Goal: Task Accomplishment & Management: Use online tool/utility

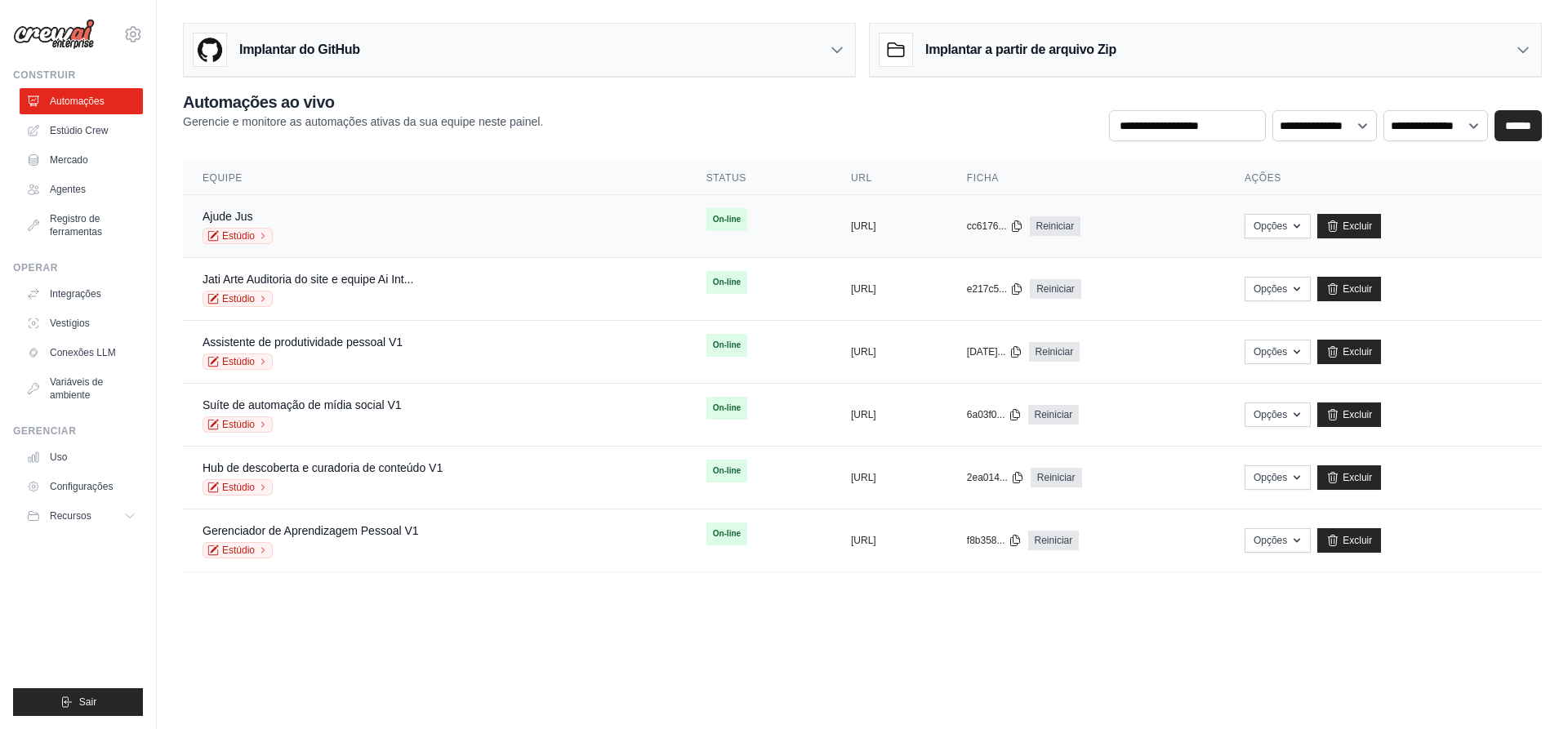
click at [713, 219] on font "On-line" at bounding box center [727, 219] width 28 height 9
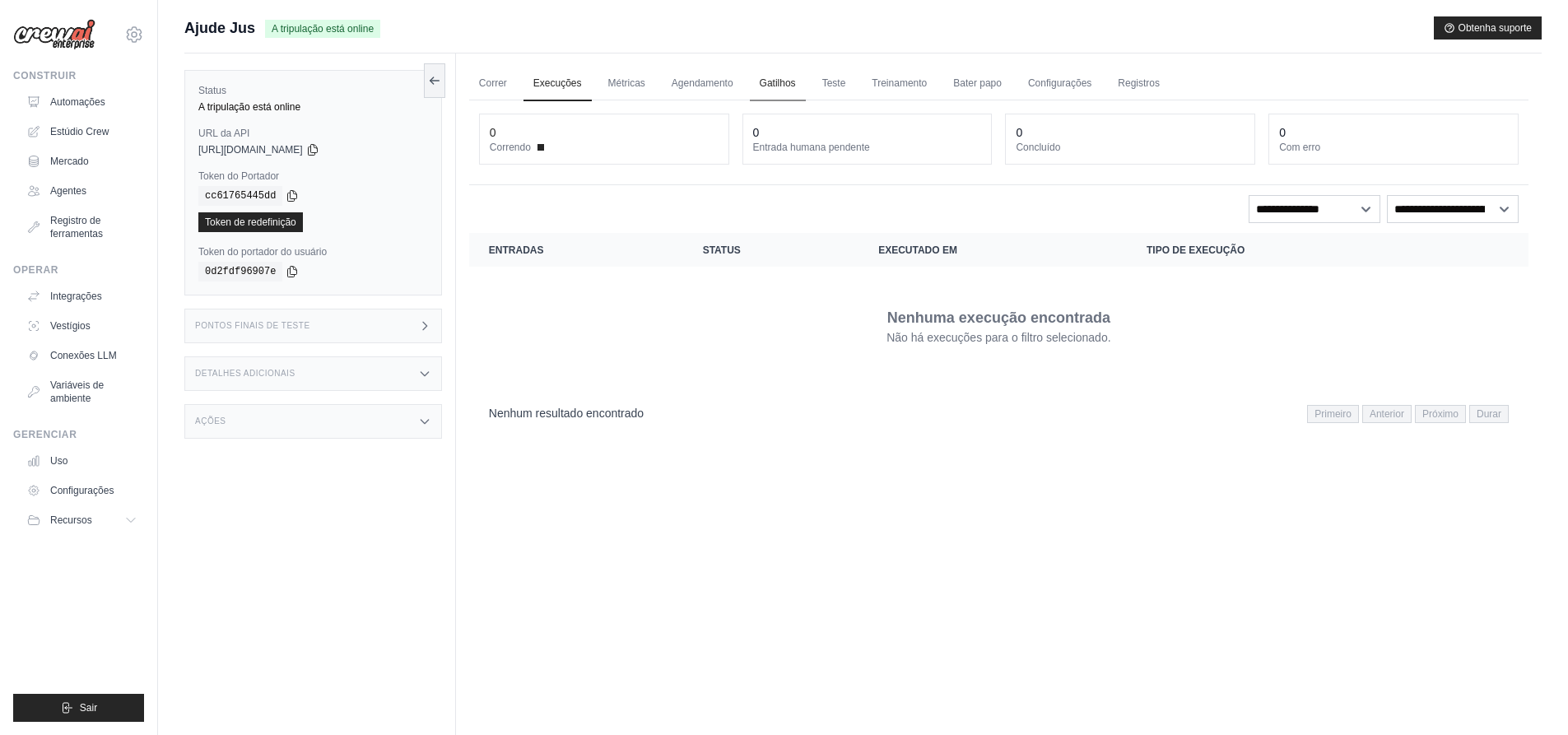
click at [773, 82] on font "Gatilhos" at bounding box center [778, 82] width 36 height 11
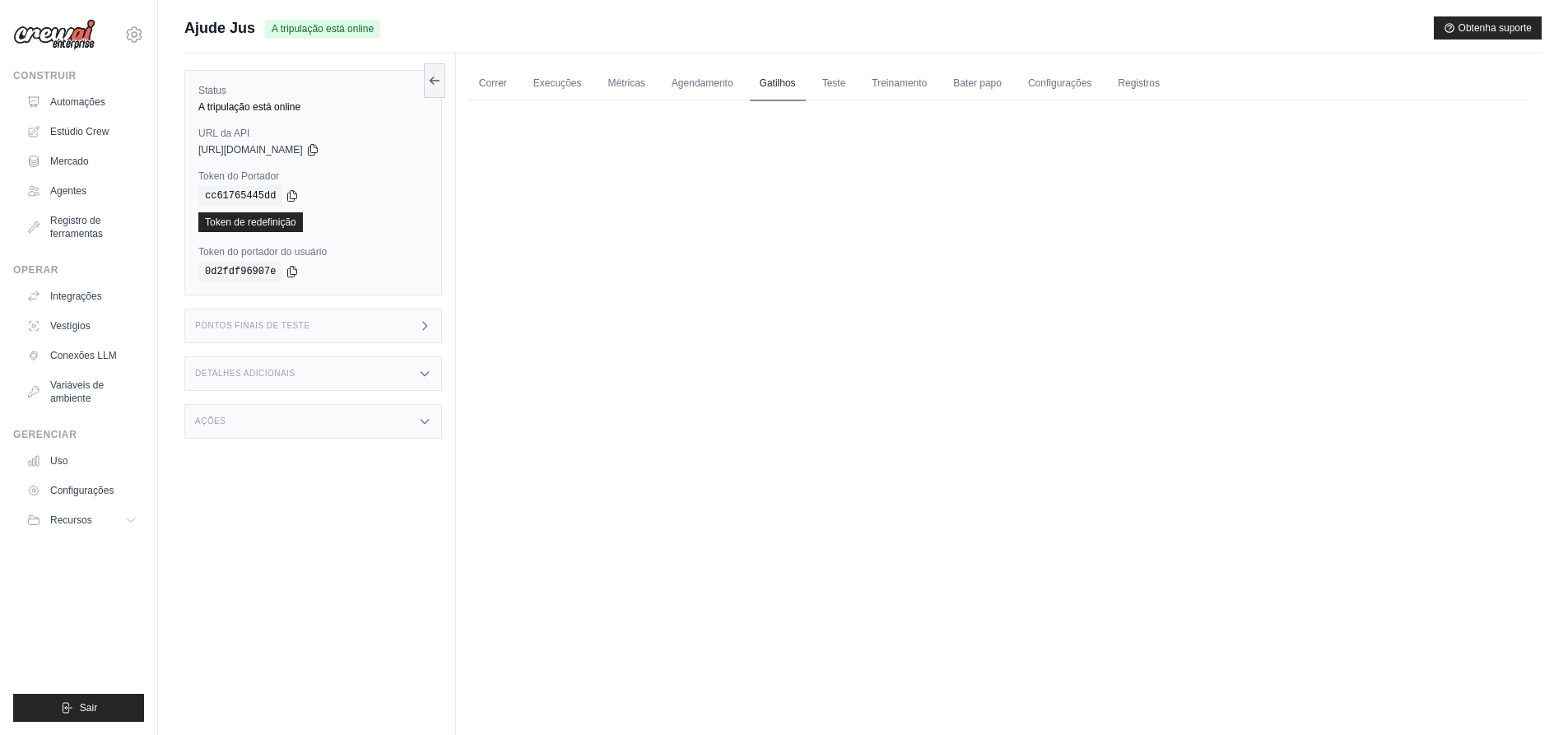
click at [789, 82] on font "Gatilhos" at bounding box center [778, 82] width 36 height 11
click at [552, 82] on font "Execuções" at bounding box center [557, 82] width 49 height 11
click at [495, 81] on font "Correr" at bounding box center [493, 82] width 28 height 11
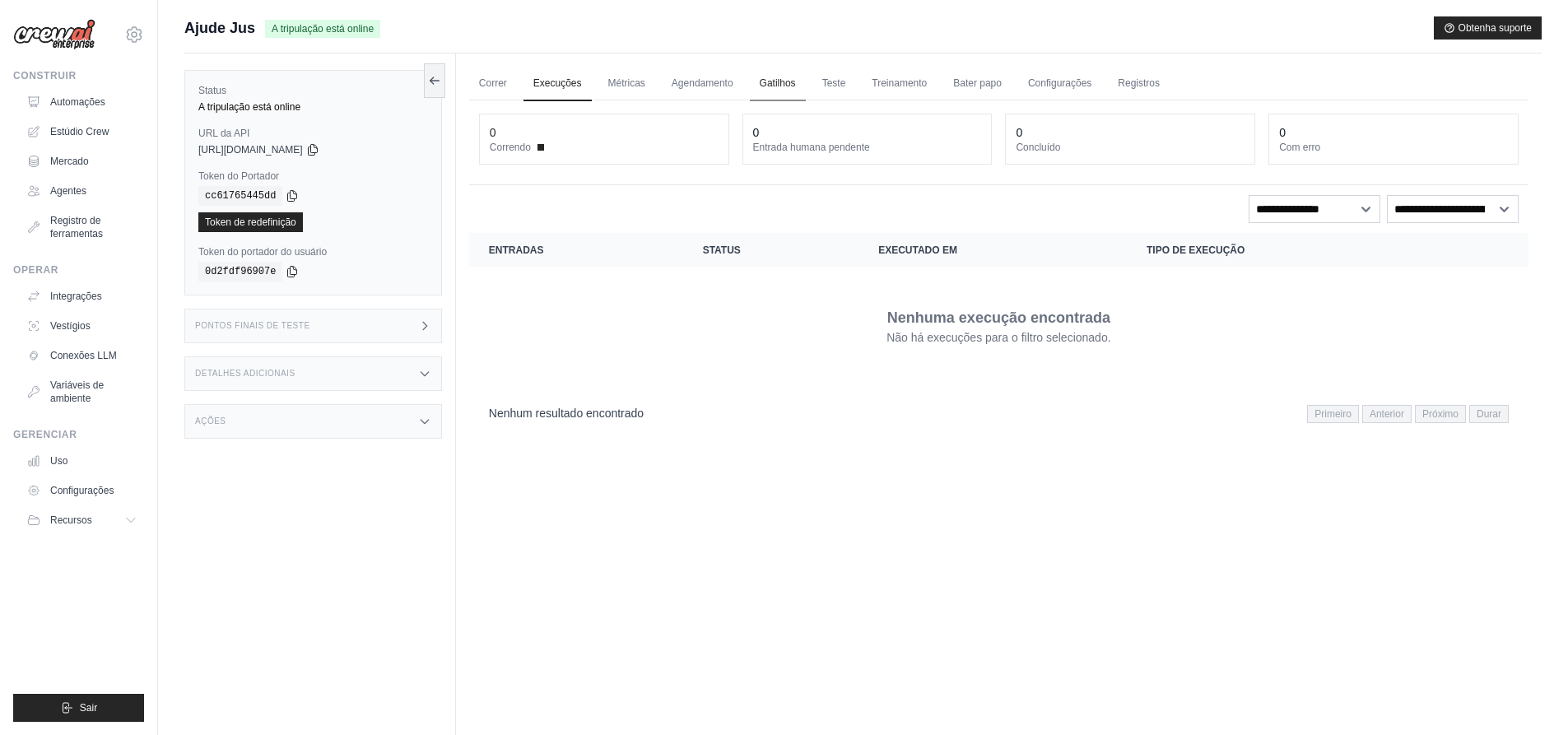
click at [785, 85] on font "Gatilhos" at bounding box center [778, 82] width 36 height 11
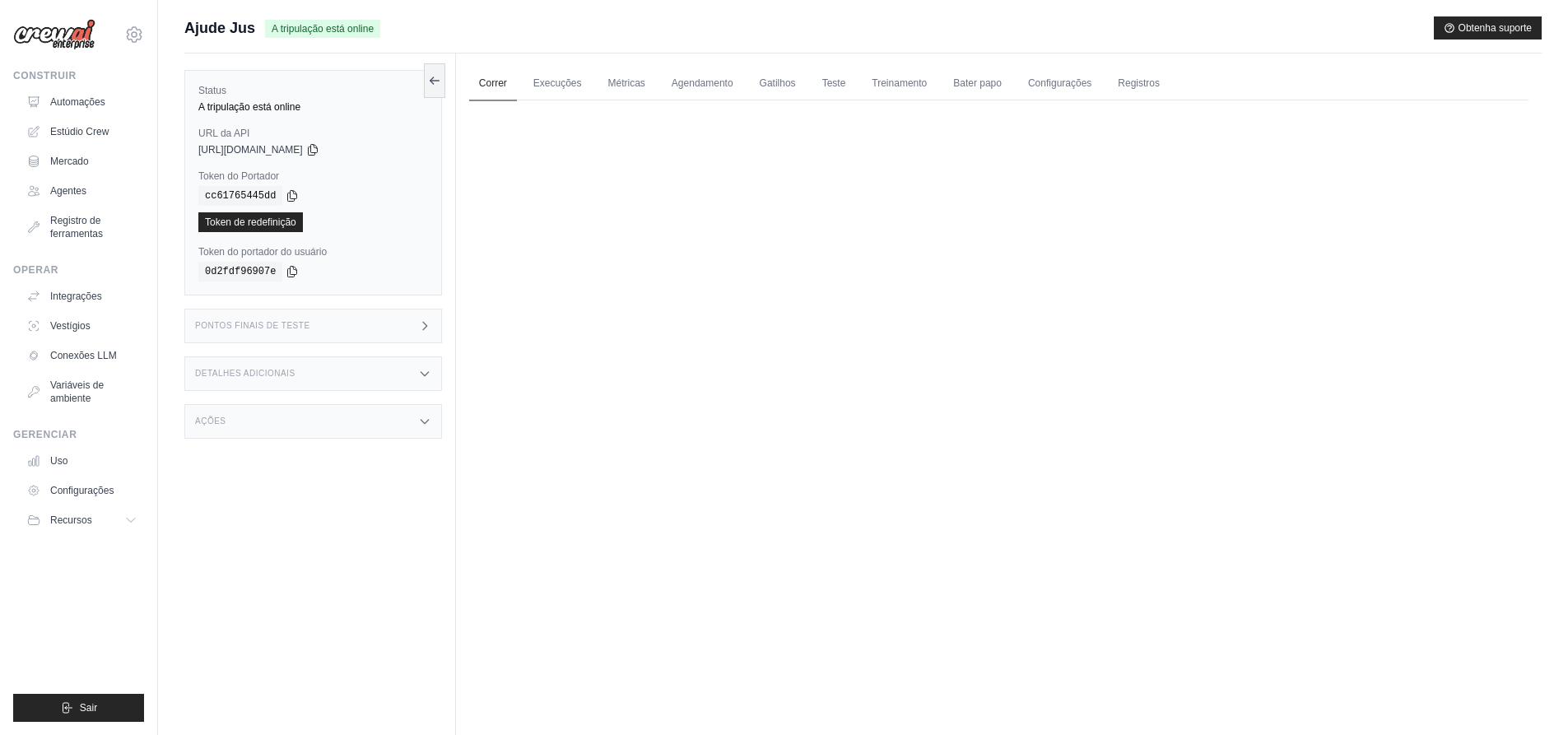
click at [489, 81] on font "Correr" at bounding box center [493, 82] width 28 height 11
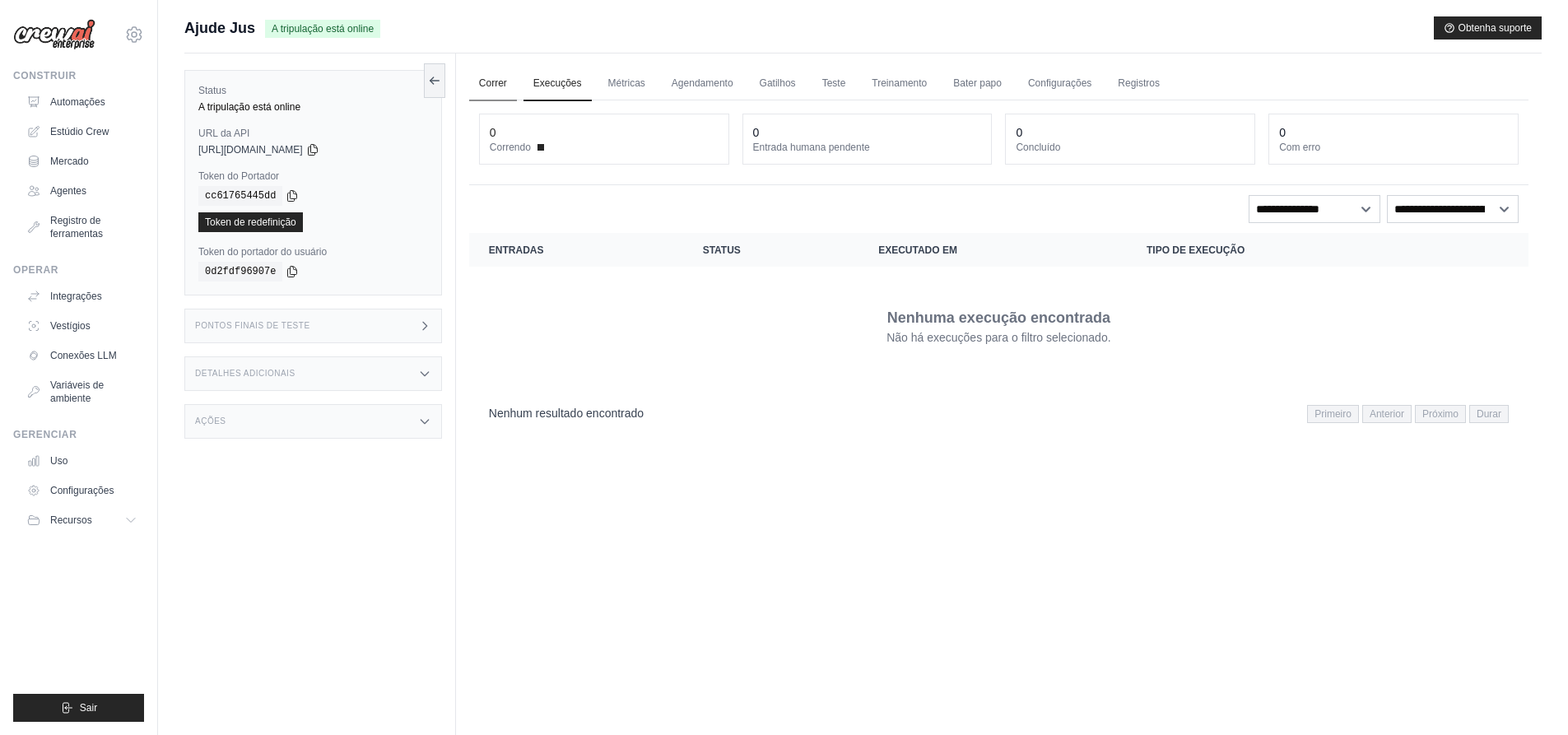
click at [495, 82] on font "Correr" at bounding box center [493, 82] width 28 height 11
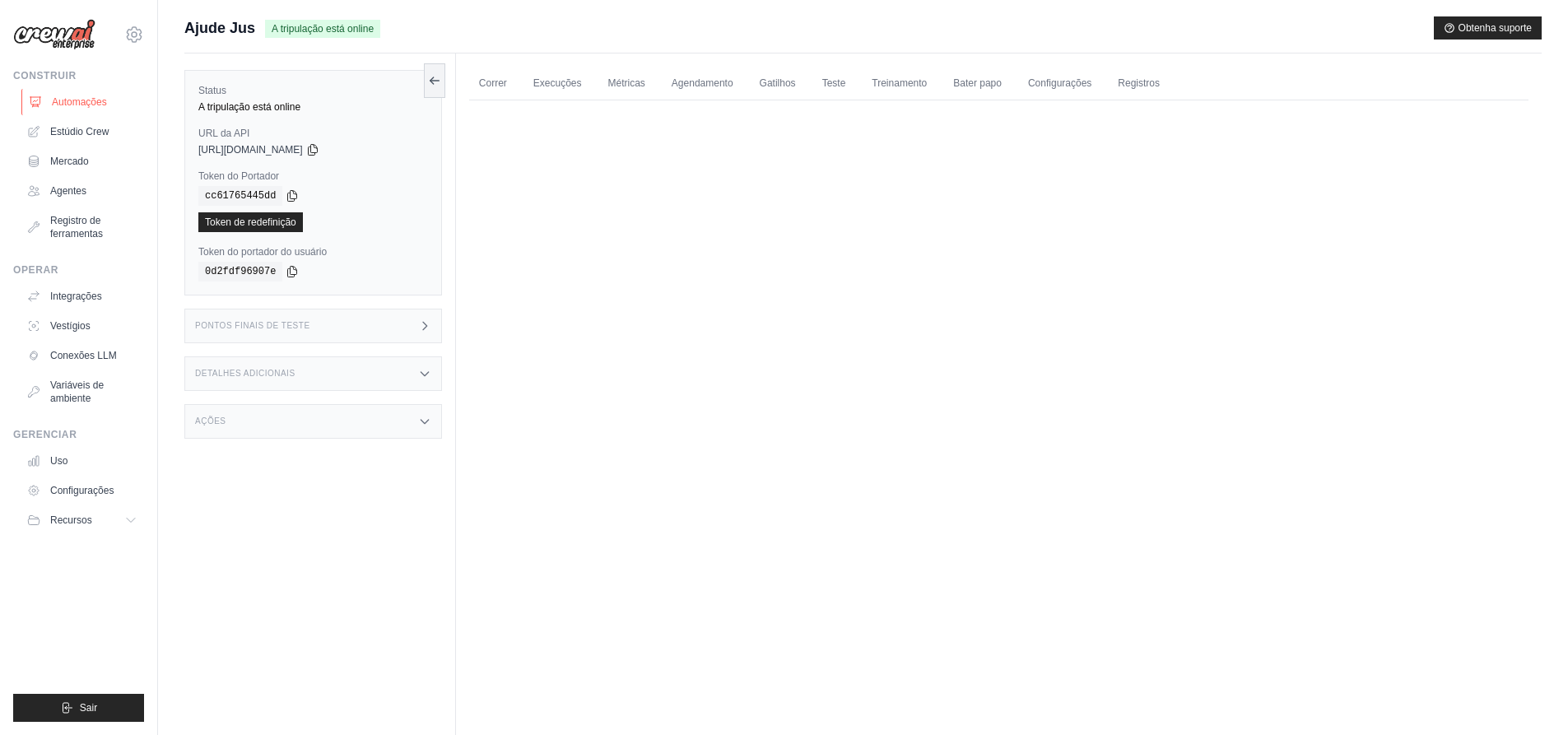
click at [86, 101] on font "Automações" at bounding box center [79, 101] width 55 height 11
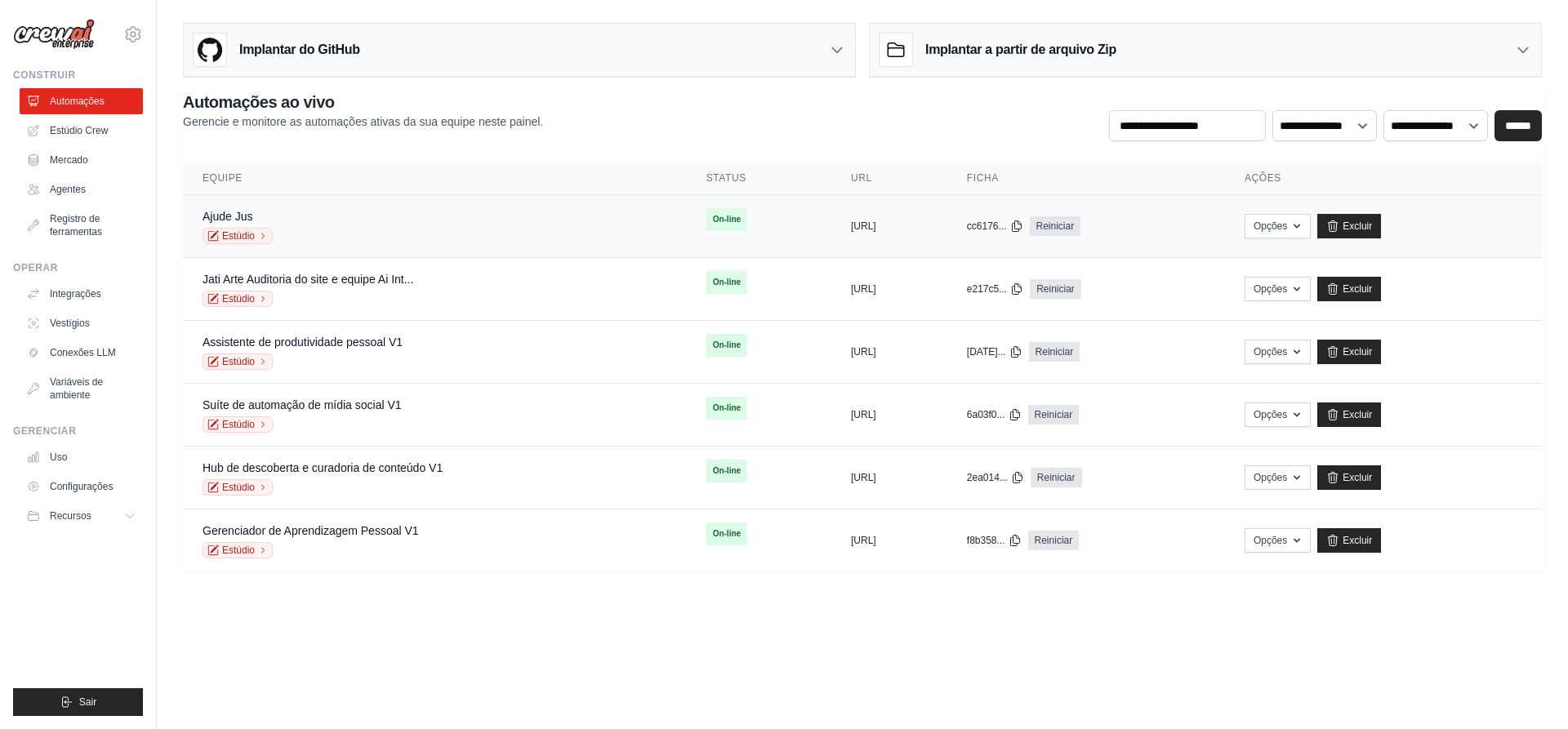
click at [713, 219] on font "On-line" at bounding box center [727, 219] width 28 height 9
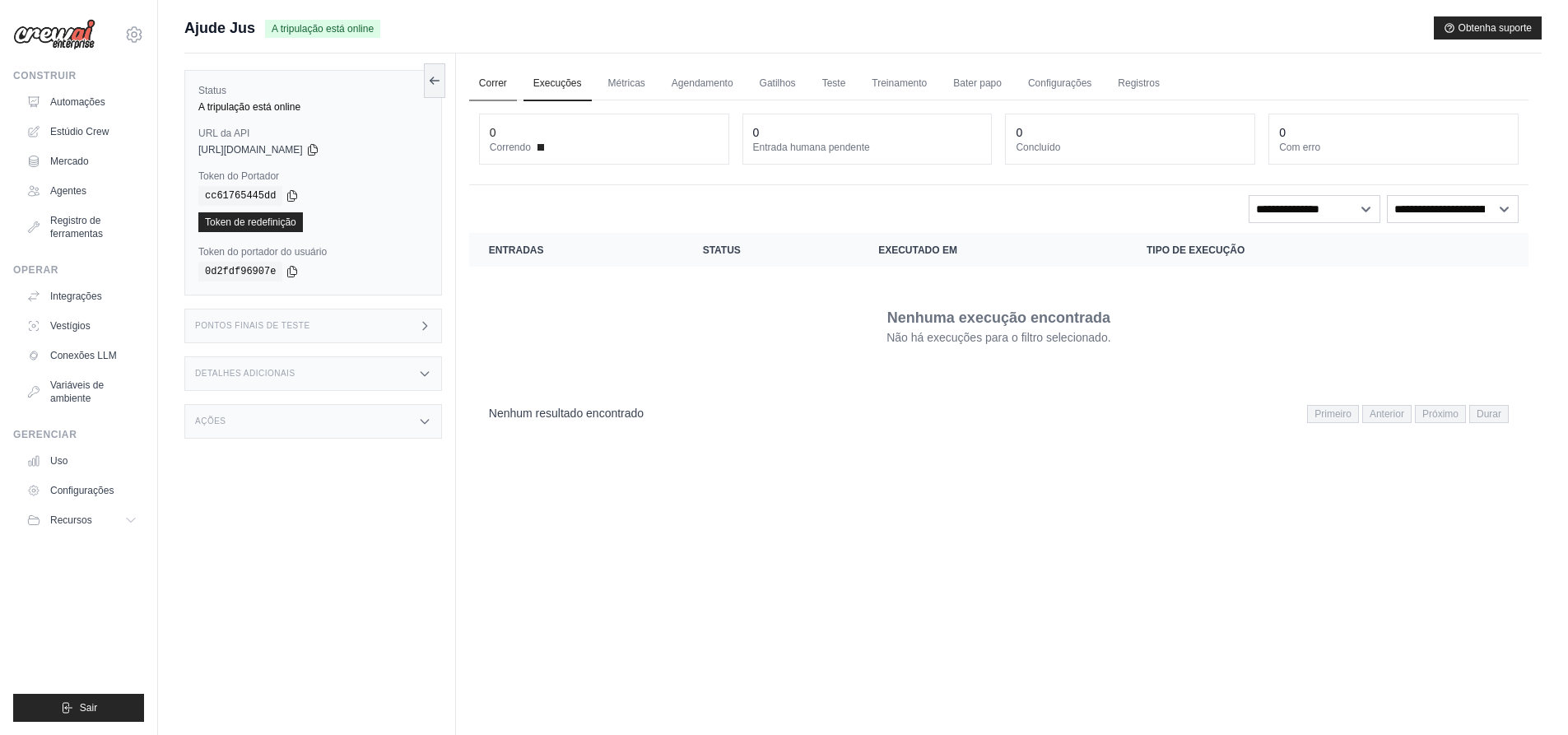
click at [499, 81] on font "Correr" at bounding box center [493, 82] width 28 height 11
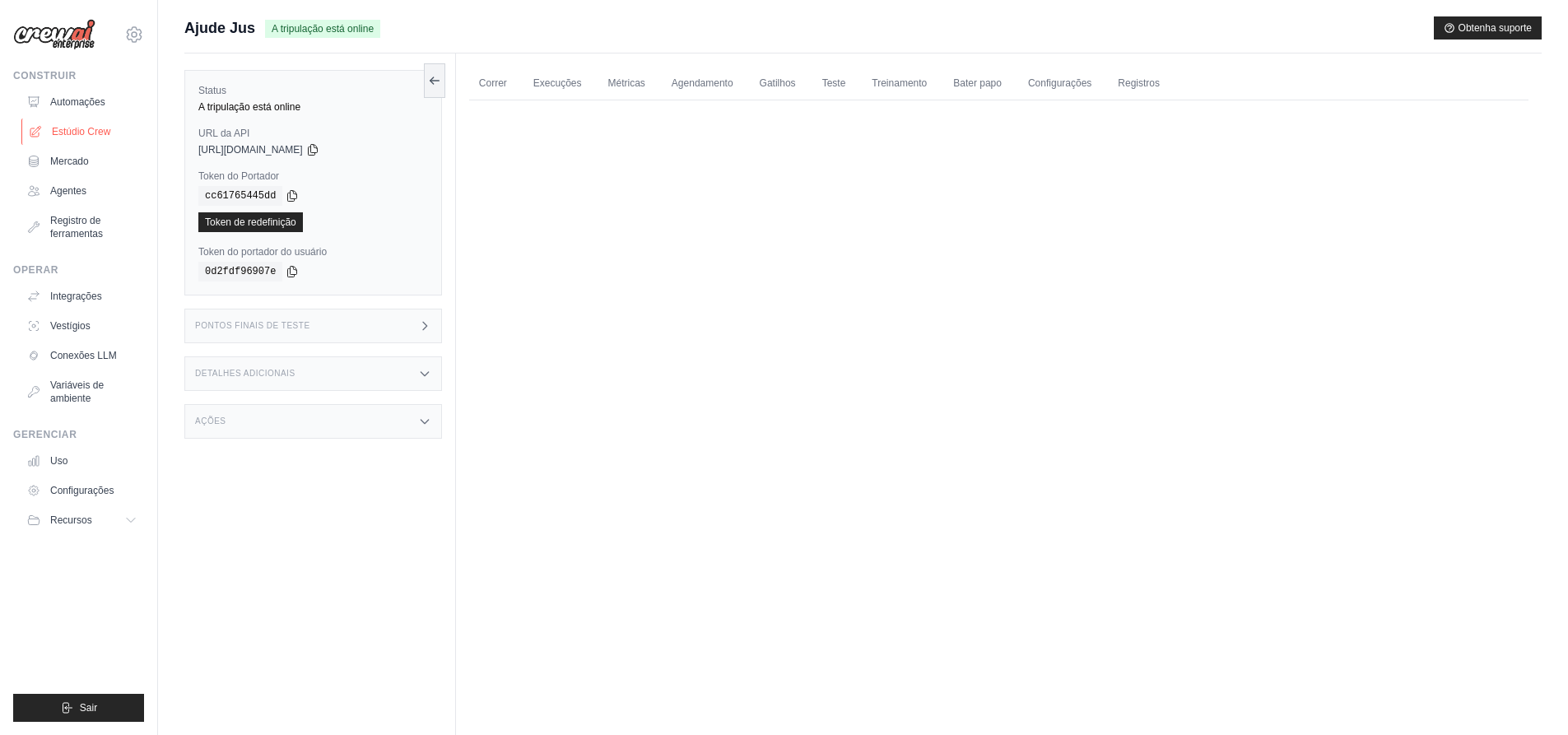
click at [93, 127] on font "Estúdio Crew" at bounding box center [81, 131] width 58 height 11
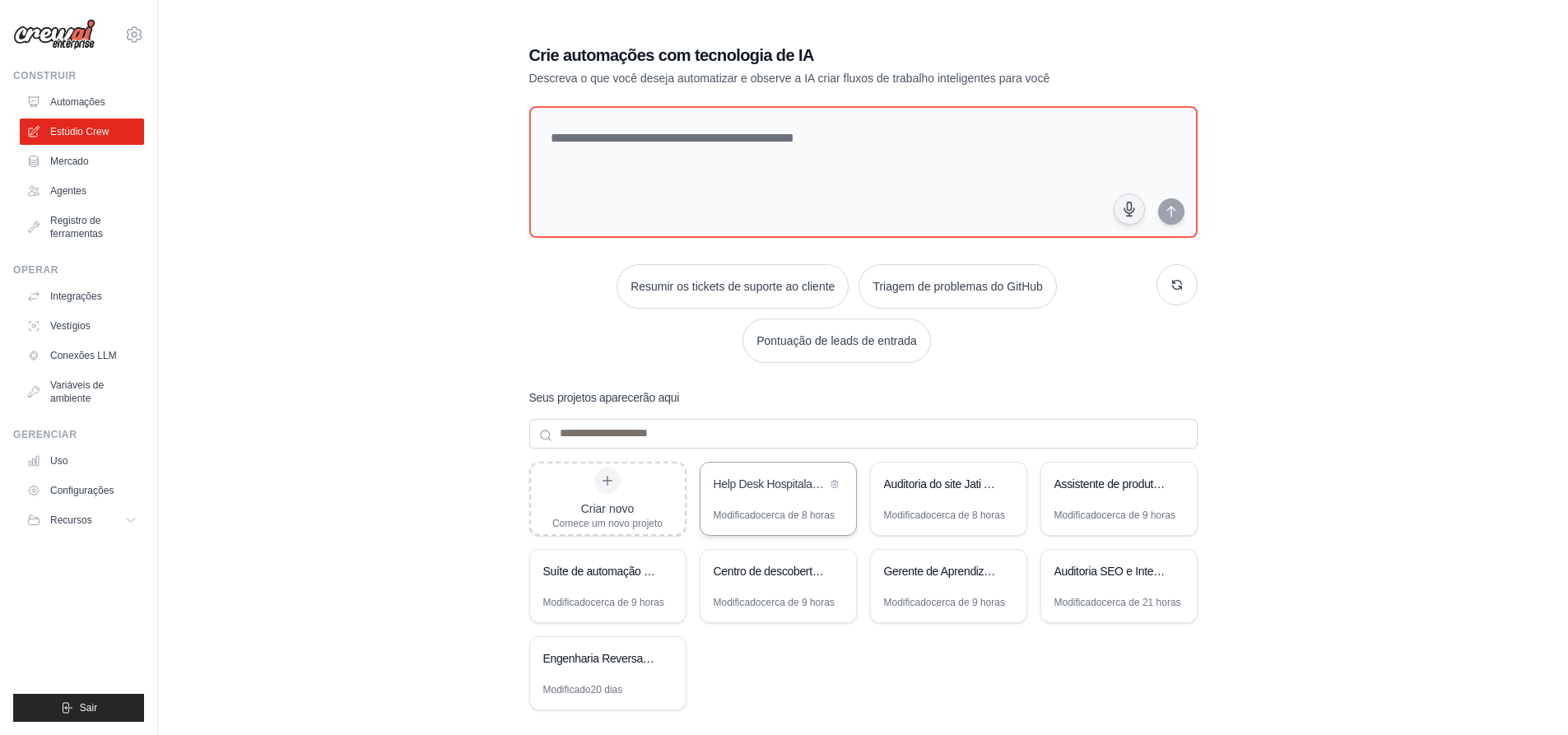
click at [744, 501] on div "Help Desk Hospitalar - Sistema Híbrido Inteligente" at bounding box center [778, 486] width 155 height 46
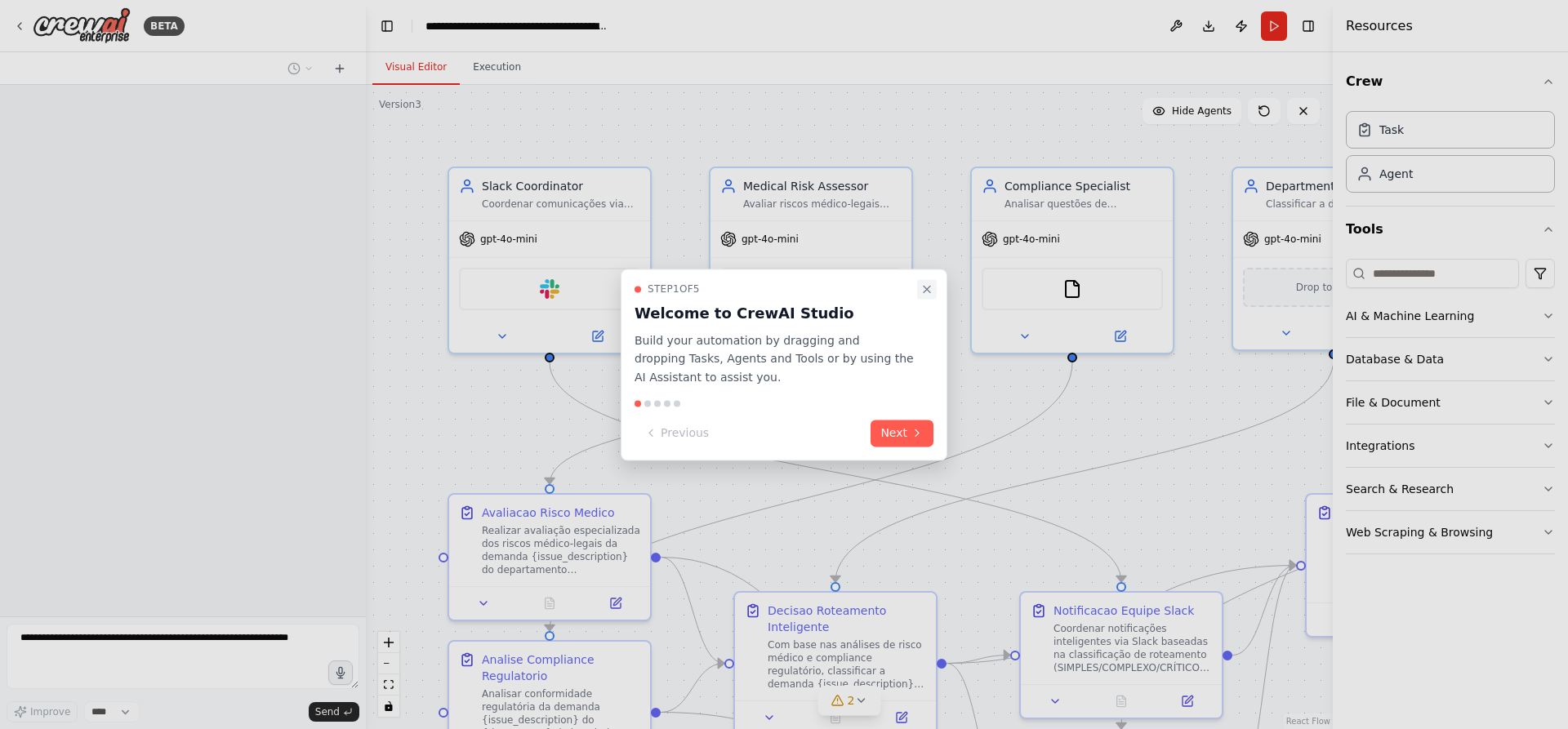
click at [929, 286] on icon "Close walkthrough" at bounding box center [927, 289] width 7 height 7
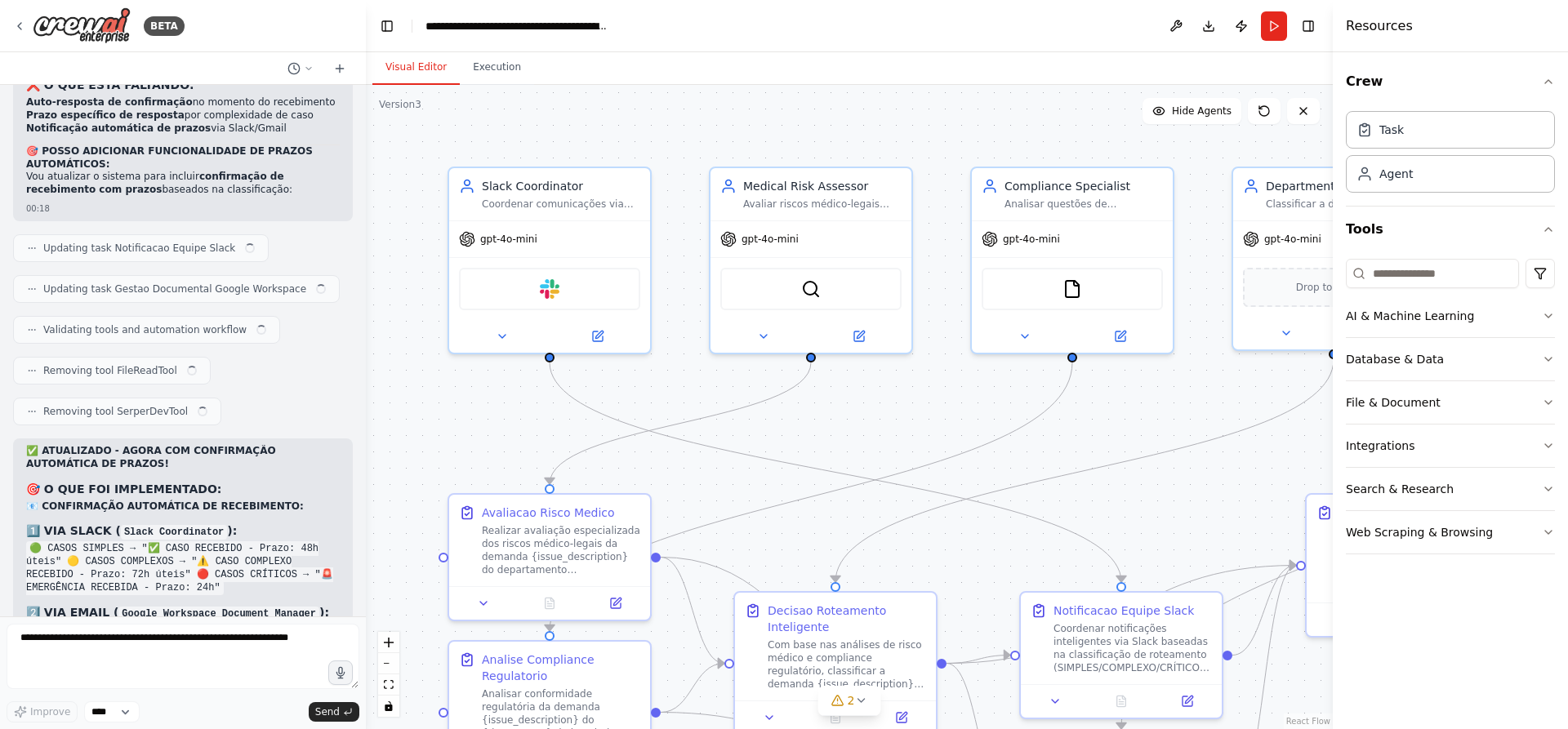
scroll to position [14906, 0]
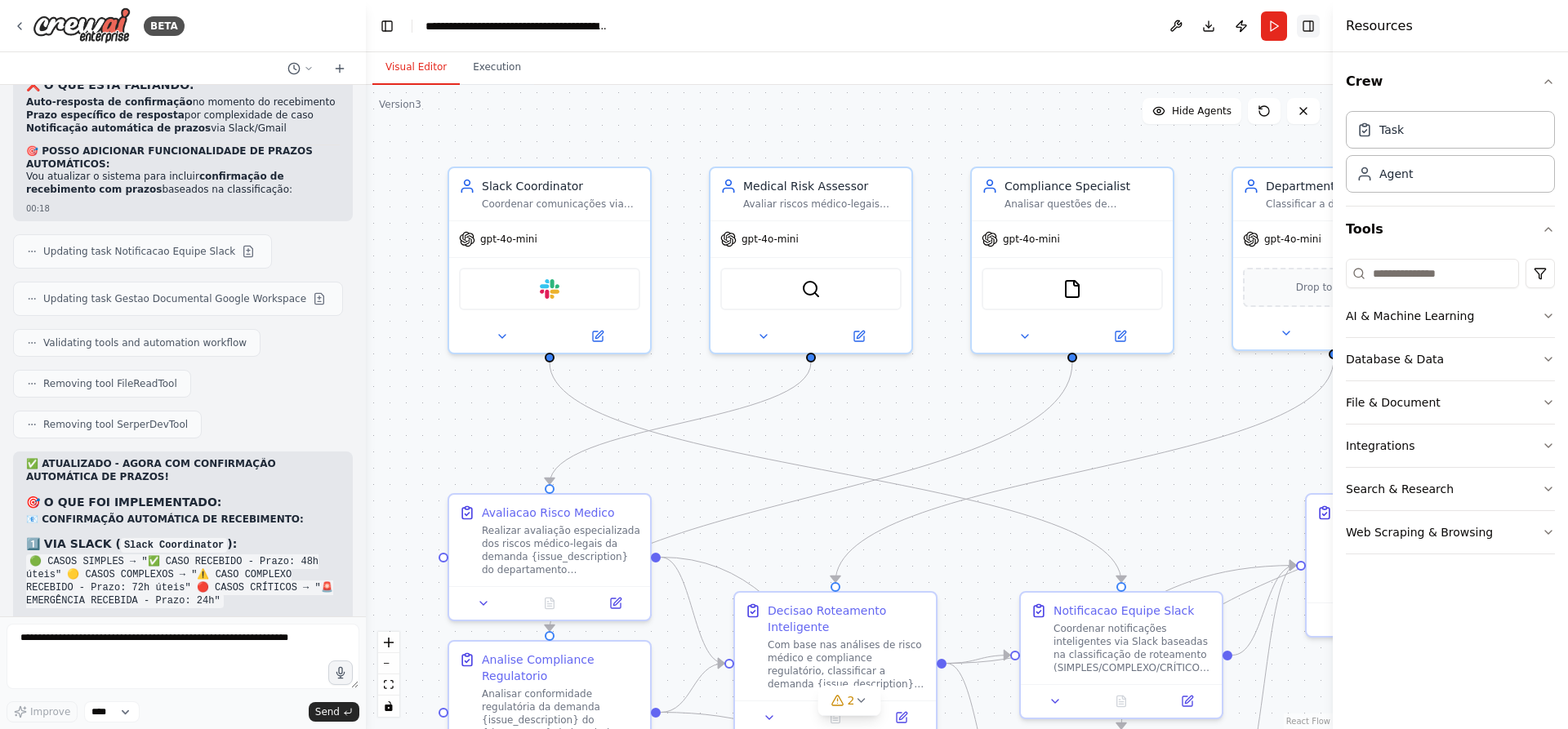
click at [1310, 33] on button "Toggle Right Sidebar" at bounding box center [1308, 26] width 23 height 23
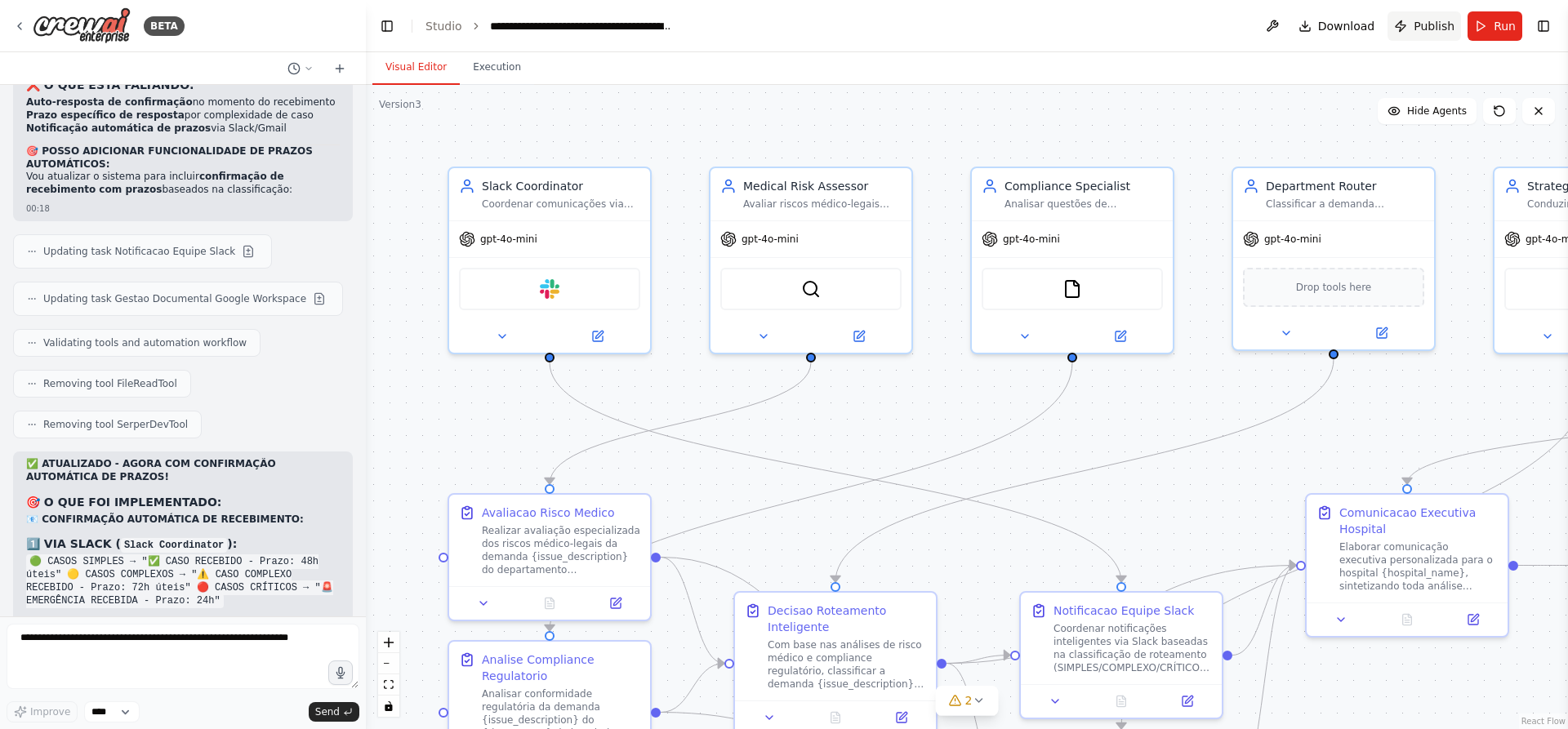
click at [1436, 23] on span "Publish" at bounding box center [1434, 26] width 41 height 16
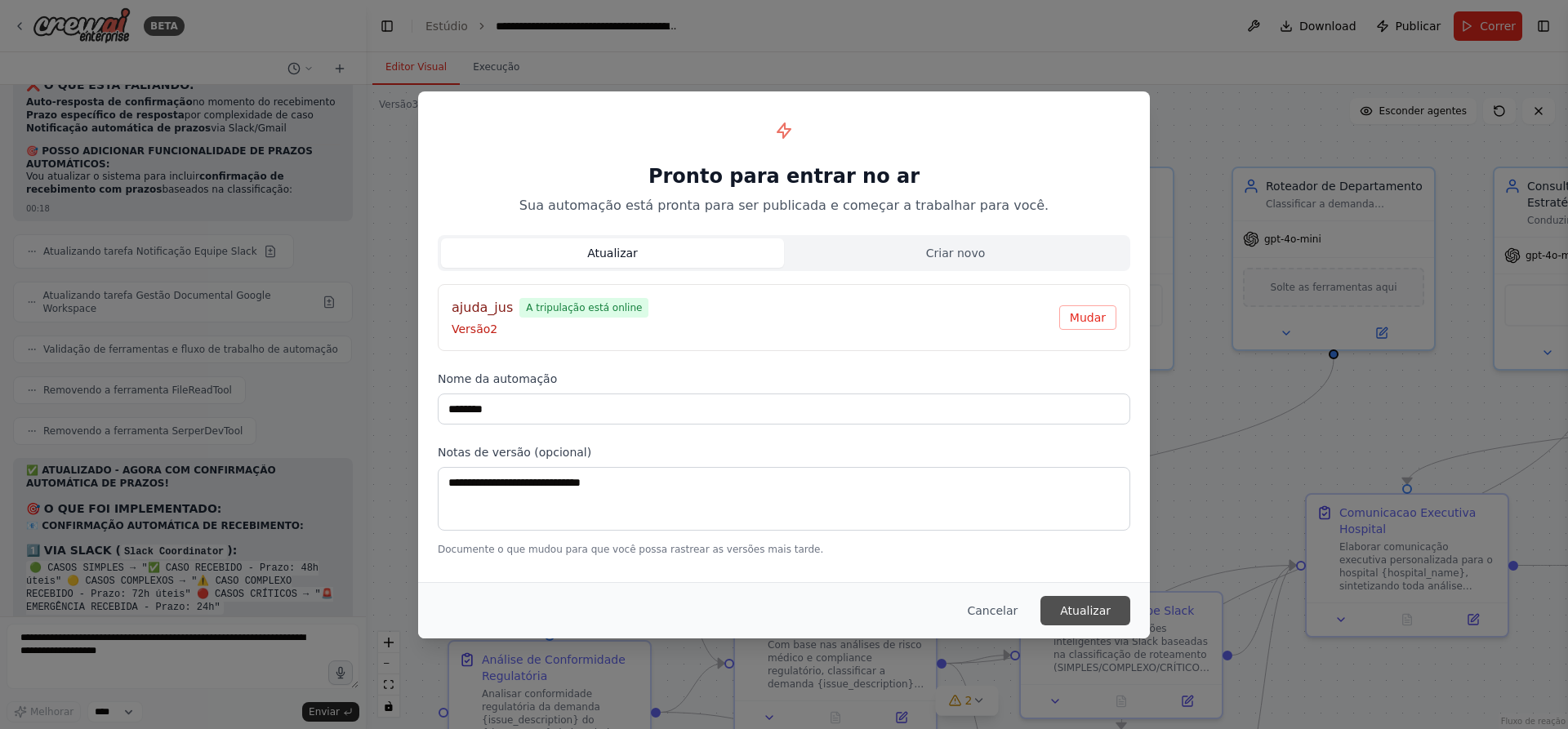
click at [1084, 613] on font "Atualizar" at bounding box center [1085, 610] width 50 height 13
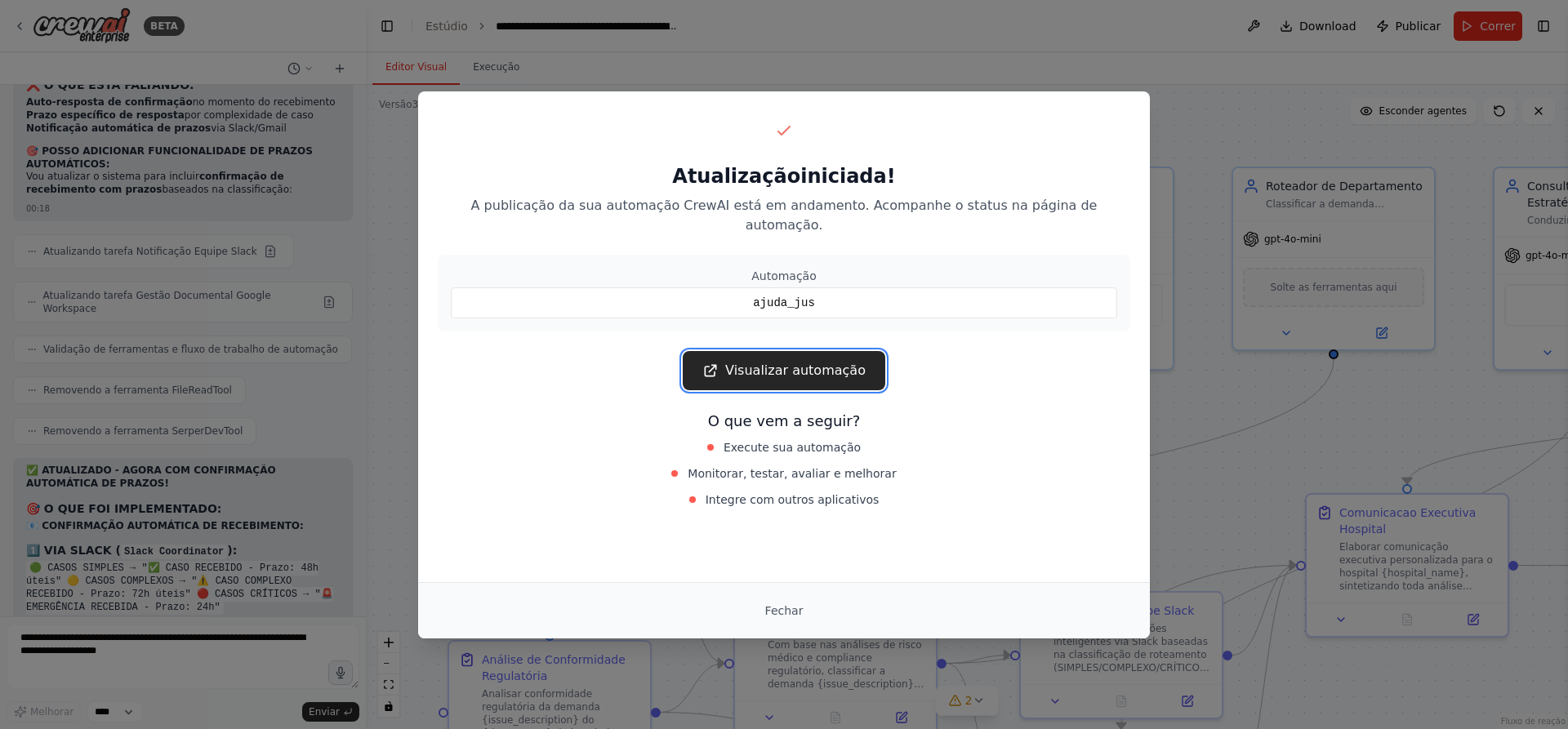
click at [776, 363] on font "Visualizar automação" at bounding box center [795, 370] width 141 height 15
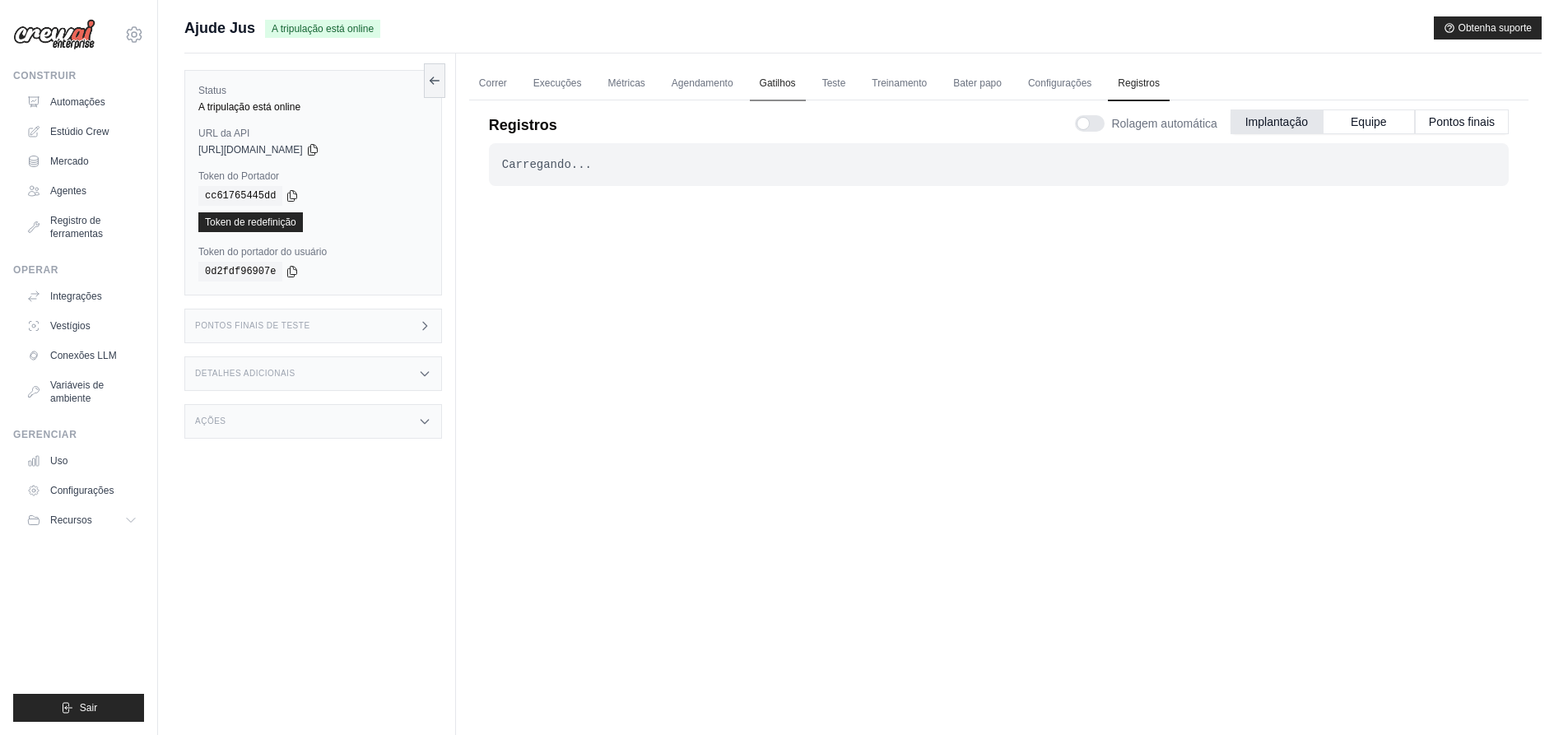
click at [757, 82] on link "Gatilhos" at bounding box center [777, 84] width 56 height 34
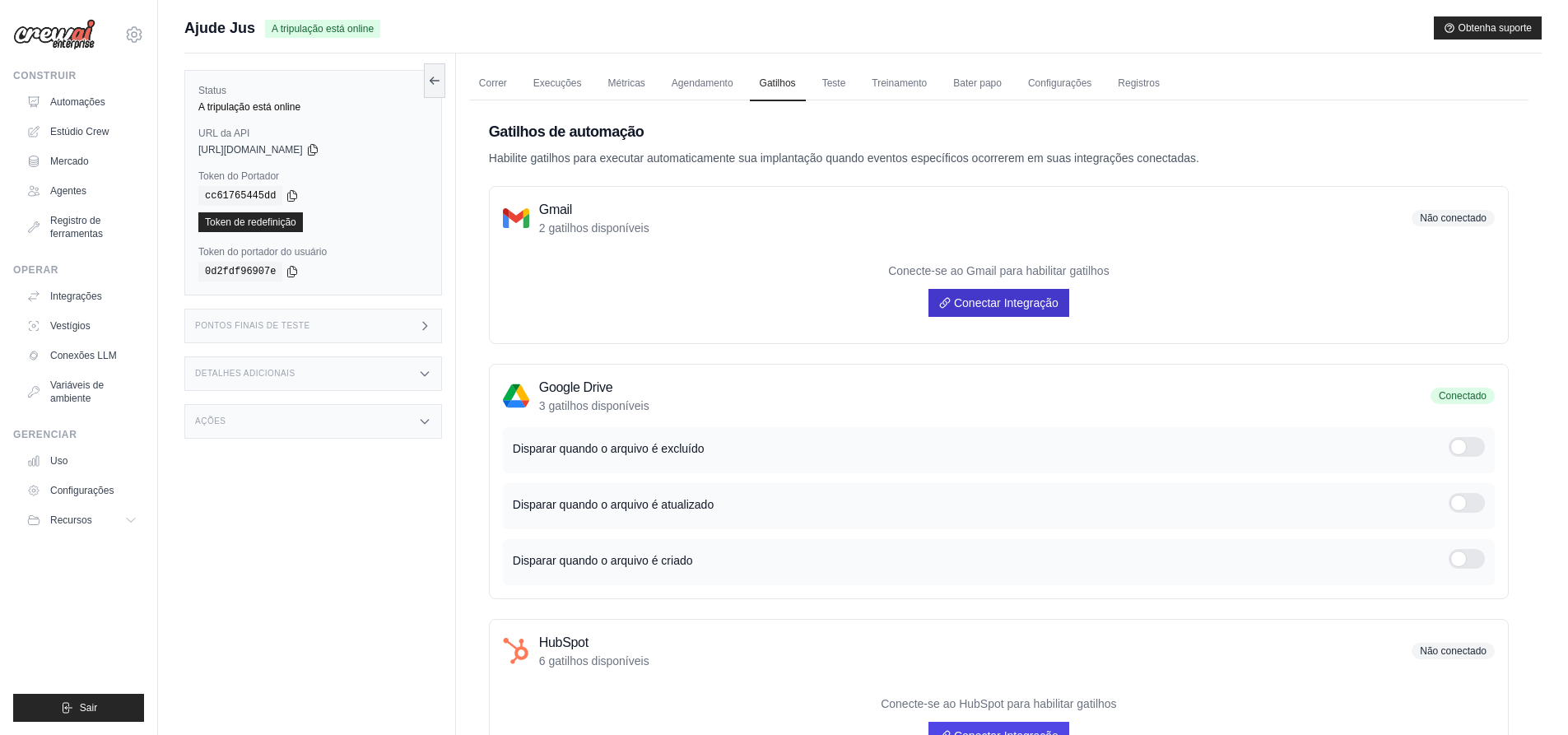
click at [991, 292] on link "Conectar Integração" at bounding box center [999, 302] width 141 height 28
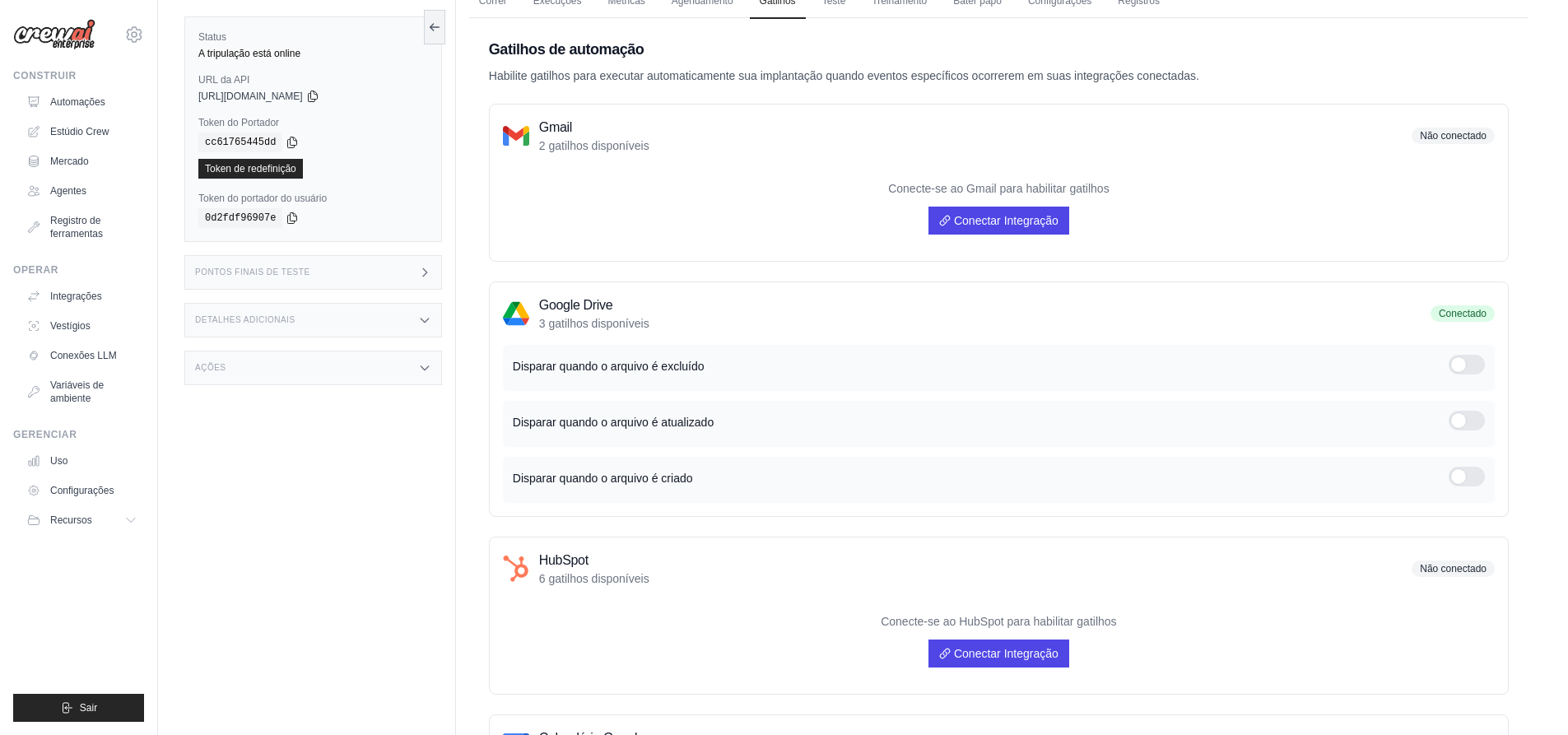
click at [1469, 361] on div at bounding box center [1467, 364] width 36 height 20
click at [1473, 418] on div at bounding box center [1467, 420] width 36 height 20
click at [1472, 477] on div at bounding box center [1467, 476] width 36 height 20
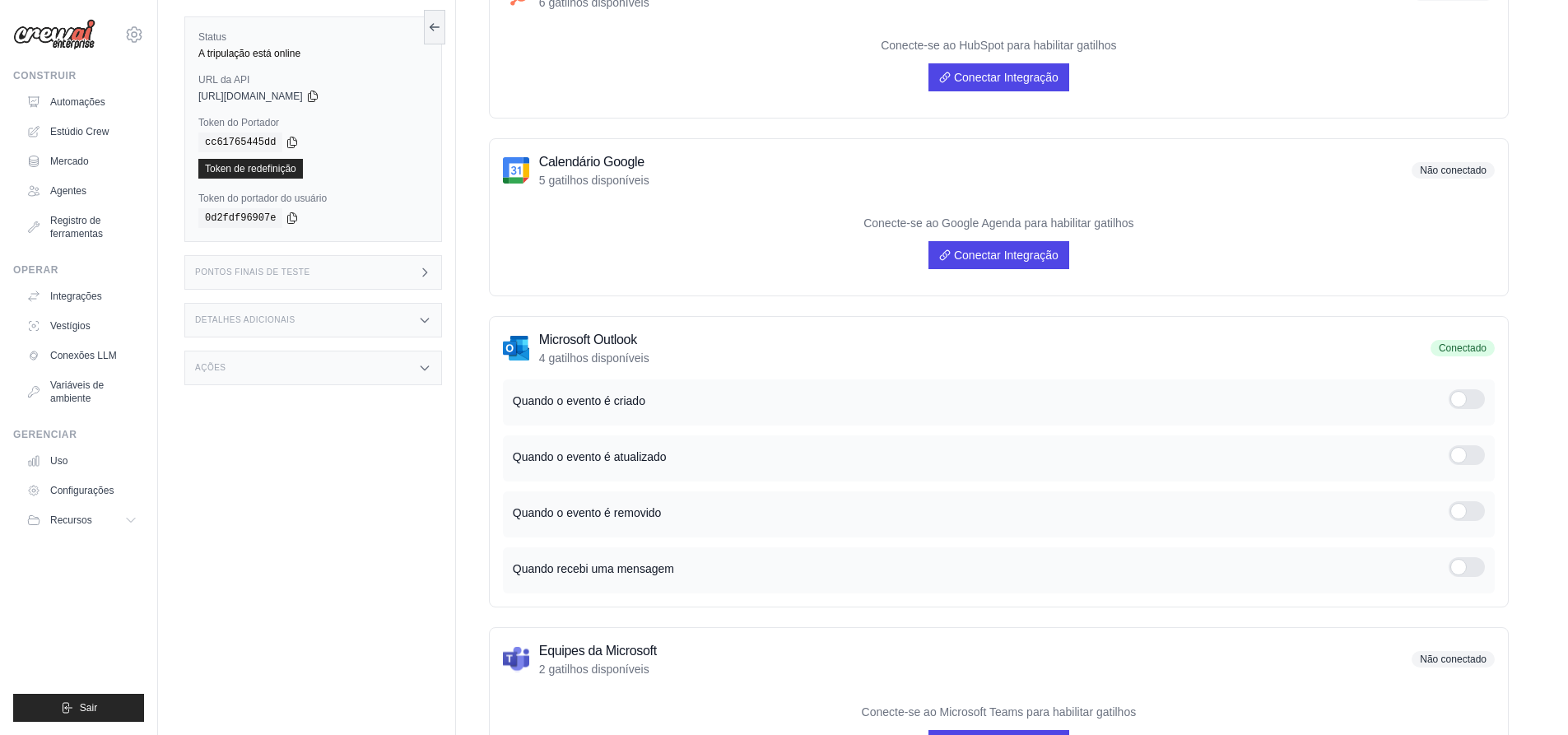
scroll to position [741, 0]
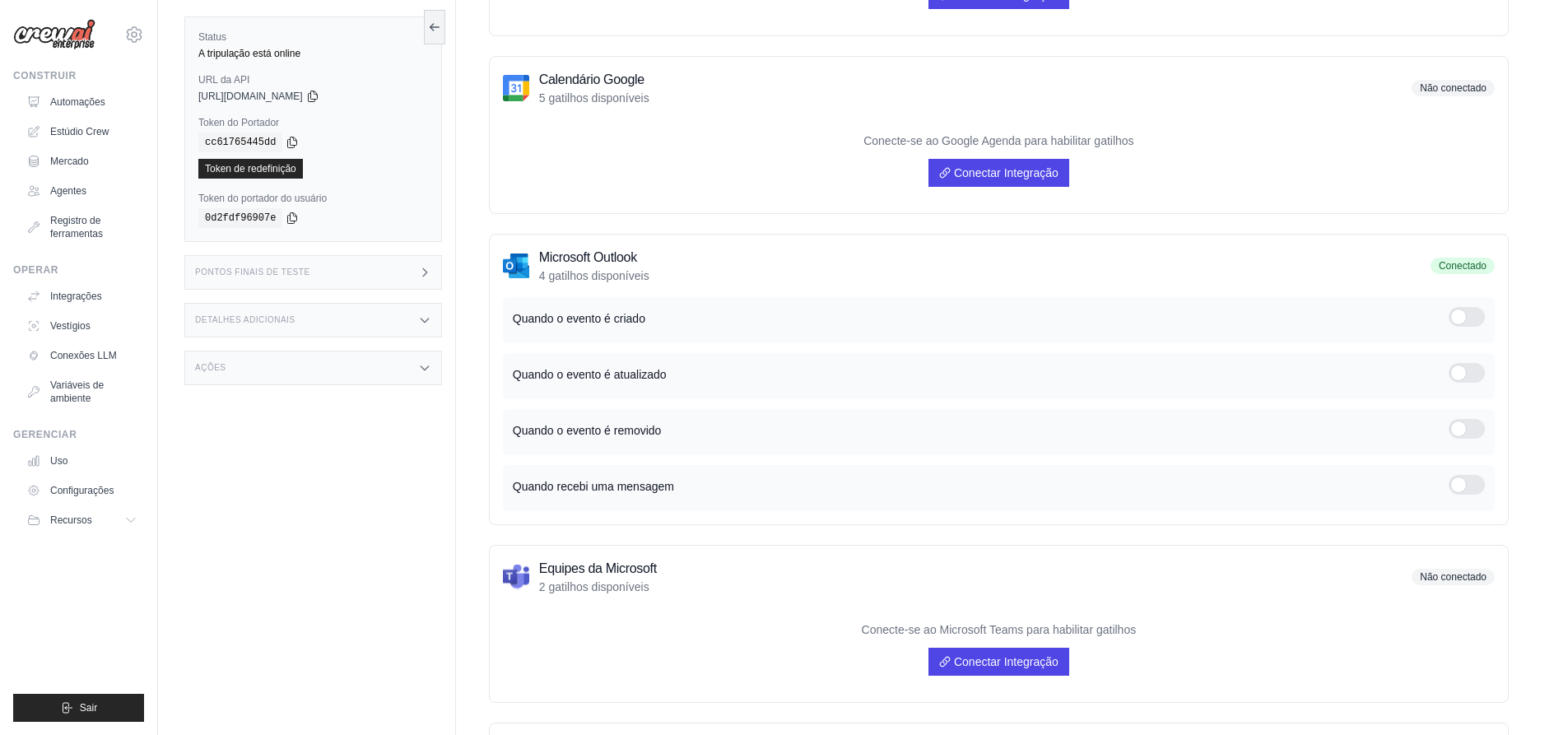
click at [1475, 320] on div at bounding box center [1467, 317] width 36 height 20
click at [1474, 373] on div at bounding box center [1467, 373] width 36 height 20
click at [1469, 433] on div at bounding box center [1467, 428] width 36 height 20
click at [1472, 485] on div at bounding box center [1467, 484] width 36 height 20
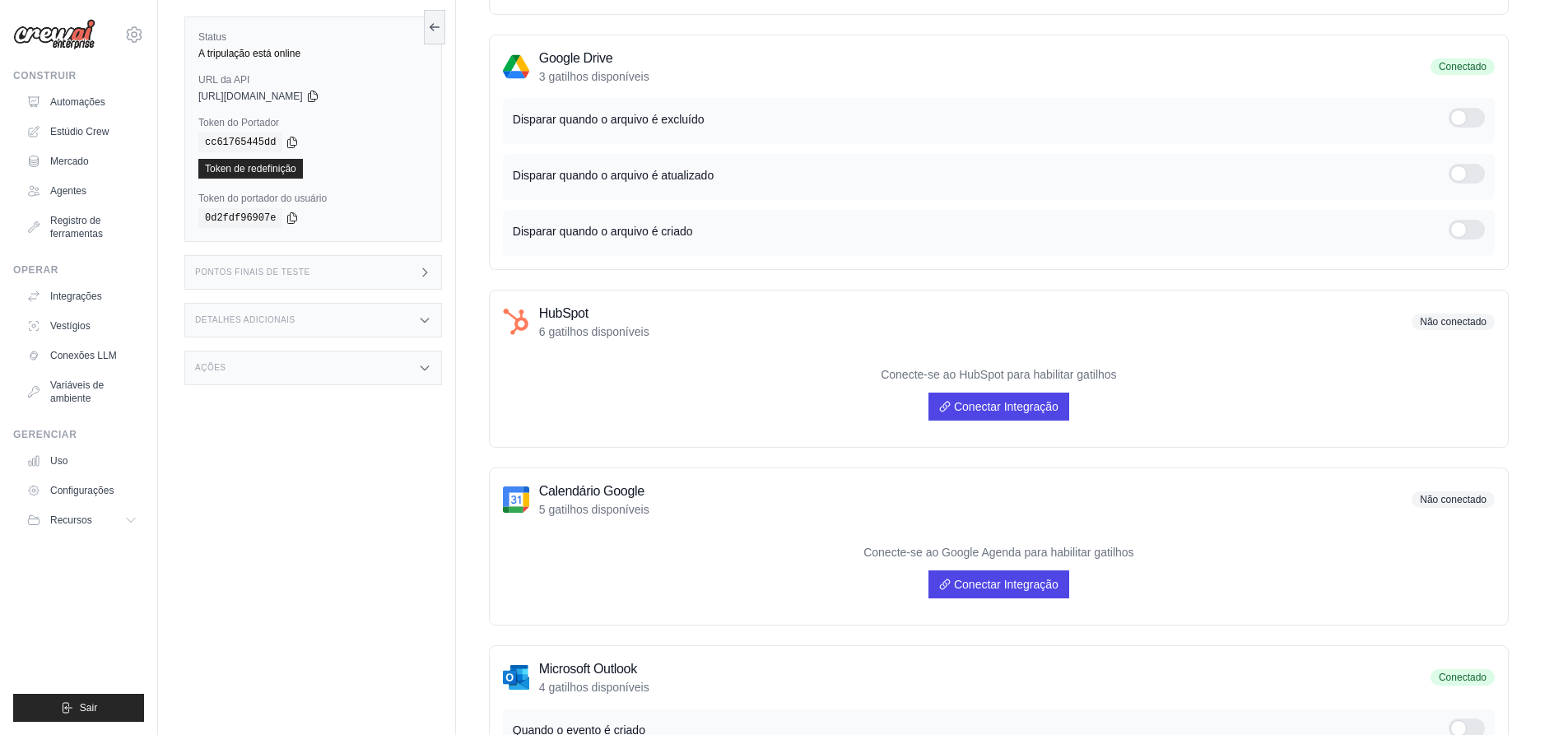
scroll to position [0, 0]
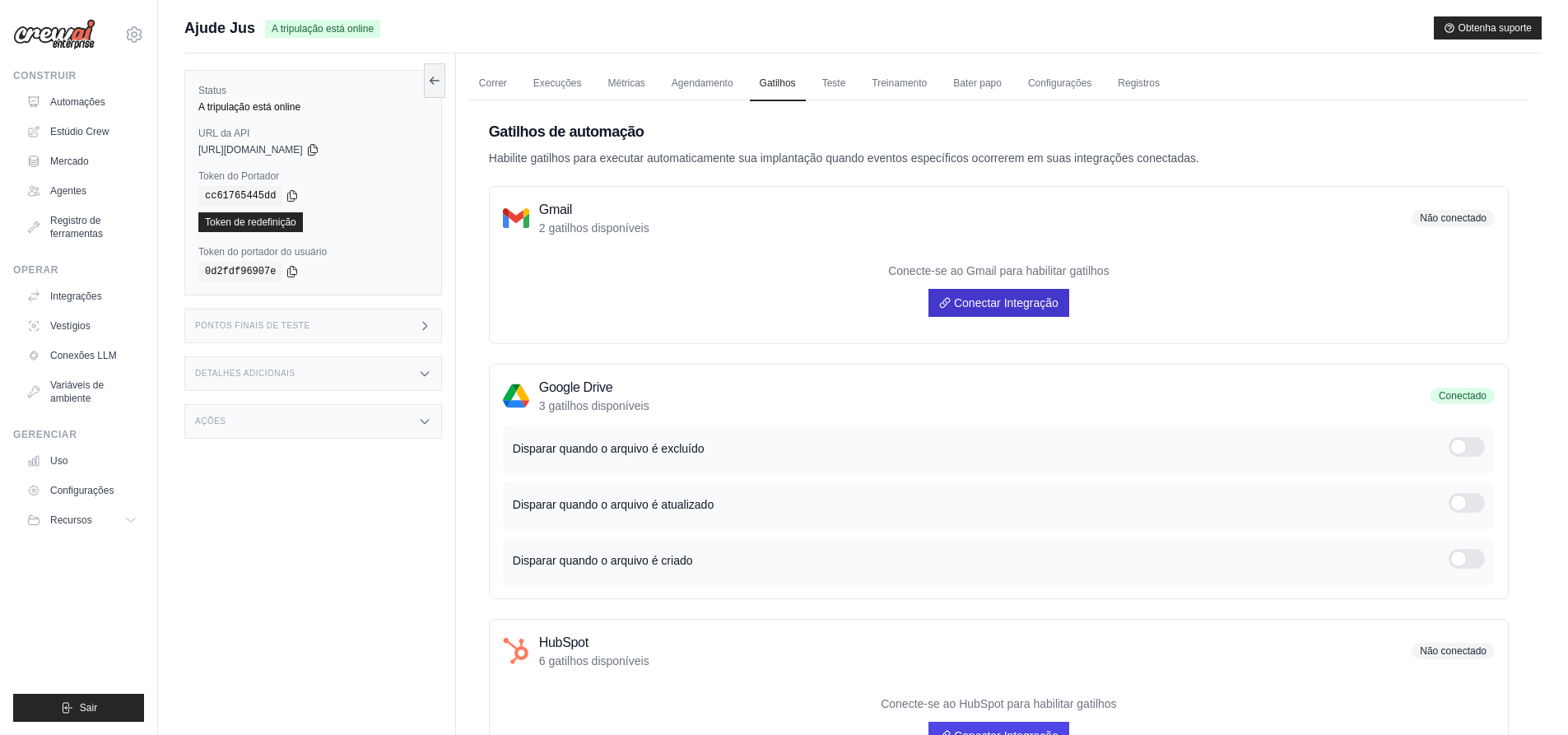
click at [1003, 304] on font "Conectar Integração" at bounding box center [1006, 302] width 105 height 13
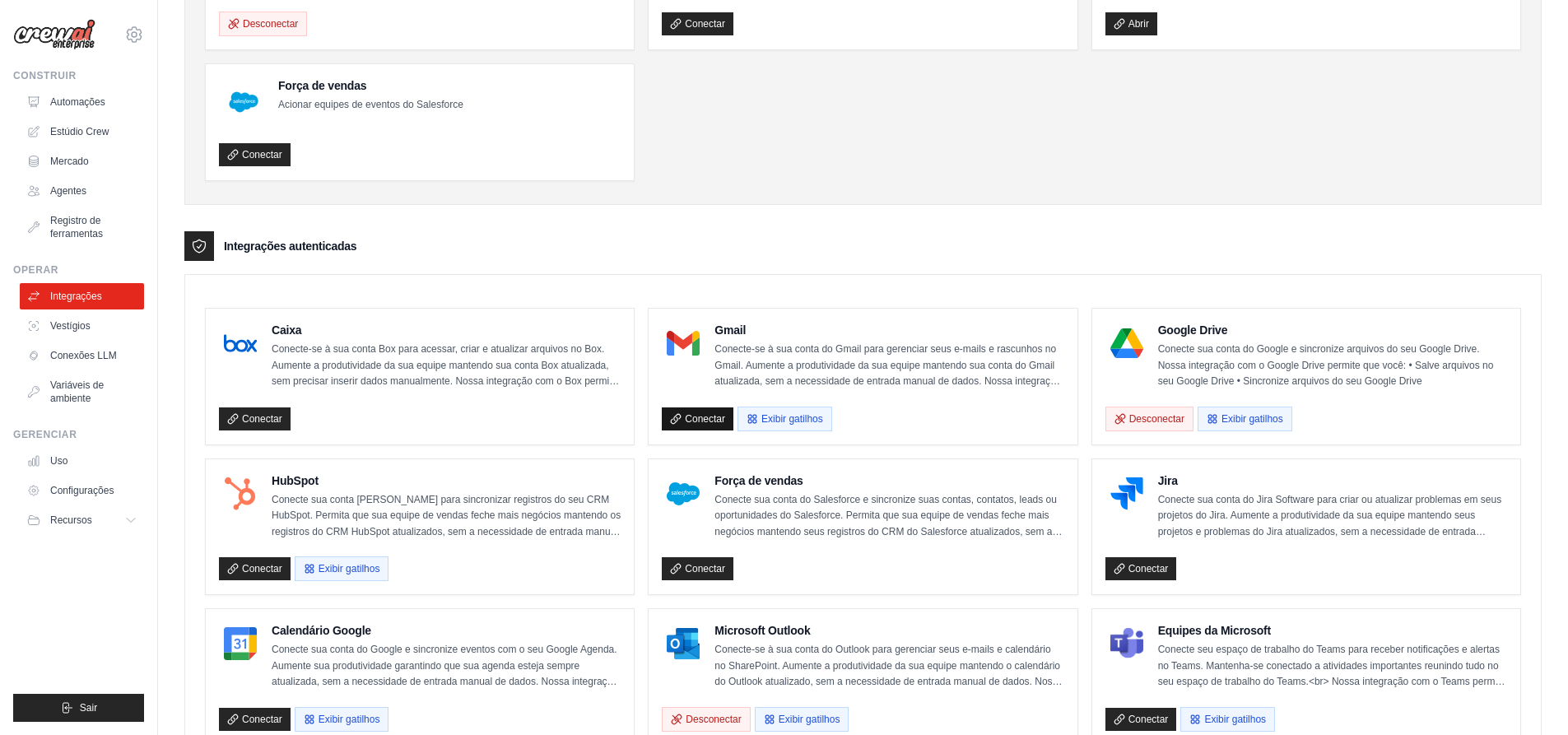
click at [707, 415] on font "Conectar" at bounding box center [704, 418] width 40 height 11
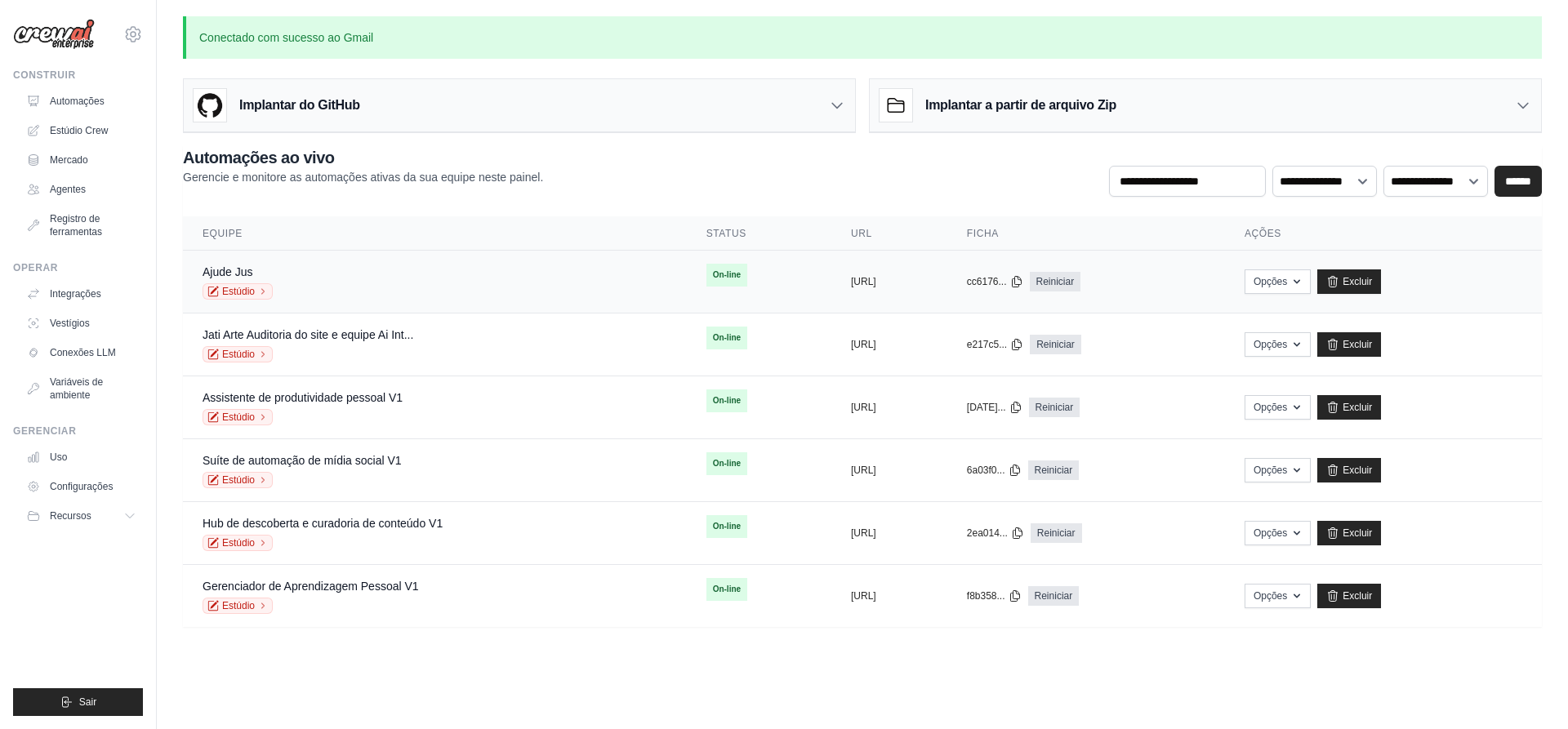
click at [713, 273] on font "On-line" at bounding box center [727, 274] width 28 height 9
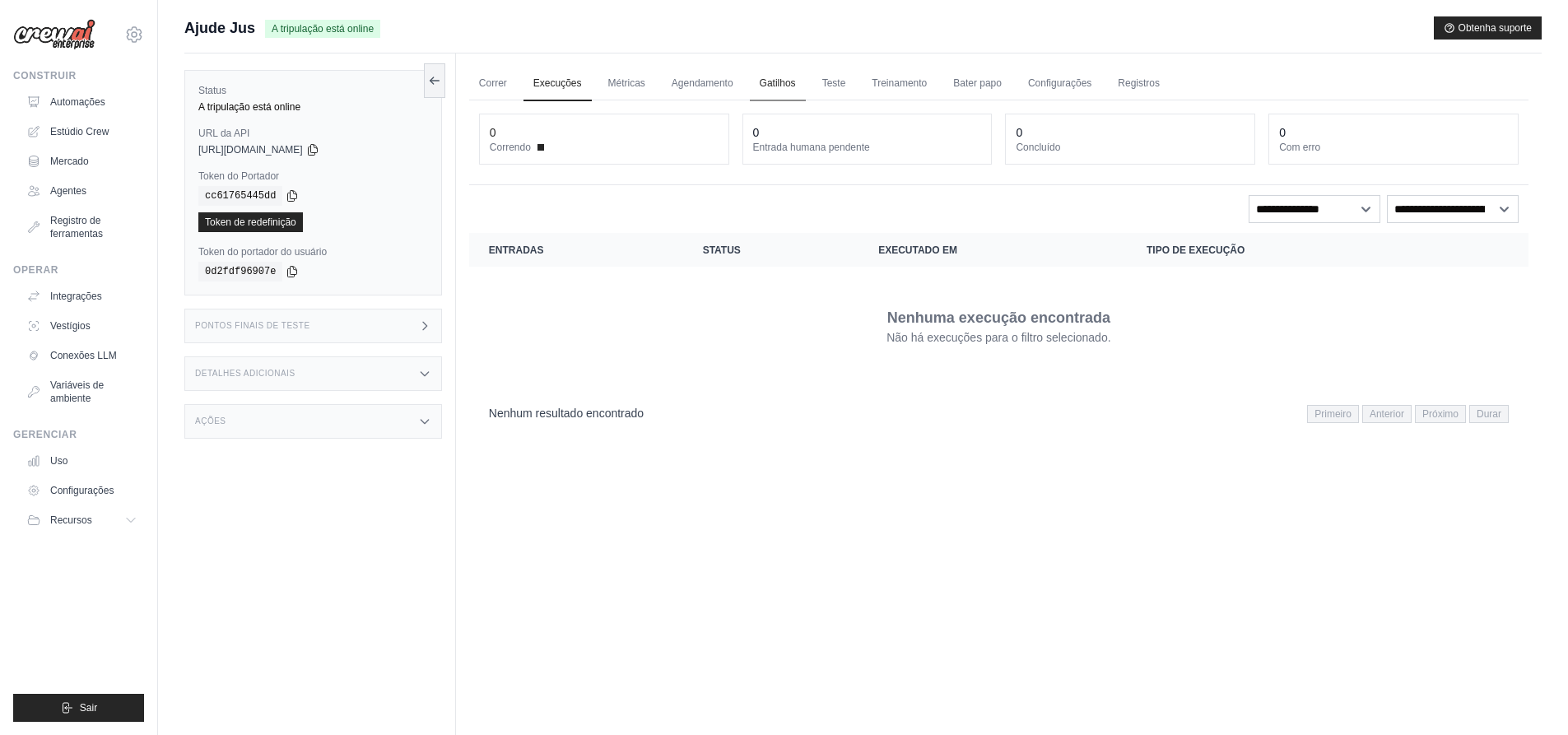
click at [781, 82] on font "Gatilhos" at bounding box center [778, 82] width 36 height 11
click at [64, 130] on font "Estúdio Crew" at bounding box center [81, 131] width 58 height 11
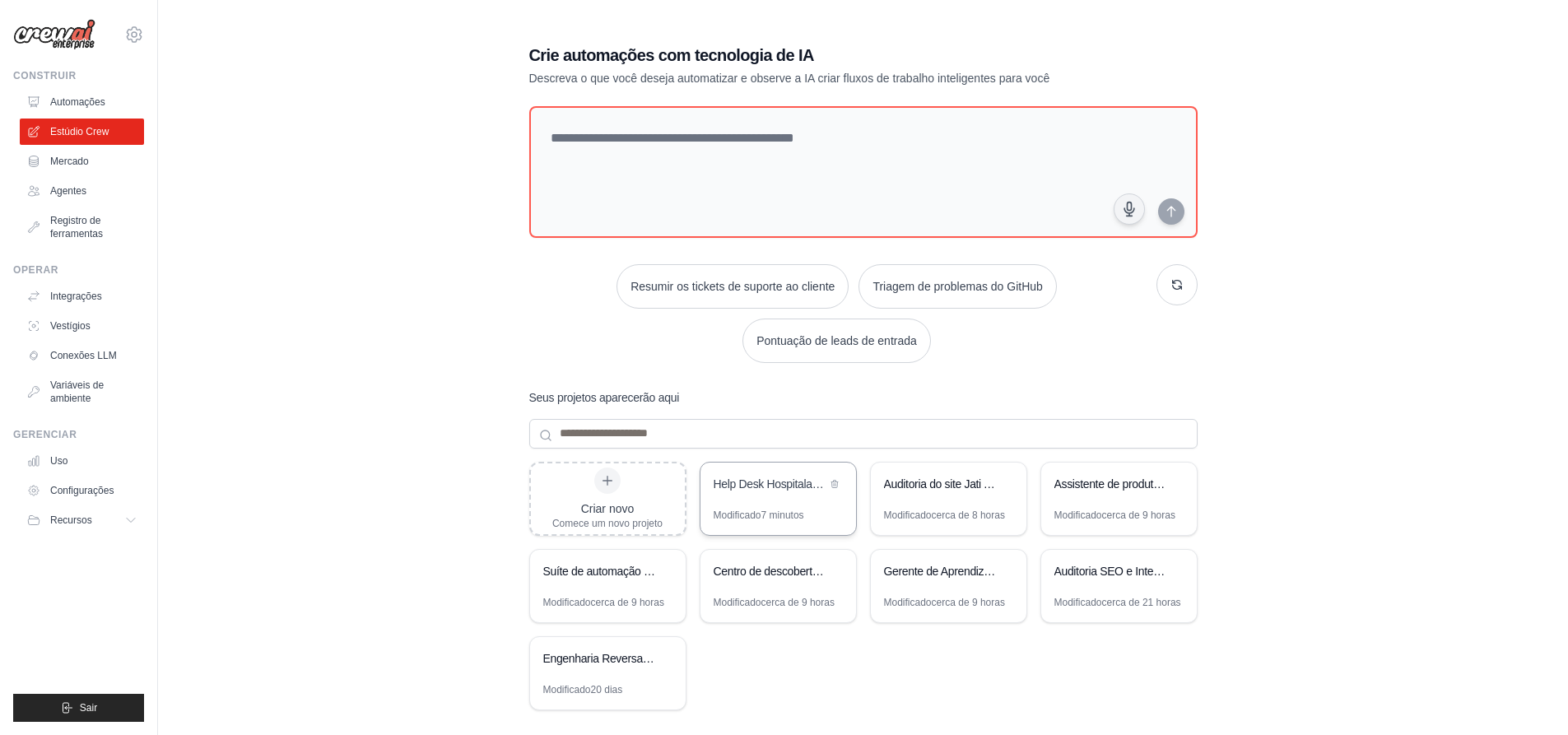
click at [744, 491] on div "Help Desk Hospitalar - Sistema Híbrido Inteligente" at bounding box center [769, 483] width 112 height 16
click at [56, 103] on font "Automações" at bounding box center [79, 101] width 55 height 11
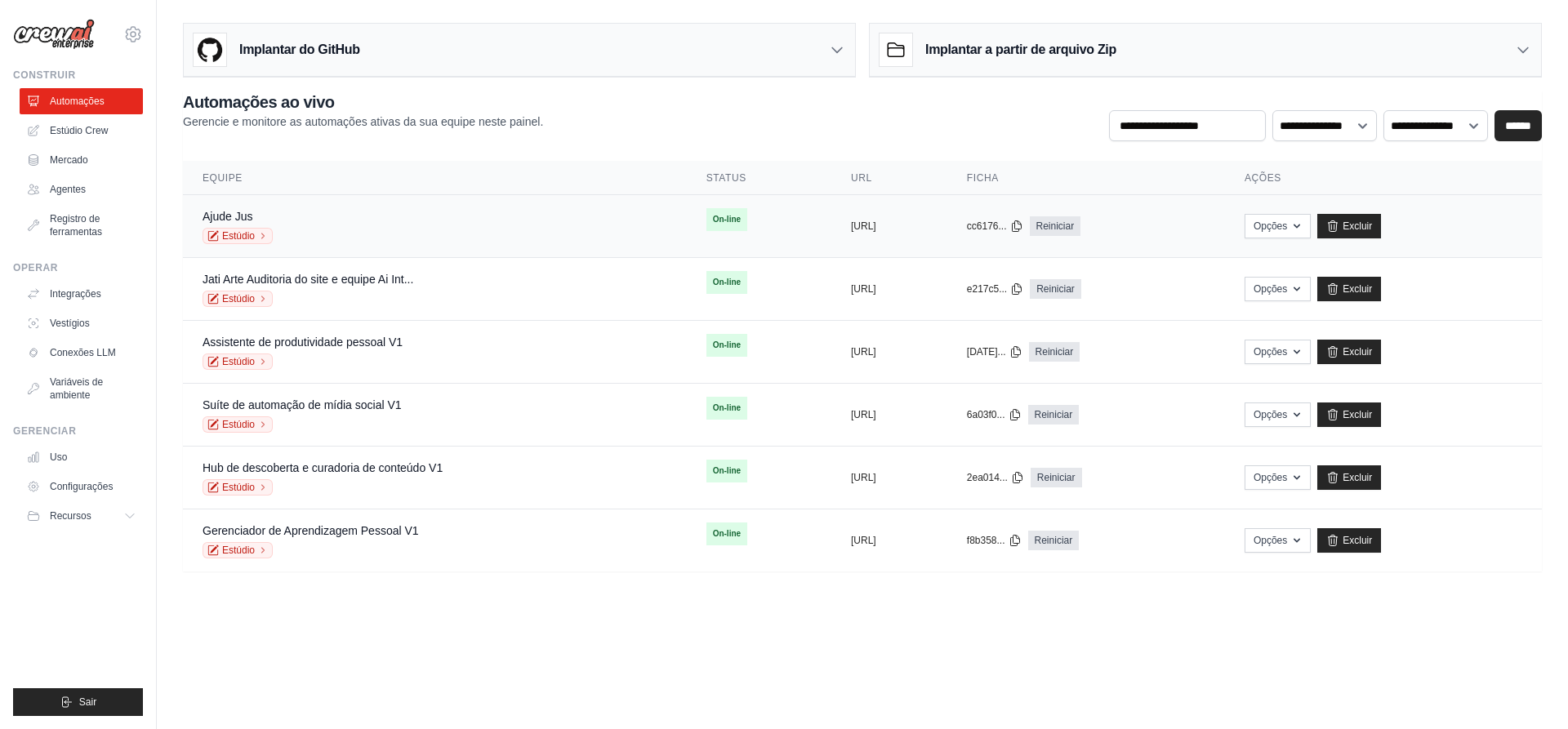
click at [713, 221] on font "On-line" at bounding box center [727, 219] width 28 height 9
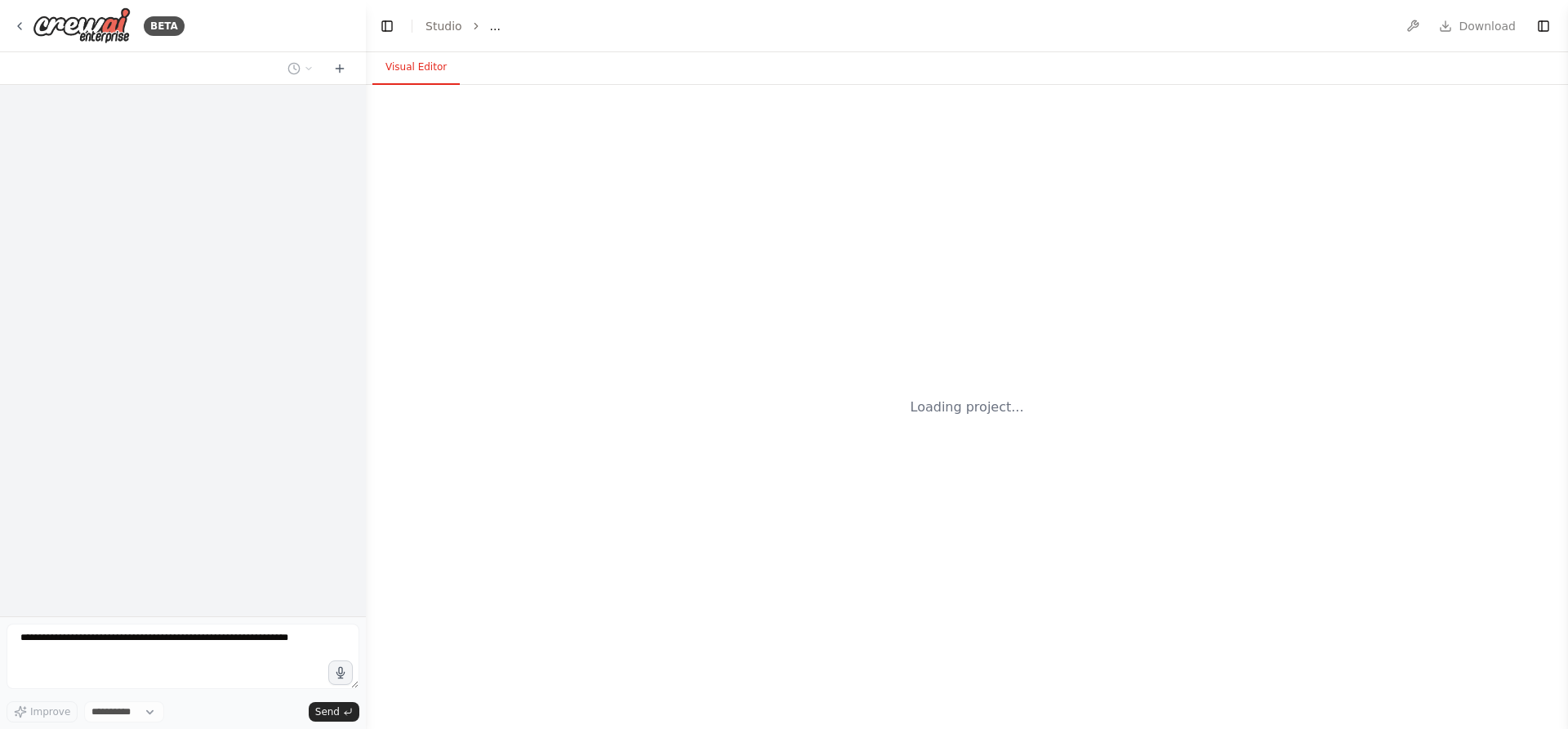
select select "****"
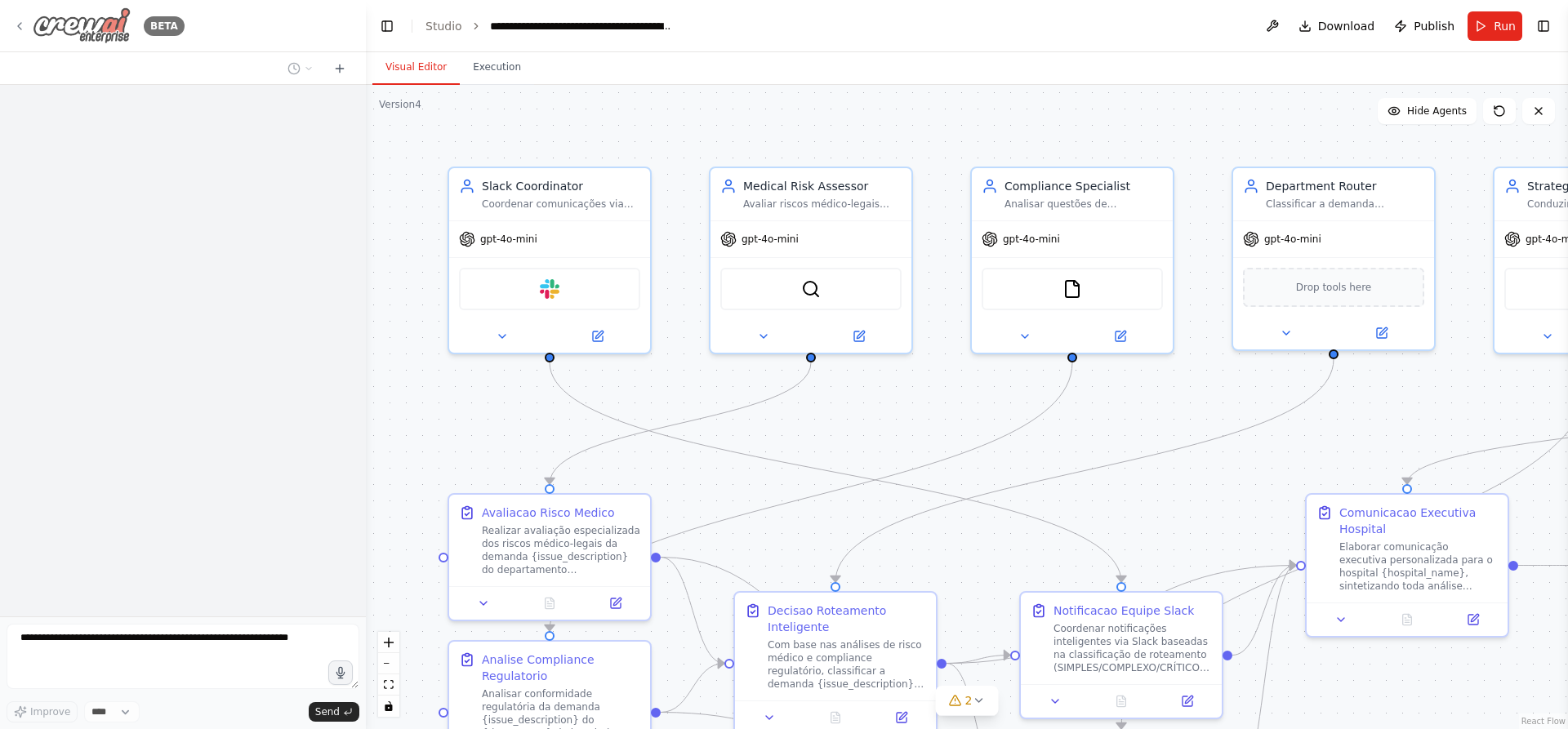
click at [16, 24] on icon at bounding box center [19, 26] width 13 height 13
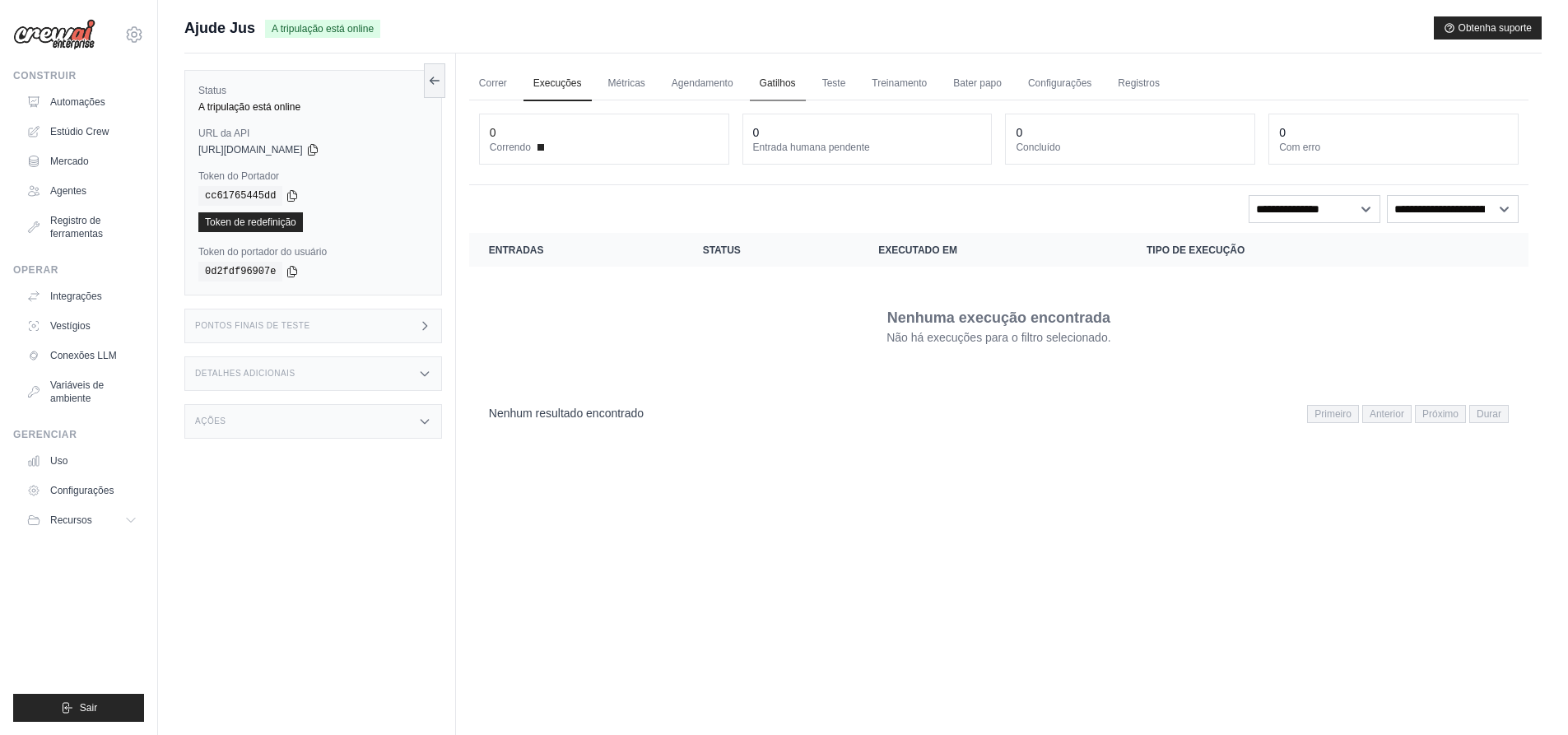
click at [781, 80] on font "Gatilhos" at bounding box center [778, 82] width 36 height 11
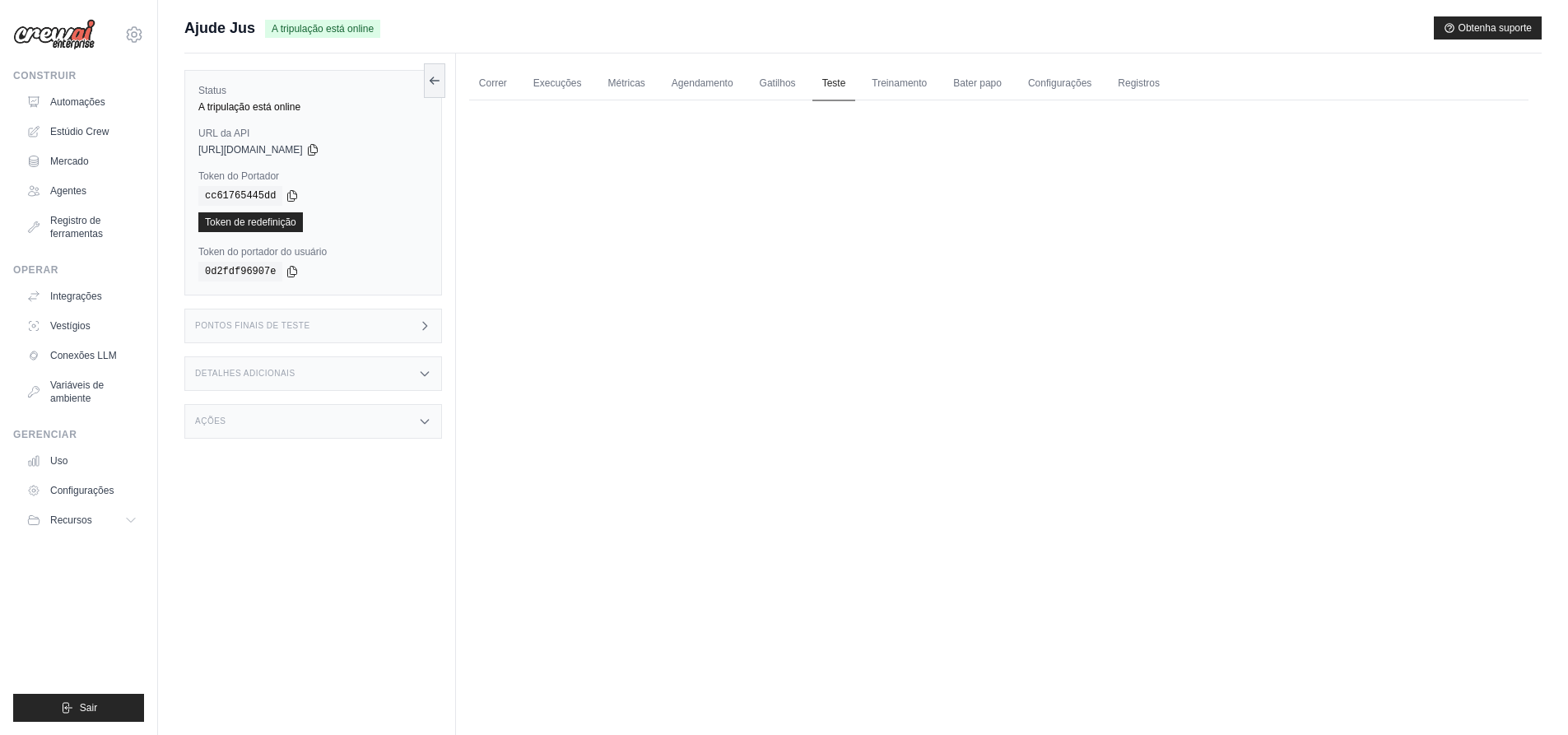
click at [828, 83] on font "Teste" at bounding box center [835, 82] width 24 height 11
click at [433, 85] on icon at bounding box center [434, 79] width 13 height 13
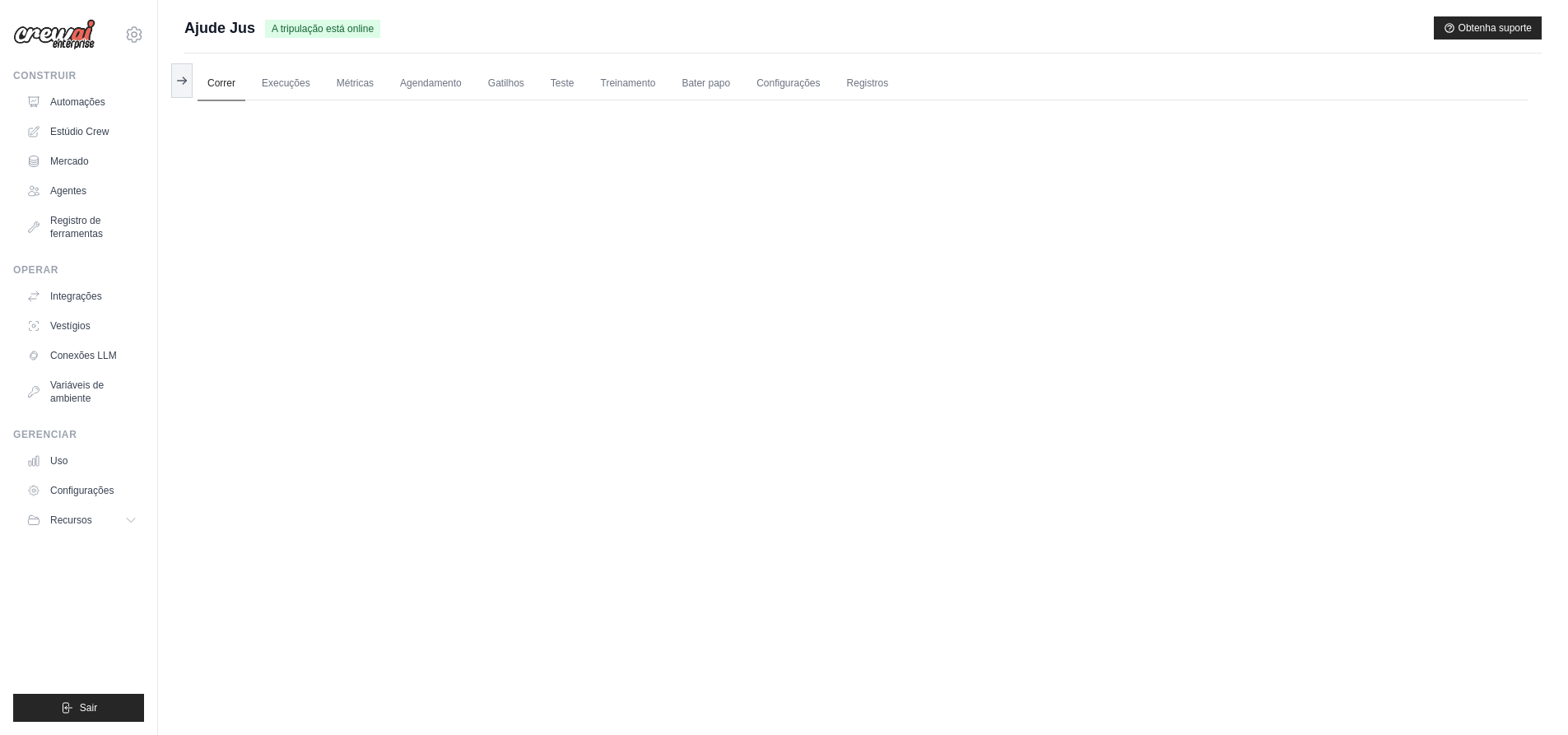
click at [213, 82] on font "Correr" at bounding box center [222, 82] width 28 height 11
click at [83, 97] on font "Automações" at bounding box center [79, 101] width 55 height 11
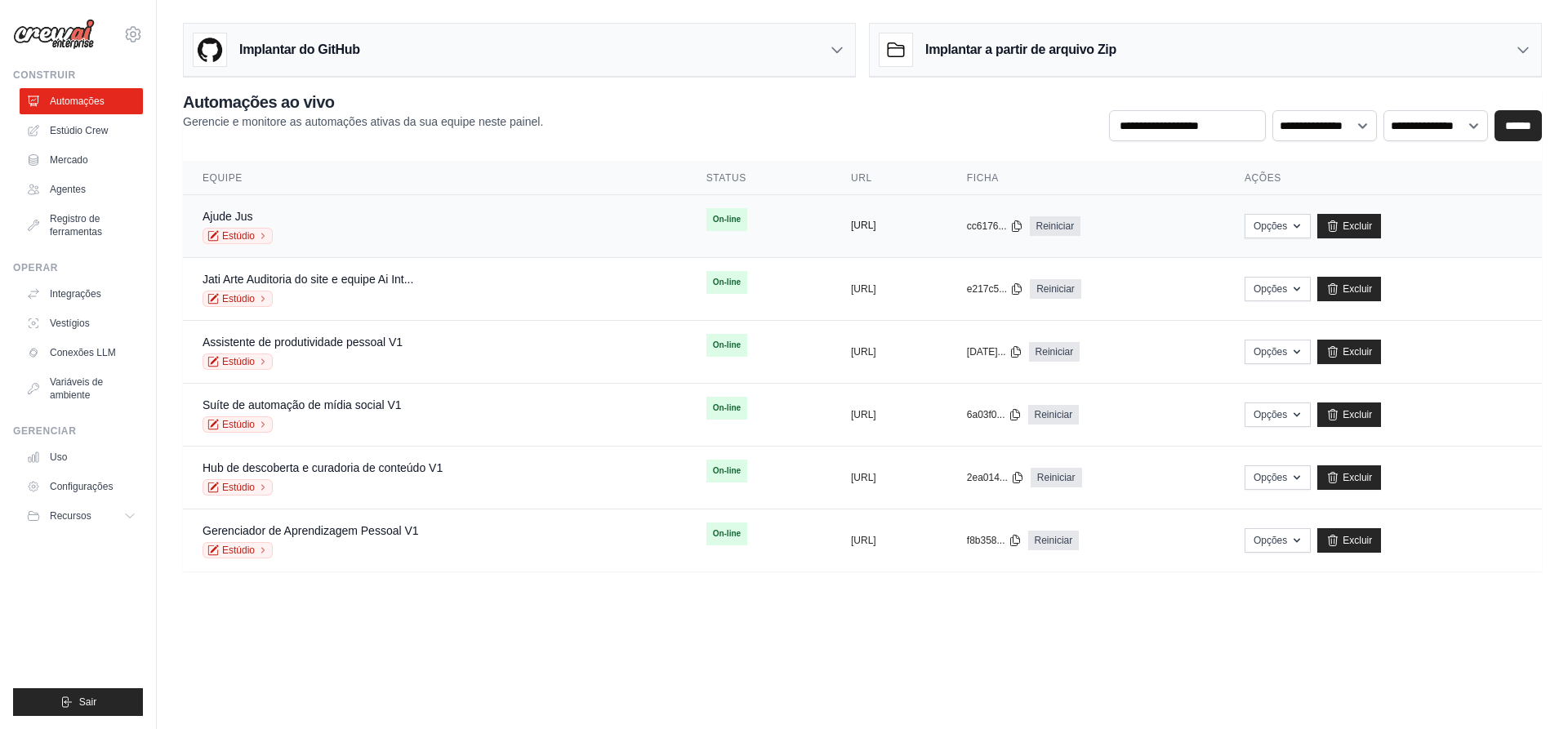
click at [851, 224] on button "https://hospital-help-desk-sistema-" at bounding box center [864, 225] width 26 height 13
click at [713, 216] on font "On-line" at bounding box center [727, 219] width 28 height 9
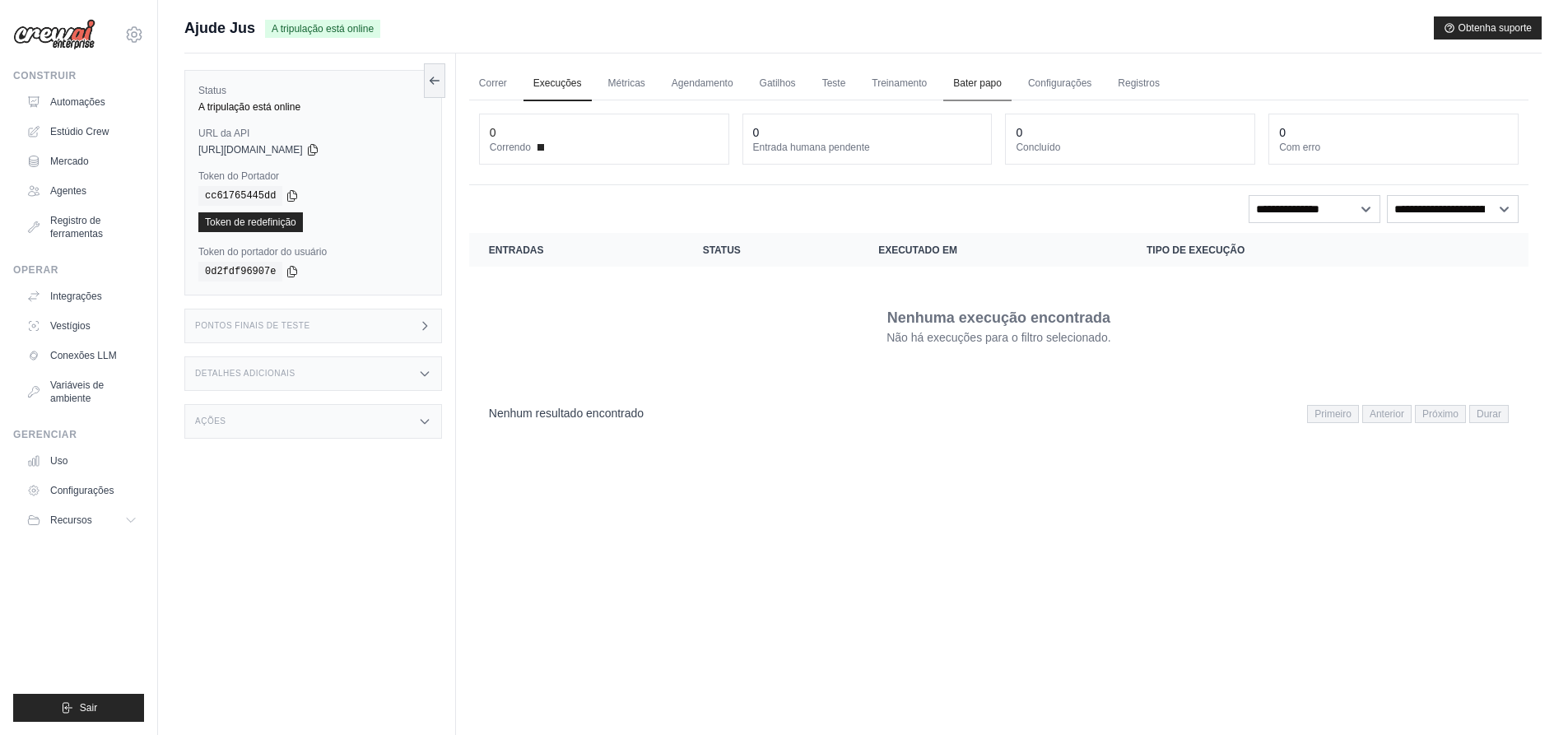
click at [984, 82] on font "Bater papo" at bounding box center [977, 82] width 49 height 11
click at [1061, 83] on font "Configurações" at bounding box center [1060, 82] width 64 height 11
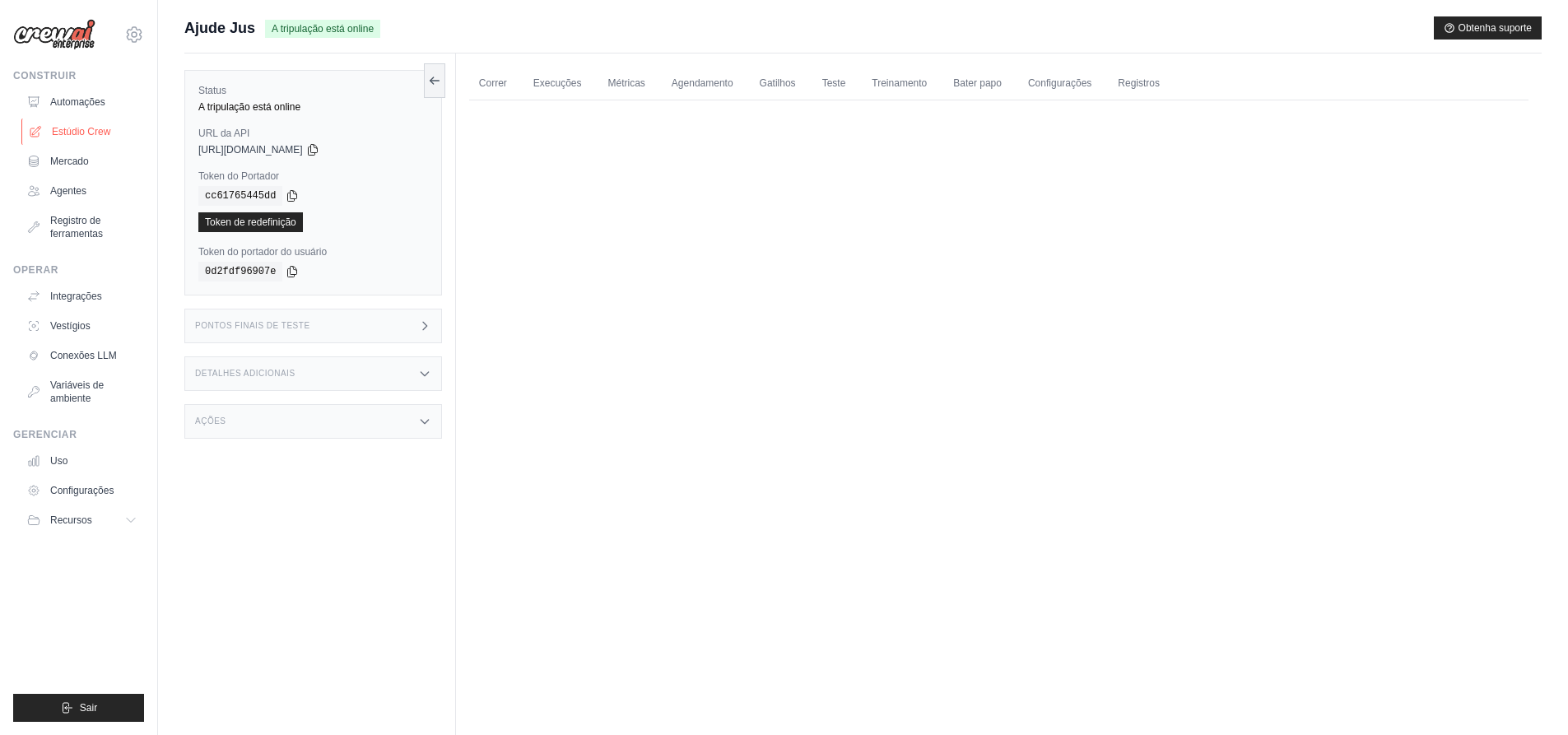
click at [70, 131] on font "Estúdio Crew" at bounding box center [81, 131] width 58 height 11
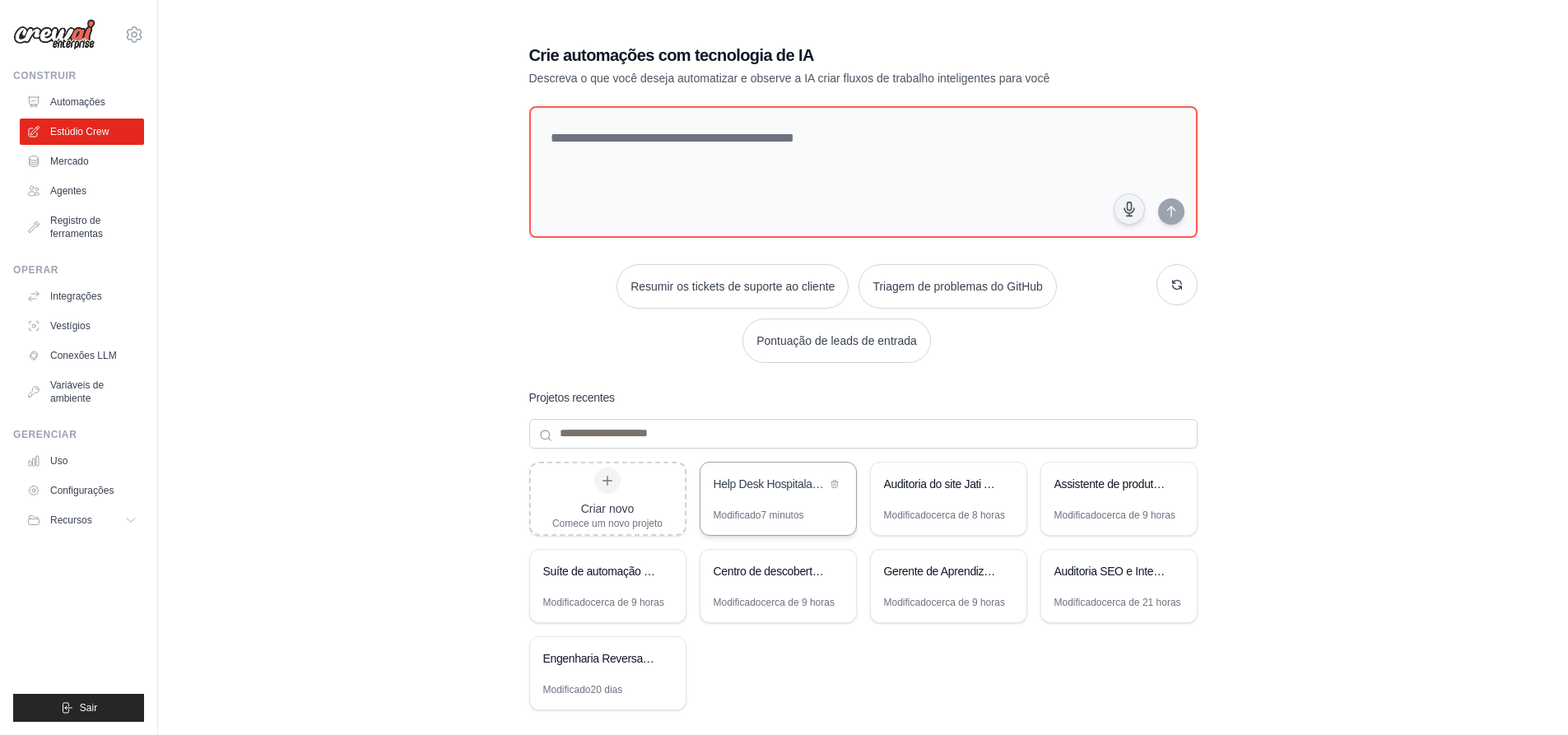
click at [751, 481] on font "Help Desk Hospitalar - Sistema Híbrido Inteligente" at bounding box center [835, 483] width 243 height 13
click at [724, 481] on font "Help Desk Hospitalar - Sistema Híbrido Inteligente" at bounding box center [835, 483] width 243 height 13
click at [69, 102] on font "Automações" at bounding box center [79, 101] width 55 height 11
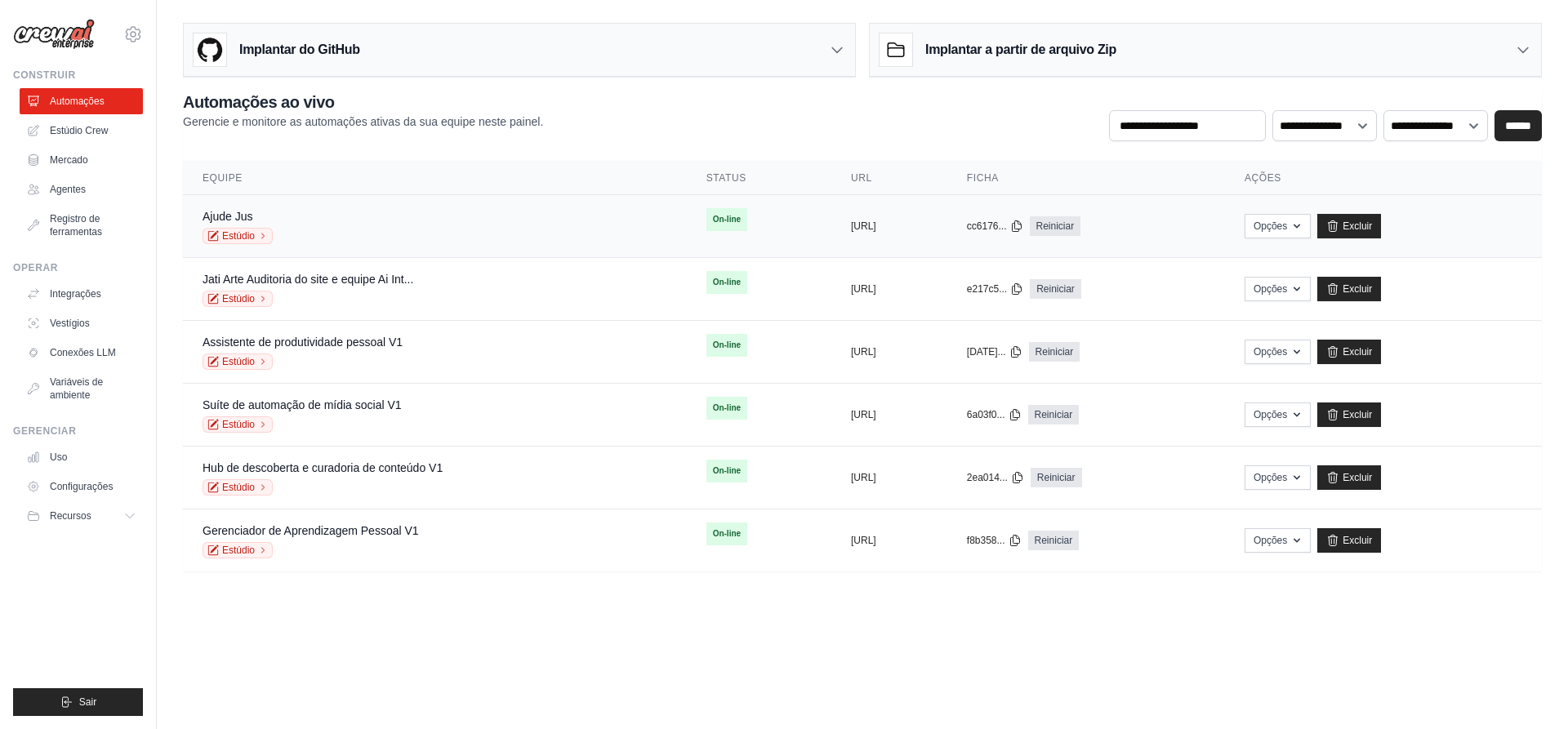
click at [713, 221] on font "On-line" at bounding box center [727, 219] width 28 height 9
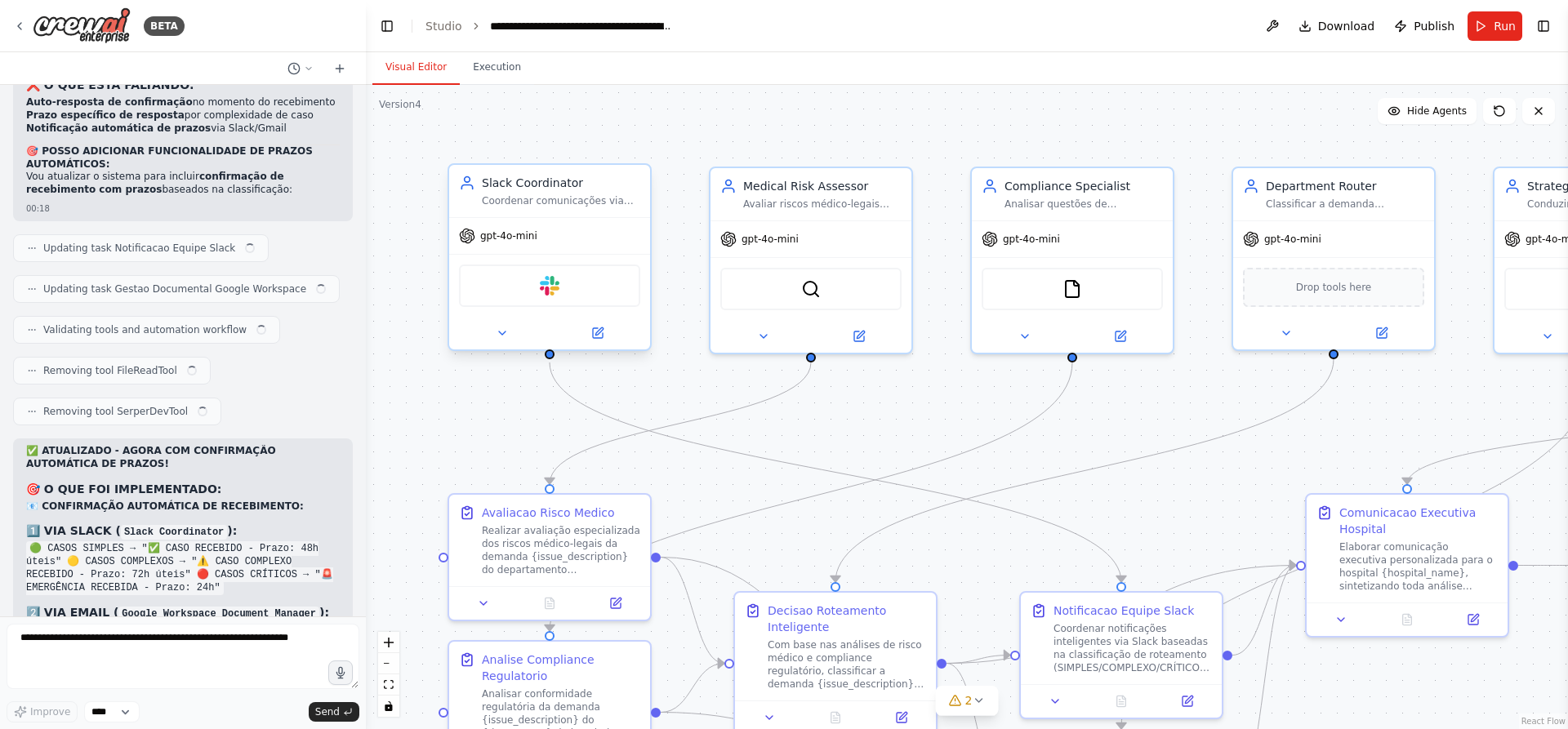
scroll to position [14906, 0]
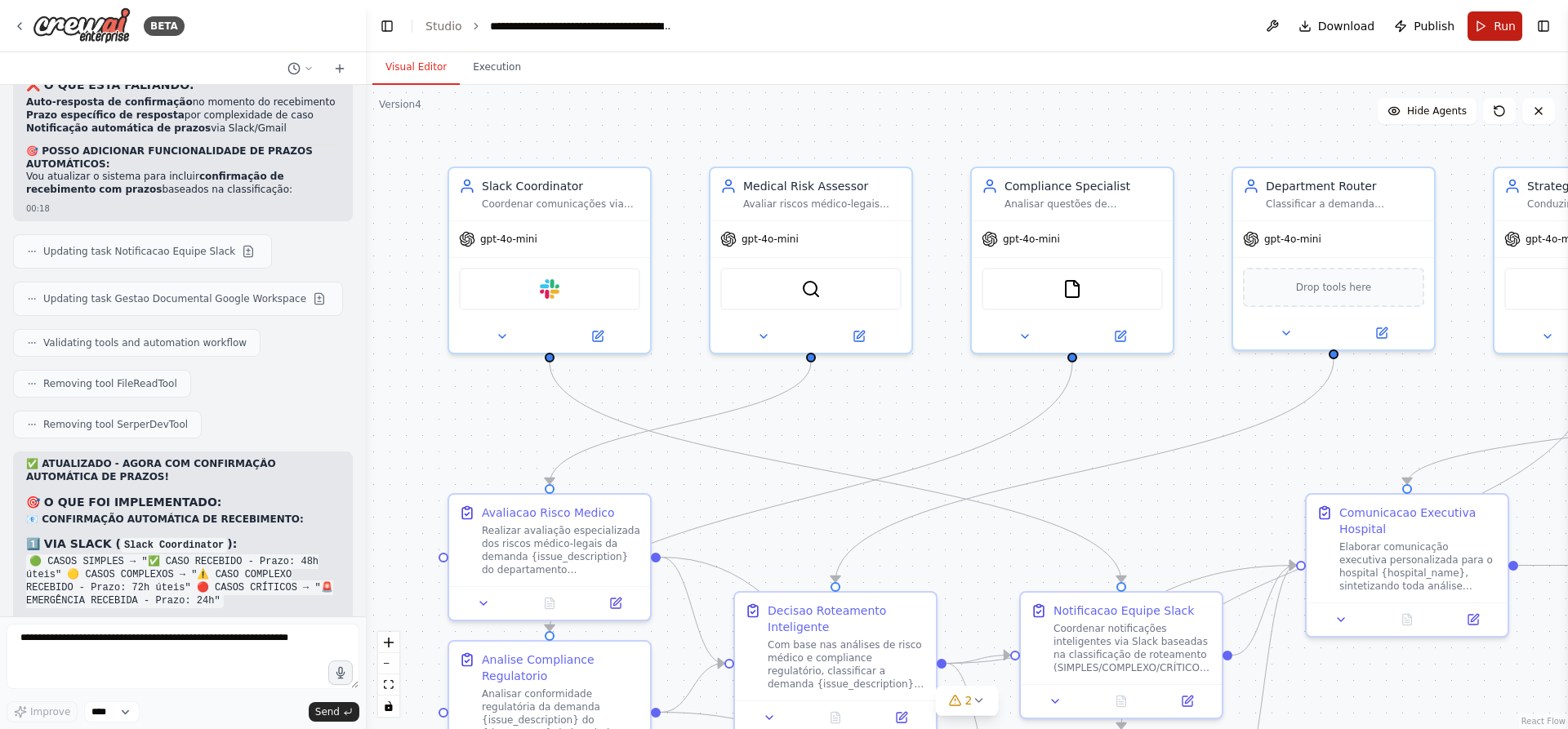
click at [1502, 25] on span "Run" at bounding box center [1505, 26] width 22 height 16
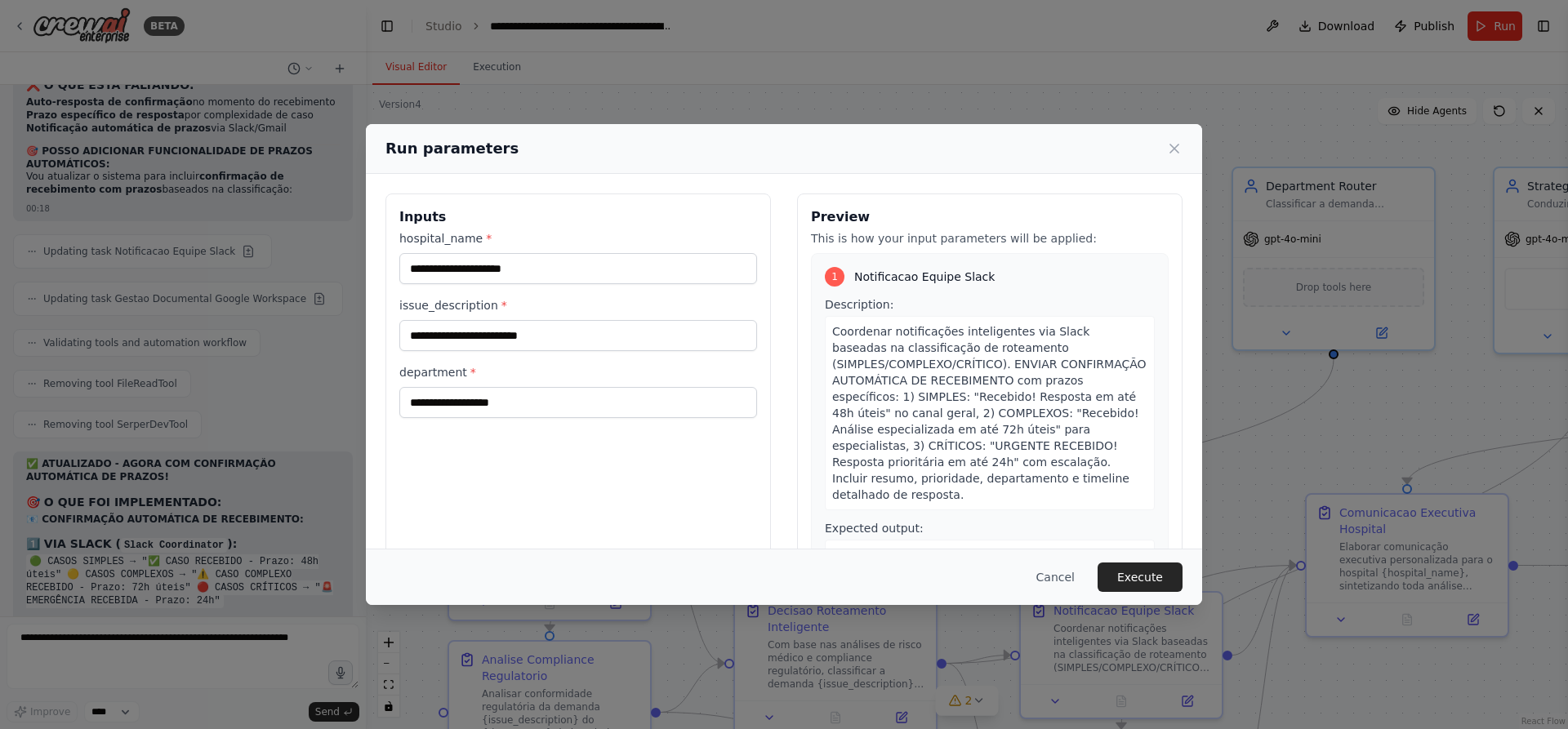
click at [1188, 152] on div "Run parameters" at bounding box center [784, 149] width 837 height 49
click at [1180, 147] on icon at bounding box center [1174, 148] width 16 height 16
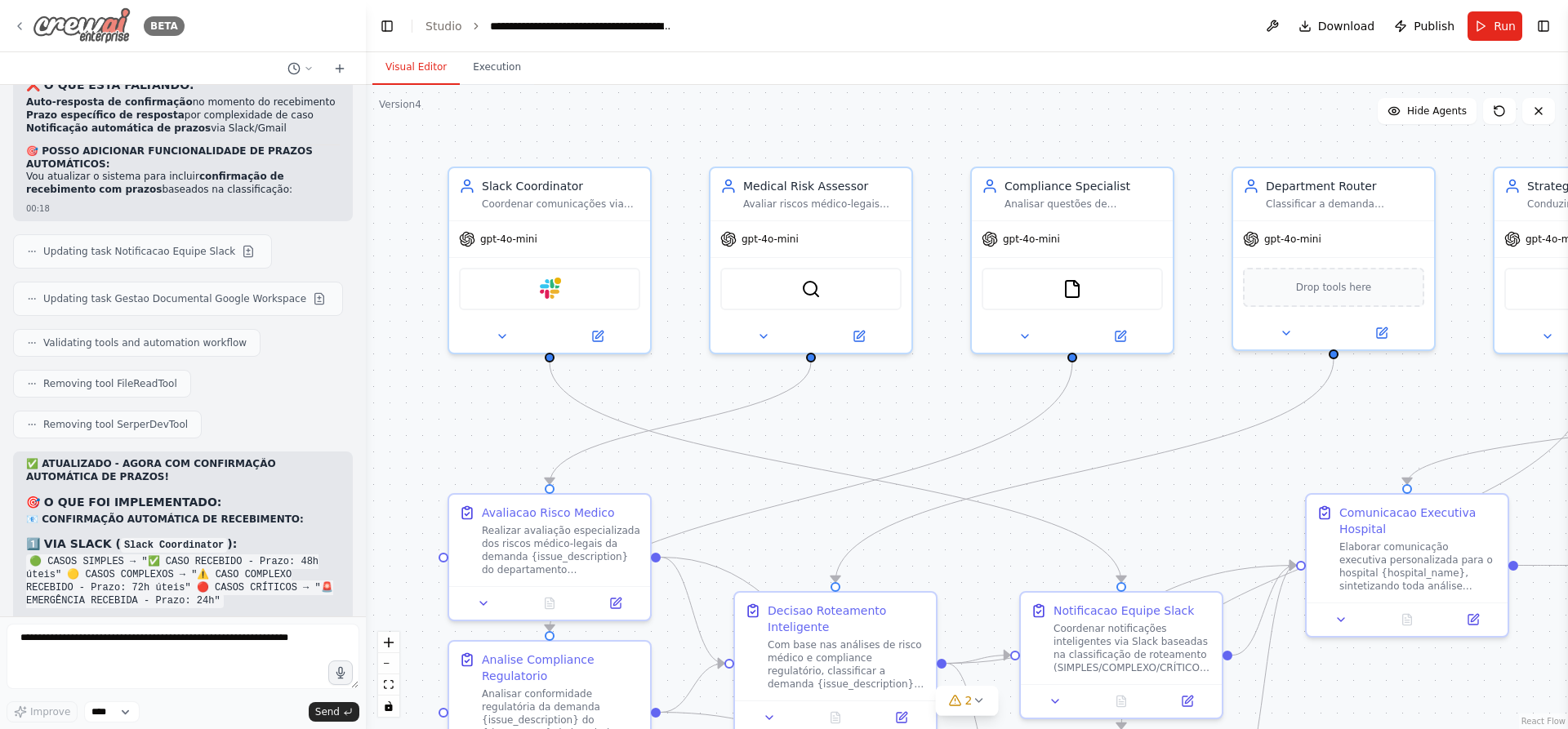
click at [18, 26] on icon at bounding box center [19, 26] width 13 height 13
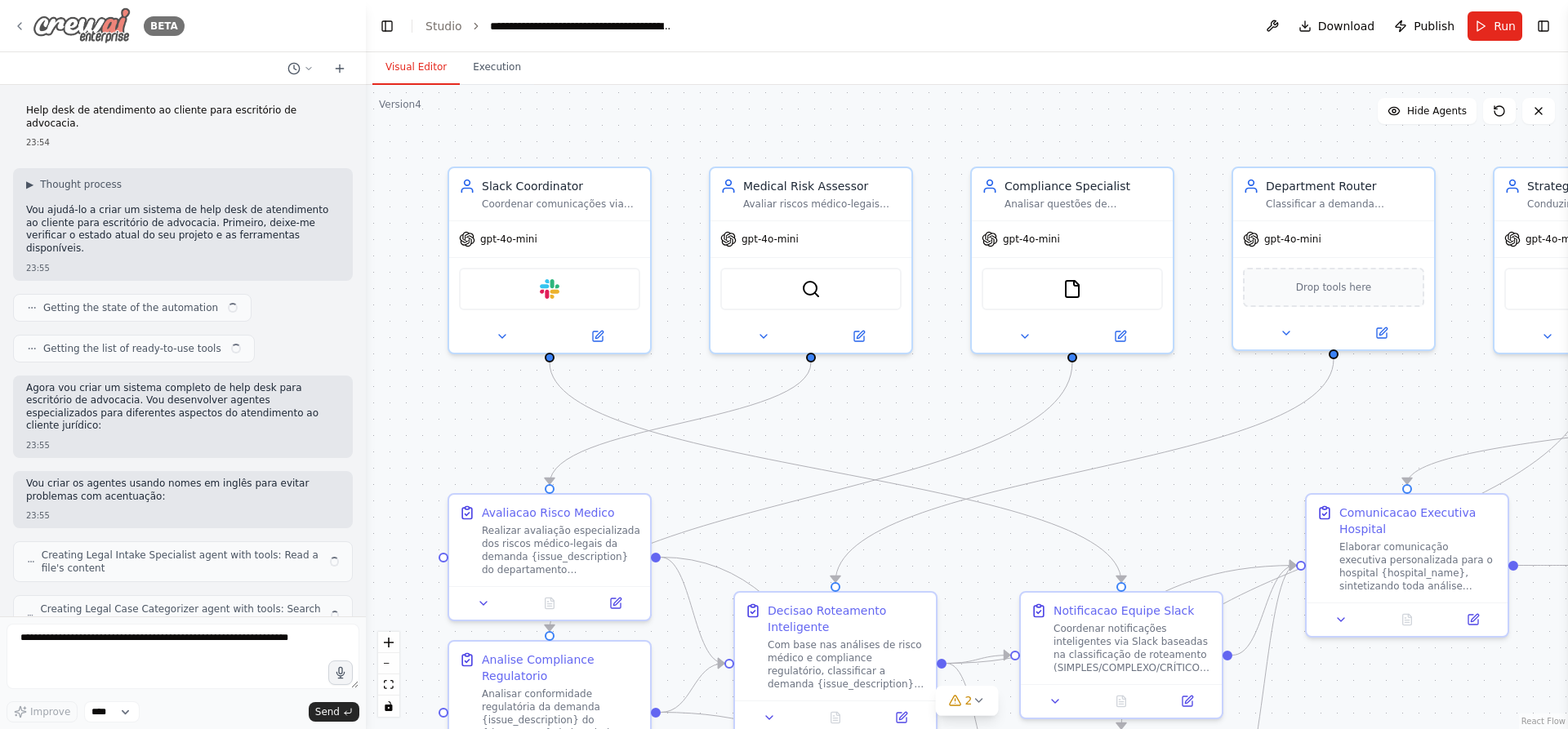
scroll to position [14899, 0]
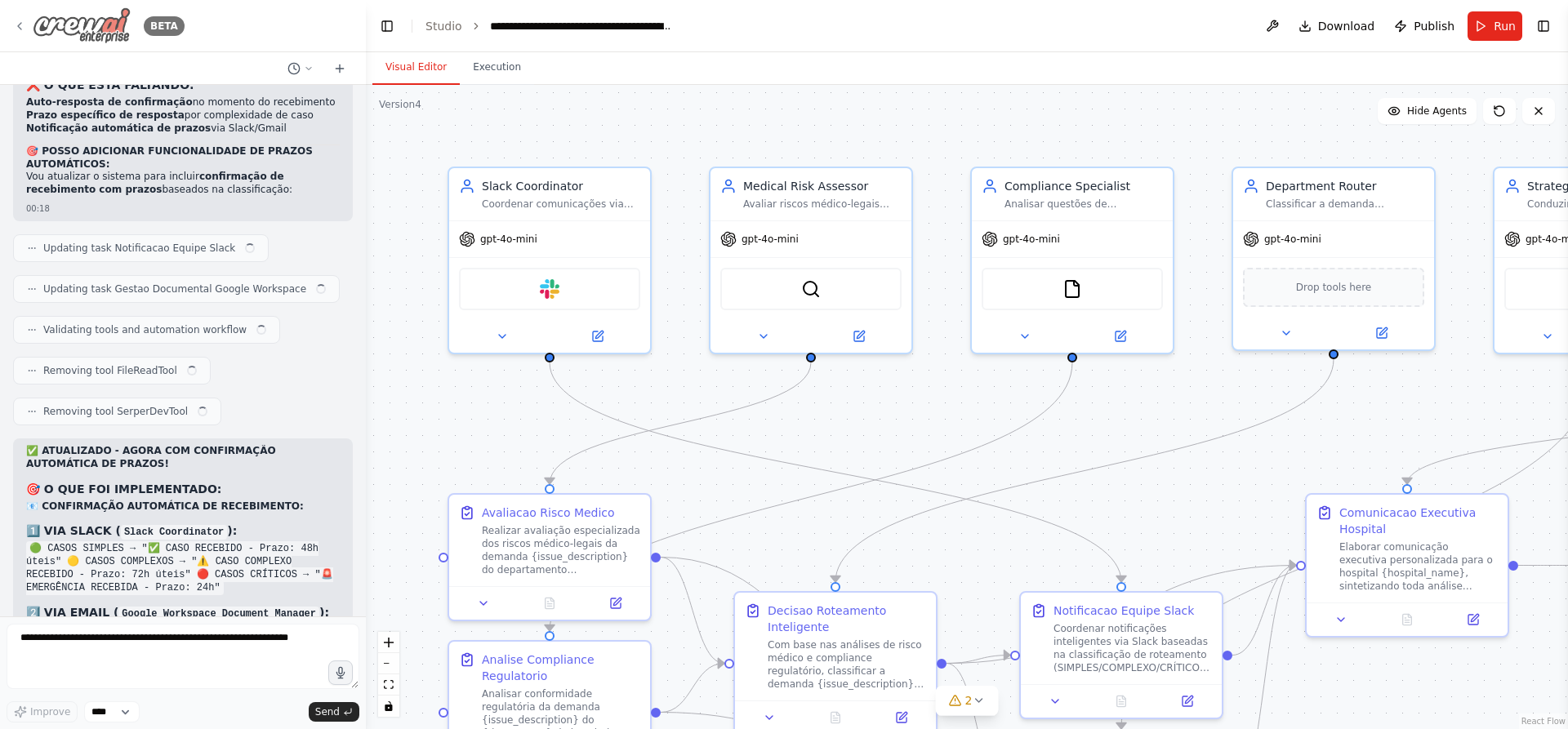
click at [16, 33] on div "BETA" at bounding box center [98, 26] width 171 height 37
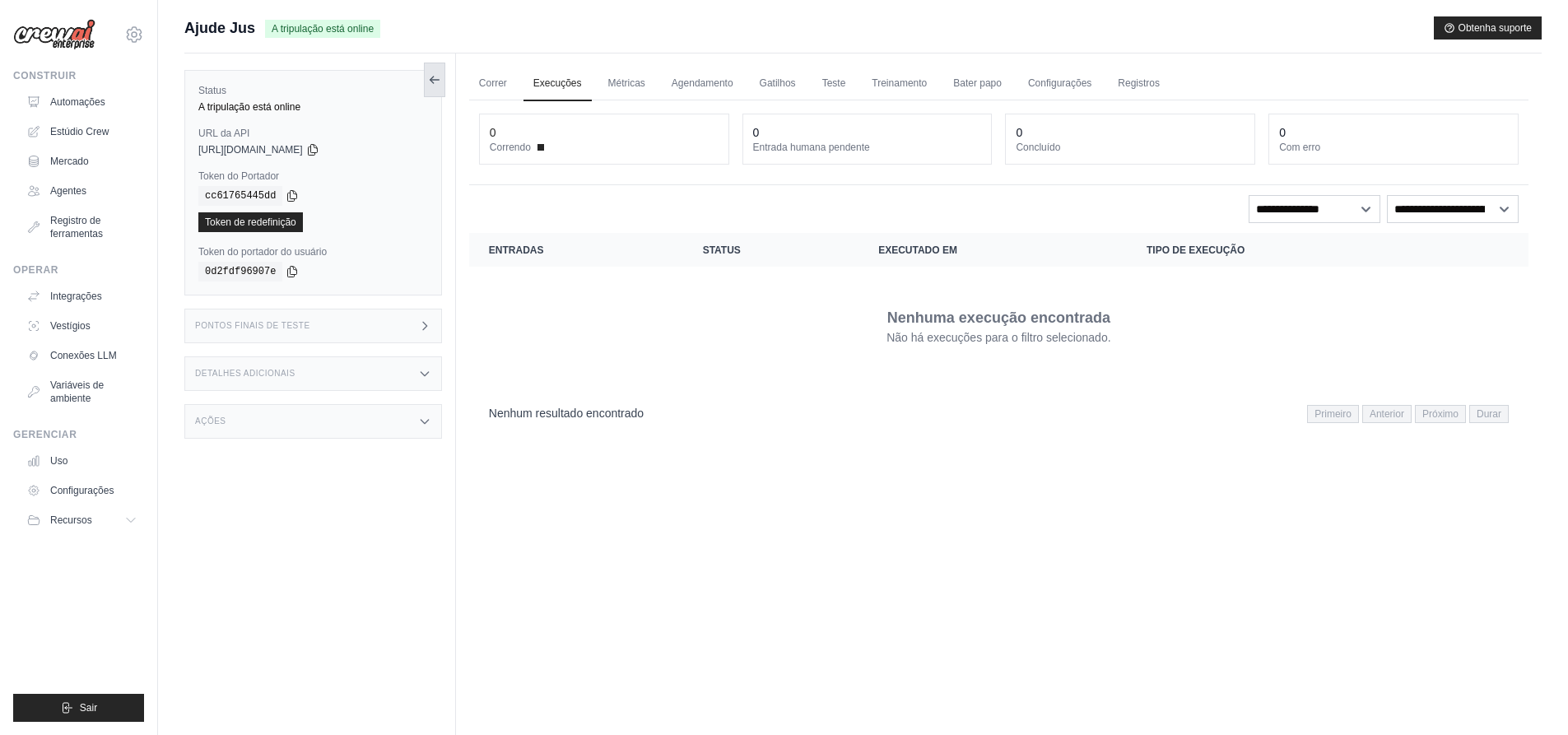
click at [435, 85] on icon at bounding box center [434, 79] width 13 height 13
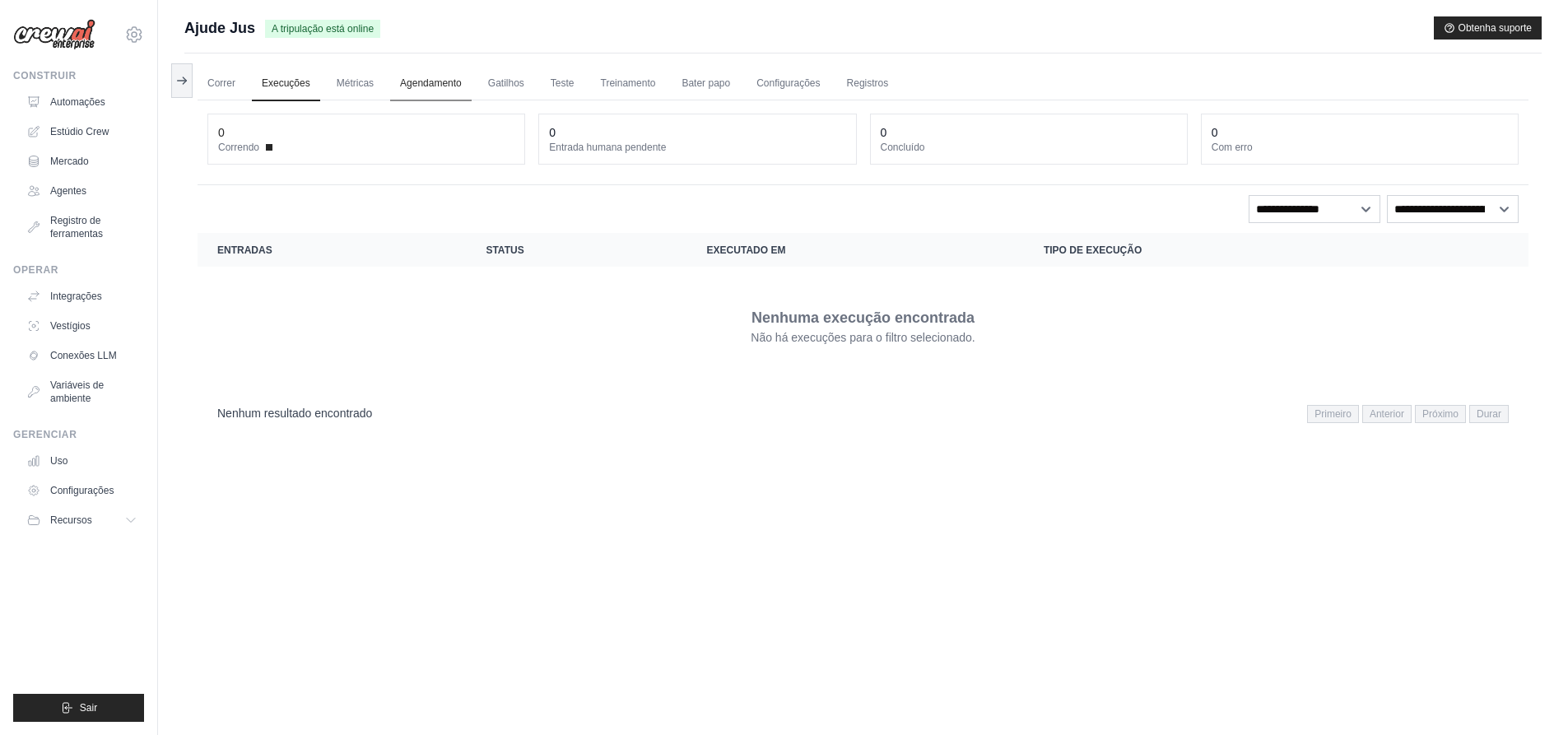
click at [430, 82] on font "Agendamento" at bounding box center [431, 82] width 62 height 11
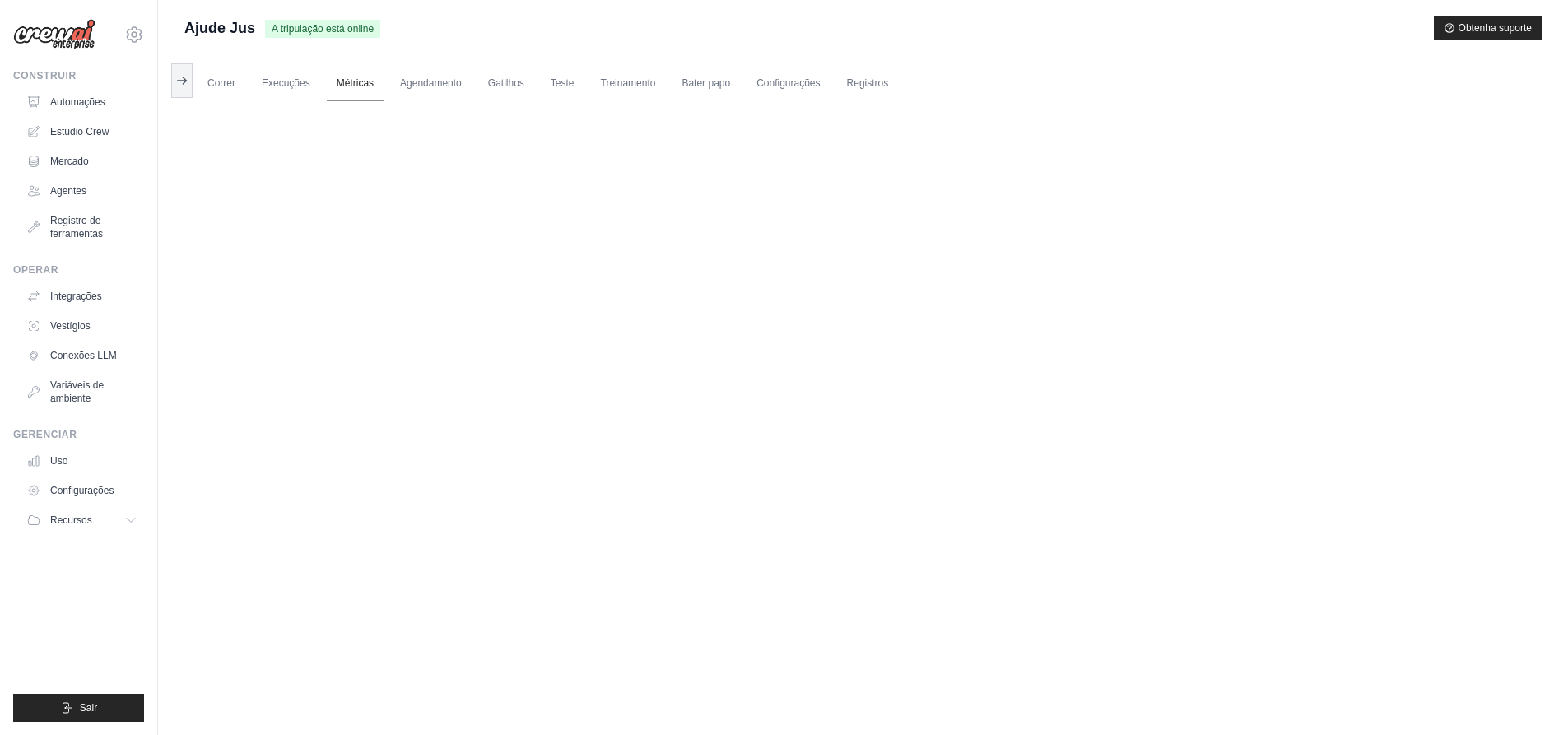
drag, startPoint x: 335, startPoint y: 77, endPoint x: 538, endPoint y: 76, distance: 203.0
click at [336, 77] on link "Métricas" at bounding box center [356, 84] width 57 height 34
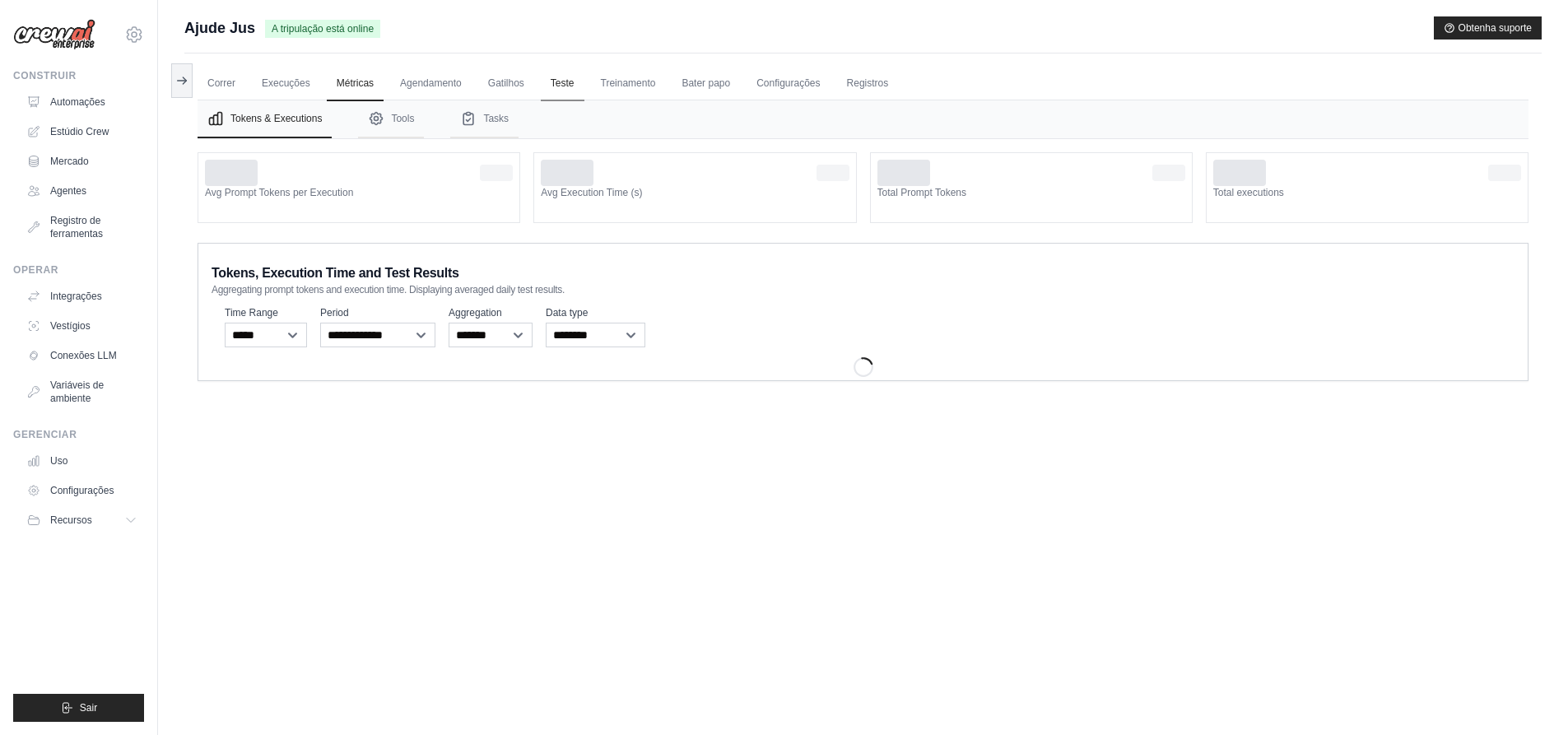
click at [568, 86] on font "Teste" at bounding box center [562, 82] width 24 height 11
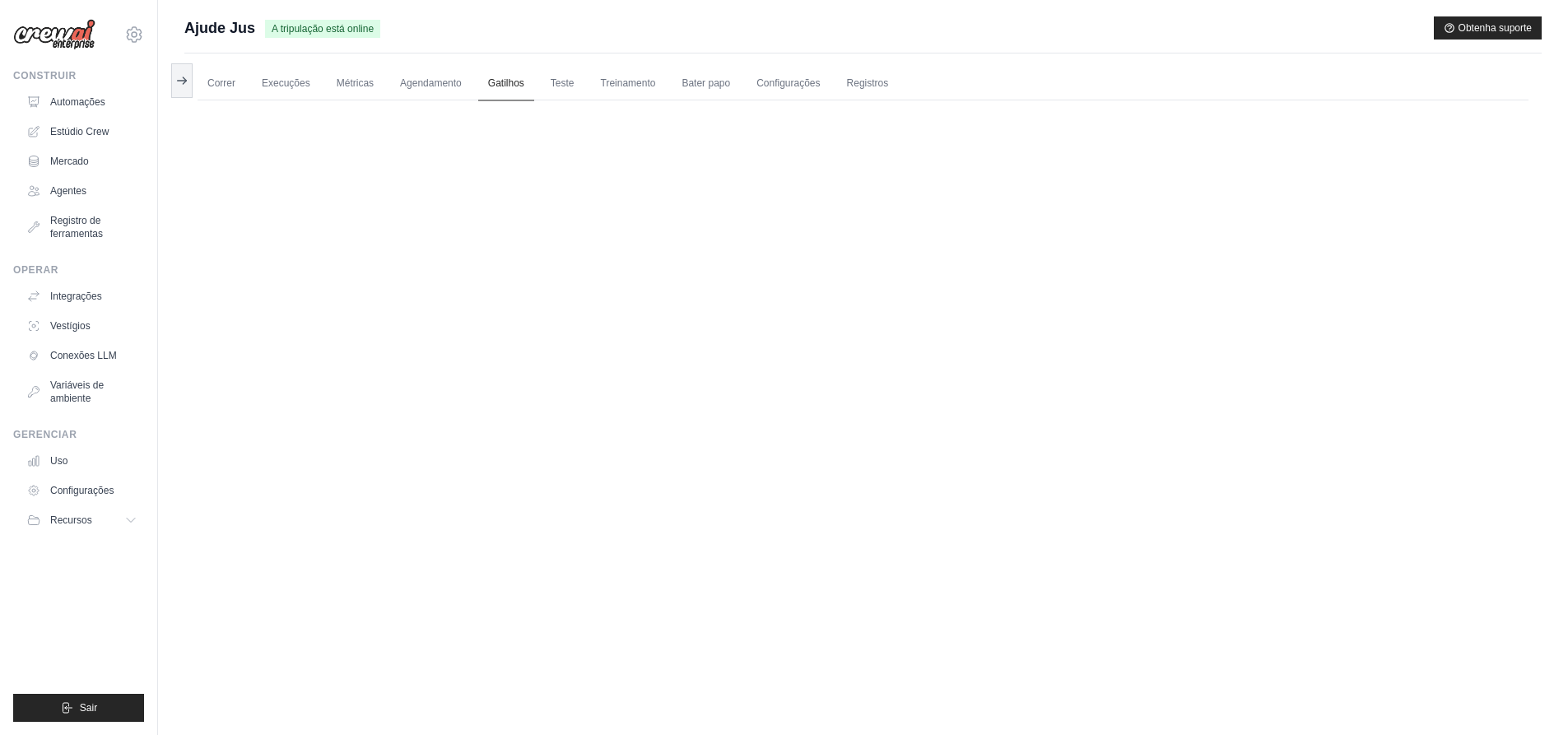
click at [501, 78] on font "Gatilhos" at bounding box center [506, 82] width 36 height 11
click at [415, 82] on font "Agendamento" at bounding box center [431, 82] width 62 height 11
click at [512, 79] on font "Gatilhos" at bounding box center [506, 82] width 36 height 11
click at [511, 78] on link "Gatilhos" at bounding box center [506, 84] width 56 height 34
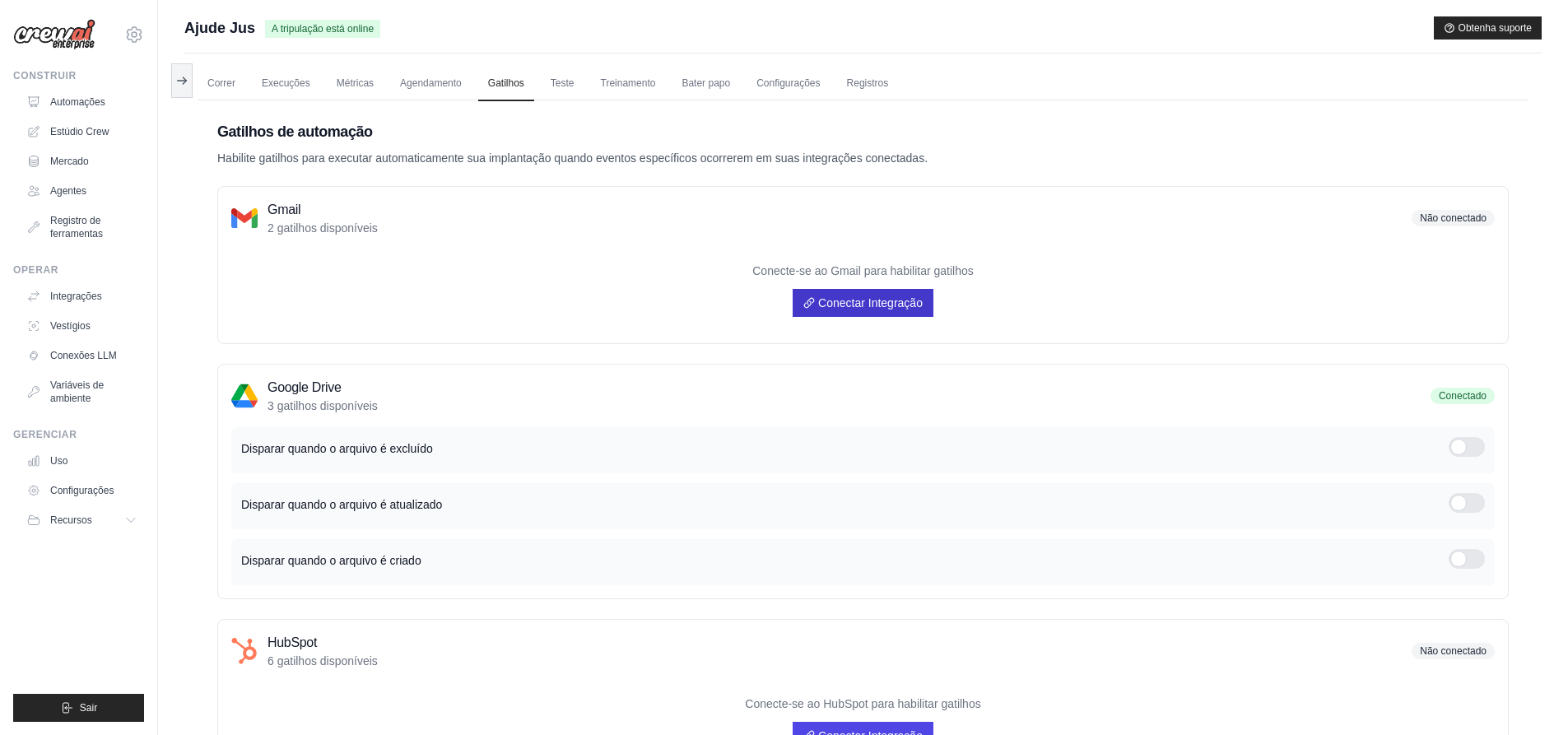
click at [867, 292] on link "Conectar Integração" at bounding box center [863, 302] width 141 height 28
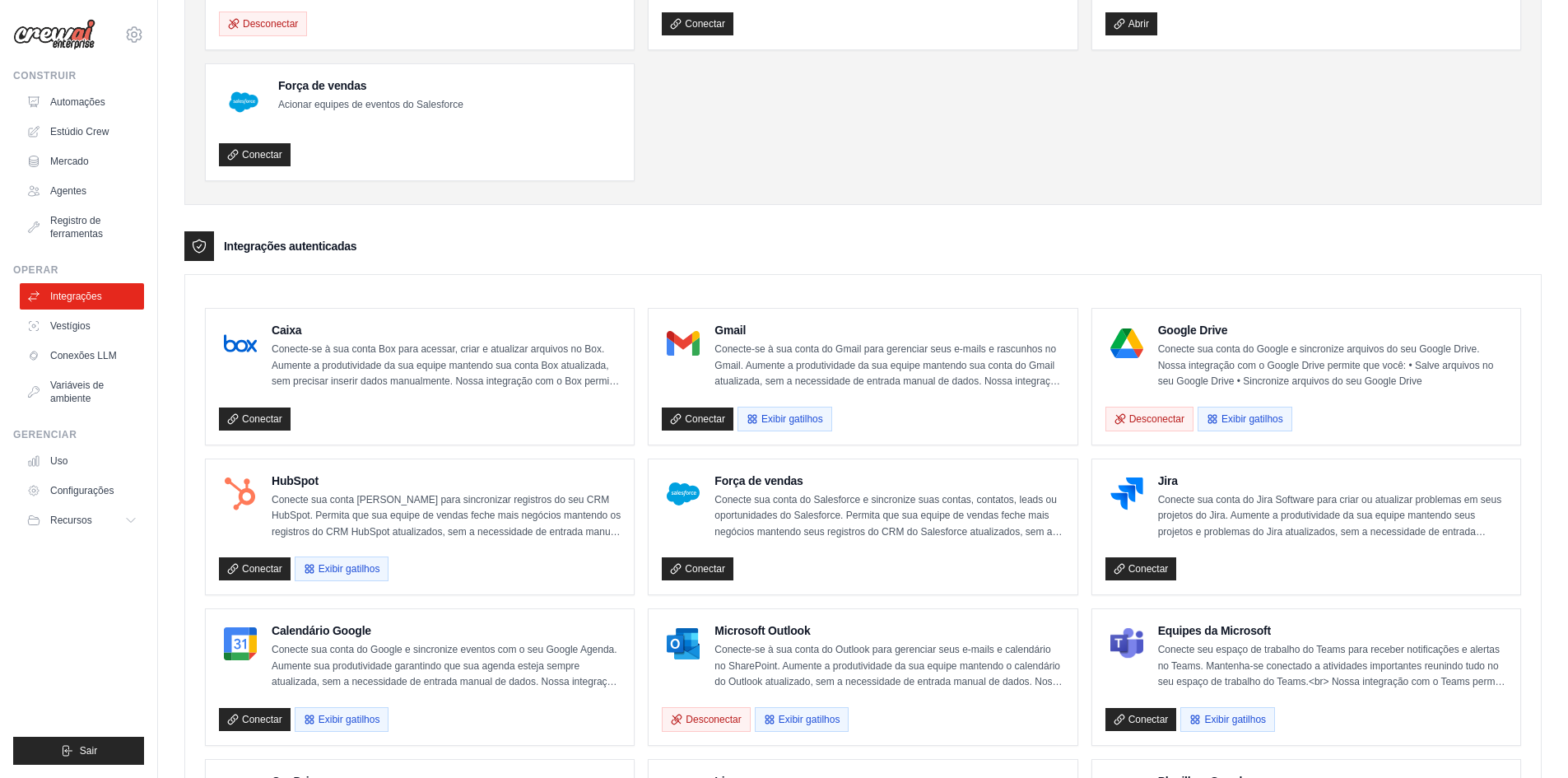
scroll to position [165, 0]
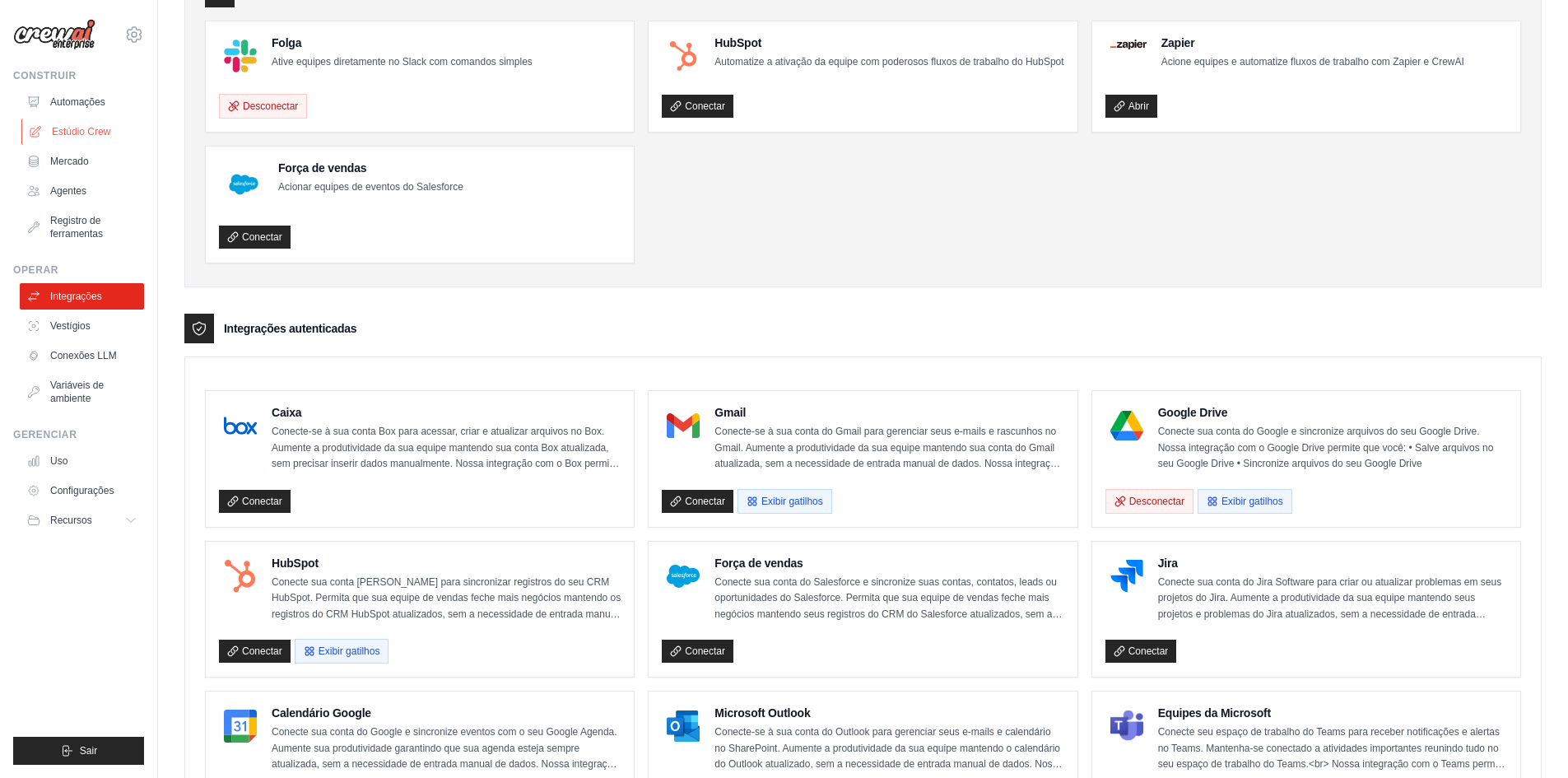
click at [81, 127] on font "Estúdio Crew" at bounding box center [81, 131] width 58 height 11
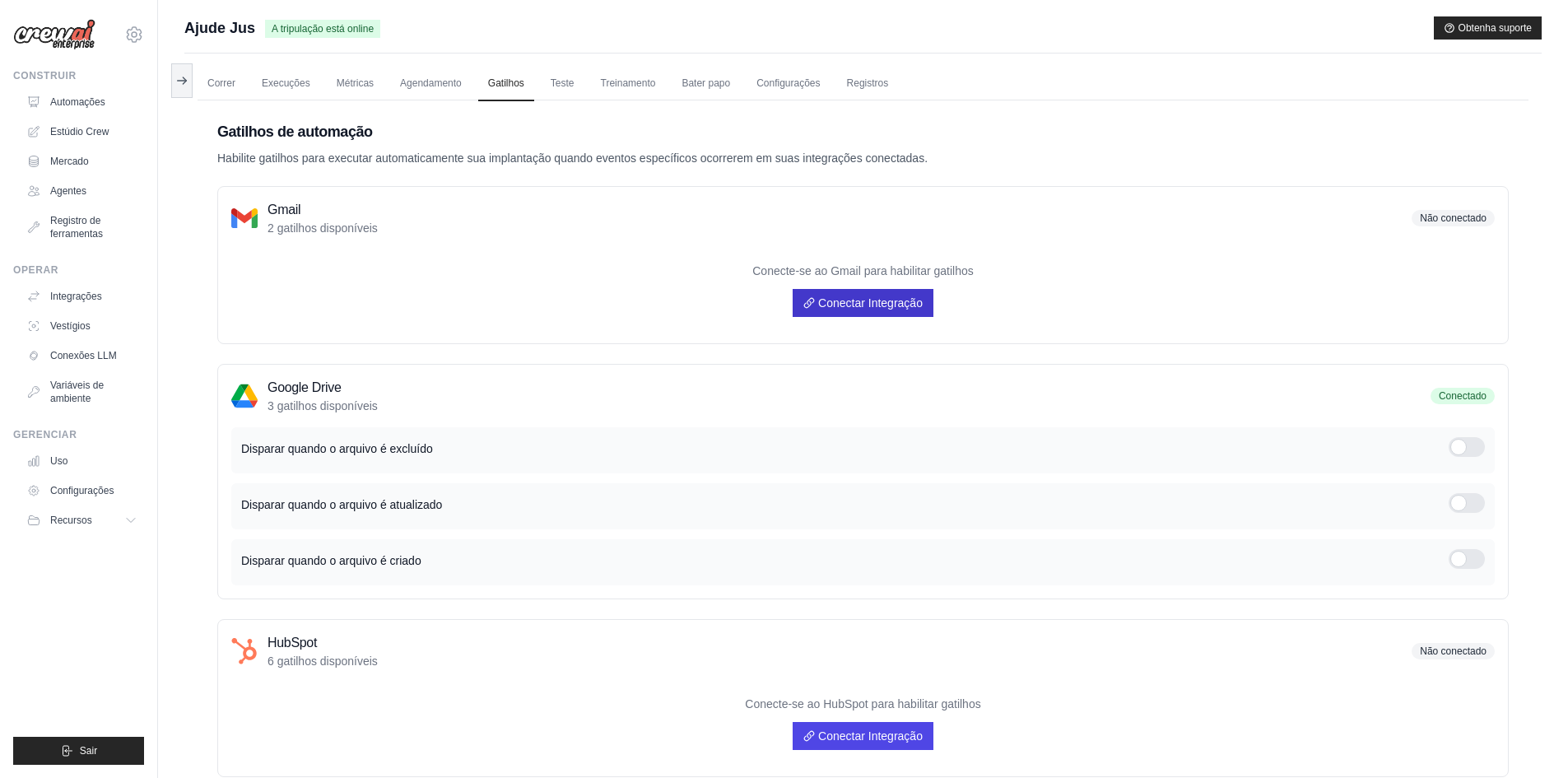
click at [846, 299] on font "Conectar Integração" at bounding box center [871, 302] width 105 height 13
click at [135, 29] on icon at bounding box center [134, 34] width 15 height 14
click at [98, 115] on font "Configurações" at bounding box center [112, 111] width 74 height 13
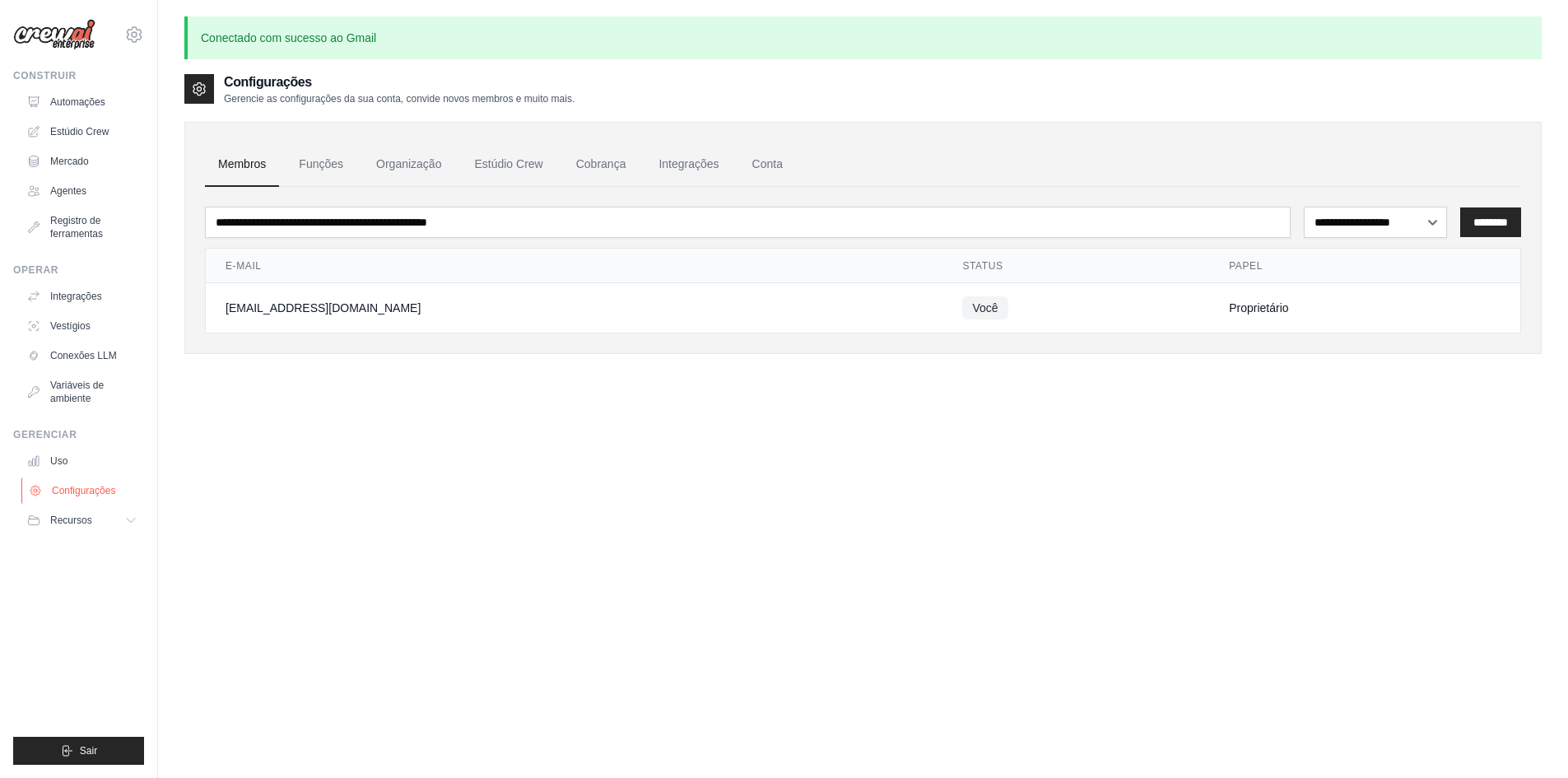
click at [70, 491] on font "Configurações" at bounding box center [83, 490] width 64 height 11
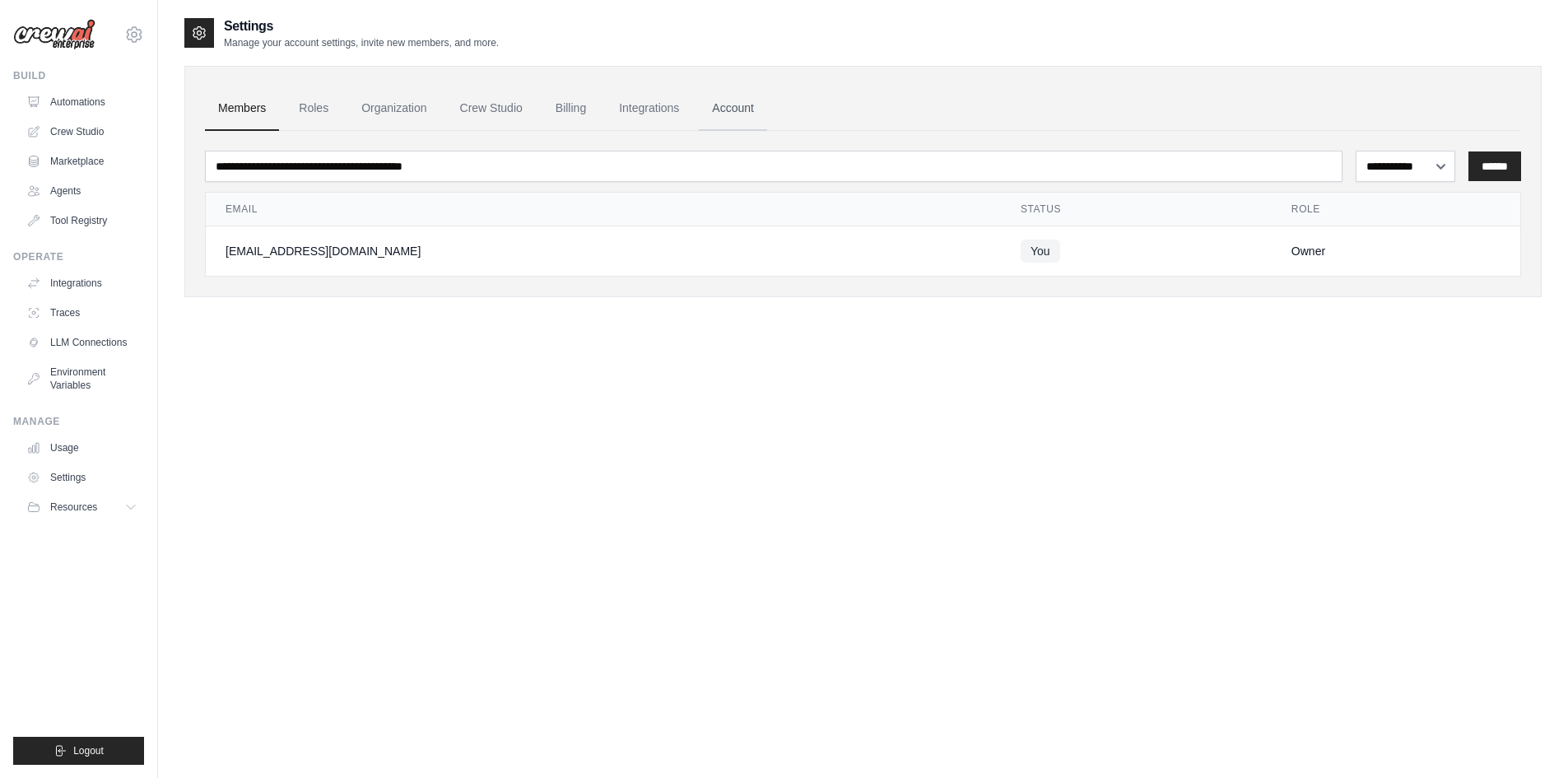
click at [745, 107] on link "Account" at bounding box center [733, 109] width 69 height 45
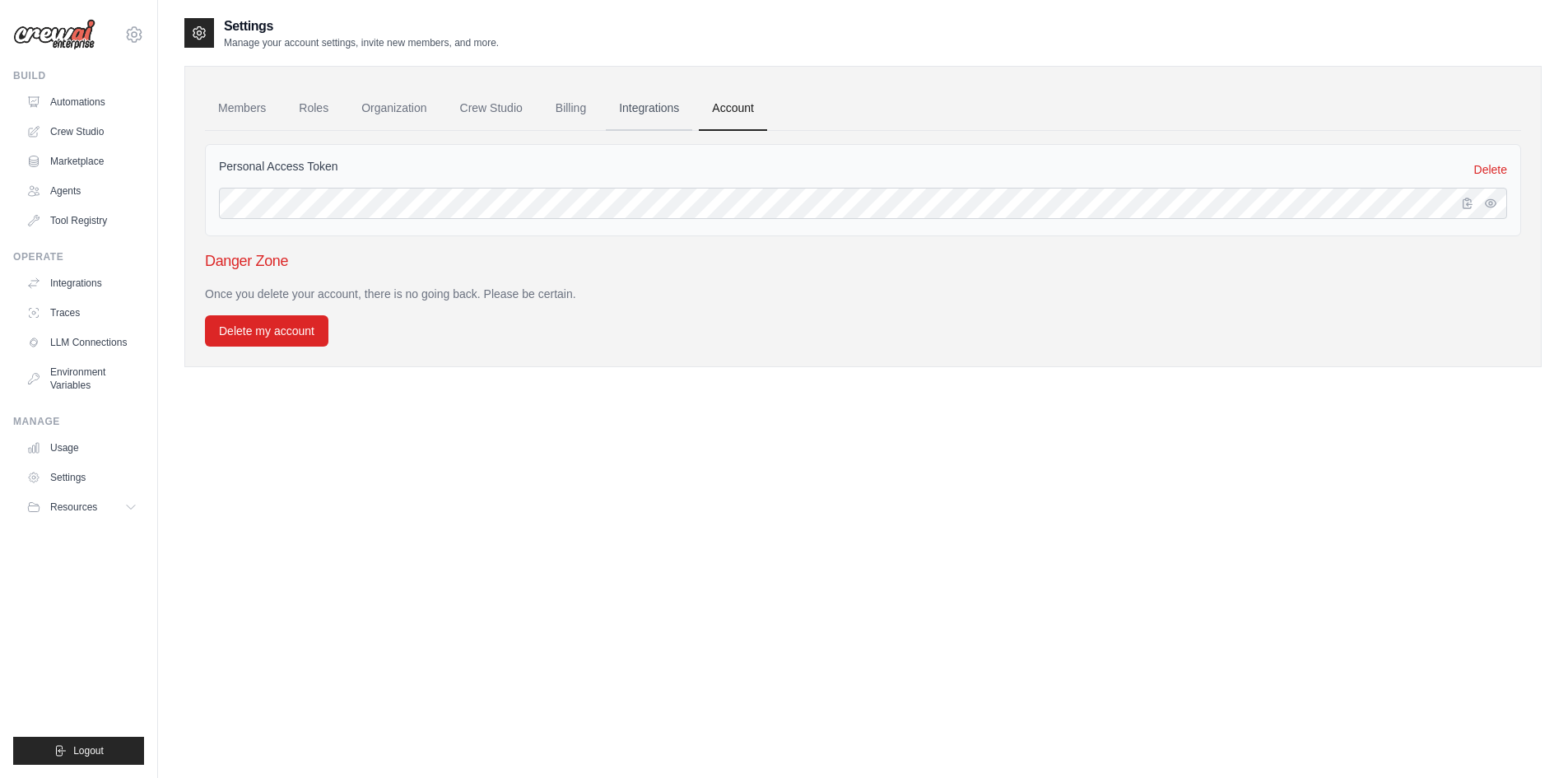
click at [668, 112] on link "Integrations" at bounding box center [648, 109] width 87 height 45
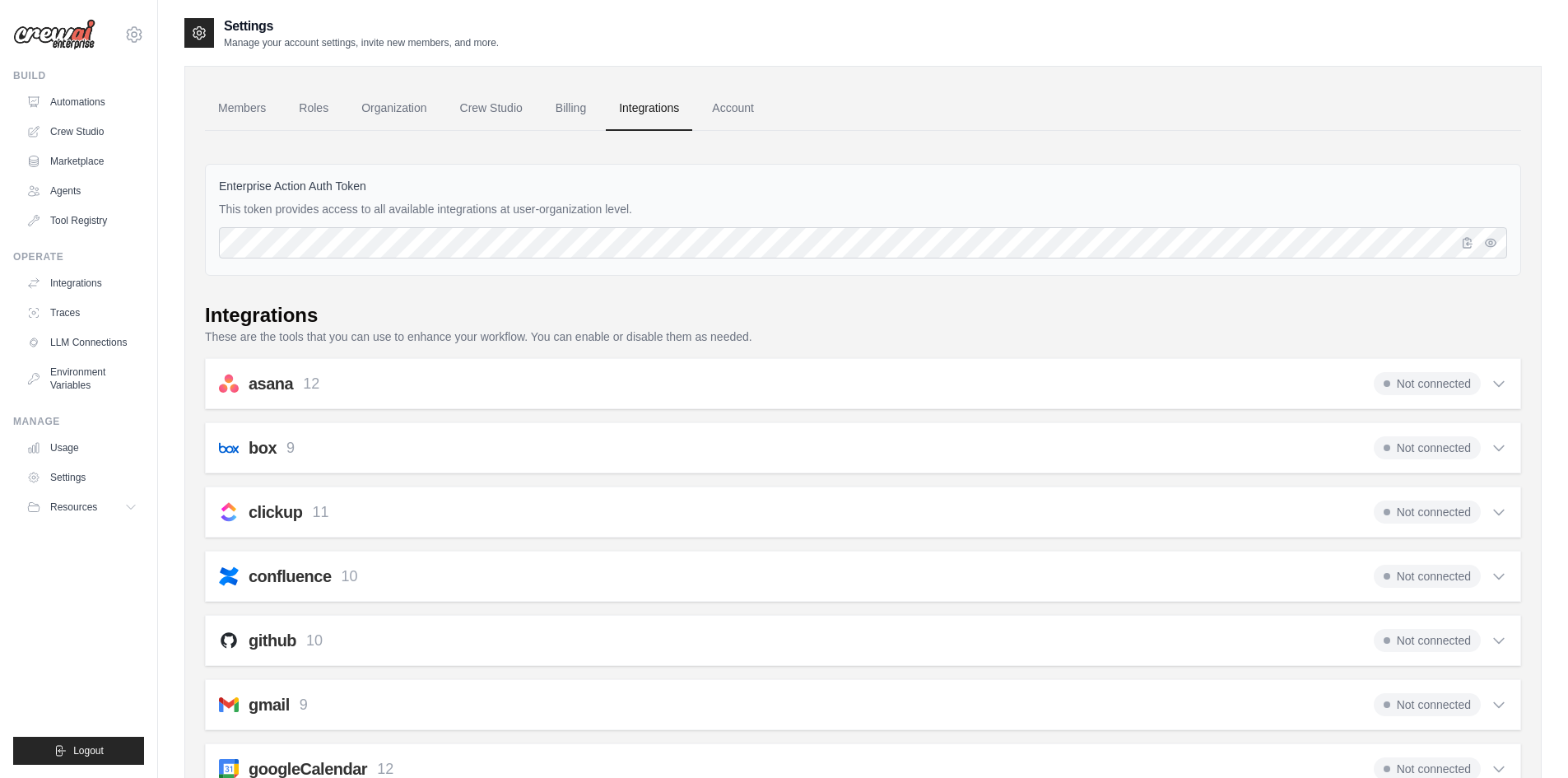
click at [1505, 706] on icon at bounding box center [1498, 704] width 16 height 16
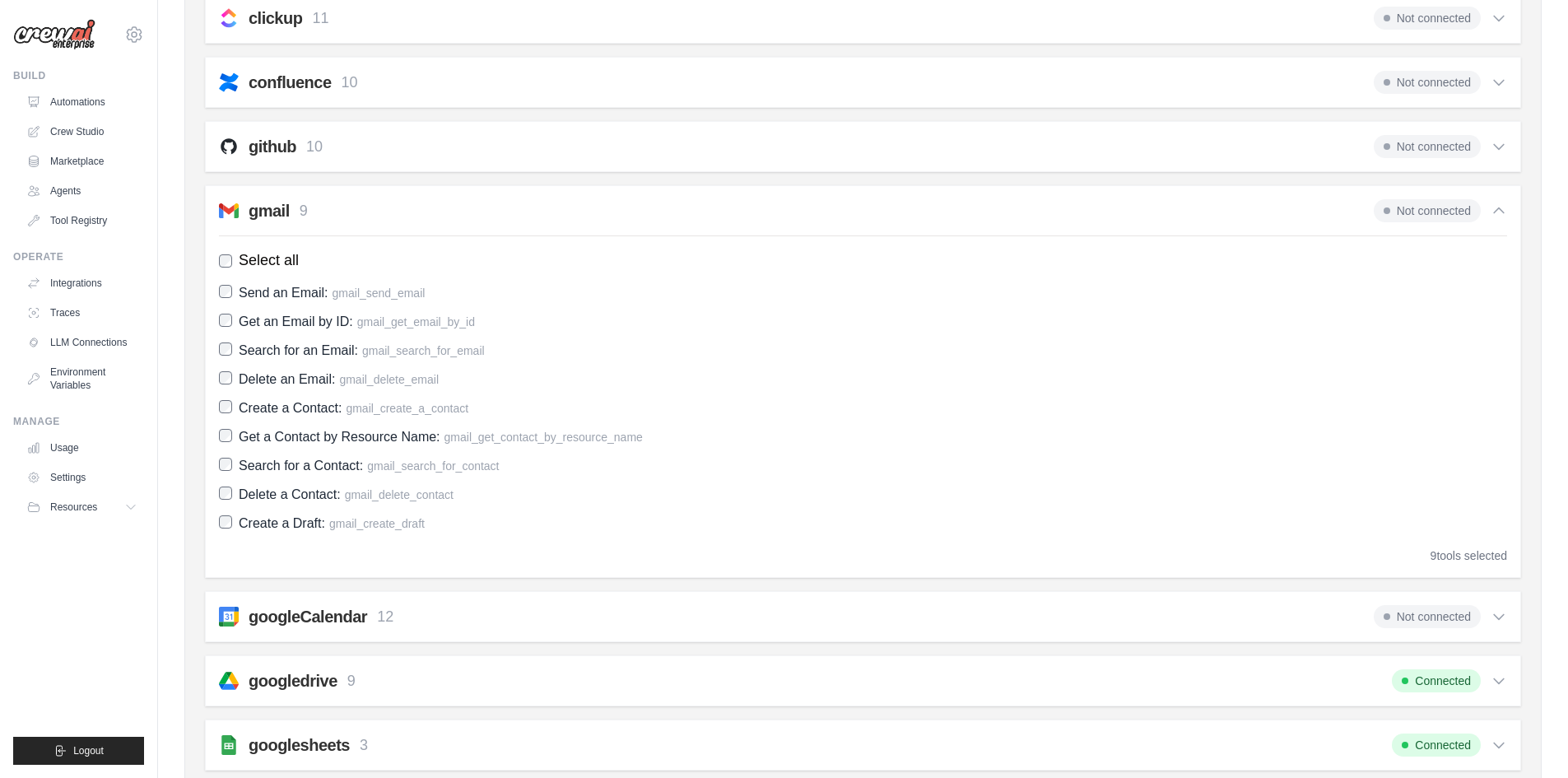
scroll to position [576, 0]
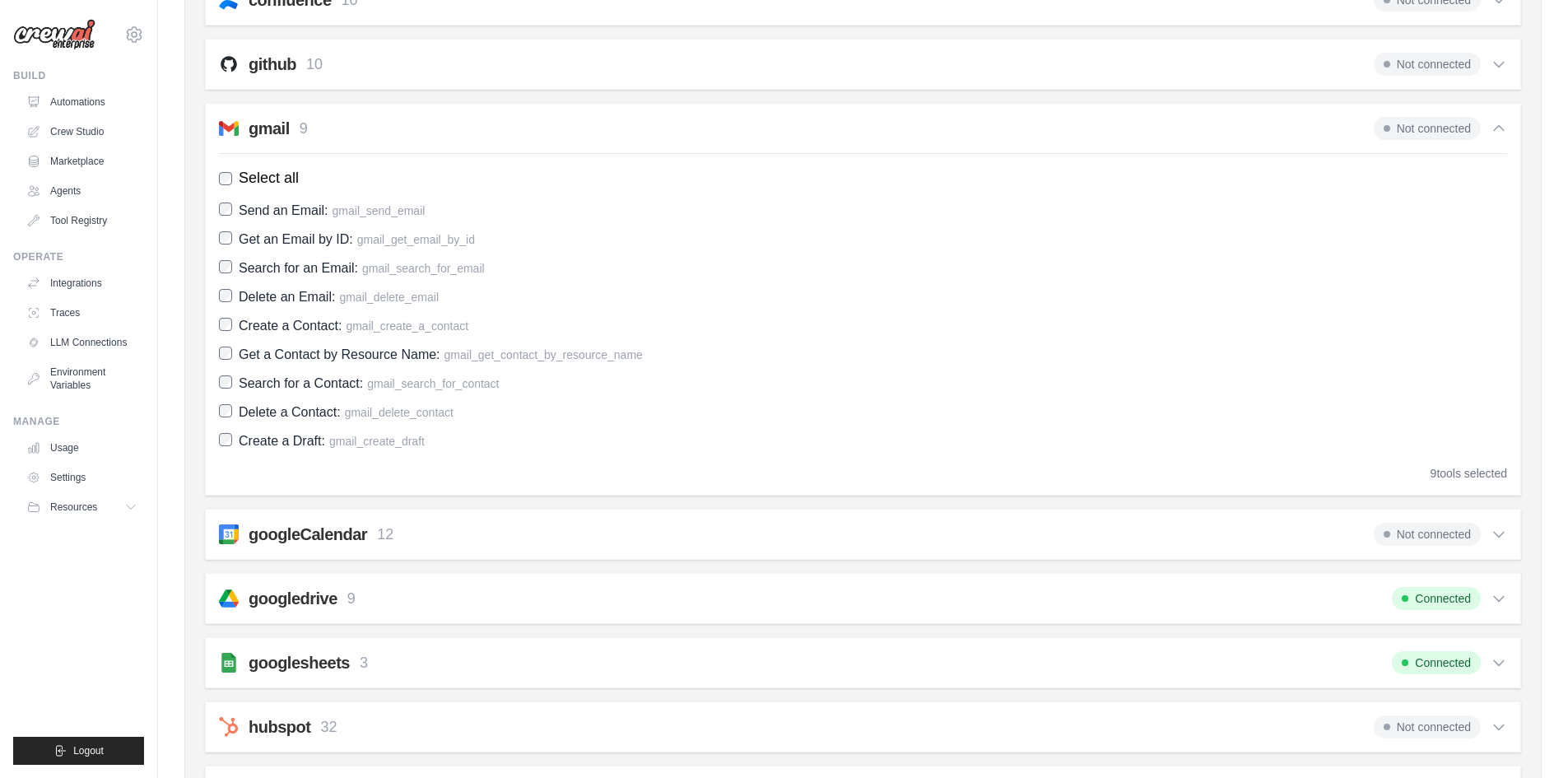
click at [1504, 536] on icon at bounding box center [1498, 533] width 16 height 16
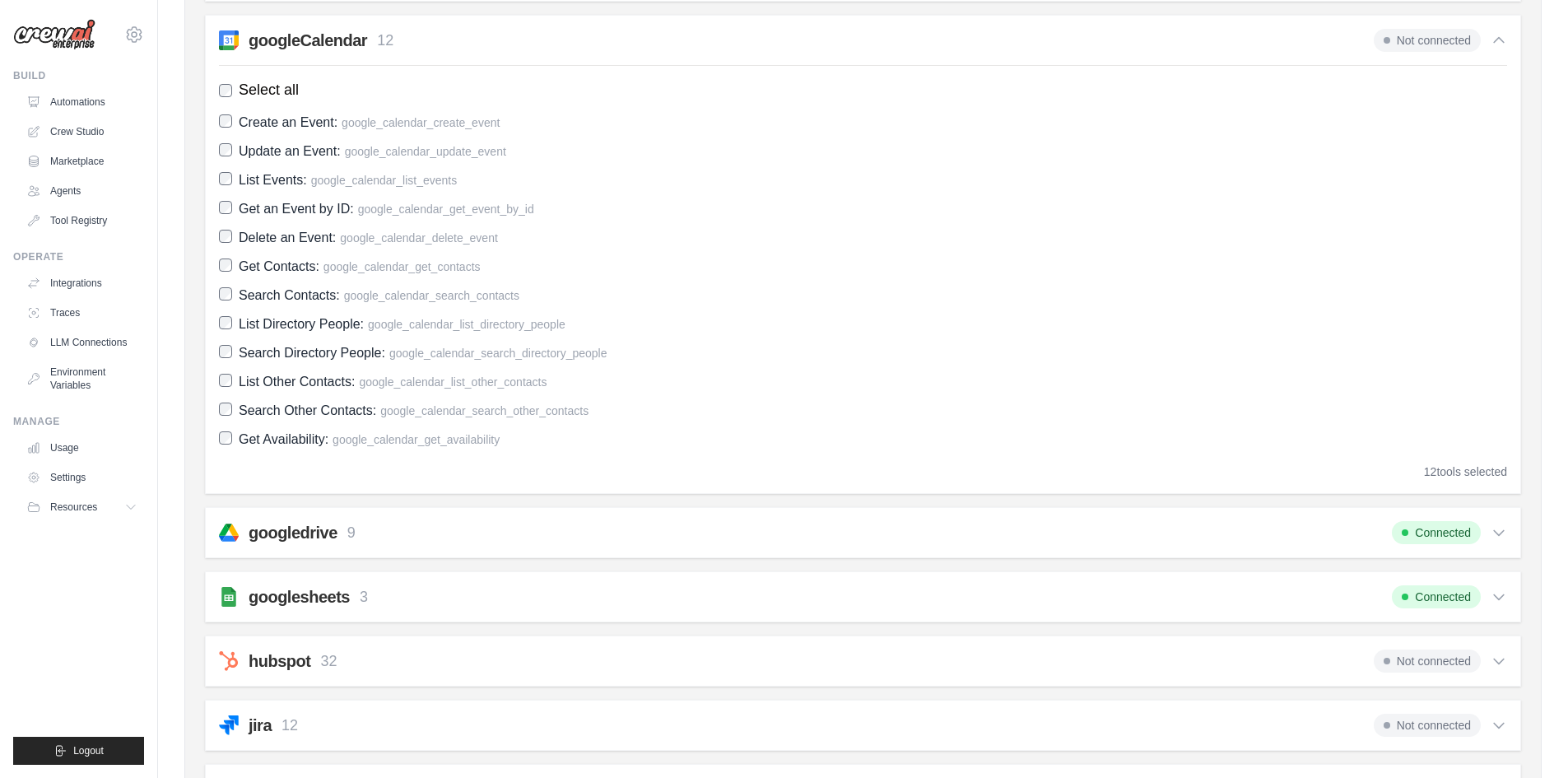
scroll to position [1152, 0]
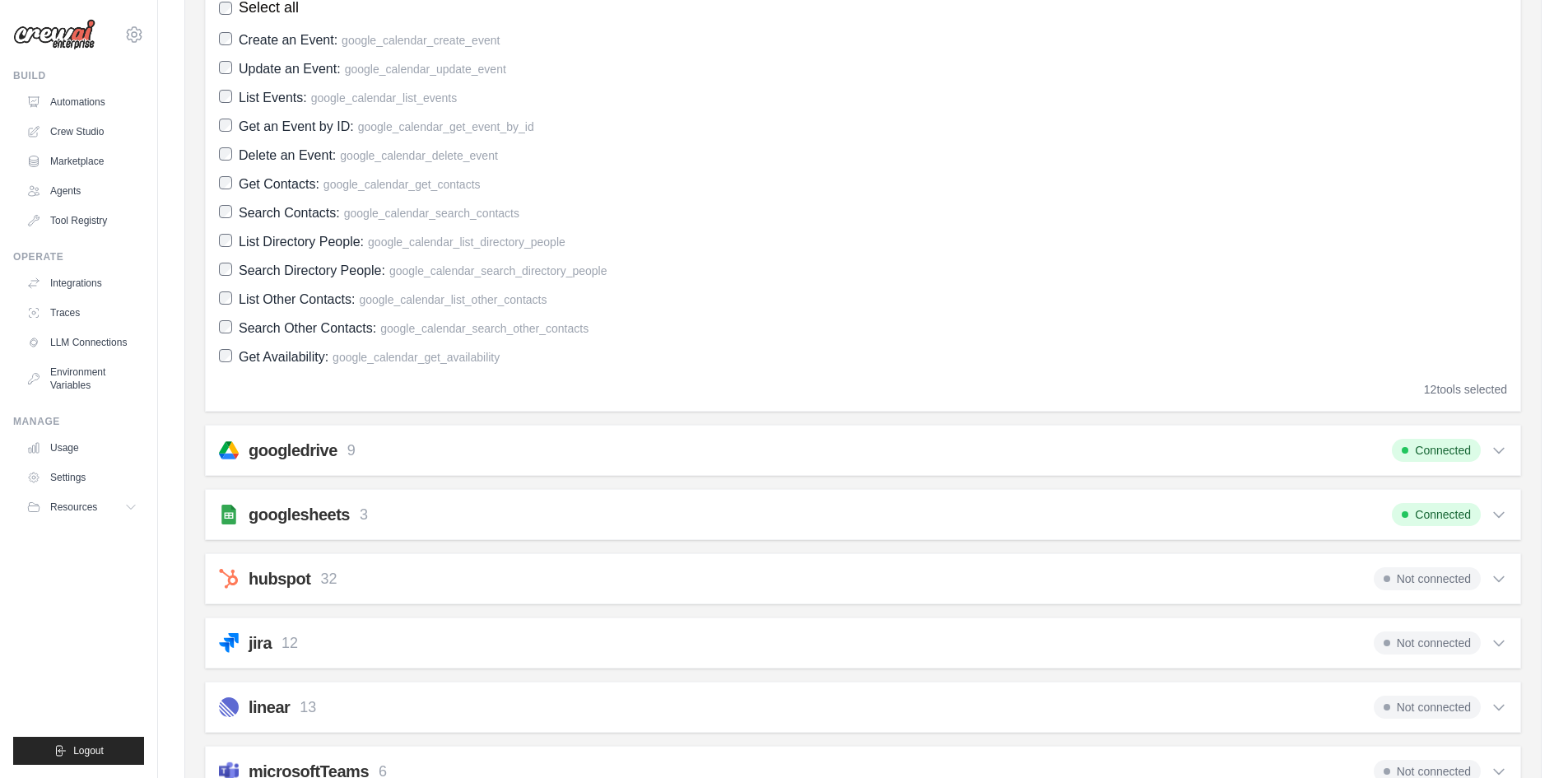
click at [1495, 514] on icon at bounding box center [1499, 515] width 10 height 5
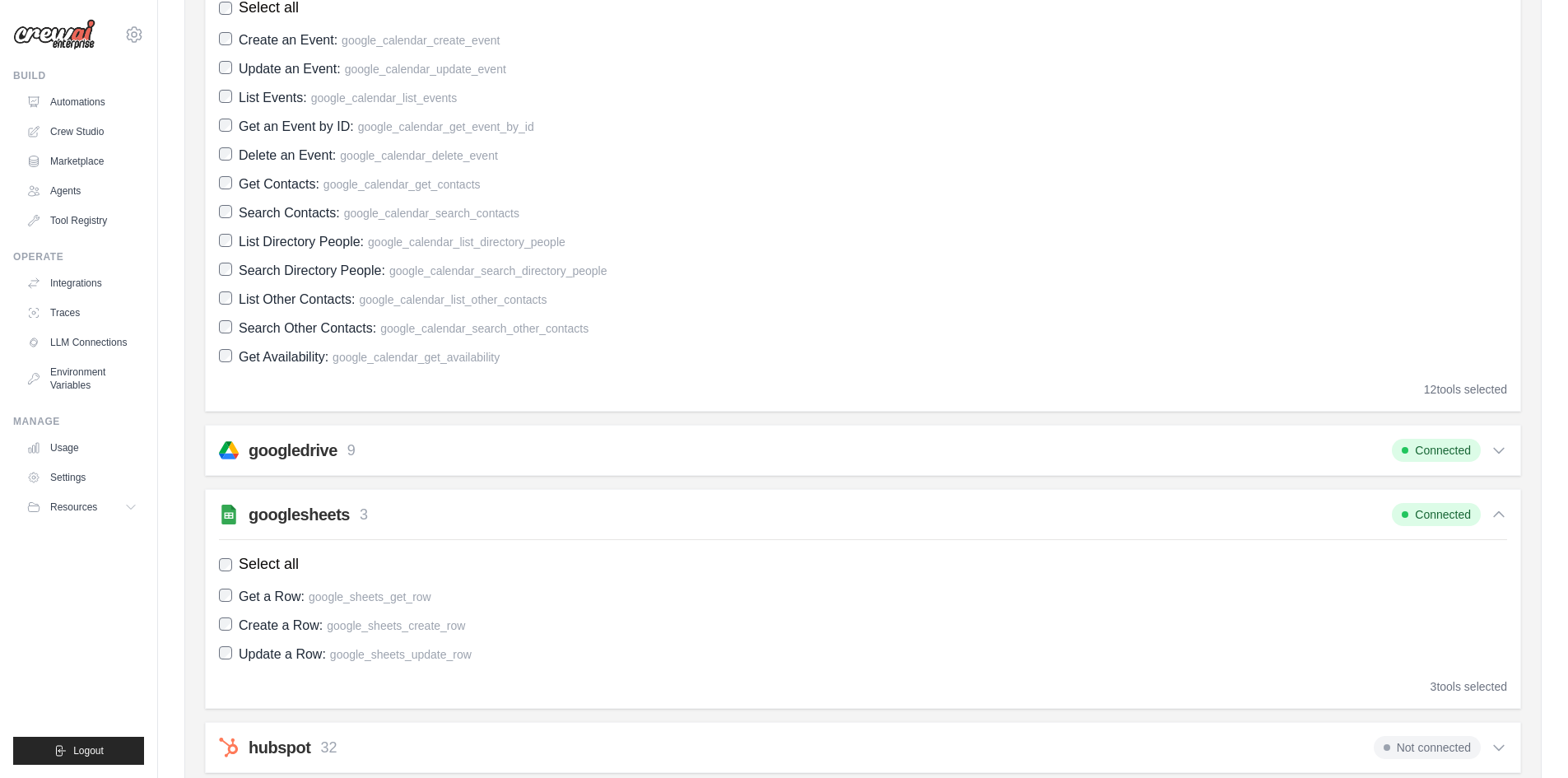
click at [1498, 444] on icon at bounding box center [1498, 450] width 16 height 16
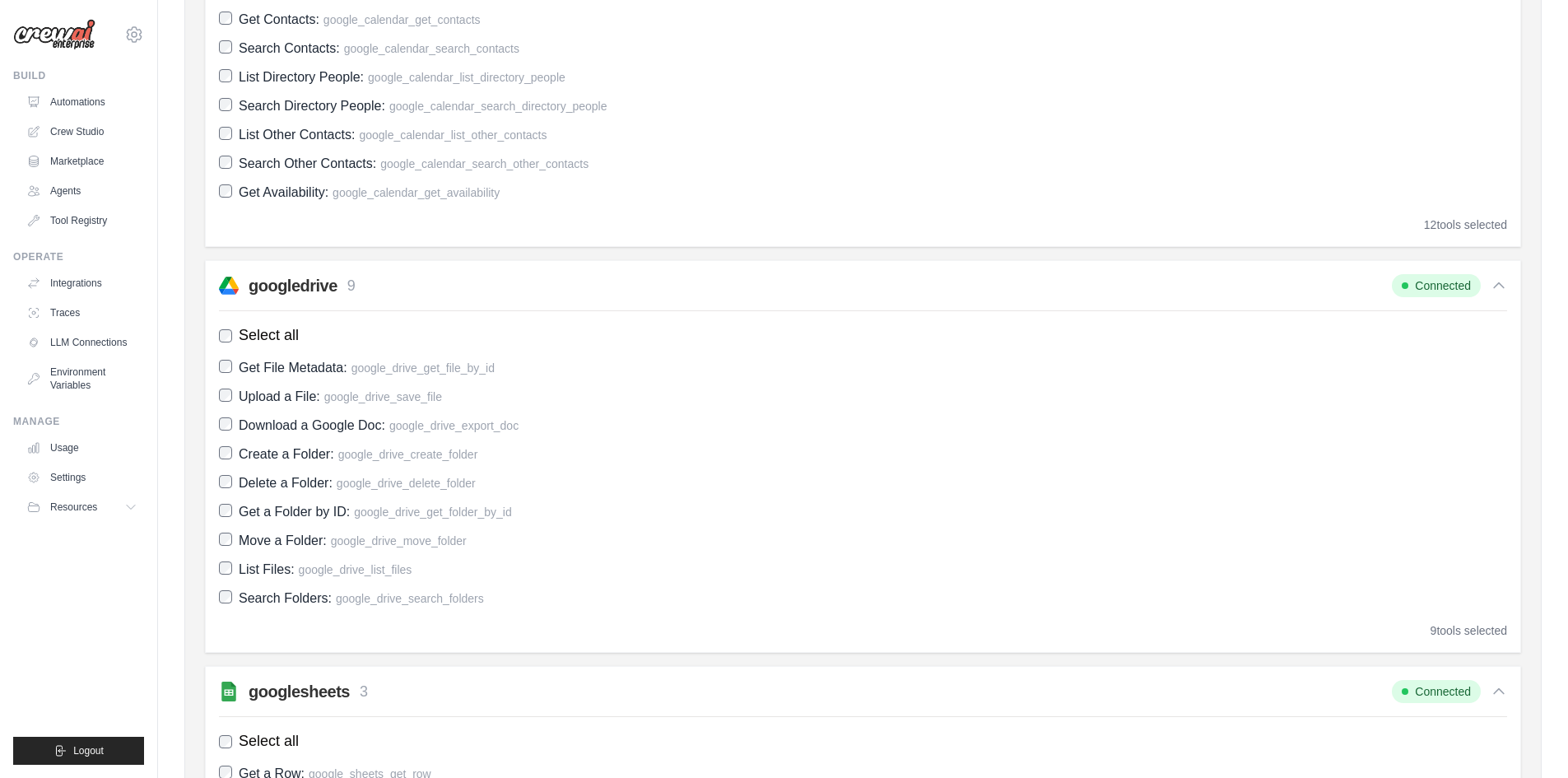
scroll to position [905, 0]
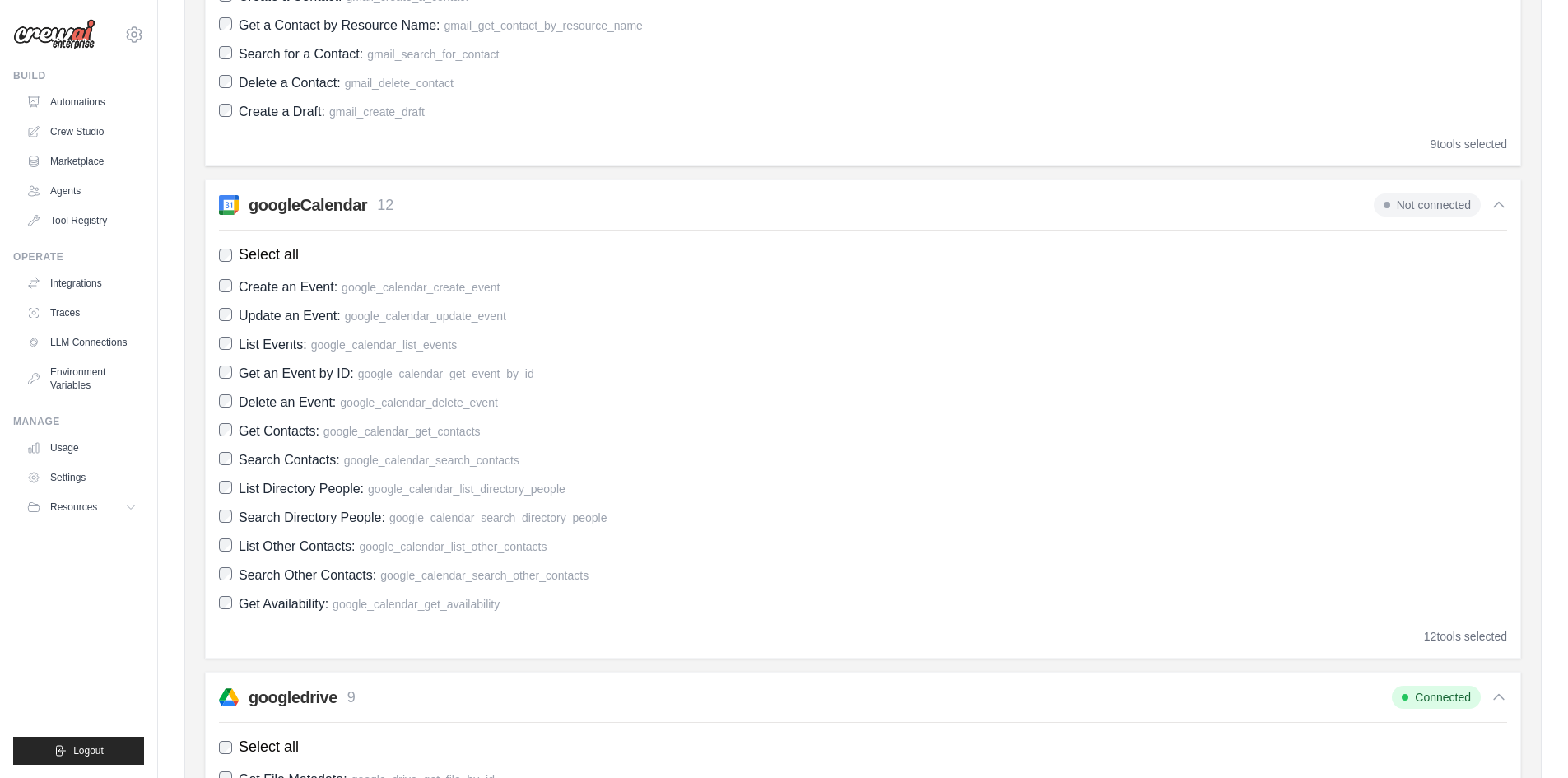
click at [1402, 202] on span "Not connected" at bounding box center [1427, 204] width 107 height 23
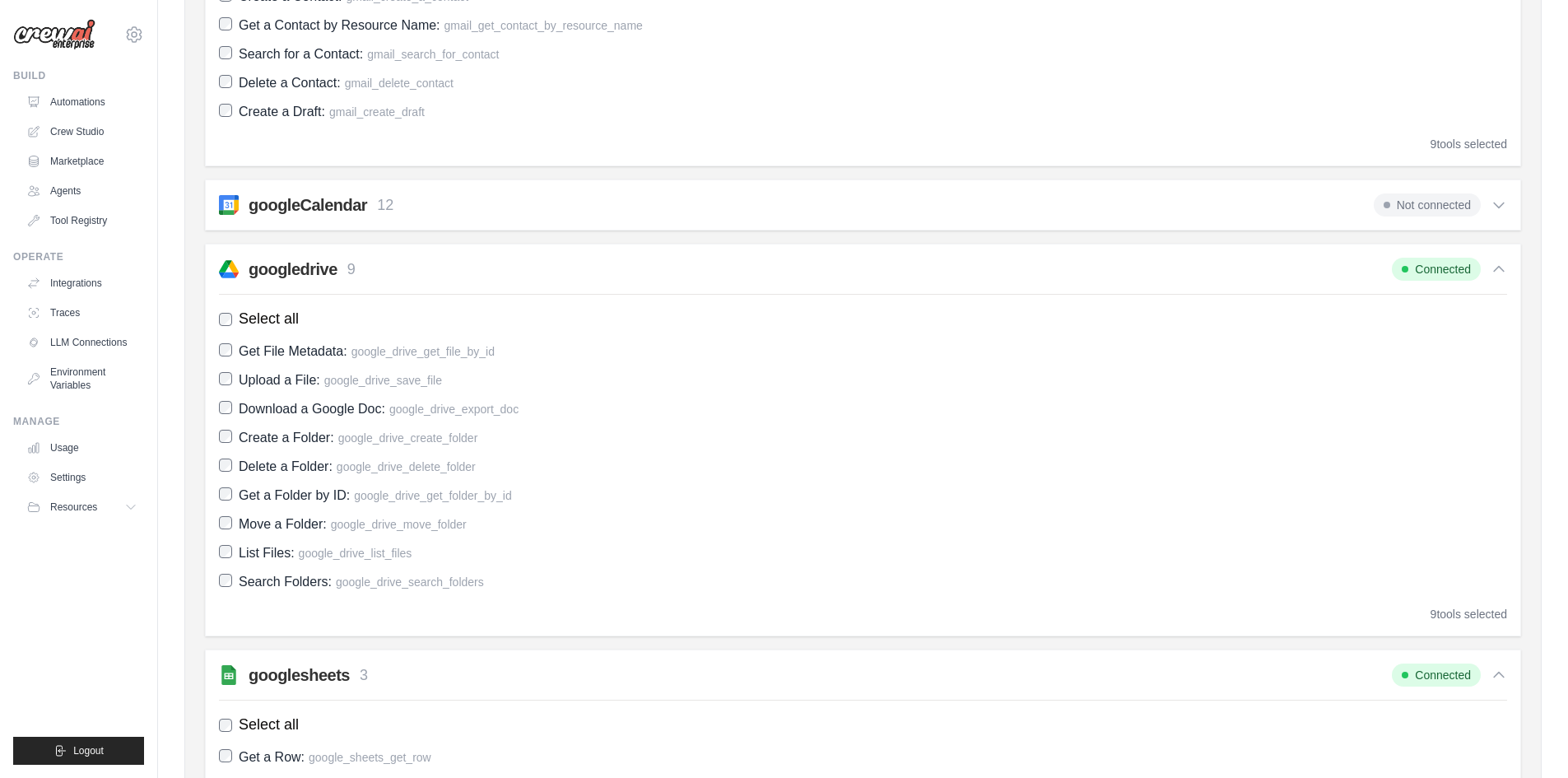
click at [1402, 202] on span "Not connected" at bounding box center [1427, 204] width 107 height 23
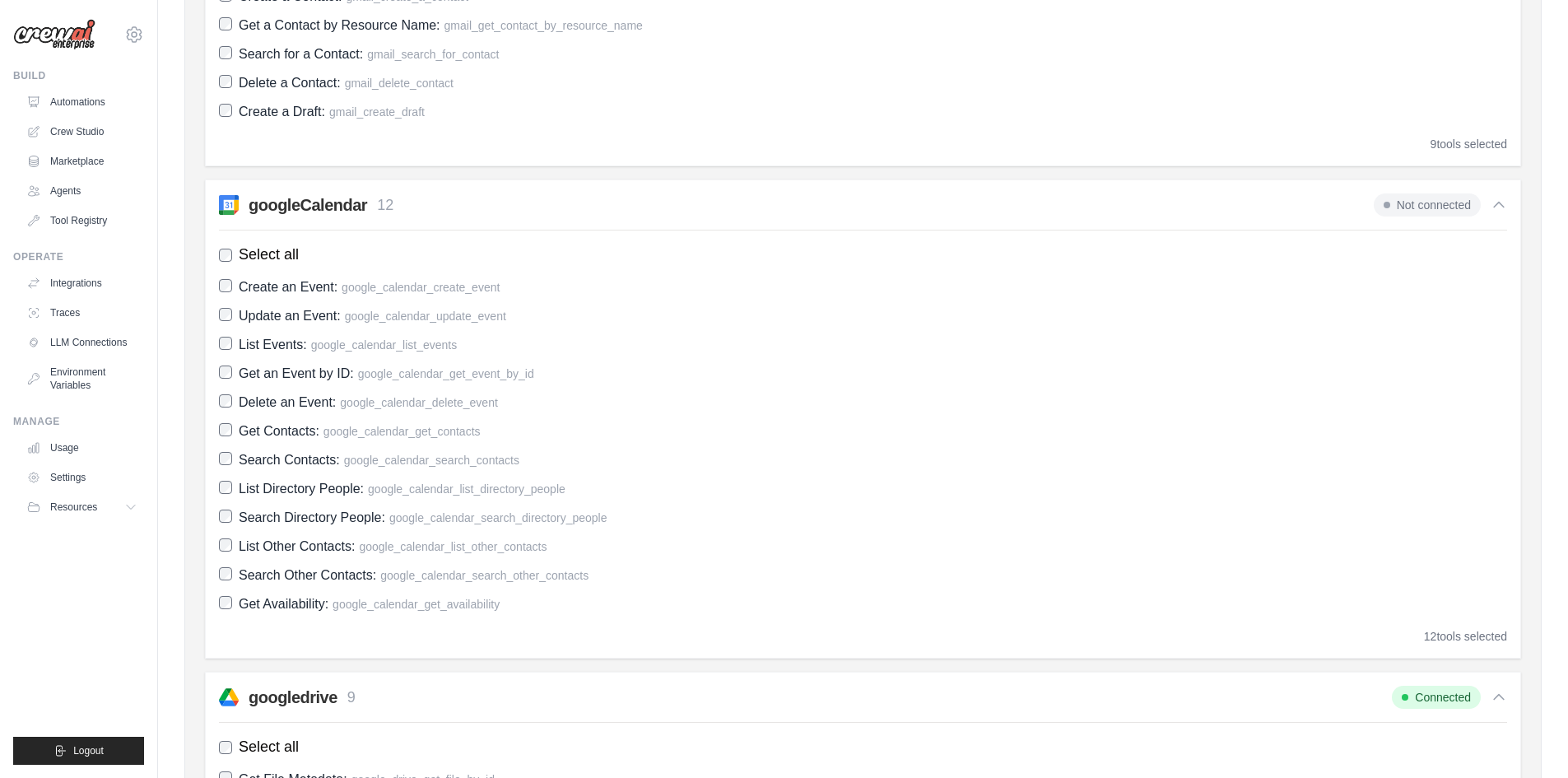
click at [1402, 202] on span "Not connected" at bounding box center [1427, 204] width 107 height 23
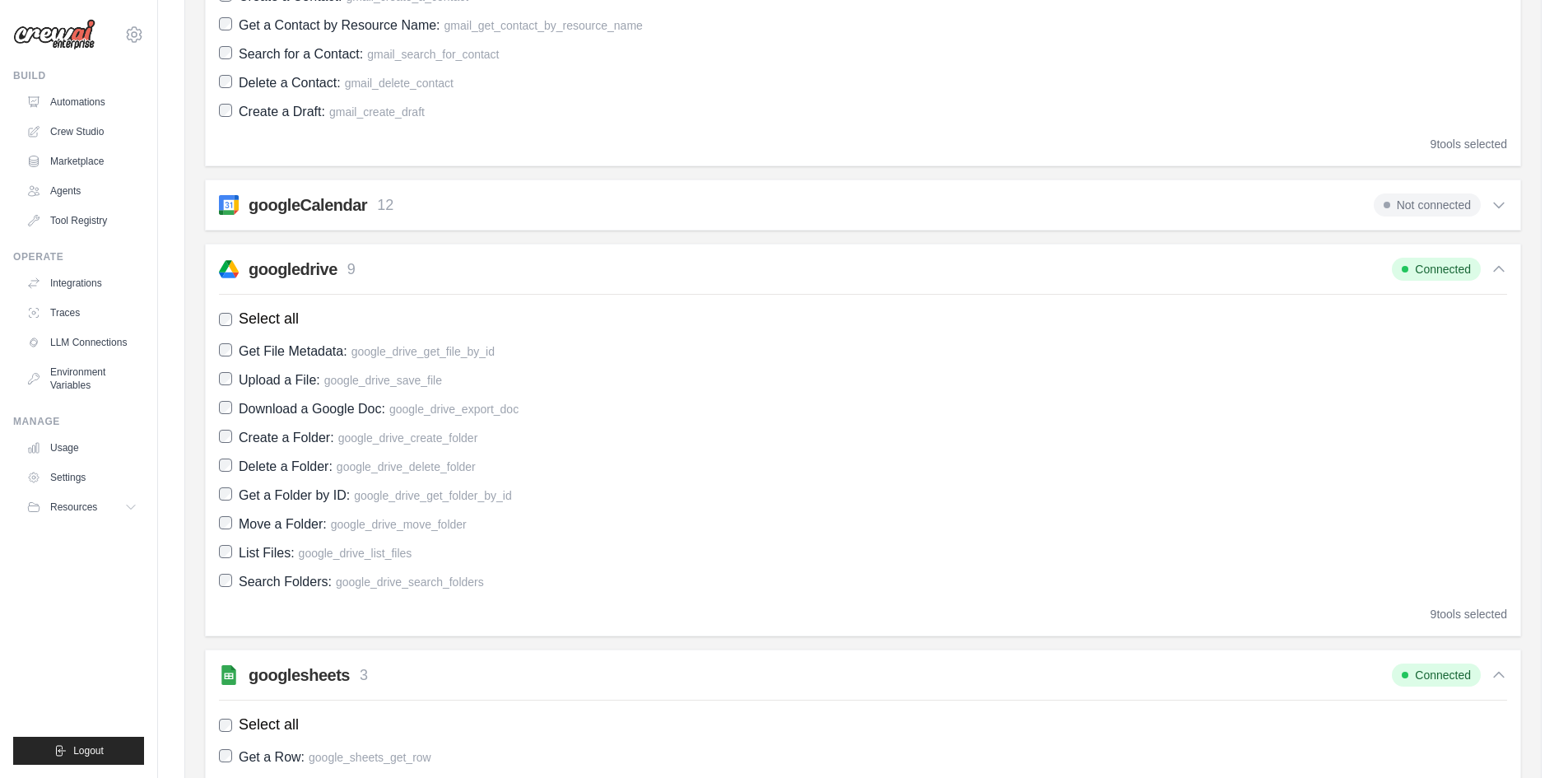
click at [1402, 202] on span "Not connected" at bounding box center [1427, 204] width 107 height 23
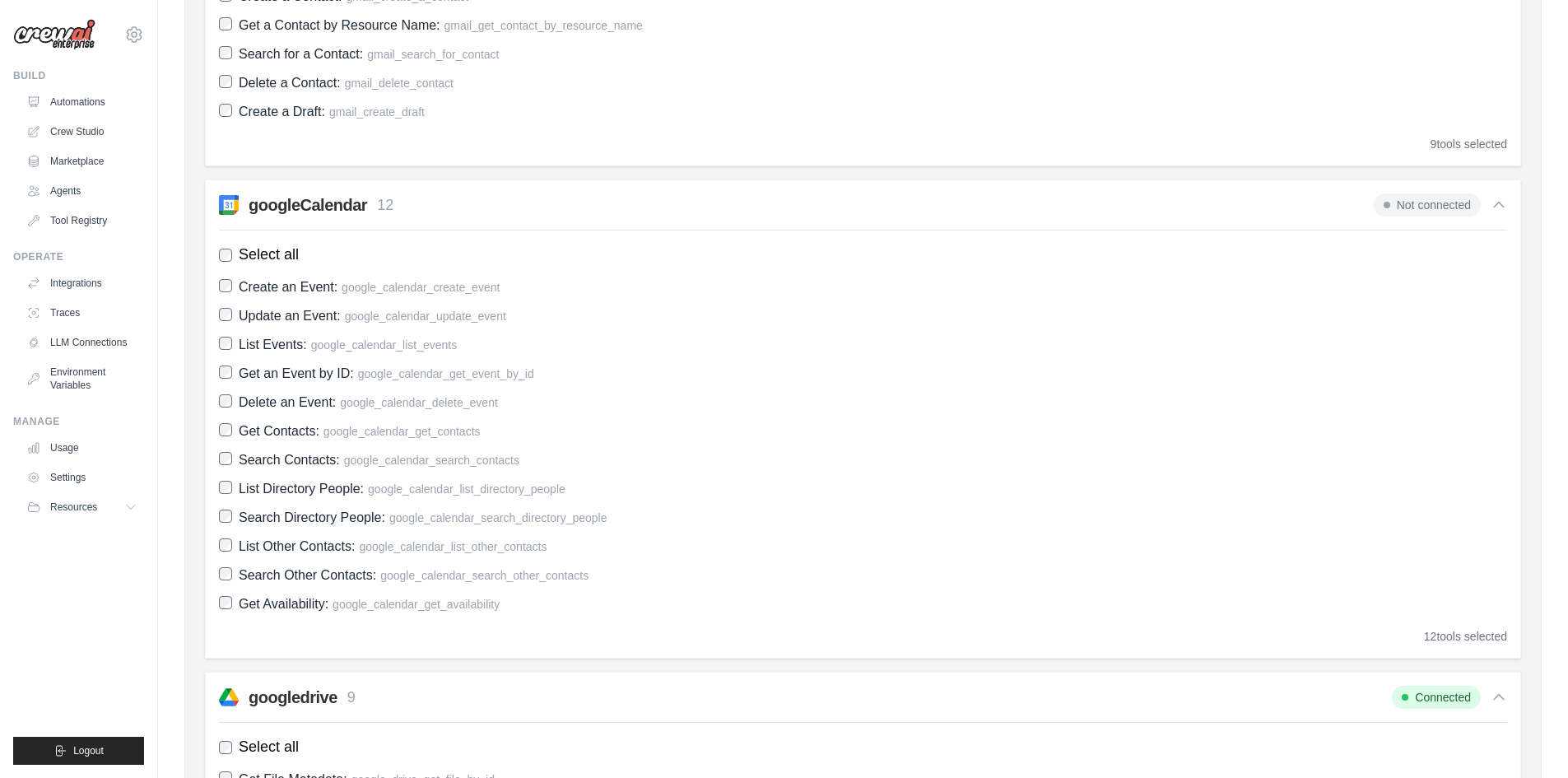
click at [1402, 202] on span "Not connected" at bounding box center [1427, 204] width 107 height 23
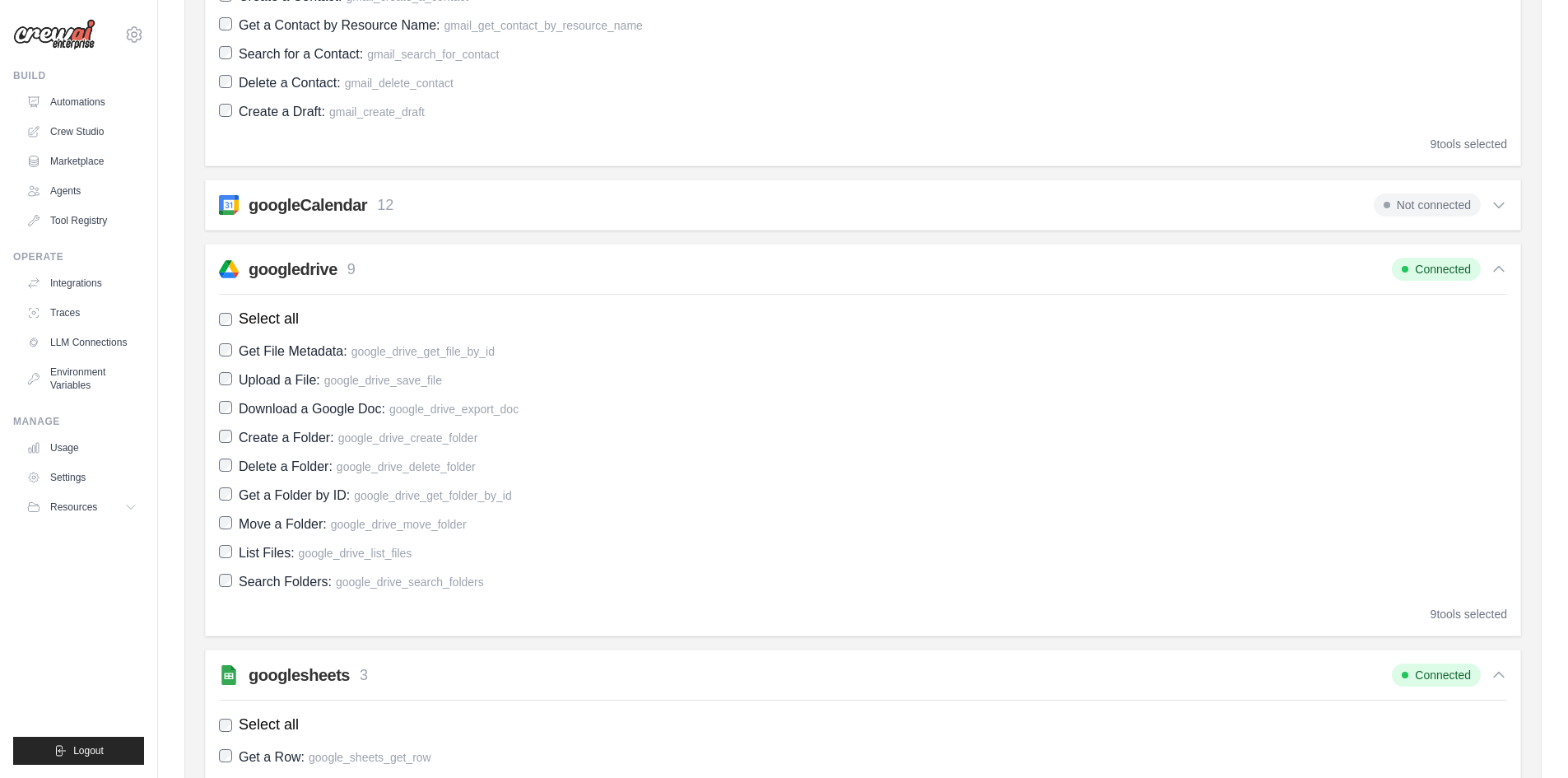
click at [1499, 202] on icon at bounding box center [1498, 204] width 16 height 16
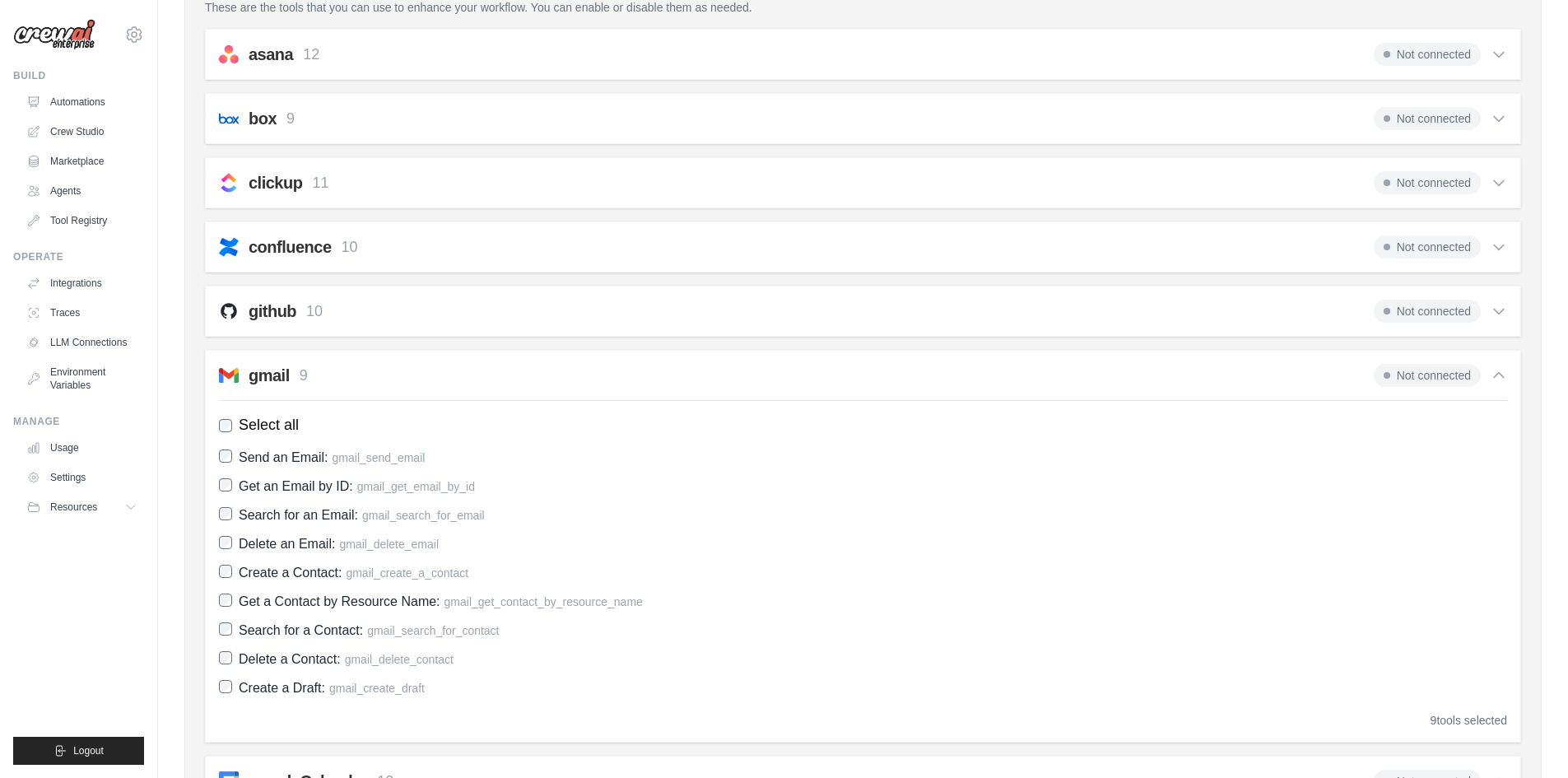
scroll to position [0, 0]
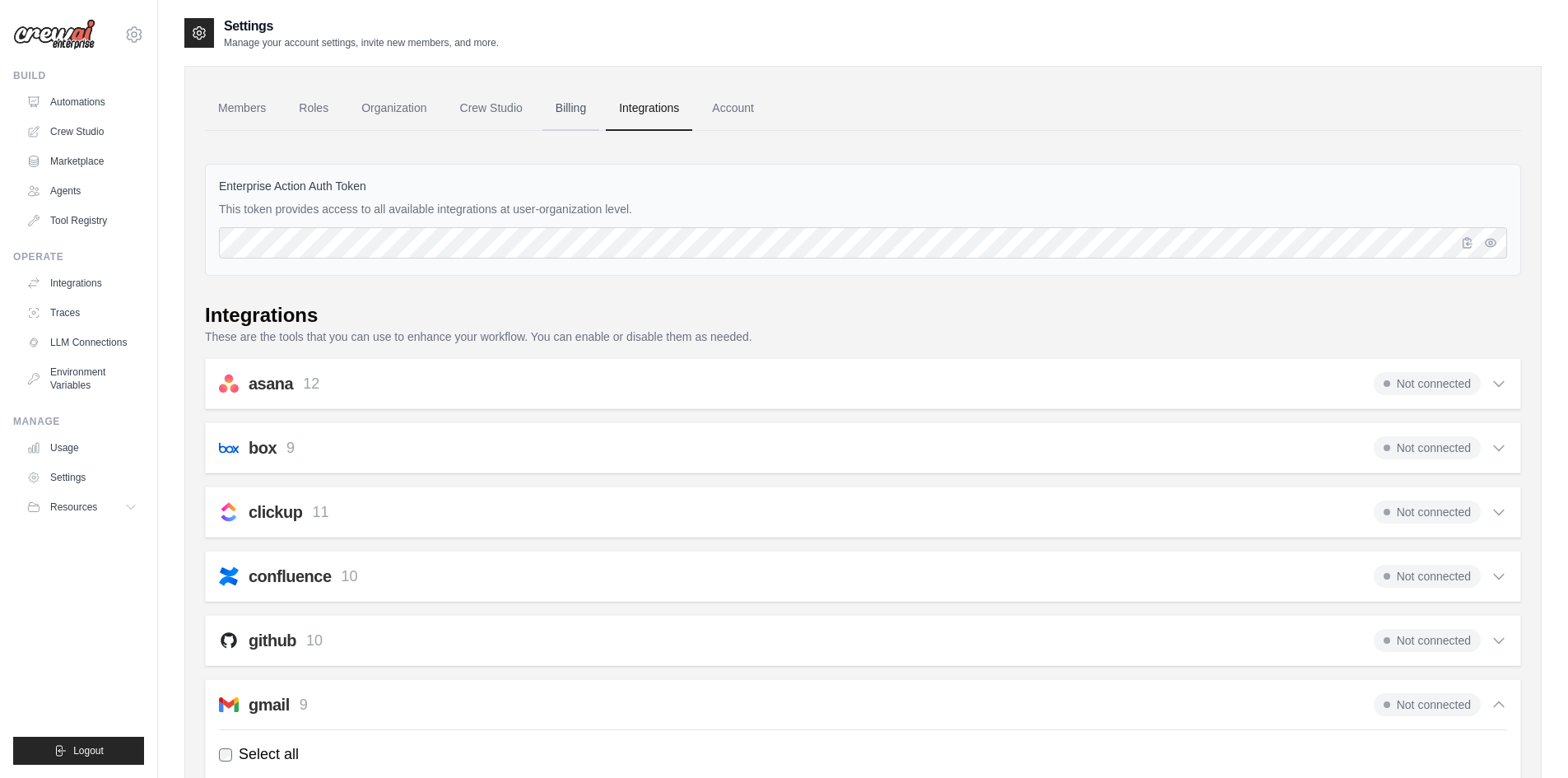
click at [563, 104] on link "Billing" at bounding box center [571, 109] width 57 height 45
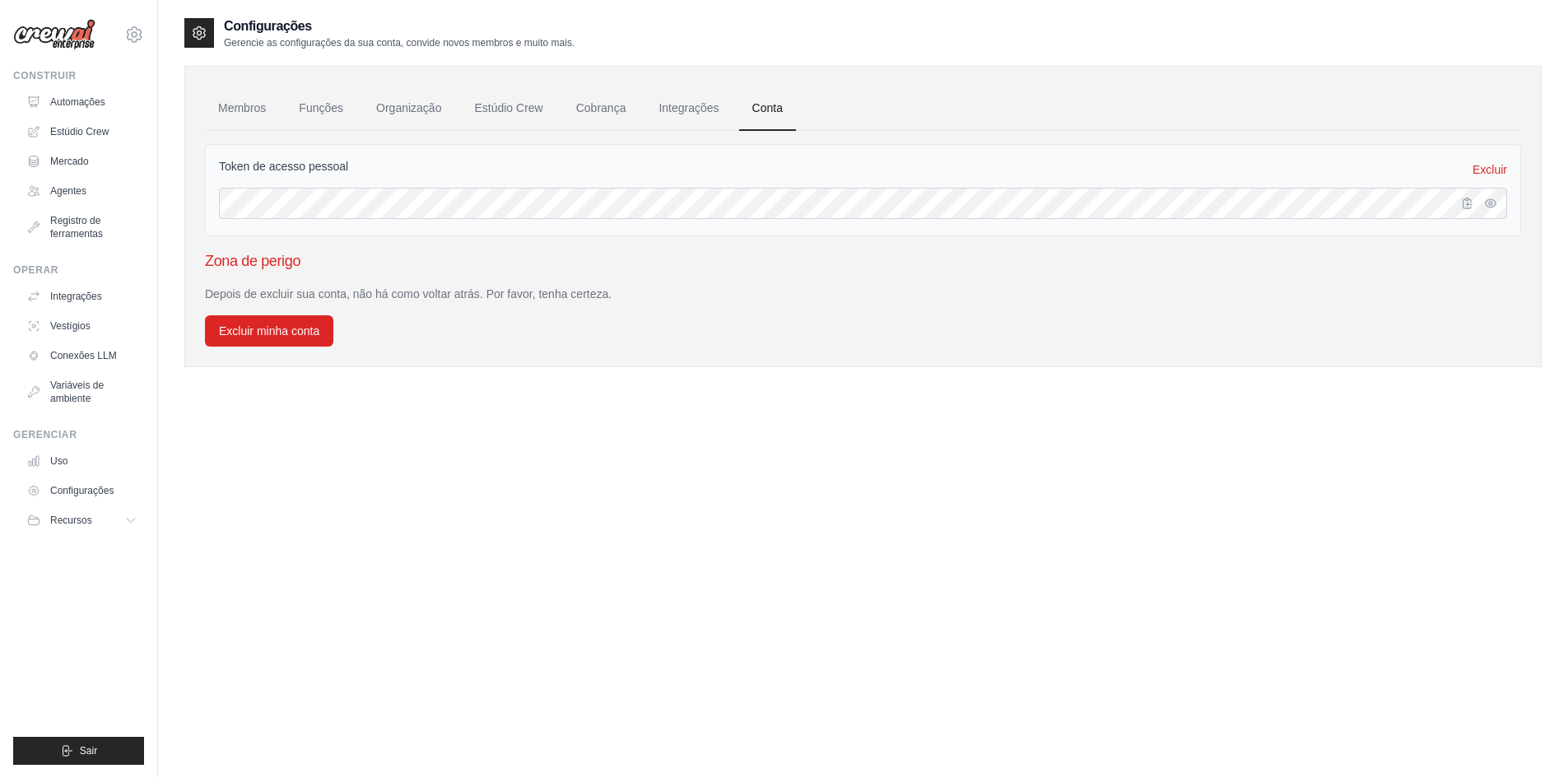
click at [282, 105] on ul "Membros Funções Organização Estúdio Crew Cobrança Integrações Conta" at bounding box center [863, 109] width 1316 height 45
click at [324, 105] on font "Funções" at bounding box center [321, 107] width 45 height 13
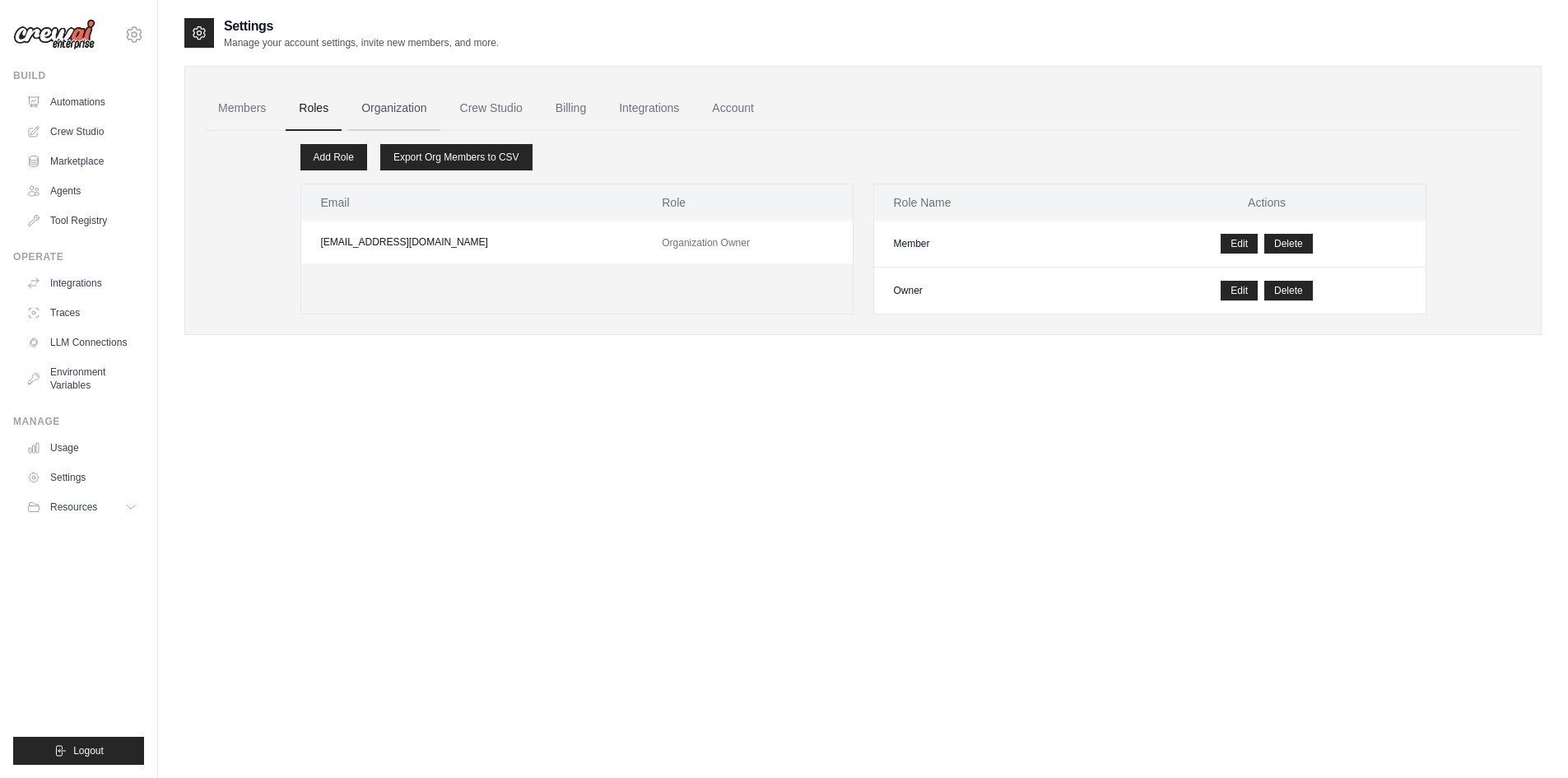
click at [387, 103] on link "Organization" at bounding box center [393, 109] width 91 height 45
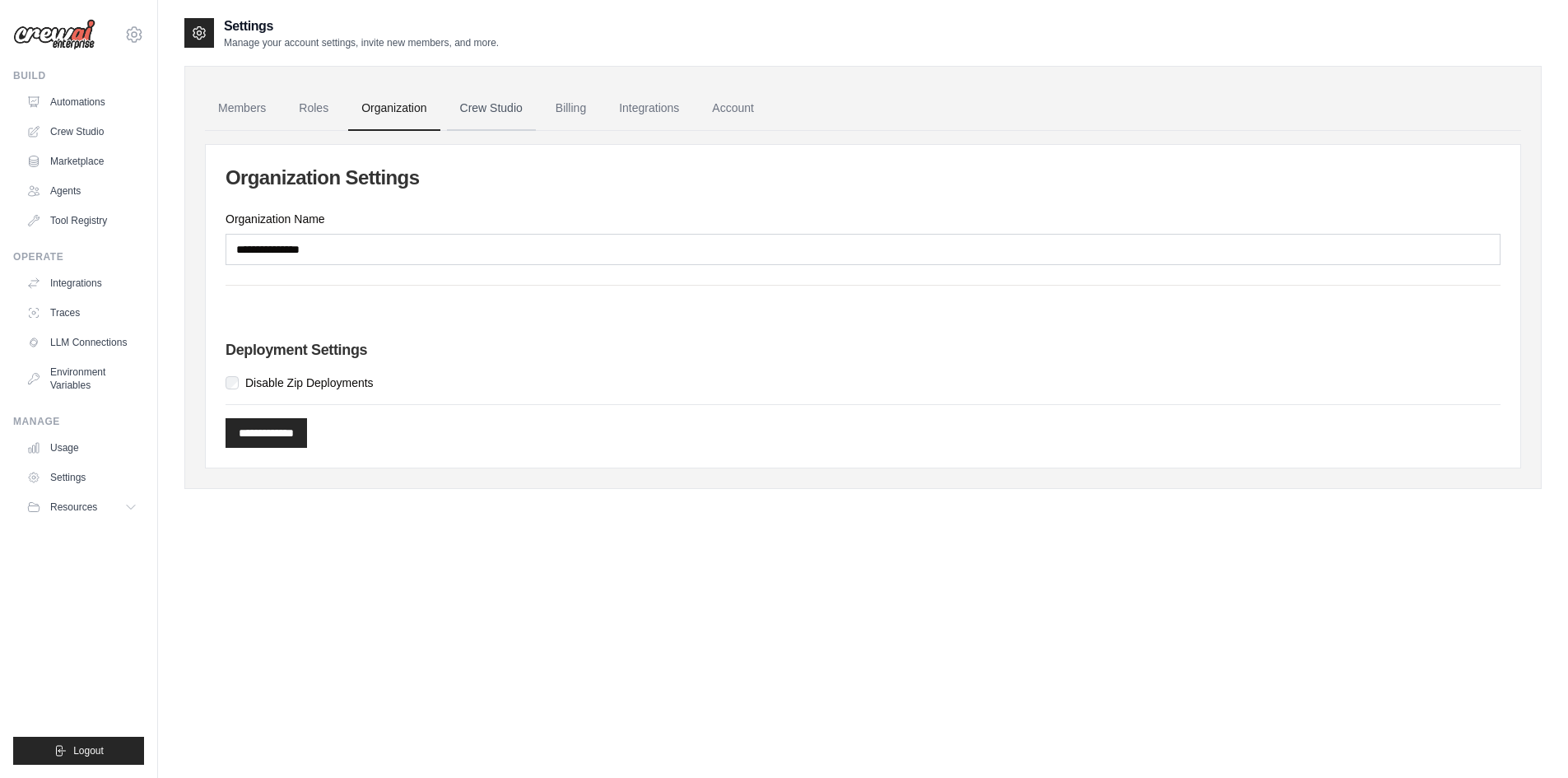
click at [483, 100] on link "Crew Studio" at bounding box center [491, 109] width 89 height 45
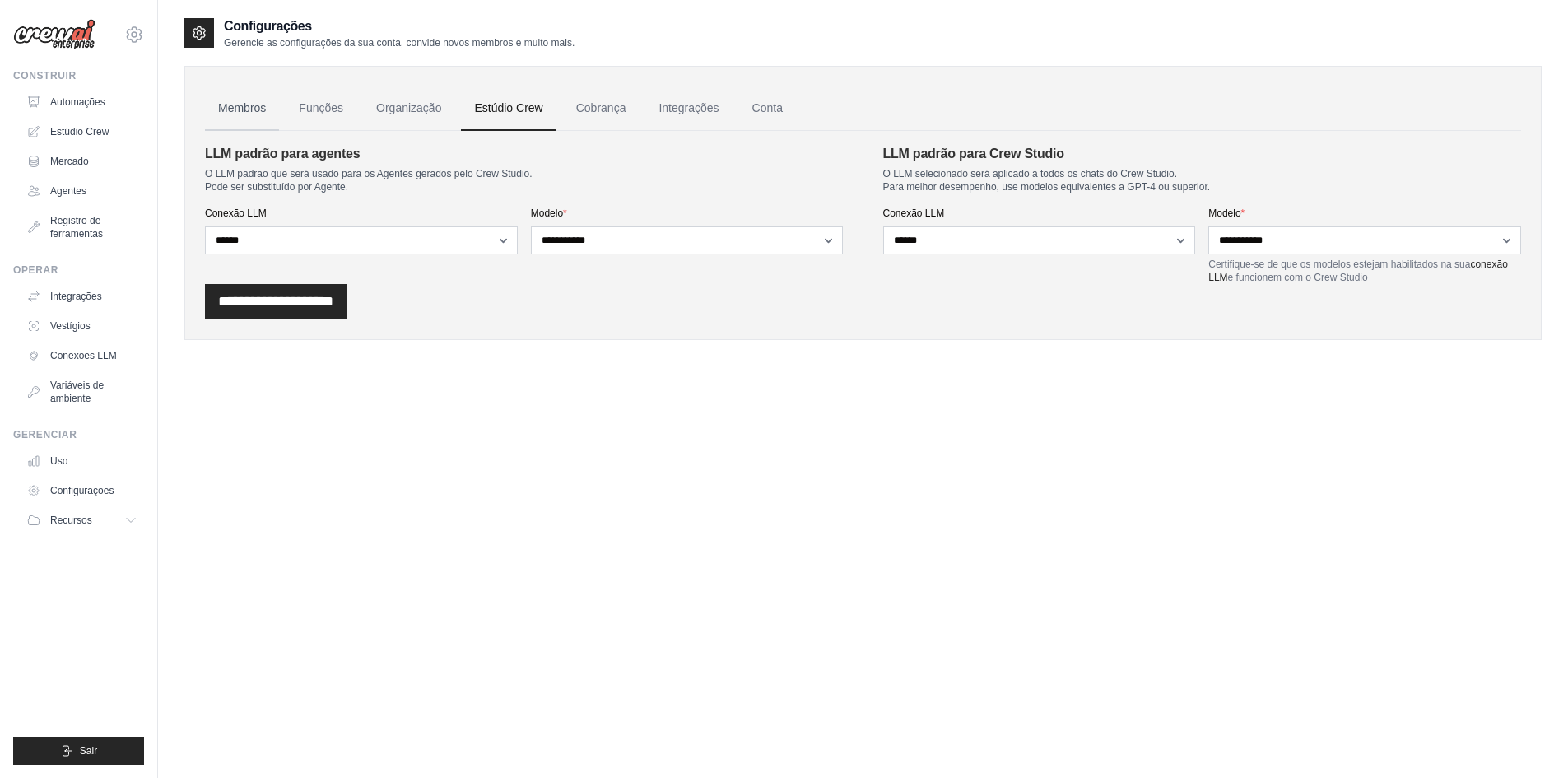
click at [228, 99] on link "Membros" at bounding box center [242, 109] width 74 height 45
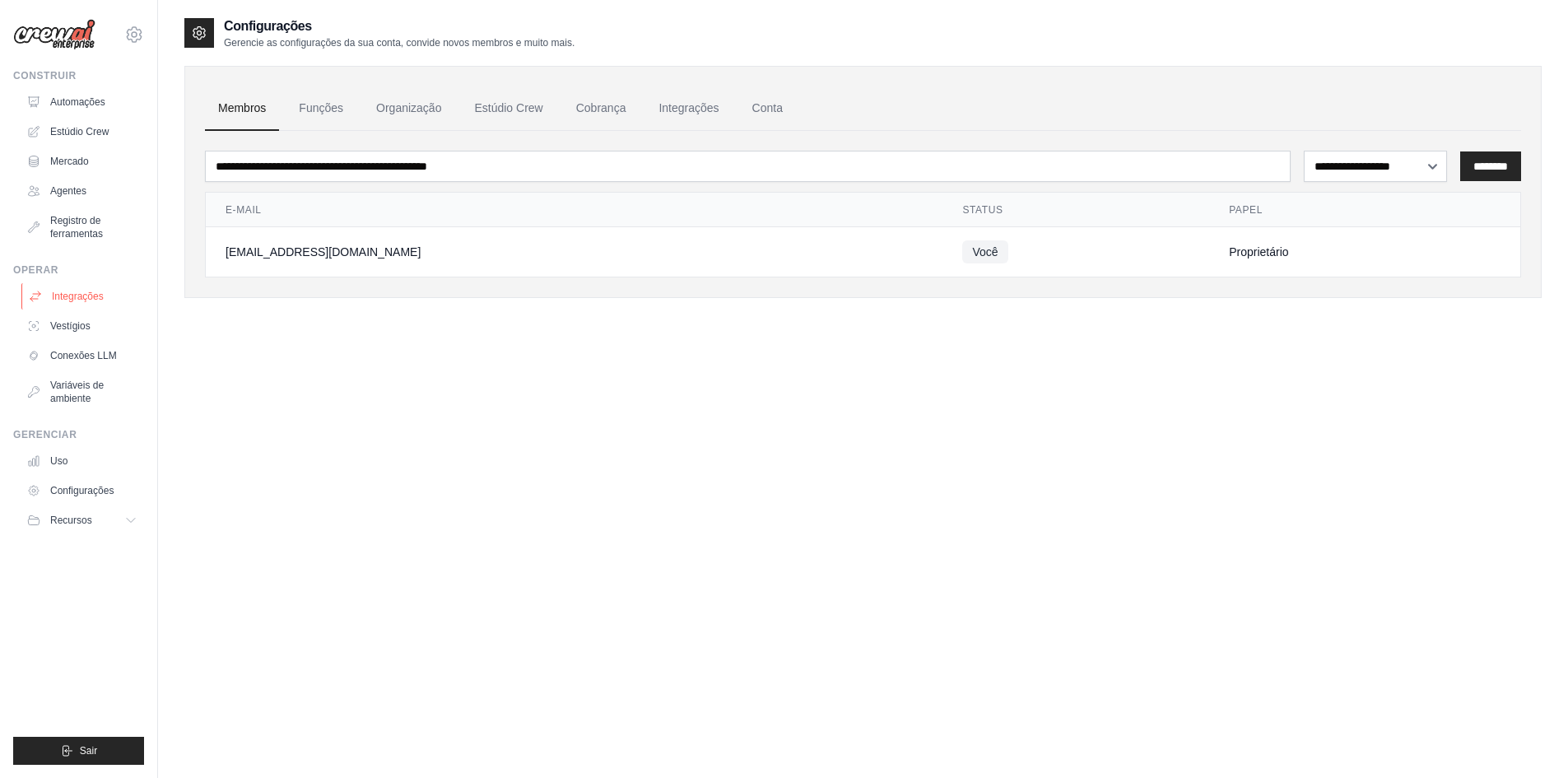
click at [76, 294] on font "Integrações" at bounding box center [77, 295] width 52 height 11
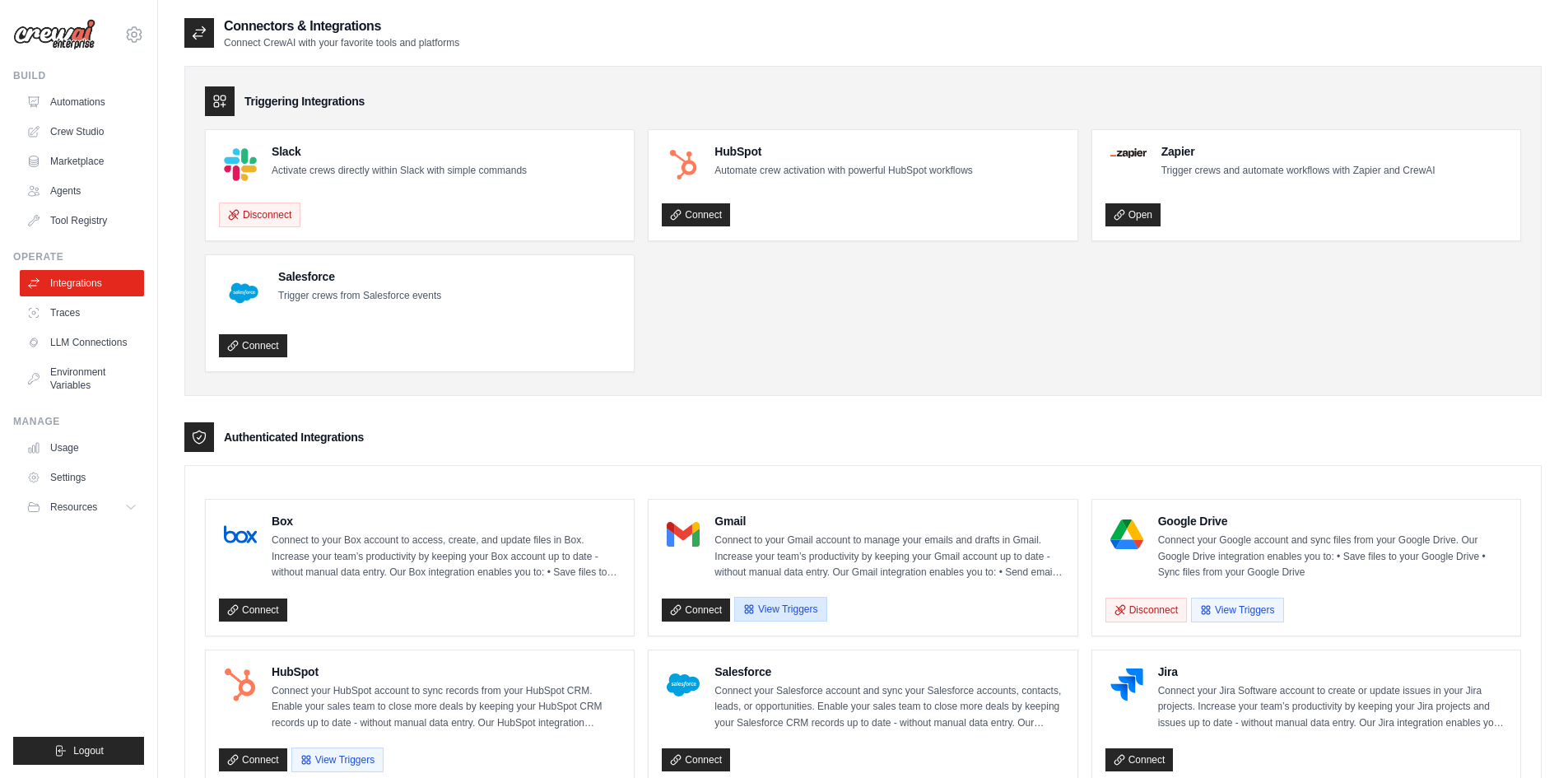
click at [780, 608] on button "View Triggers" at bounding box center [780, 609] width 92 height 25
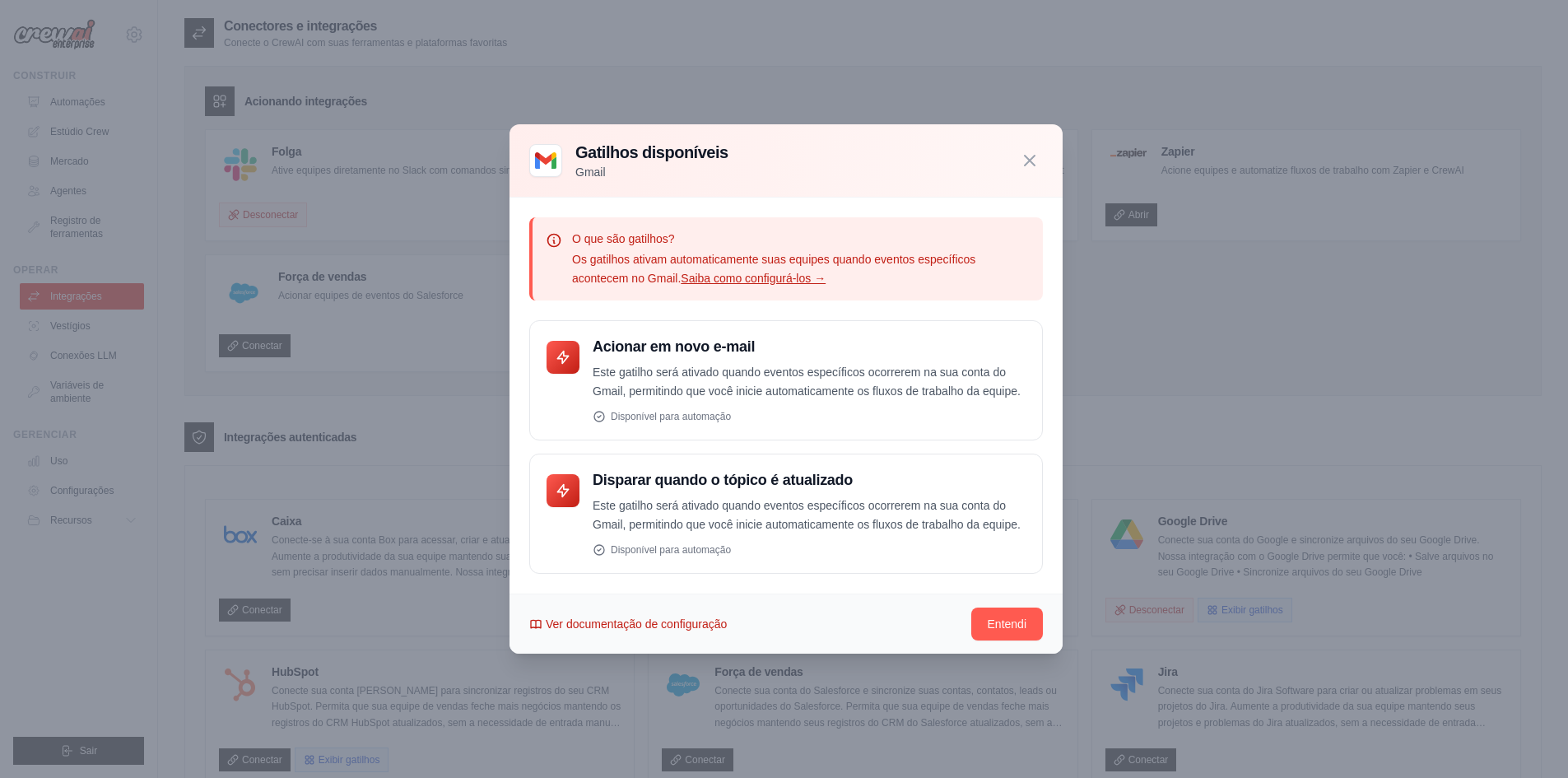
click at [665, 626] on font "Ver documentação de configuração" at bounding box center [635, 623] width 181 height 13
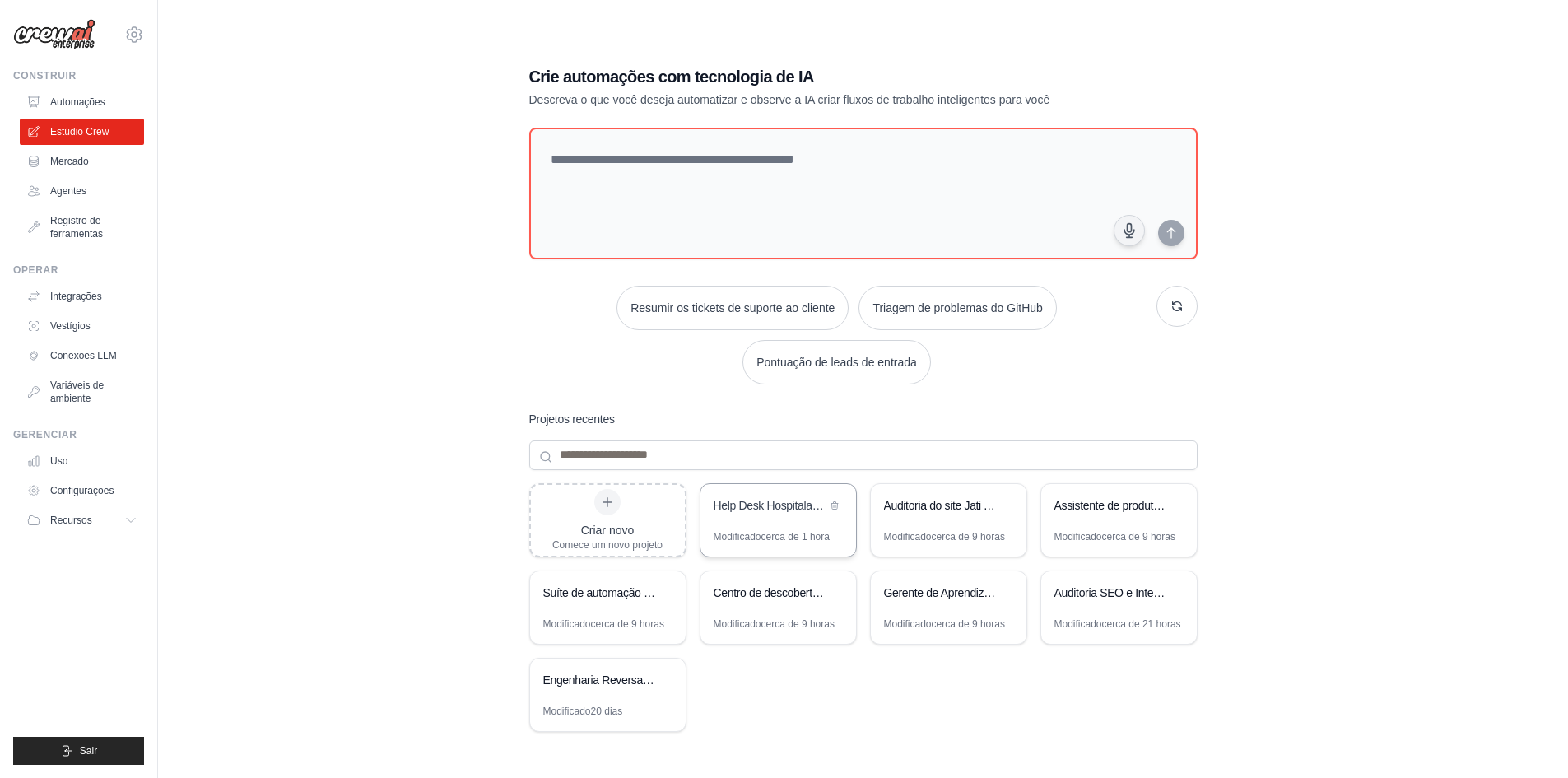
click at [784, 515] on div "Help Desk Hospitalar - Sistema Híbrido Inteligente" at bounding box center [769, 507] width 112 height 20
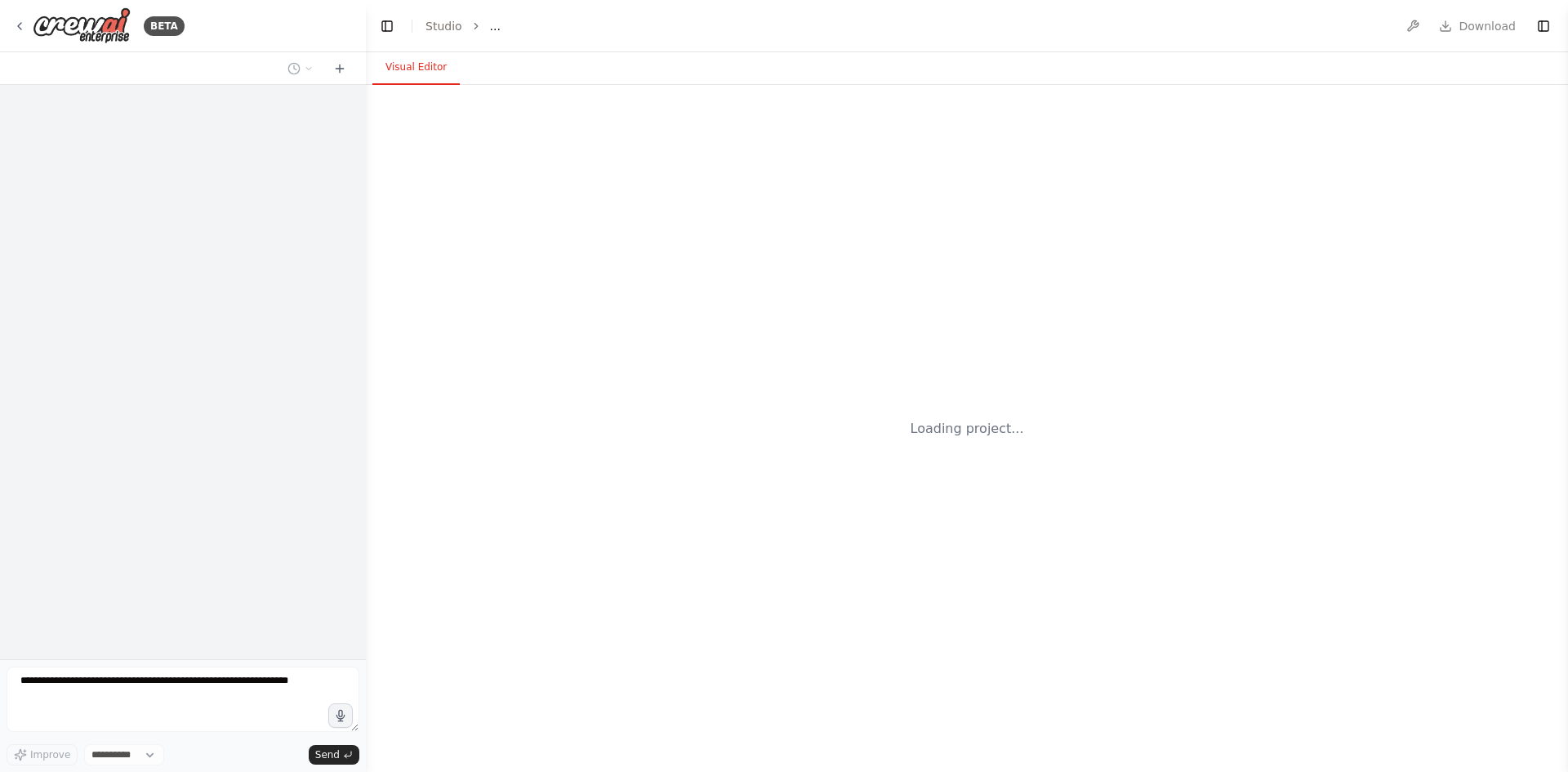
select select "****"
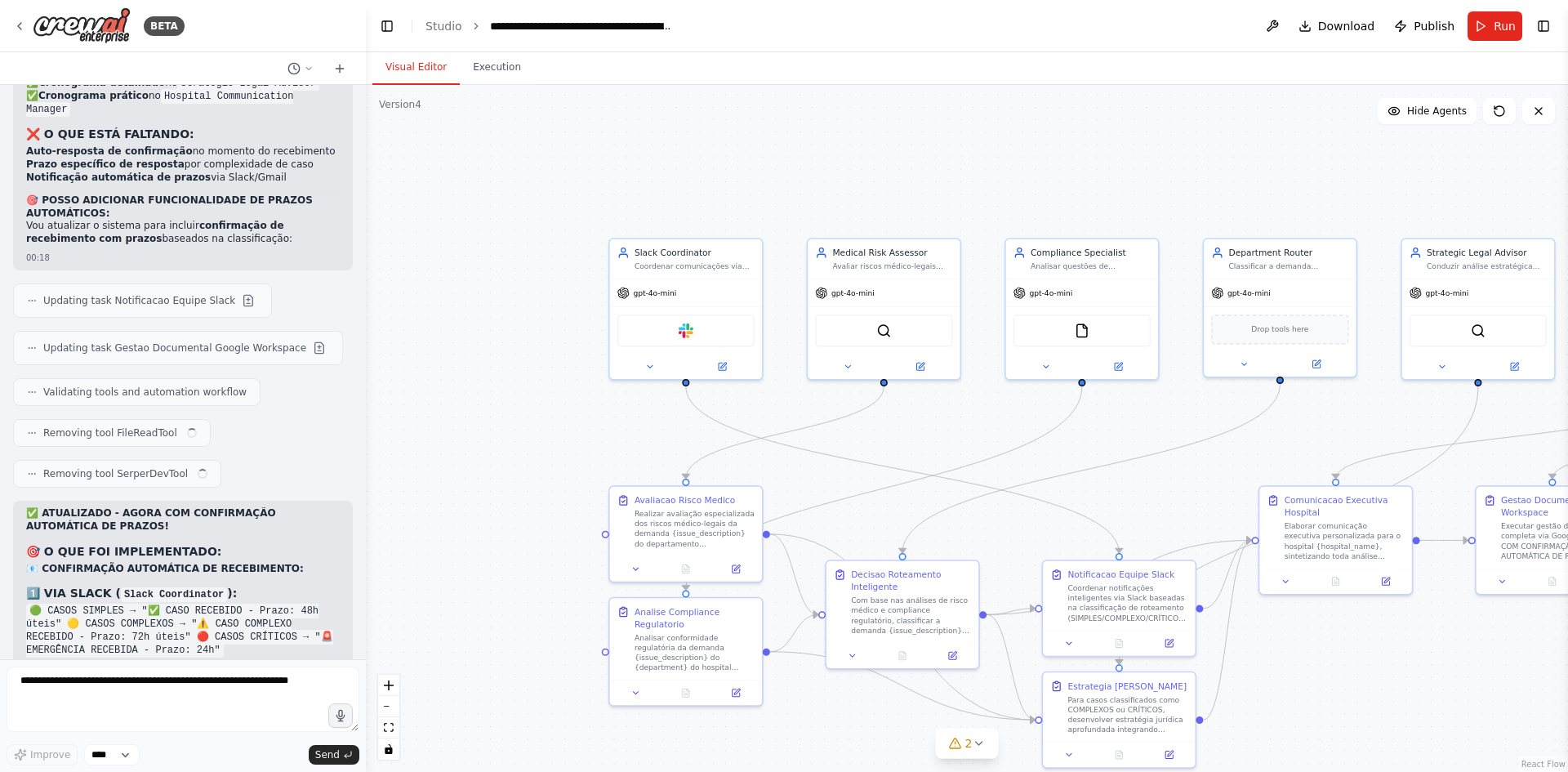
scroll to position [14872, 0]
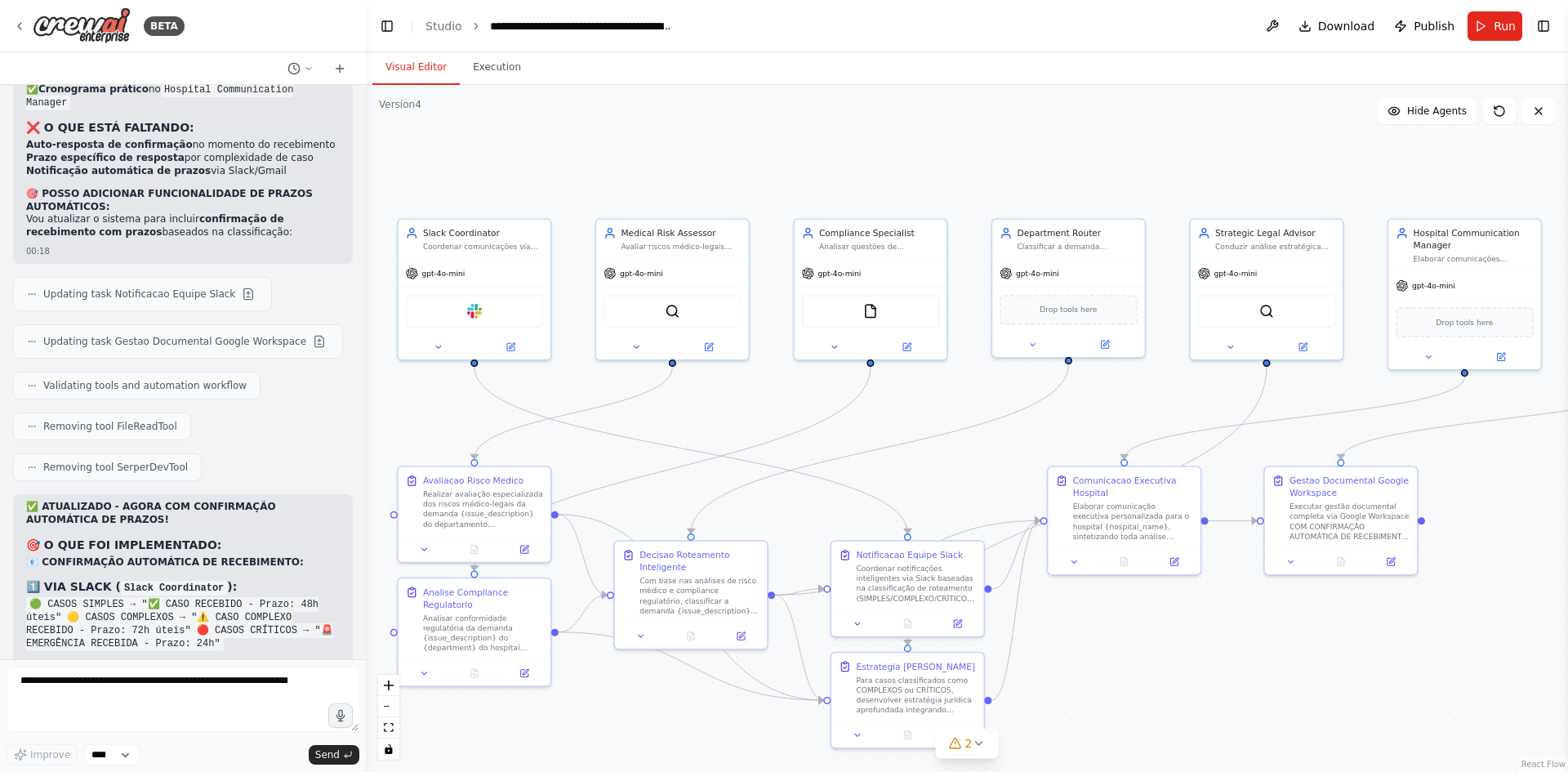
drag, startPoint x: 1278, startPoint y: 431, endPoint x: 1067, endPoint y: 412, distance: 211.9
click at [1067, 412] on div ".deletable-edge-delete-btn { width: 20px; height: 20px; border: 0px solid #ffff…" at bounding box center [966, 429] width 1202 height 687
click at [61, 680] on textarea at bounding box center [183, 699] width 353 height 66
type textarea "**********"
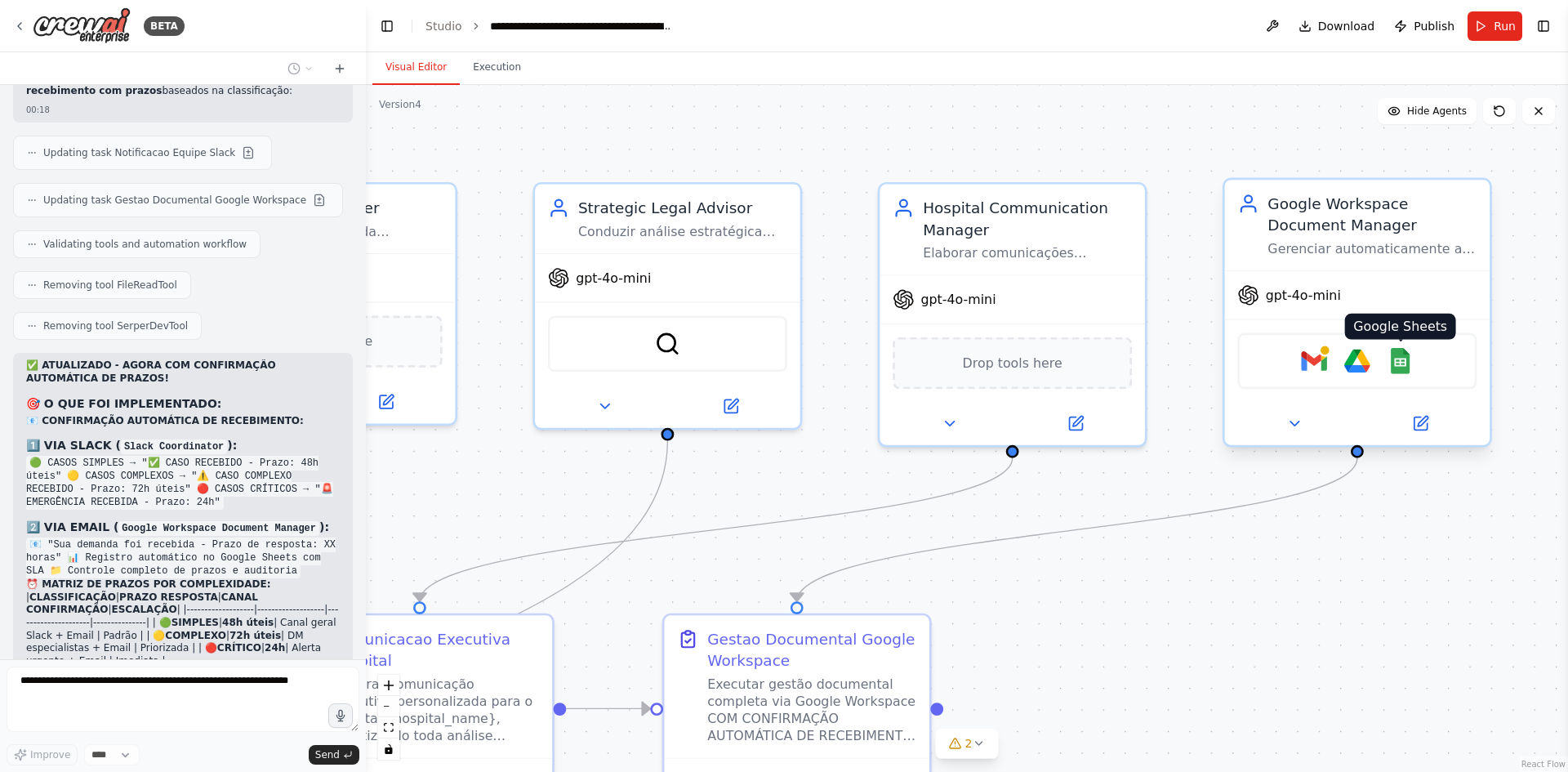
scroll to position [15053, 0]
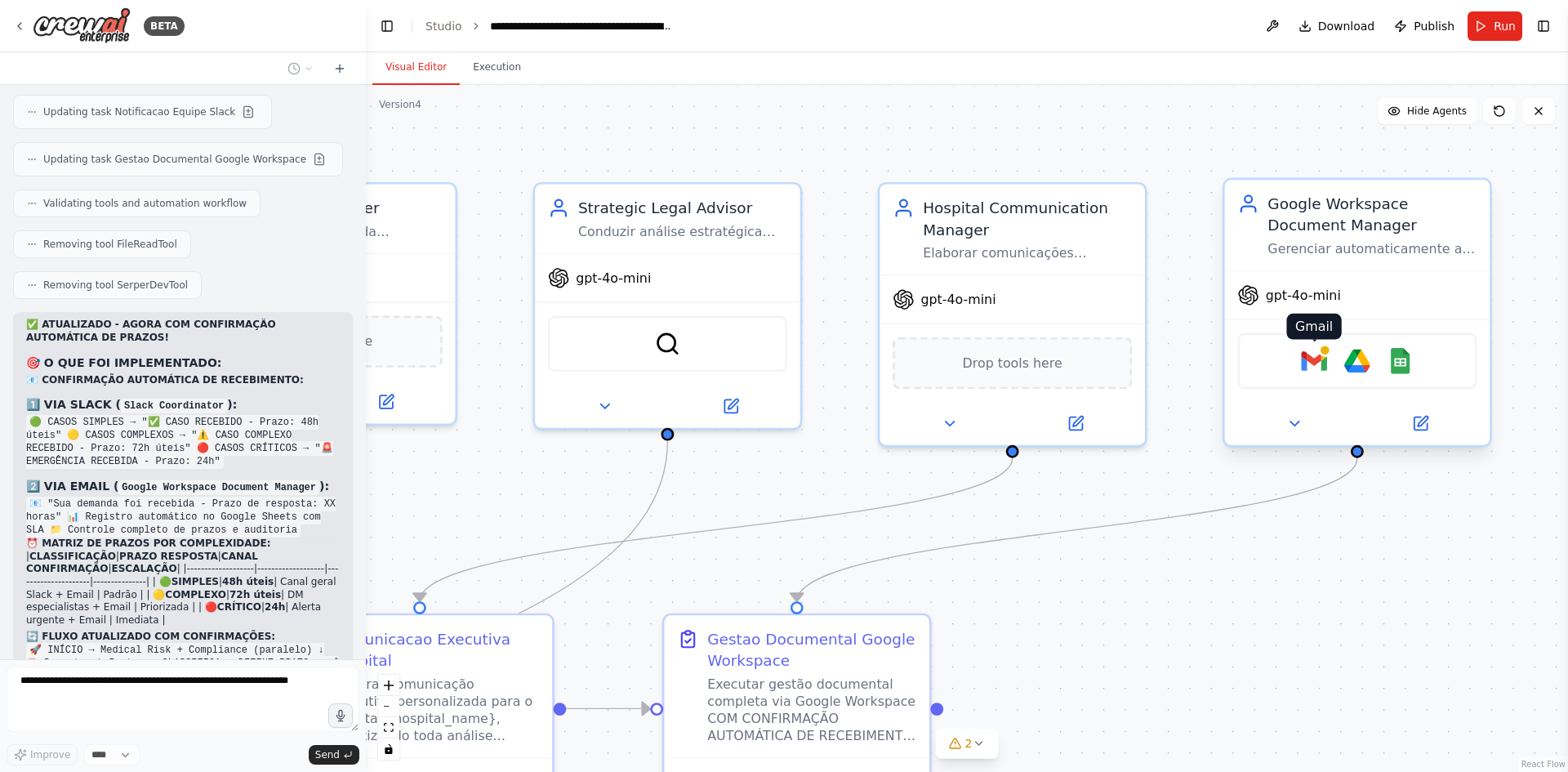
click at [1311, 354] on img at bounding box center [1314, 360] width 26 height 26
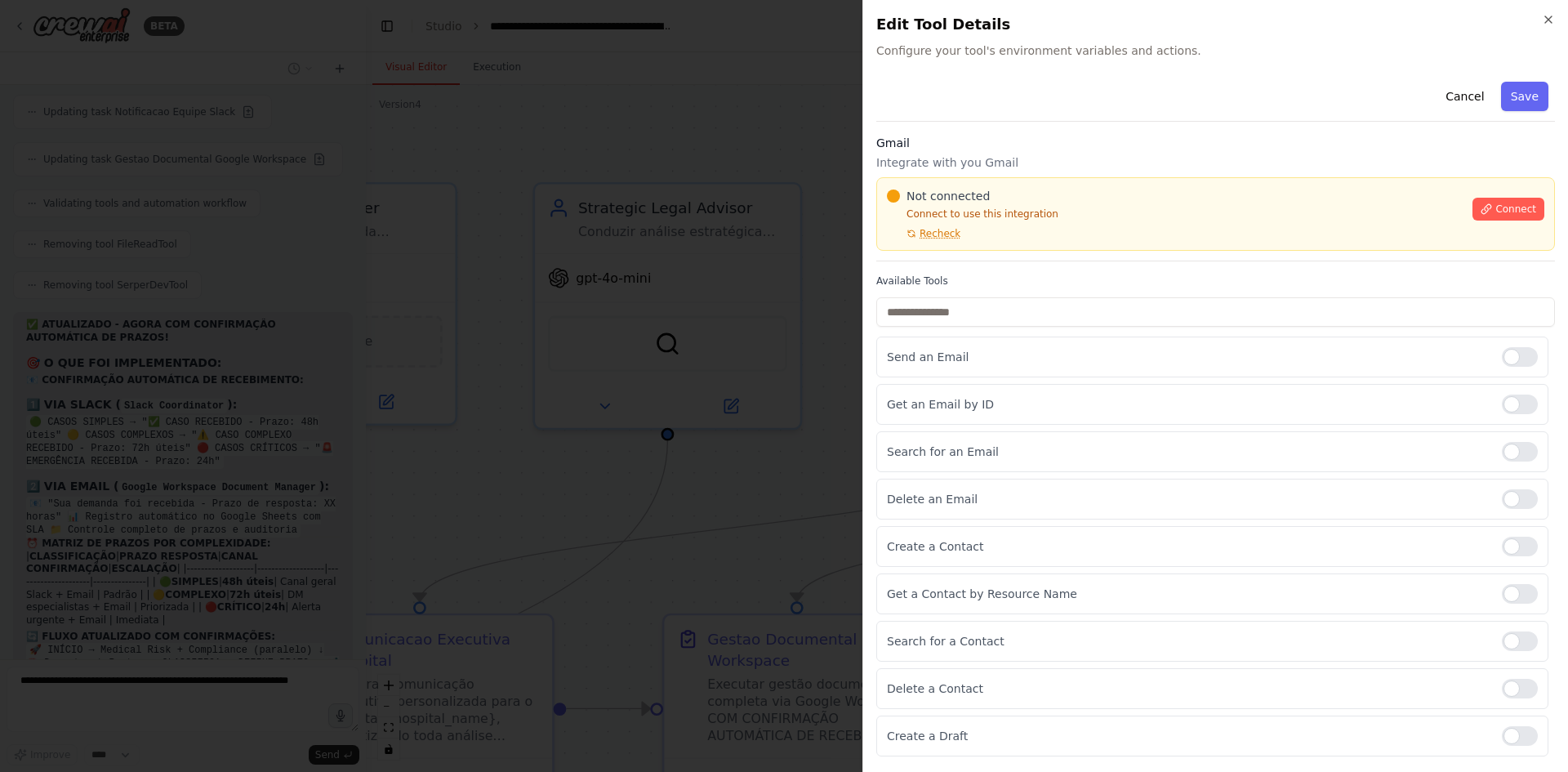
scroll to position [15094, 0]
click at [1519, 207] on span "Connect" at bounding box center [1516, 209] width 41 height 13
click at [941, 251] on div "Gmail Integrate with you Gmail Not connected Connect to use this integration Re…" at bounding box center [1215, 198] width 679 height 127
click at [1066, 216] on p "Connect to use this integration" at bounding box center [1175, 213] width 576 height 13
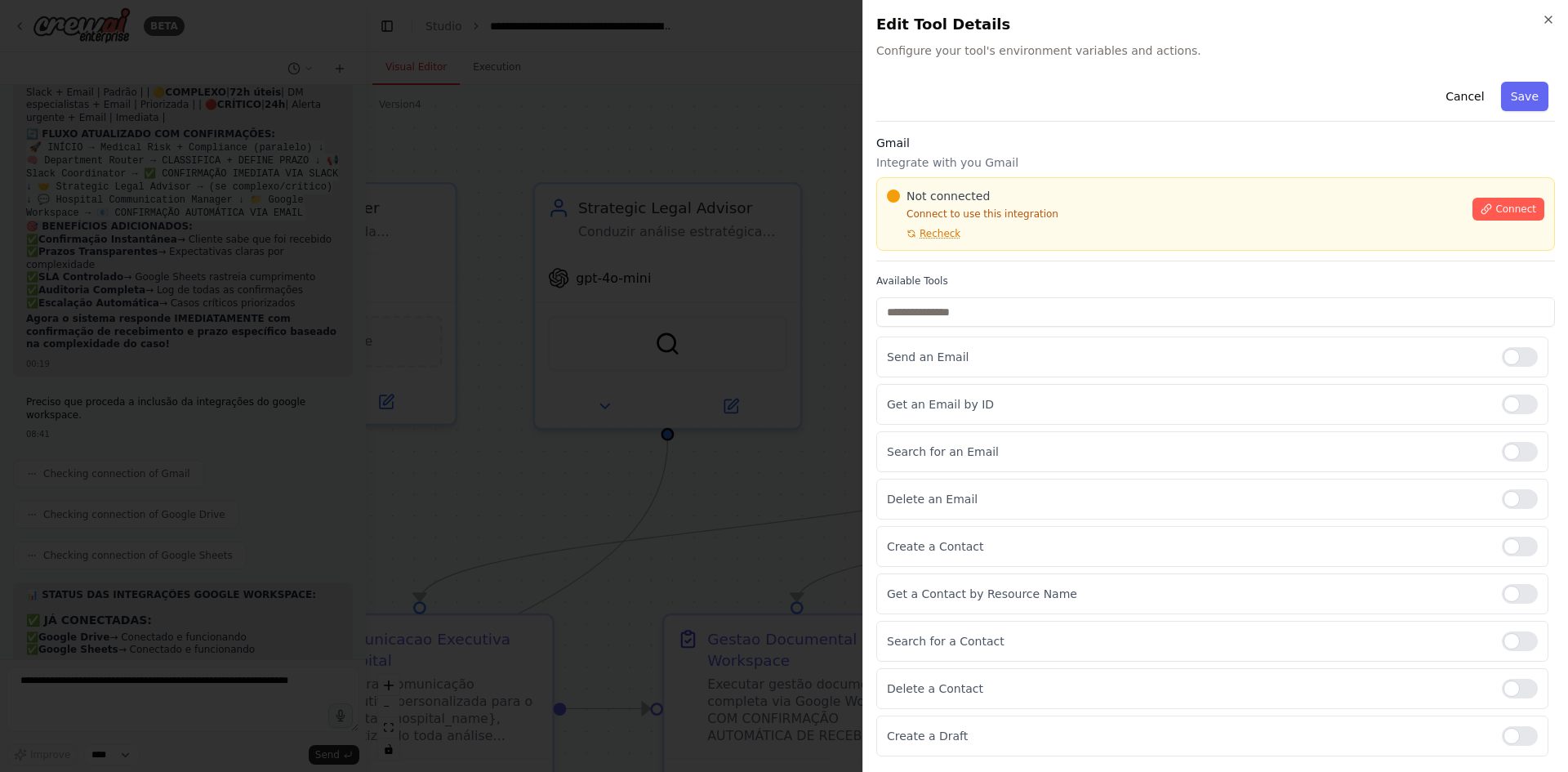
click at [943, 244] on div "Not connected Connect to use this integration Recheck Connect" at bounding box center [1215, 214] width 679 height 73
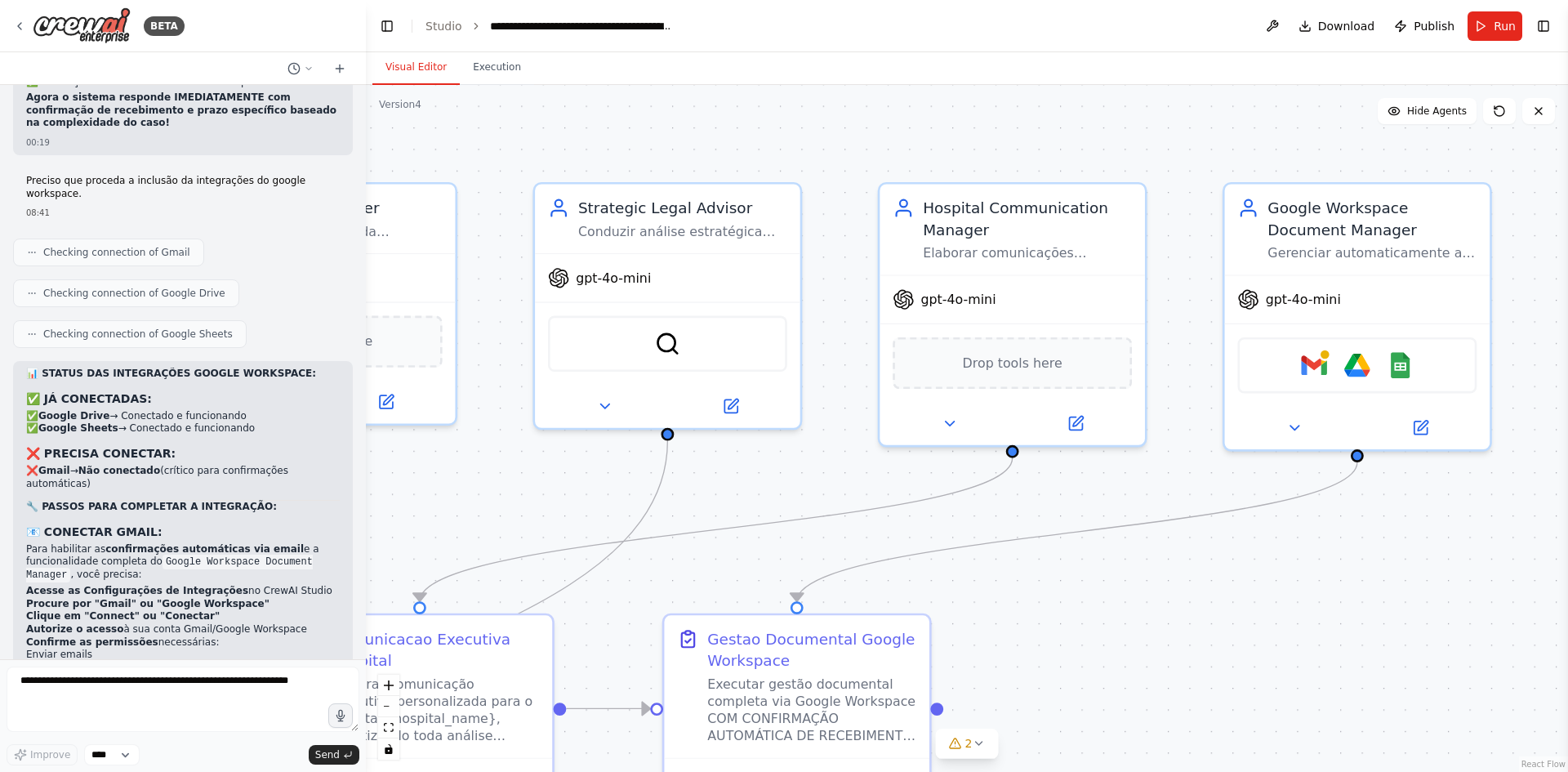
scroll to position [15790, 0]
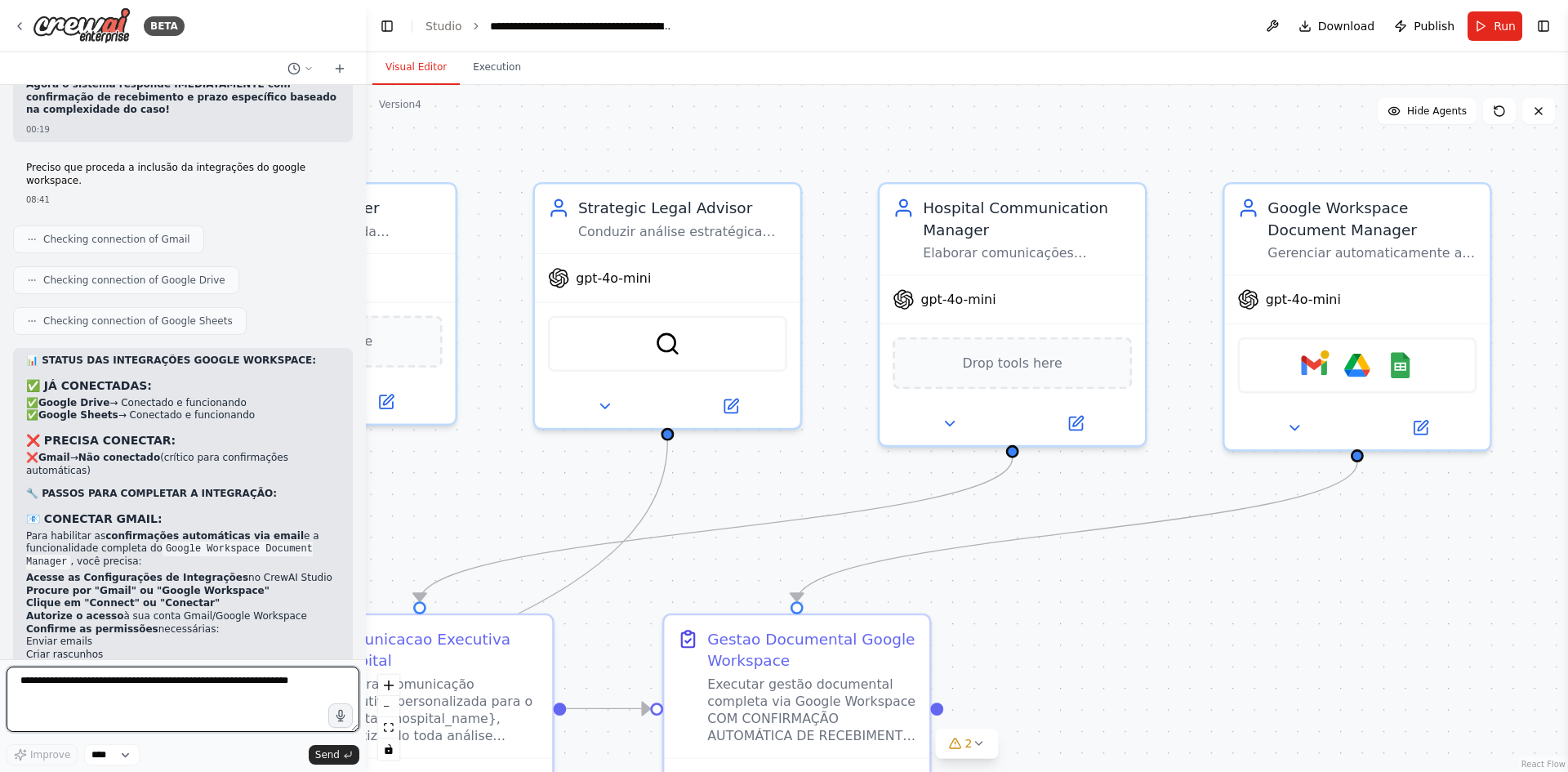
click at [39, 679] on textarea at bounding box center [183, 699] width 353 height 66
type textarea "**********"
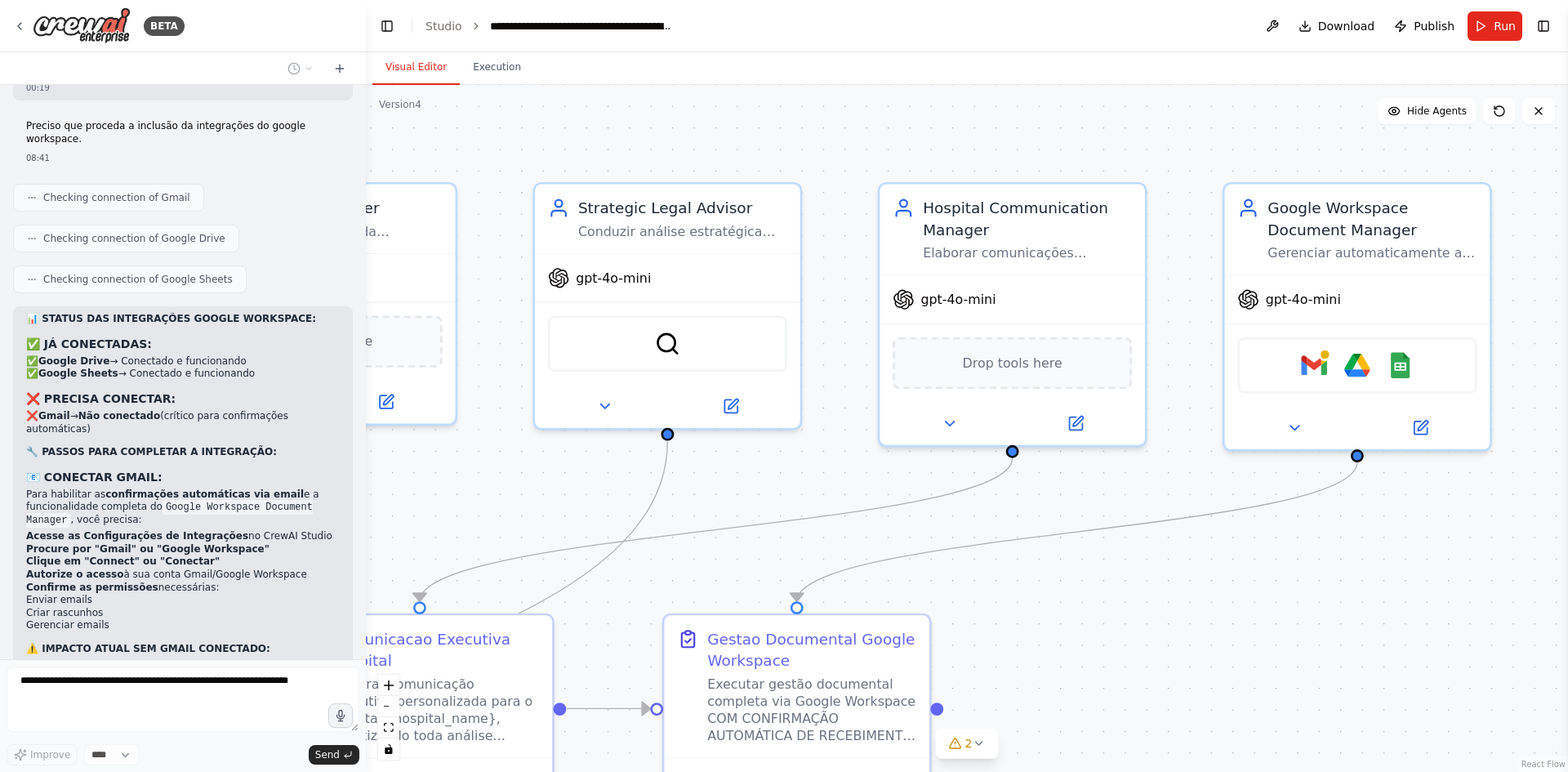
scroll to position [15890, 0]
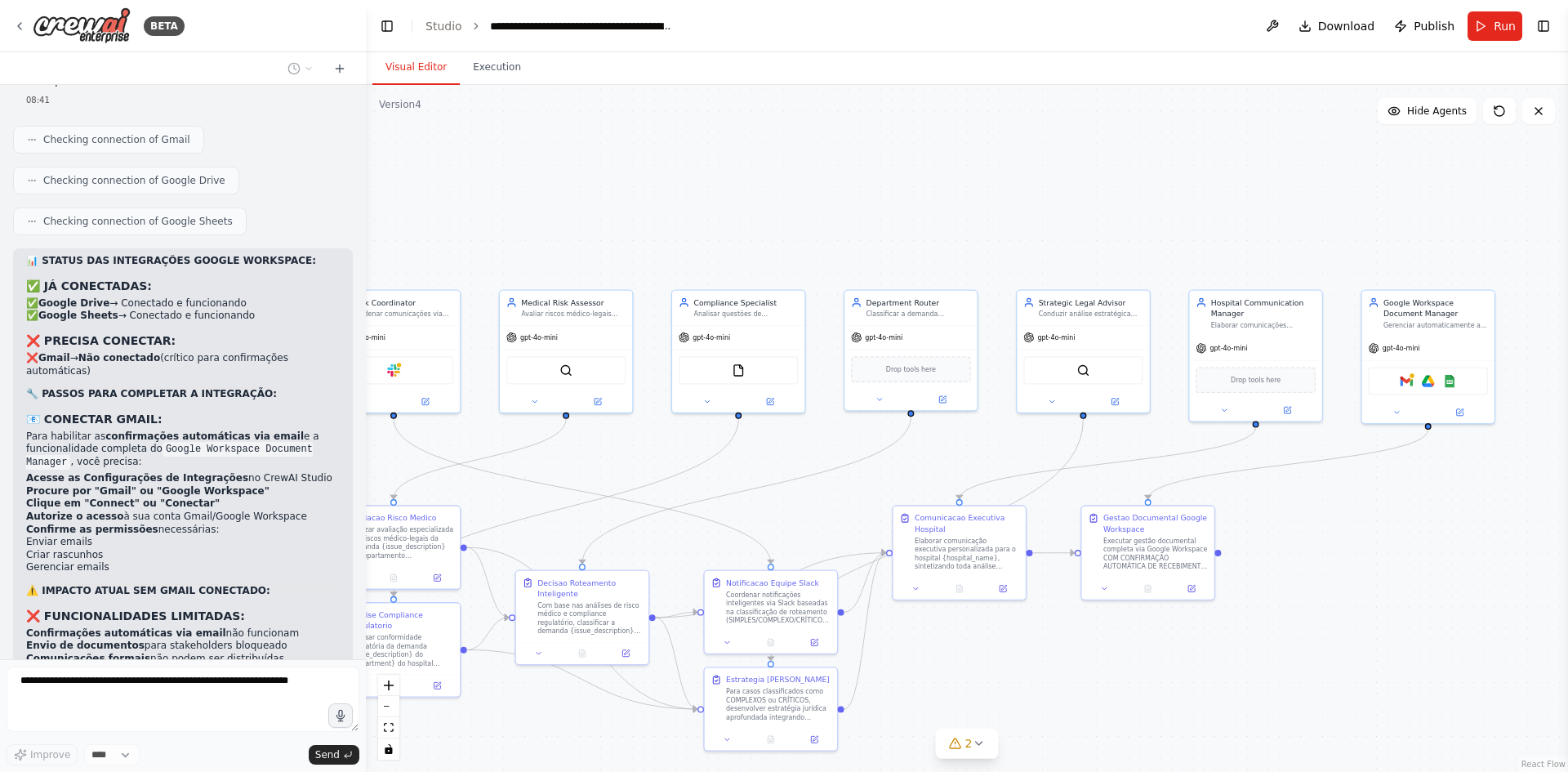
drag, startPoint x: 535, startPoint y: 527, endPoint x: 779, endPoint y: 471, distance: 250.3
click at [779, 471] on div ".deletable-edge-delete-btn { width: 20px; height: 20px; border: 0px solid #ffff…" at bounding box center [966, 429] width 1202 height 687
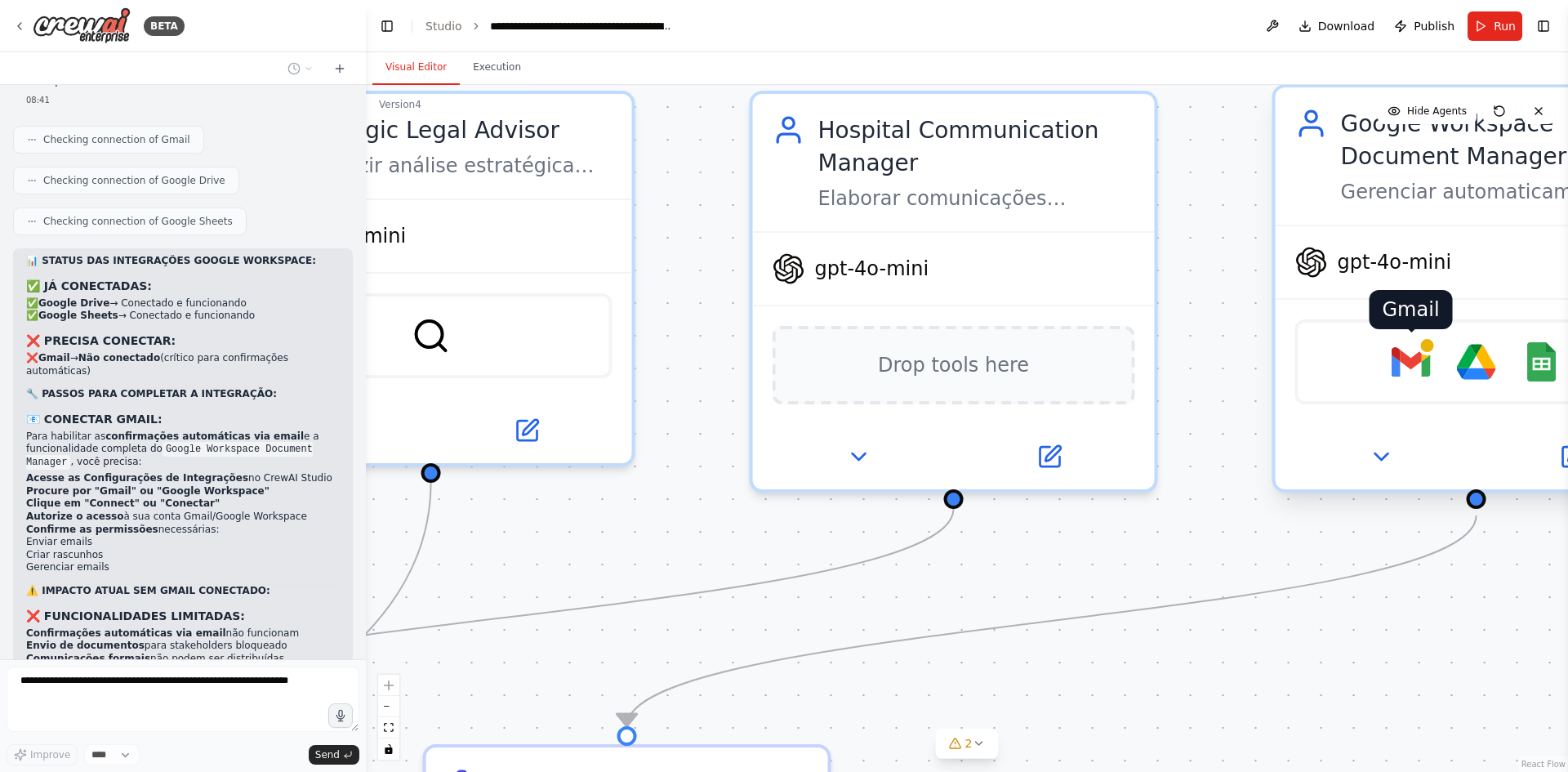
click at [1413, 361] on img at bounding box center [1411, 362] width 39 height 39
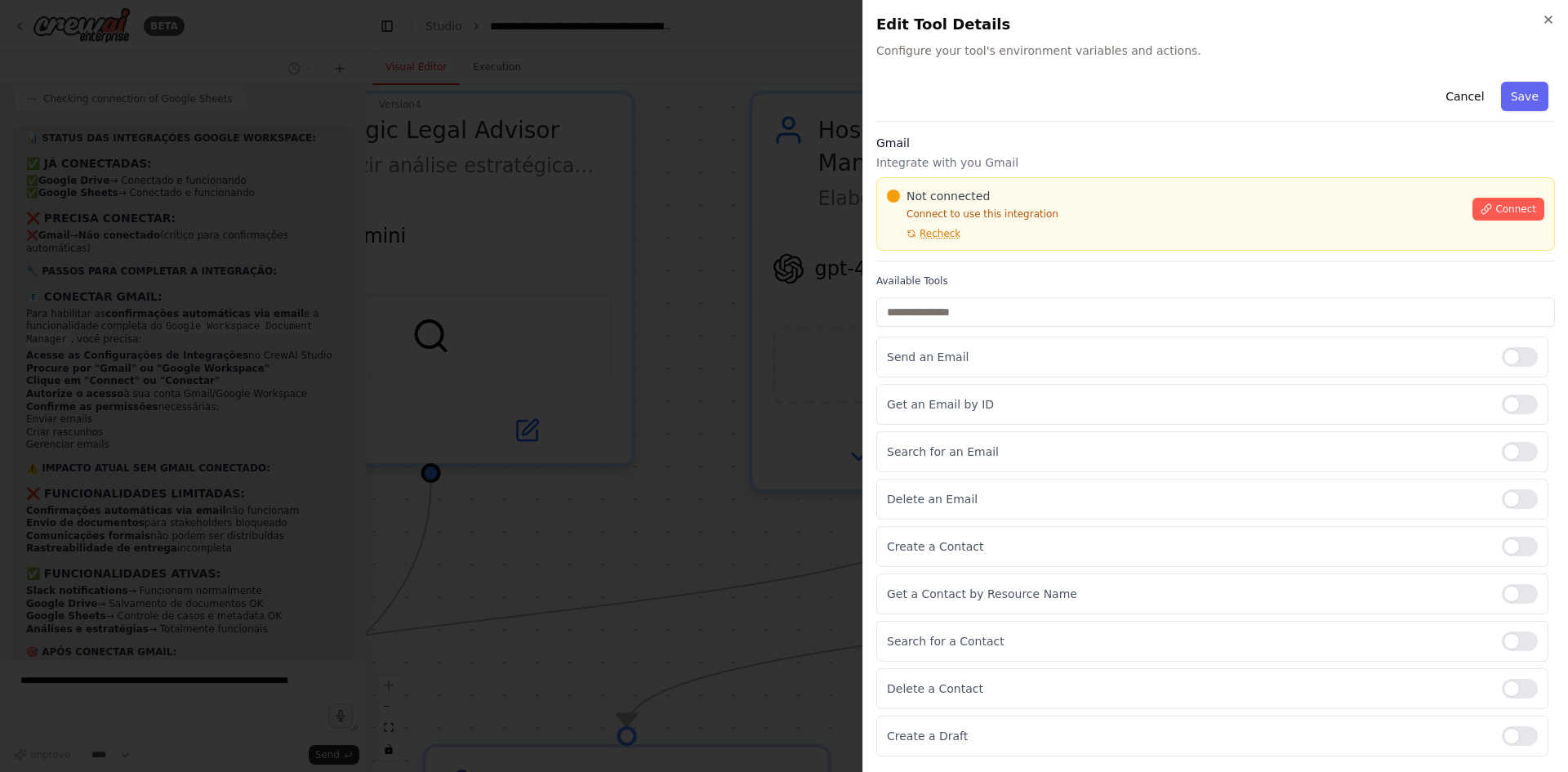
scroll to position [16054, 0]
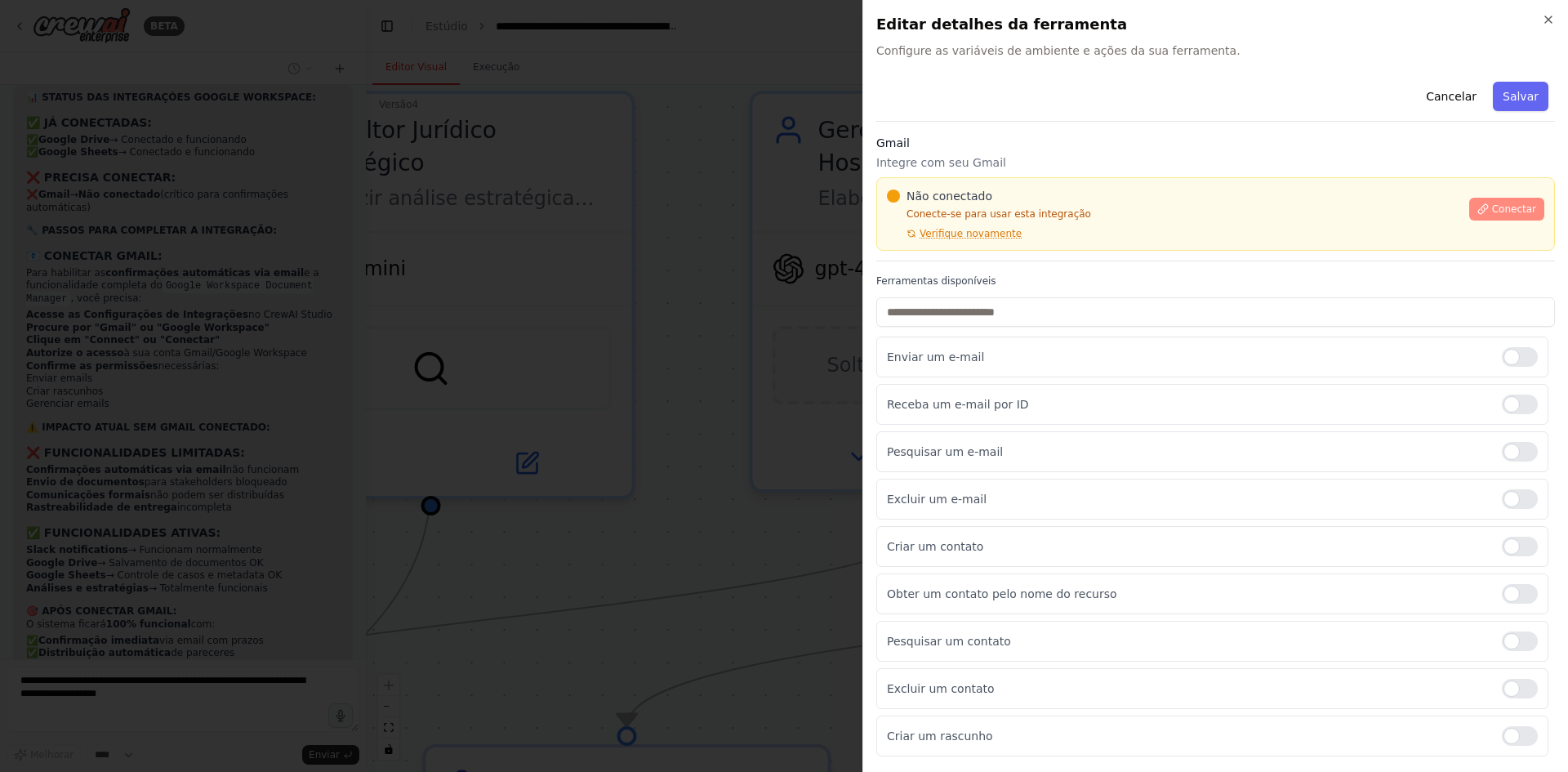
click at [1508, 204] on font "Conectar" at bounding box center [1514, 209] width 44 height 11
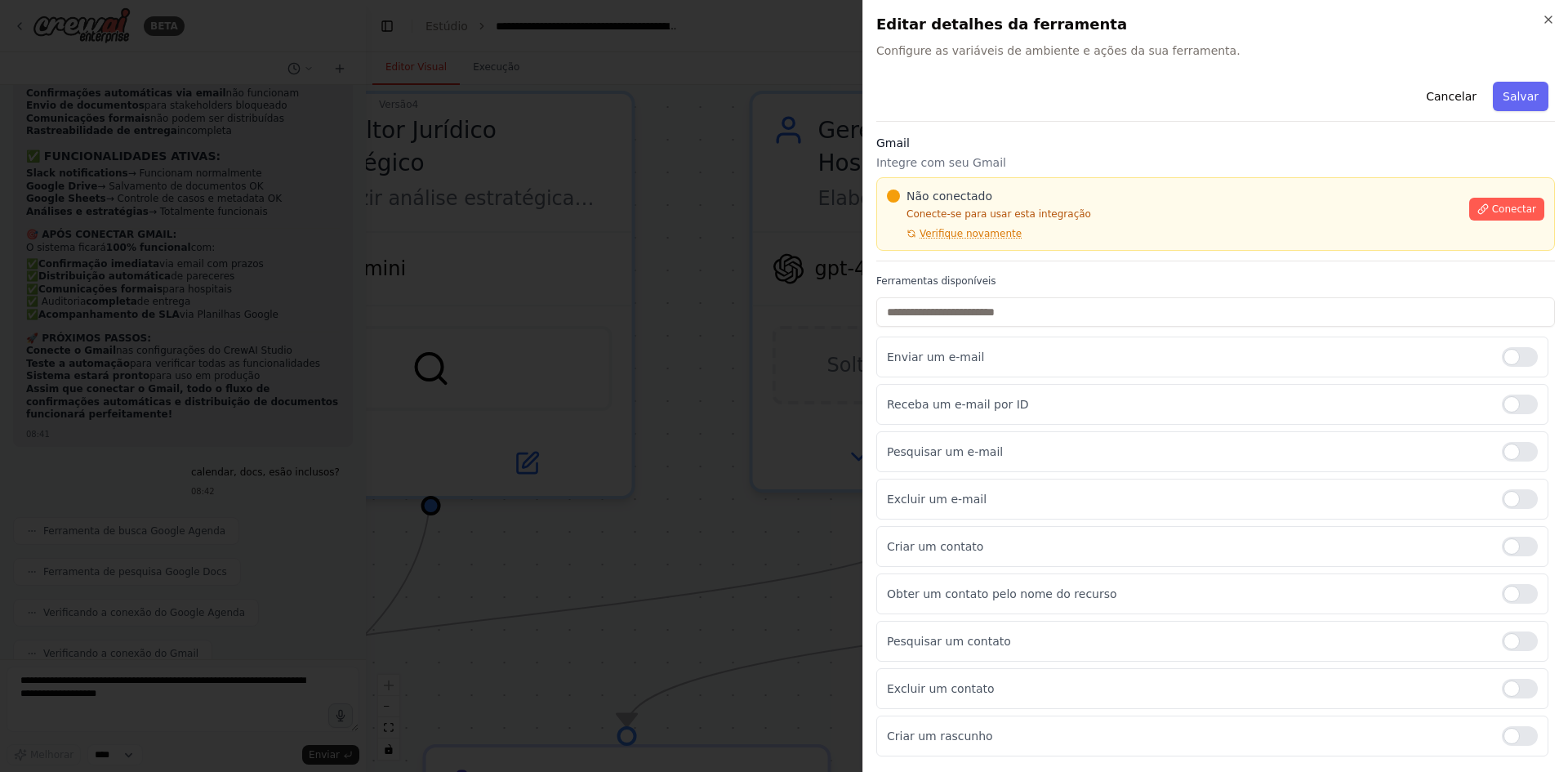
scroll to position [16430, 0]
click at [1156, 585] on div "Obter um contato pelo nome do recurso" at bounding box center [1212, 594] width 672 height 41
click at [1070, 219] on p "Conecte-se para usar esta integração" at bounding box center [1173, 213] width 573 height 13
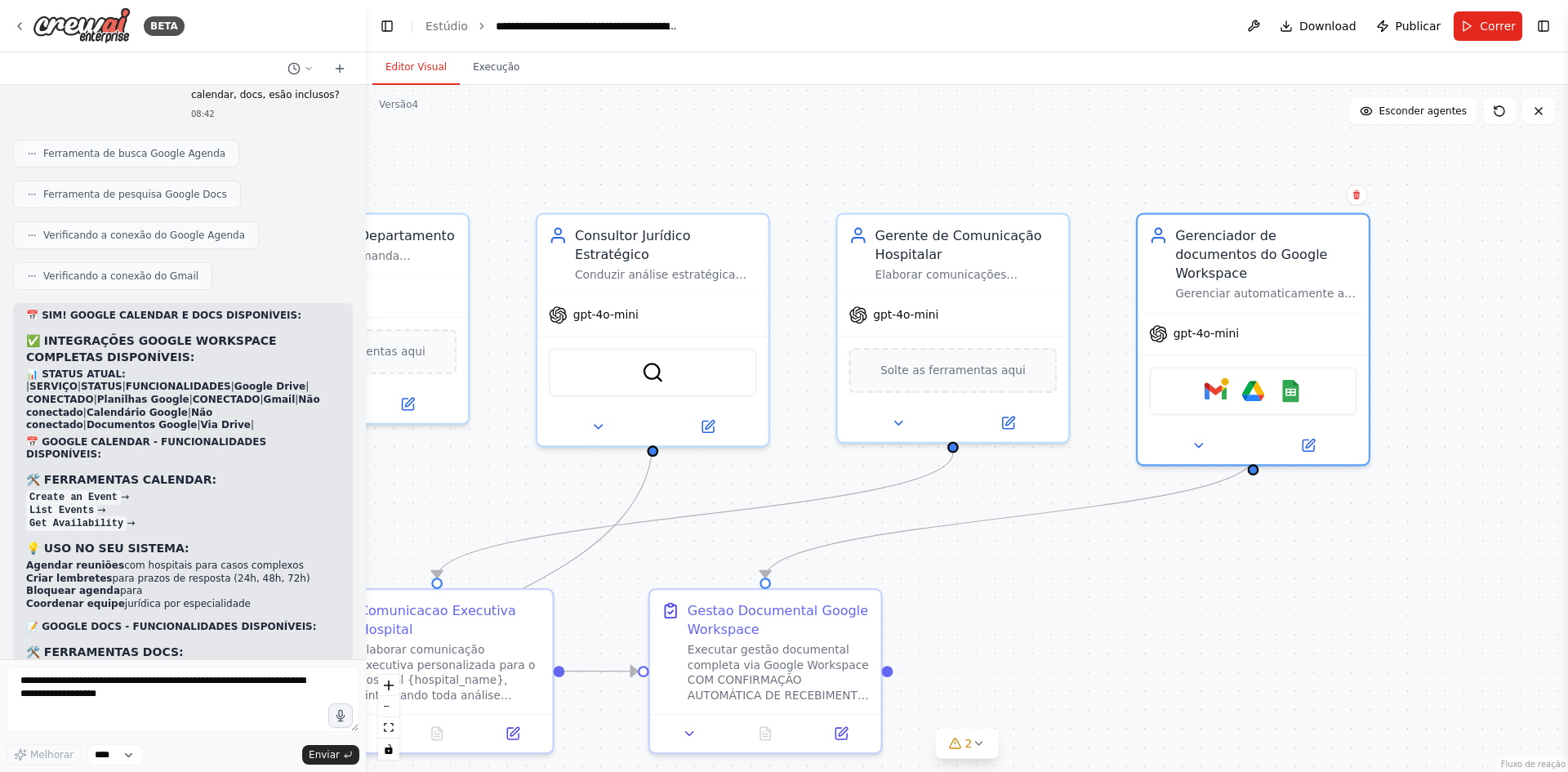
scroll to position [16480, 0]
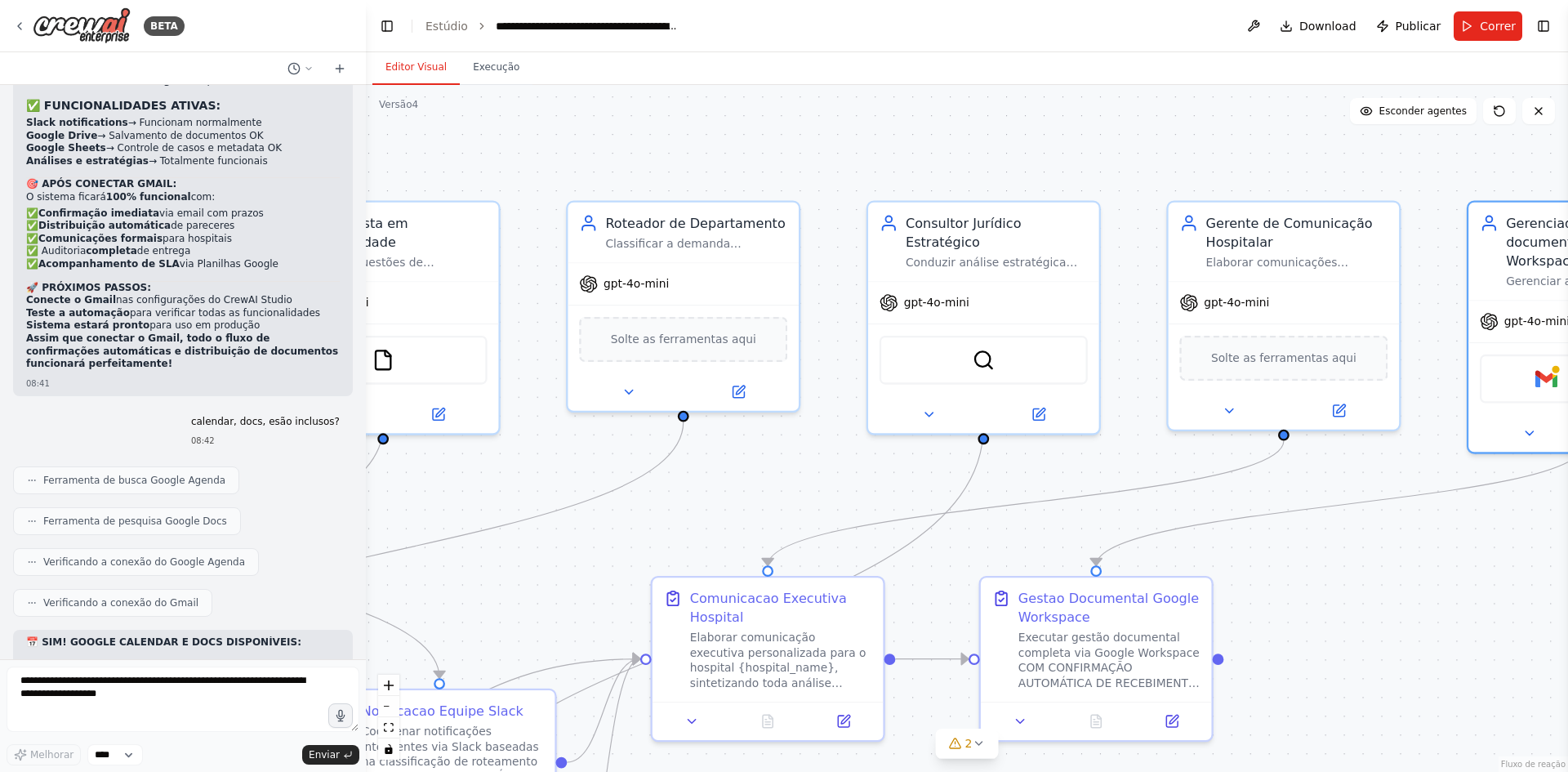
drag, startPoint x: 792, startPoint y: 167, endPoint x: 1122, endPoint y: 155, distance: 330.2
click at [1122, 155] on div ".deletable-edge-delete-btn { width: 20px; height: 20px; border: 0px solid #ffff…" at bounding box center [966, 429] width 1202 height 687
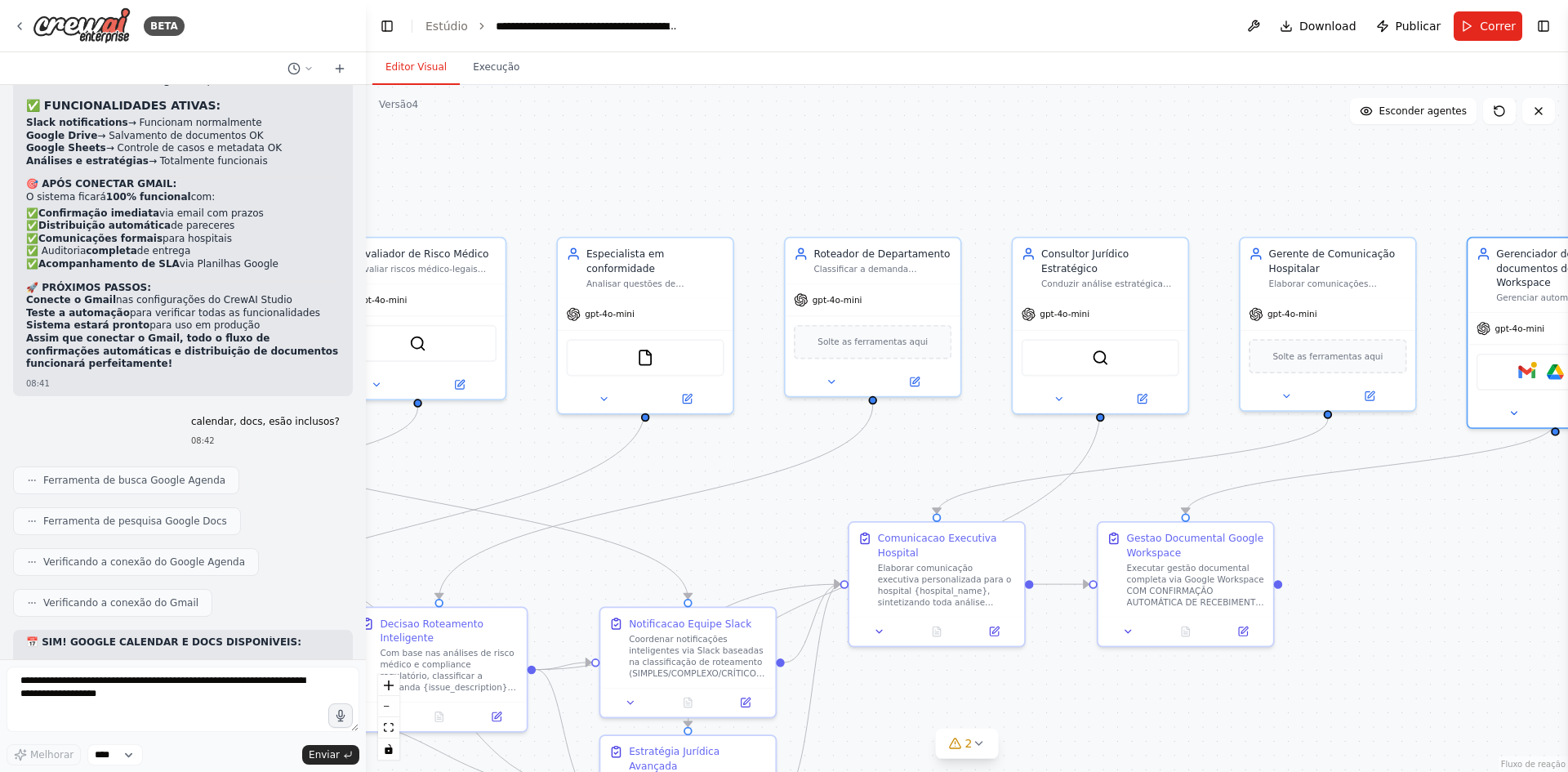
drag, startPoint x: 749, startPoint y: 167, endPoint x: 868, endPoint y: 178, distance: 119.5
click at [868, 178] on div ".deletable-edge-delete-btn { width: 20px; height: 20px; border: 0px solid #ffff…" at bounding box center [966, 429] width 1202 height 687
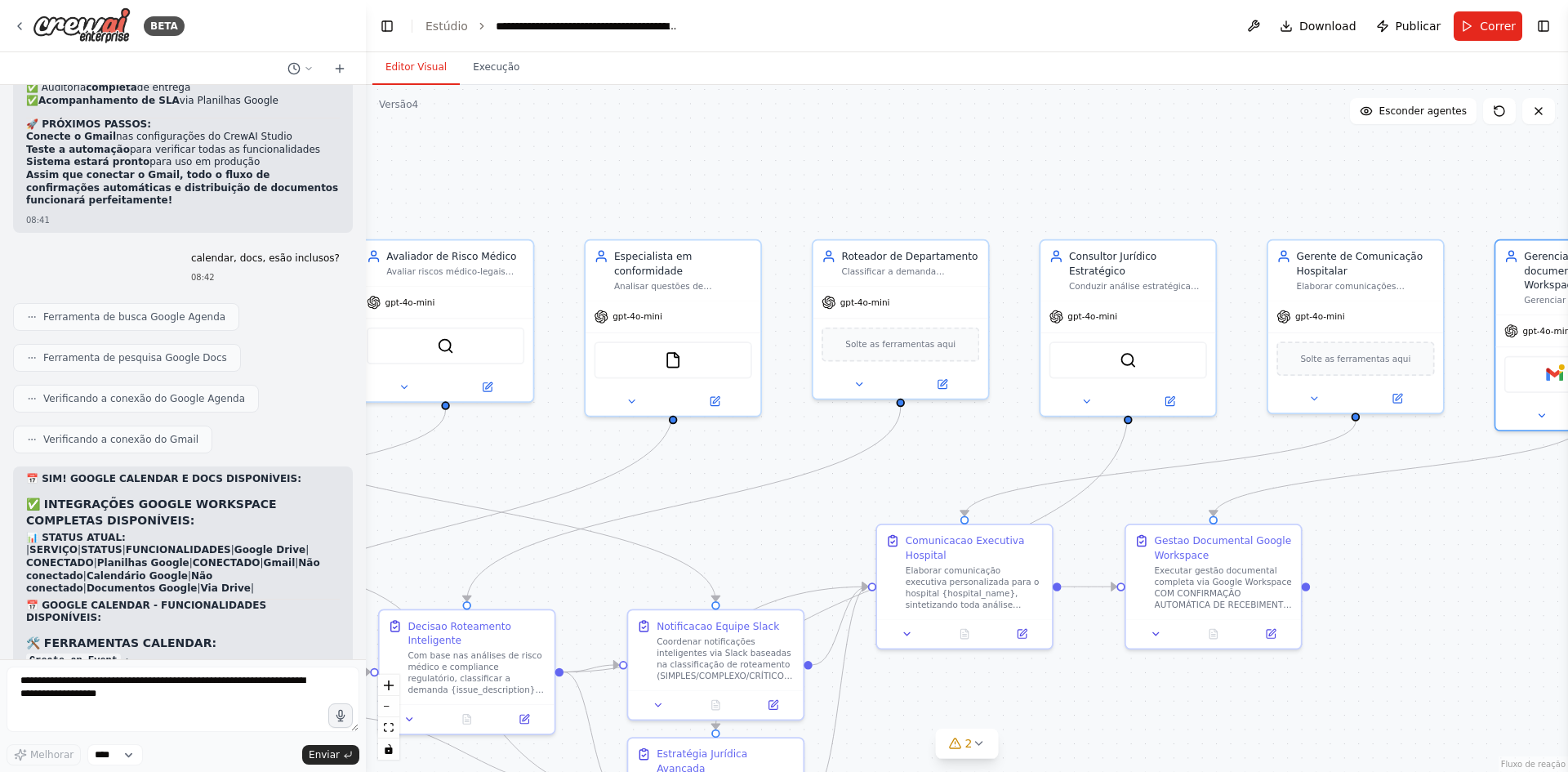
scroll to position [16726, 0]
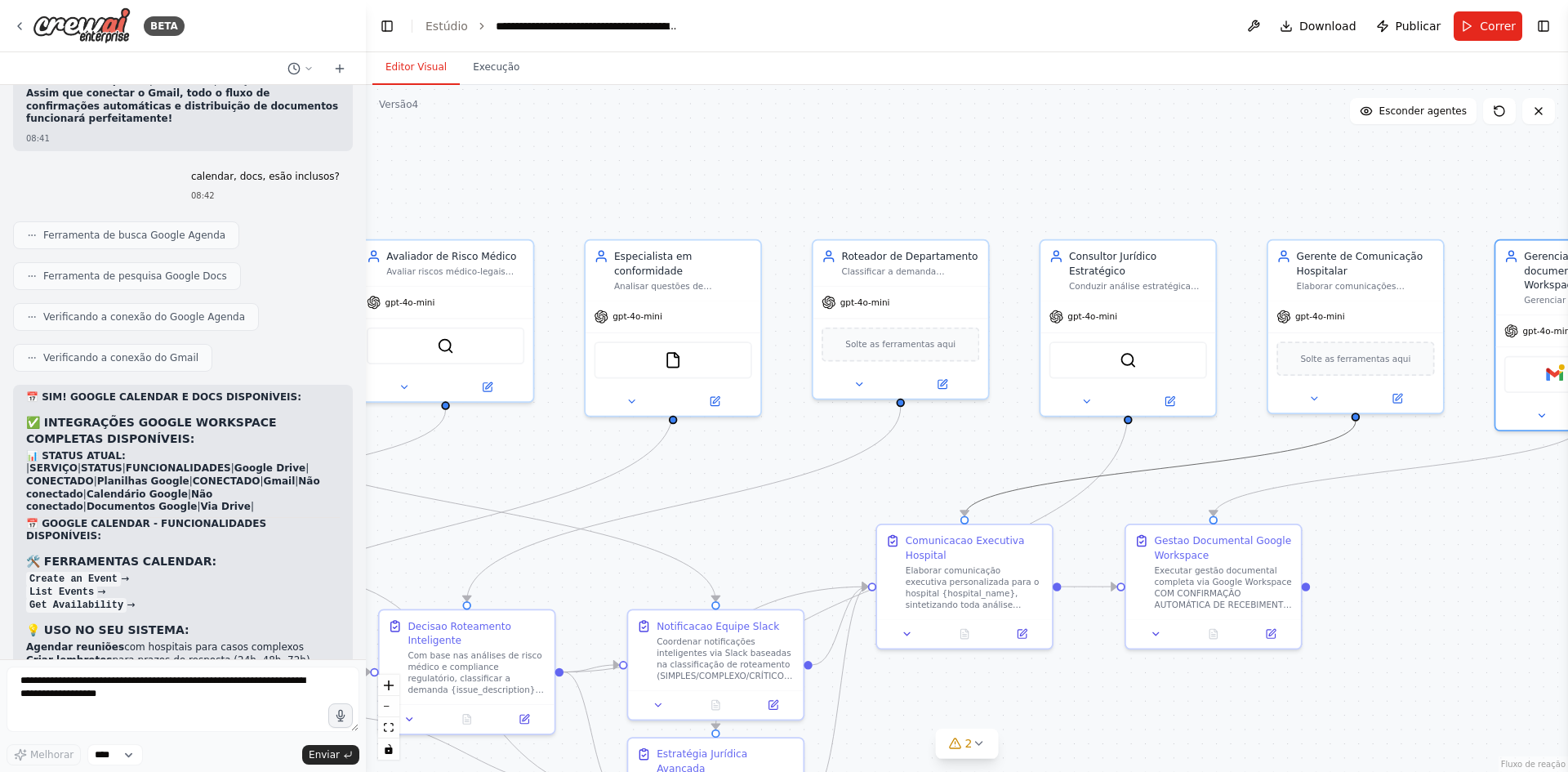
drag, startPoint x: 1092, startPoint y: 459, endPoint x: 779, endPoint y: 417, distance: 315.8
click at [713, 451] on div ".deletable-edge-delete-btn { width: 20px; height: 20px; border: 0px solid #ffff…" at bounding box center [966, 429] width 1202 height 687
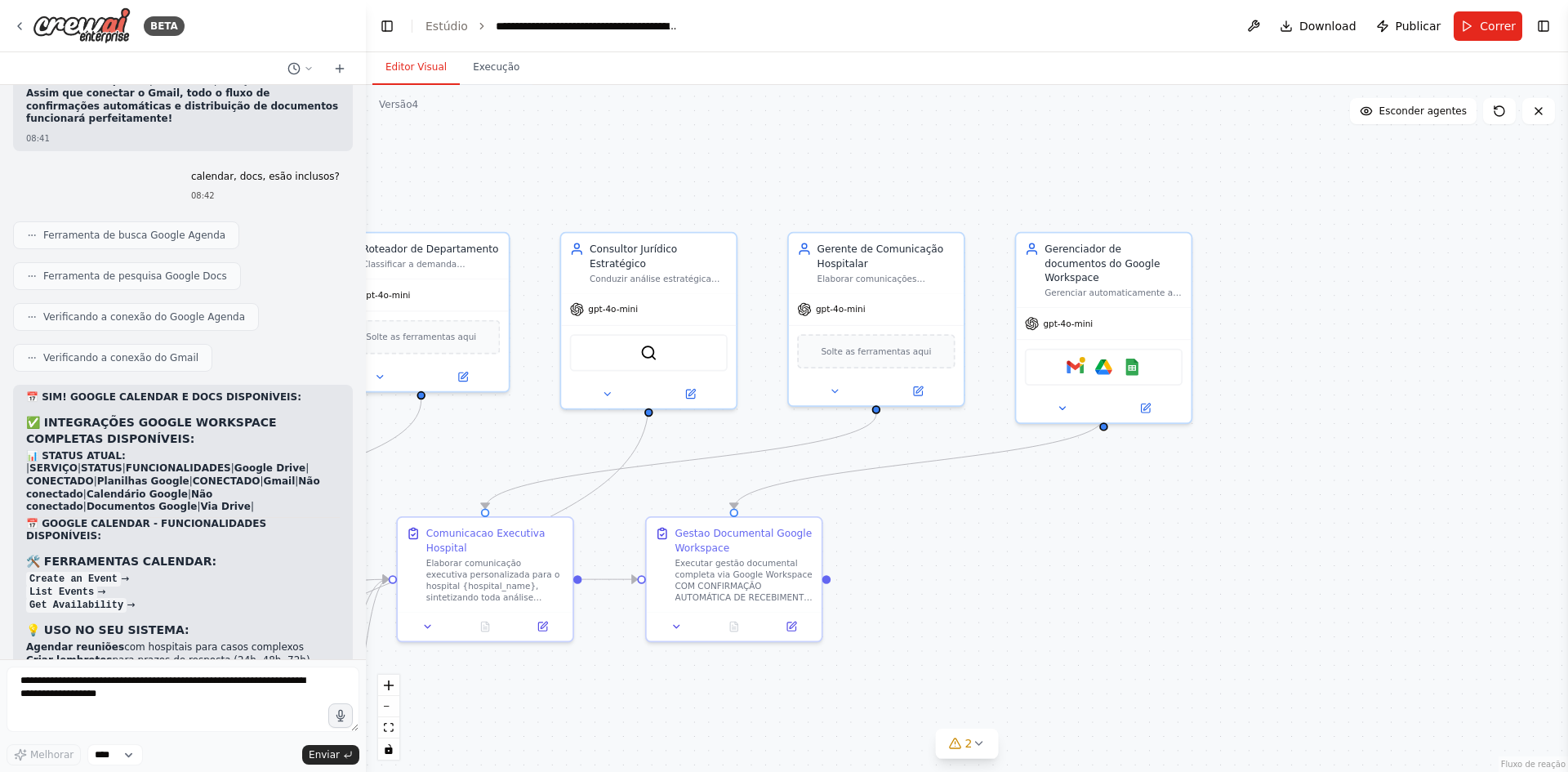
drag, startPoint x: 1073, startPoint y: 192, endPoint x: 594, endPoint y: 185, distance: 479.1
click at [594, 185] on div ".deletable-edge-delete-btn { width: 20px; height: 20px; border: 0px solid #ffff…" at bounding box center [966, 429] width 1202 height 687
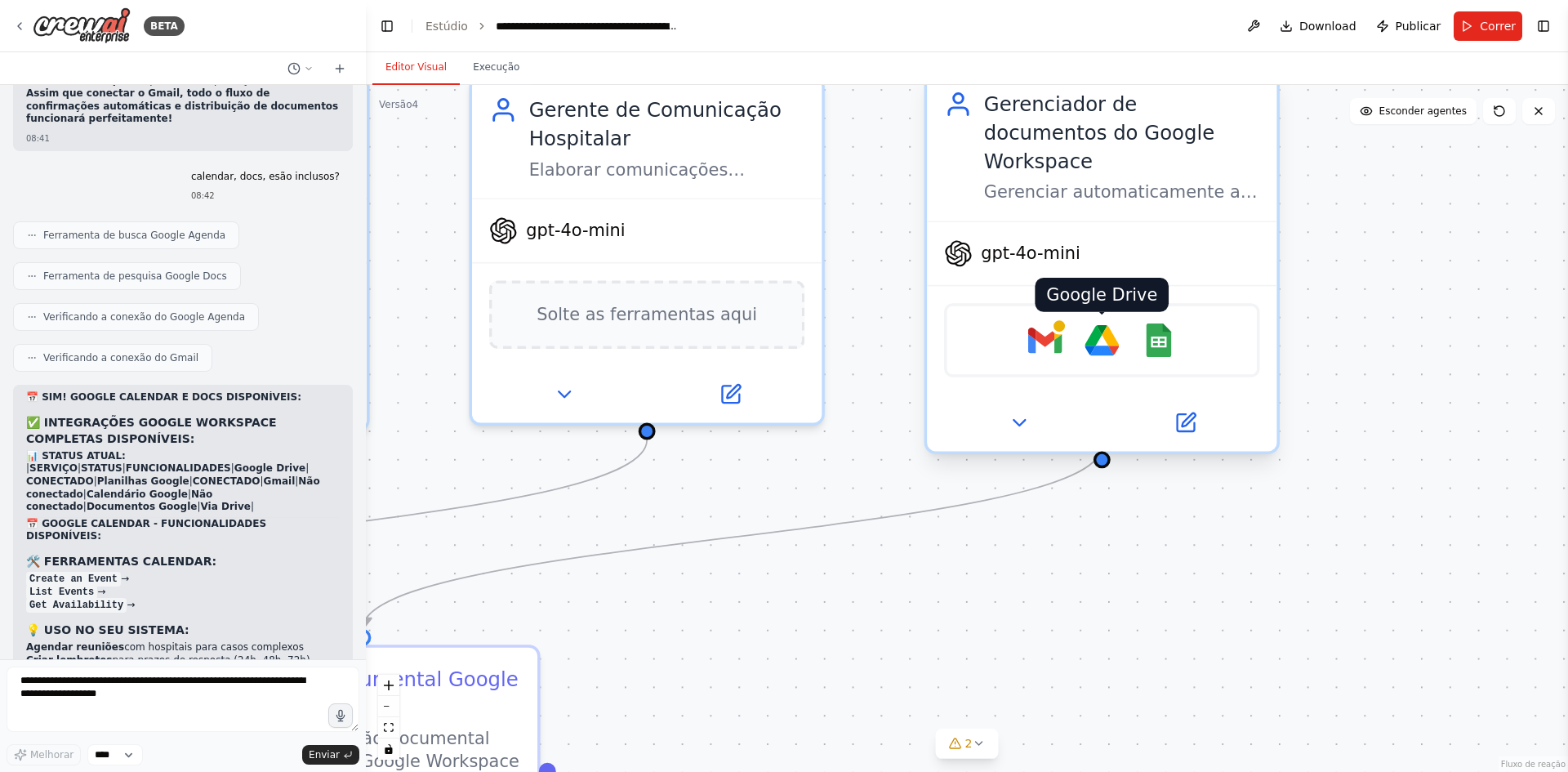
click at [1105, 324] on img at bounding box center [1102, 341] width 34 height 34
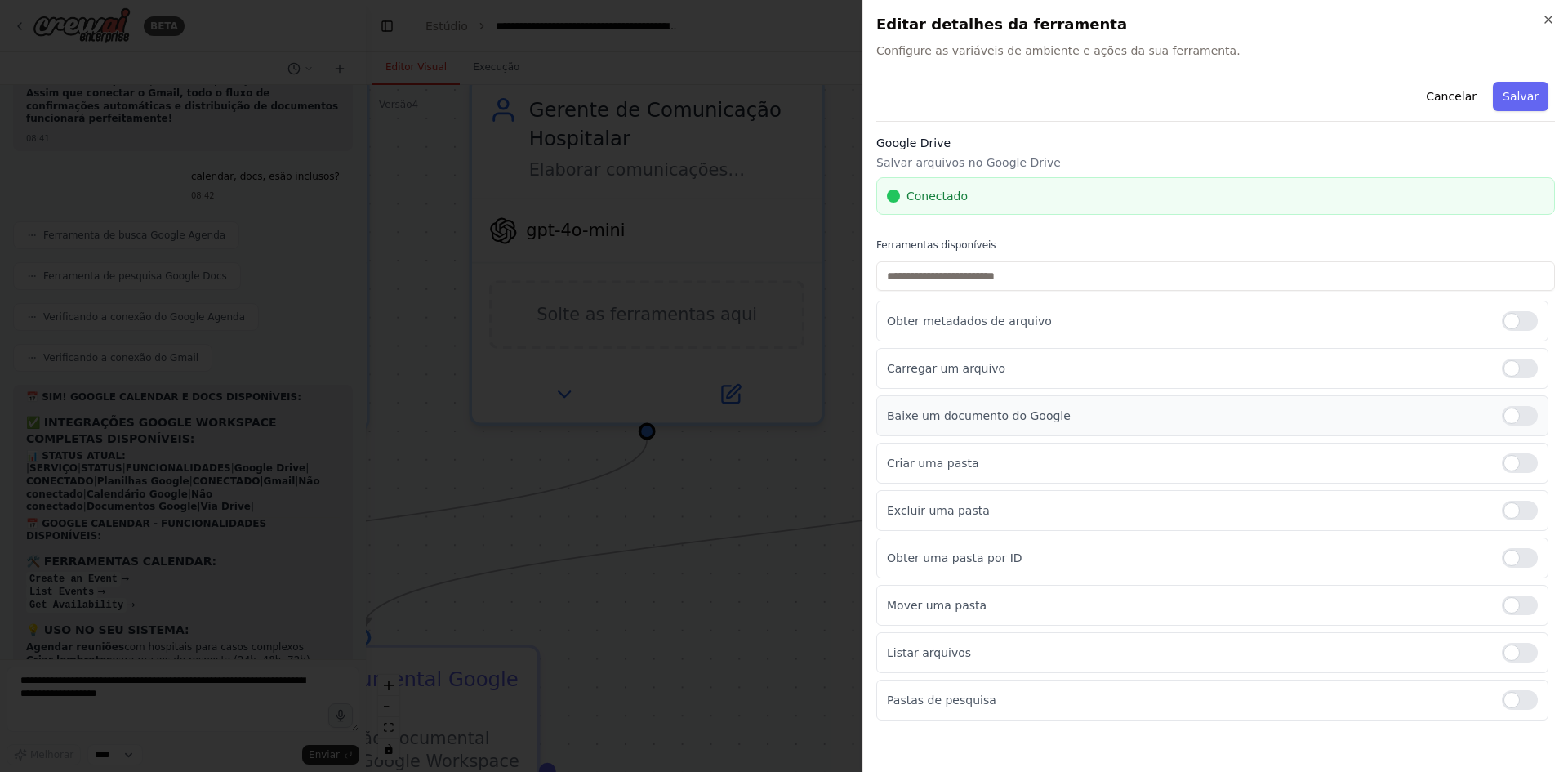
click at [1529, 414] on div at bounding box center [1520, 415] width 36 height 20
click at [1519, 470] on div at bounding box center [1520, 463] width 36 height 20
click at [1521, 503] on div at bounding box center [1520, 510] width 36 height 20
click at [1520, 553] on div at bounding box center [1520, 557] width 36 height 20
drag, startPoint x: 1529, startPoint y: 609, endPoint x: 1521, endPoint y: 640, distance: 32.0
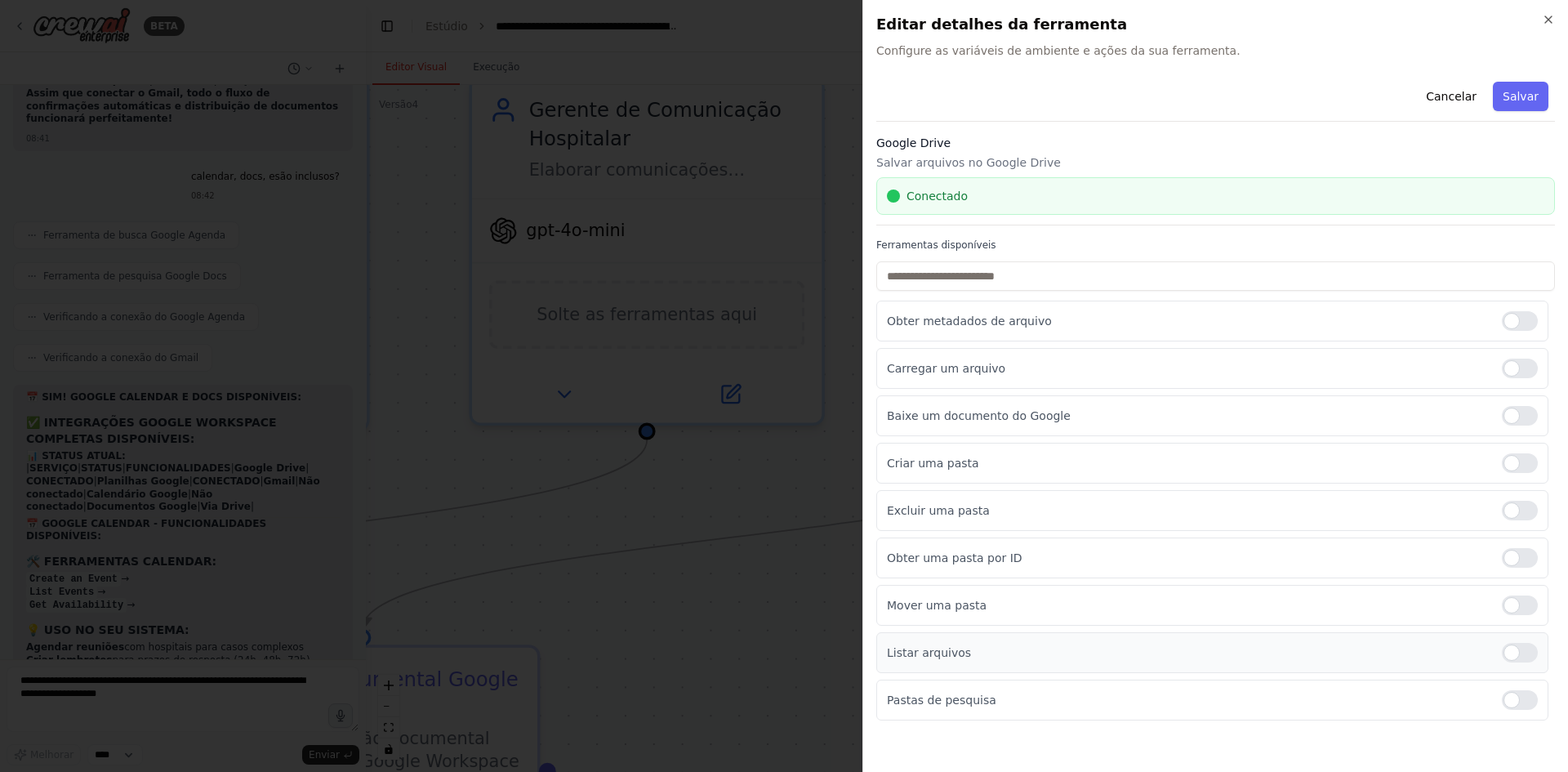
click at [1528, 609] on div at bounding box center [1520, 605] width 36 height 20
click at [1522, 653] on div at bounding box center [1520, 652] width 36 height 20
click at [1524, 699] on div at bounding box center [1520, 700] width 36 height 20
click at [1528, 325] on div at bounding box center [1520, 320] width 36 height 20
click at [1522, 93] on font "Salvar" at bounding box center [1521, 95] width 36 height 13
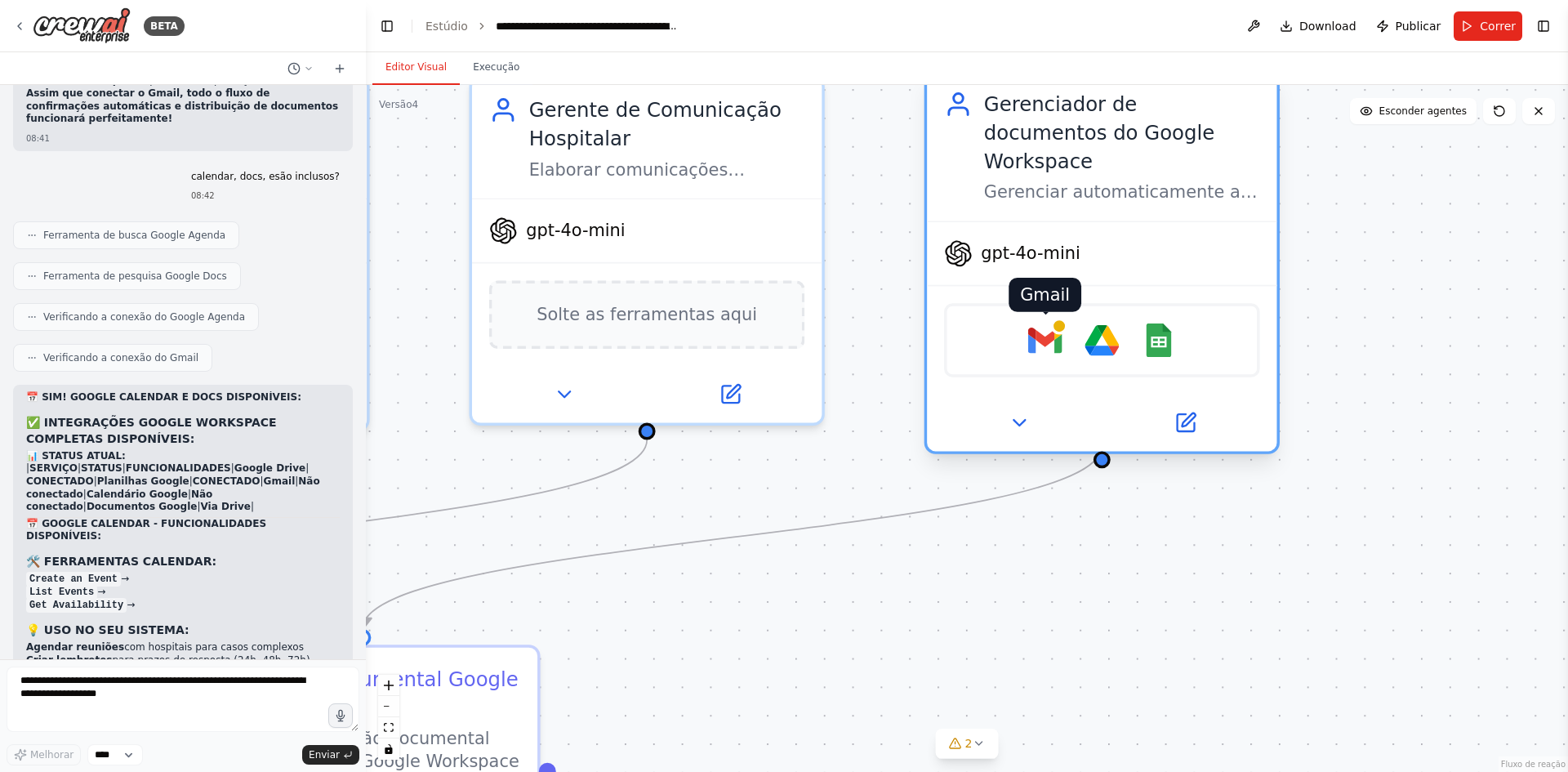
click at [1043, 324] on img at bounding box center [1046, 341] width 34 height 34
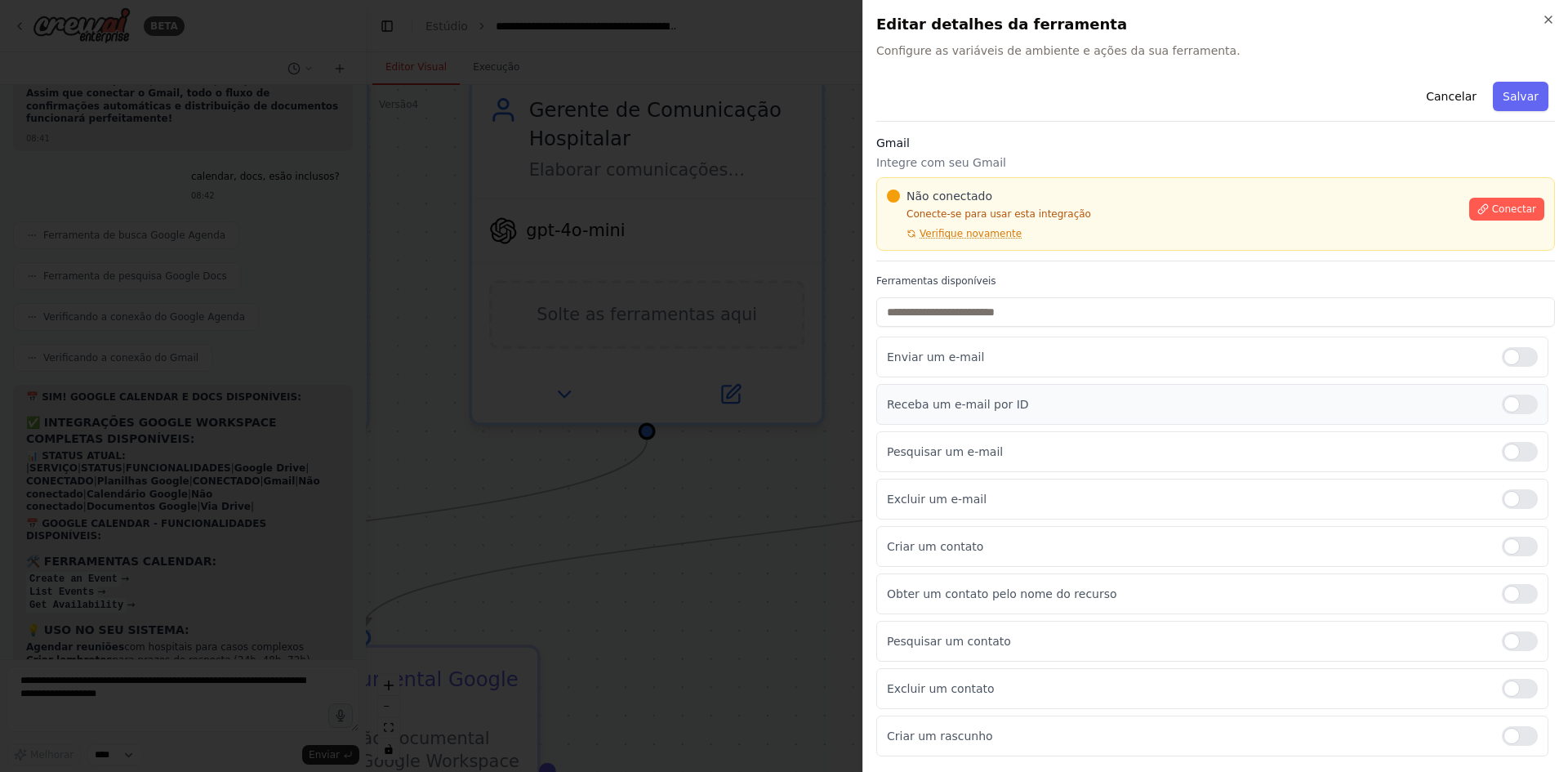
click at [1526, 406] on div at bounding box center [1520, 404] width 36 height 20
click at [1523, 453] on div at bounding box center [1520, 452] width 36 height 20
click at [1515, 500] on div at bounding box center [1520, 498] width 36 height 20
click at [1526, 548] on div at bounding box center [1520, 546] width 36 height 20
click at [1525, 601] on div at bounding box center [1520, 593] width 36 height 20
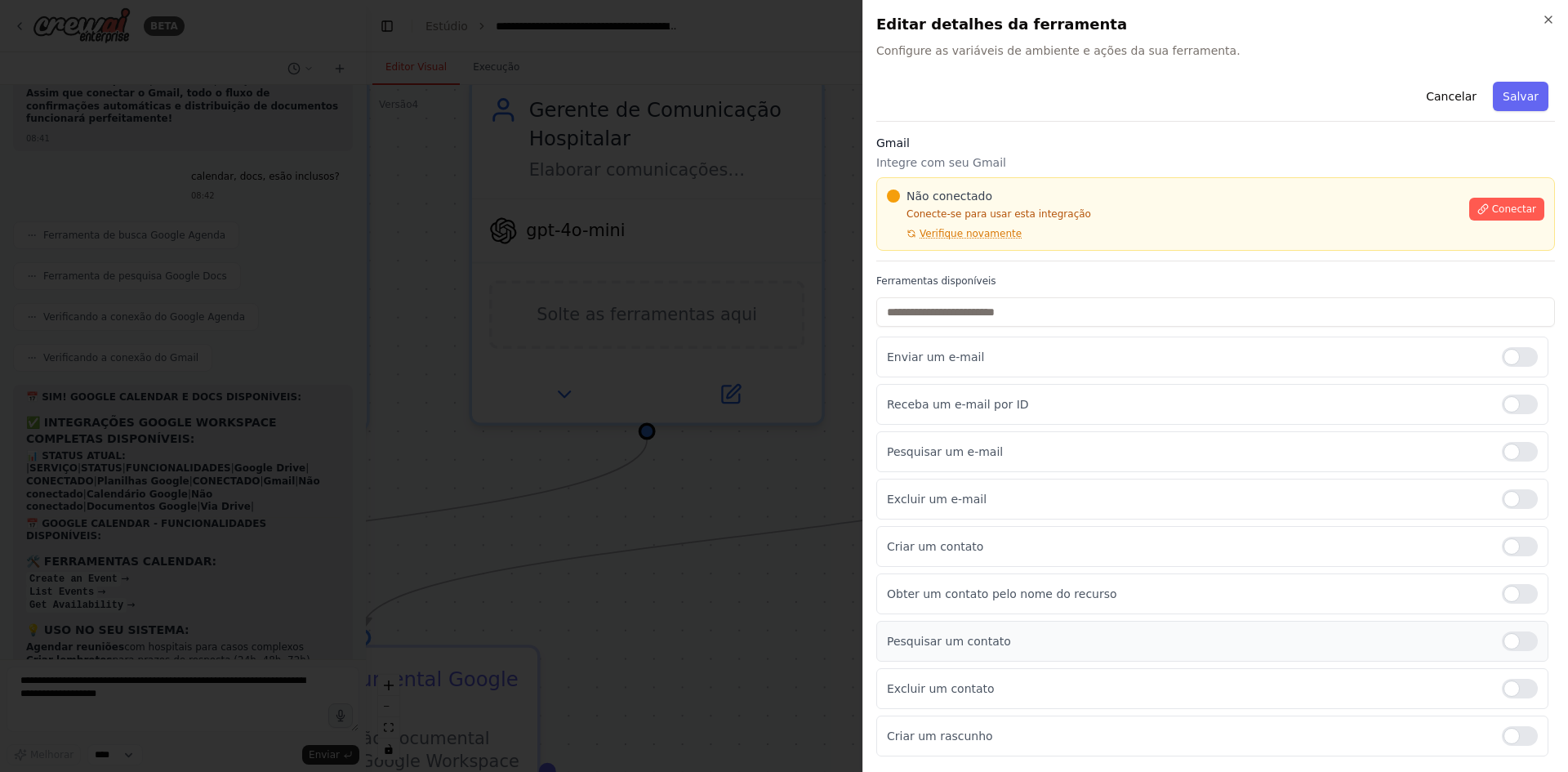
click at [1521, 646] on div at bounding box center [1520, 641] width 36 height 20
click at [1522, 692] on div at bounding box center [1520, 688] width 36 height 20
click at [1512, 89] on font "Salvar" at bounding box center [1521, 95] width 36 height 13
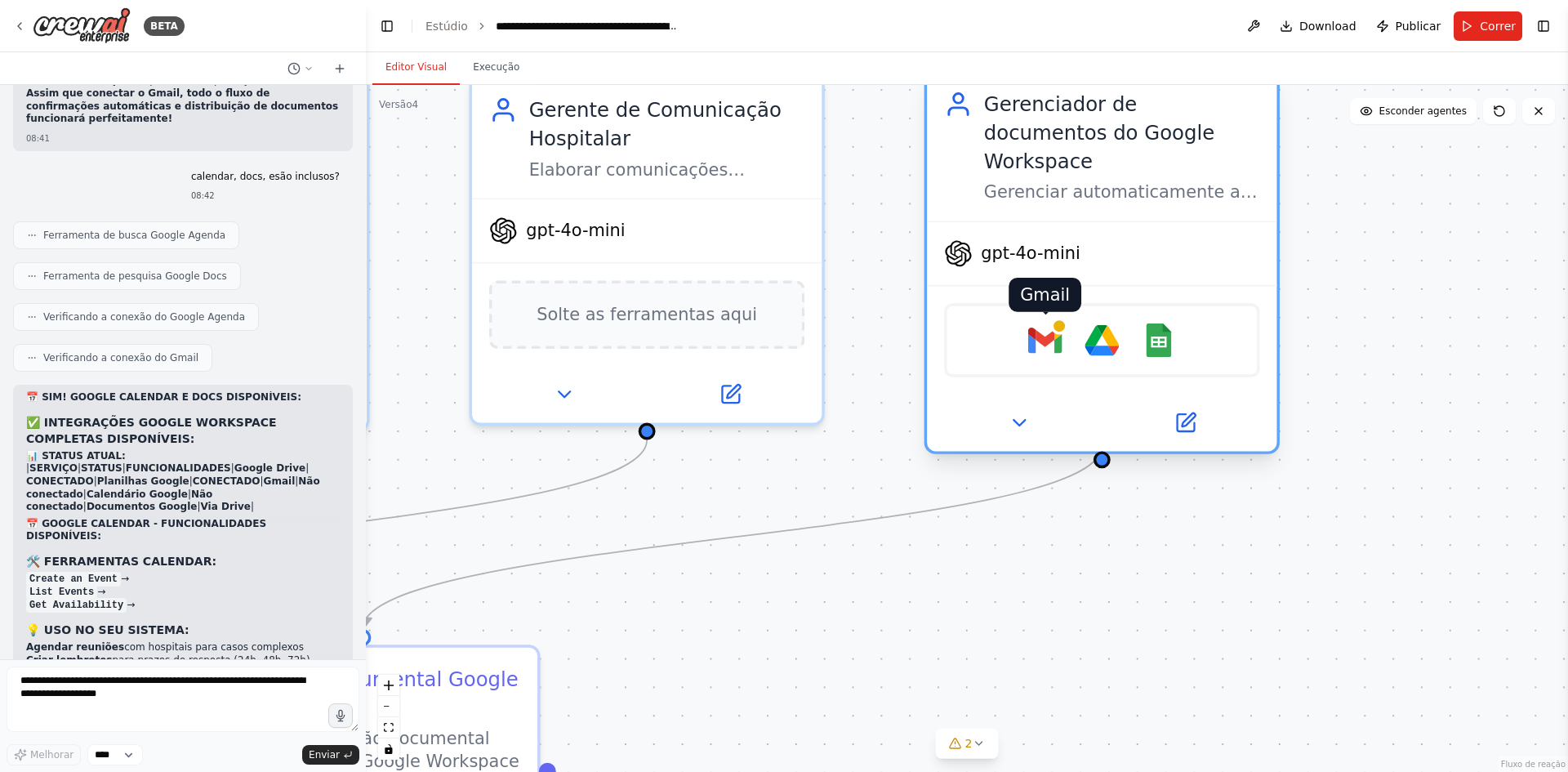
click at [1035, 324] on img at bounding box center [1046, 341] width 34 height 34
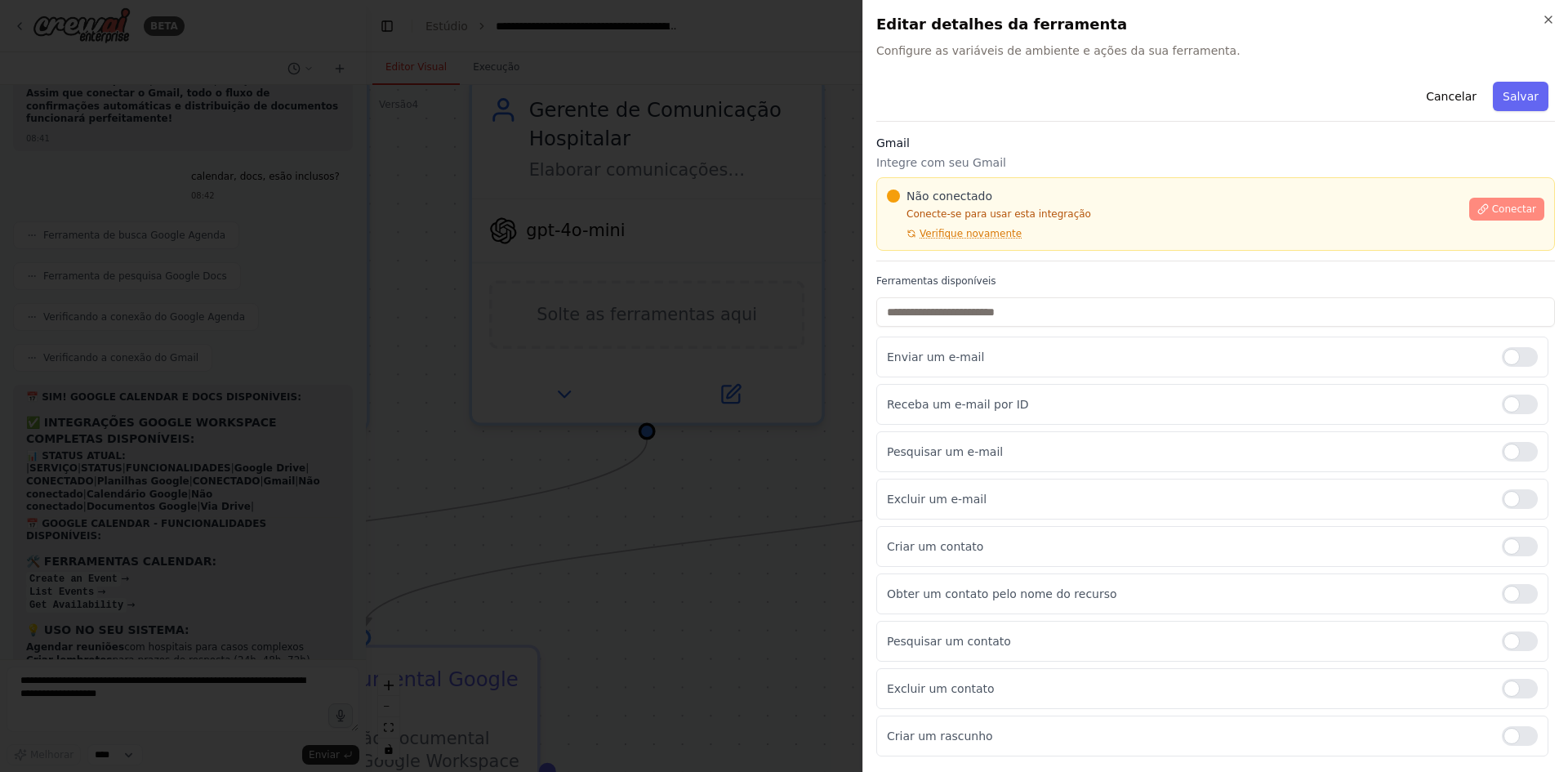
click at [1501, 208] on font "Conectar" at bounding box center [1514, 209] width 44 height 11
click at [1342, 375] on div "Enviar um e-mail" at bounding box center [1212, 357] width 672 height 41
click at [669, 326] on div at bounding box center [784, 386] width 1568 height 772
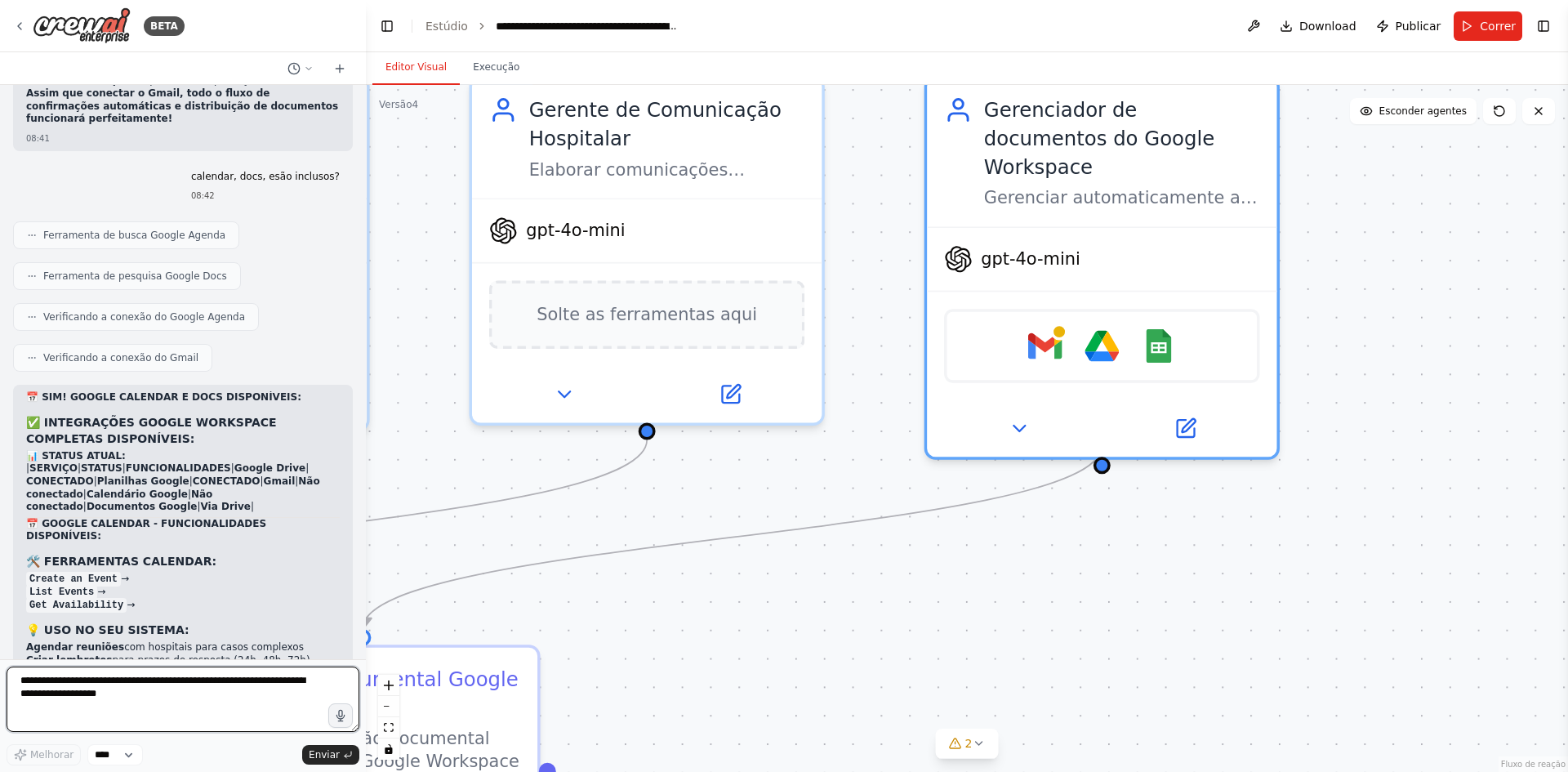
click at [35, 676] on textarea at bounding box center [183, 699] width 353 height 66
paste textarea "**********"
type textarea "**********"
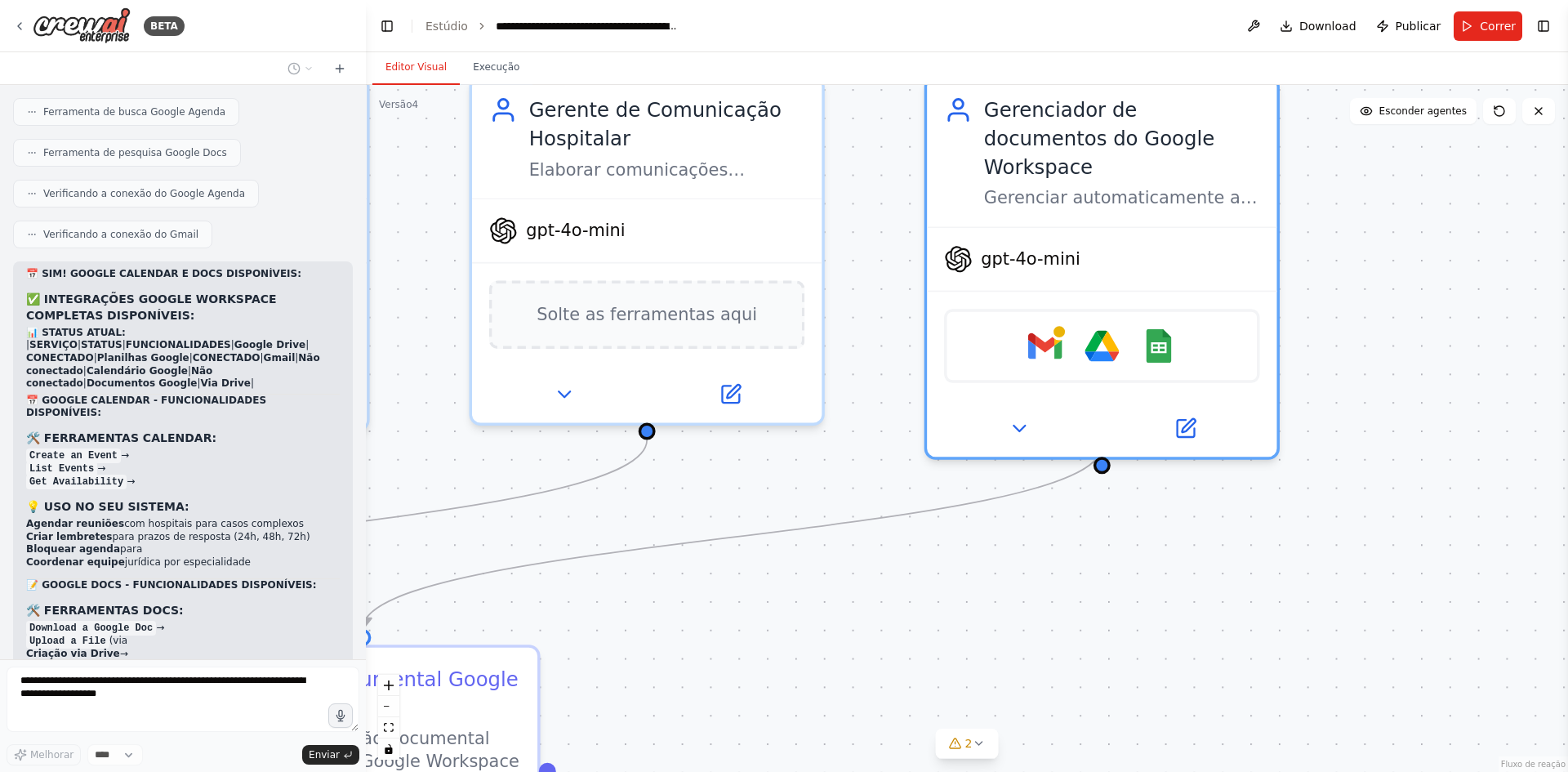
scroll to position [16945, 0]
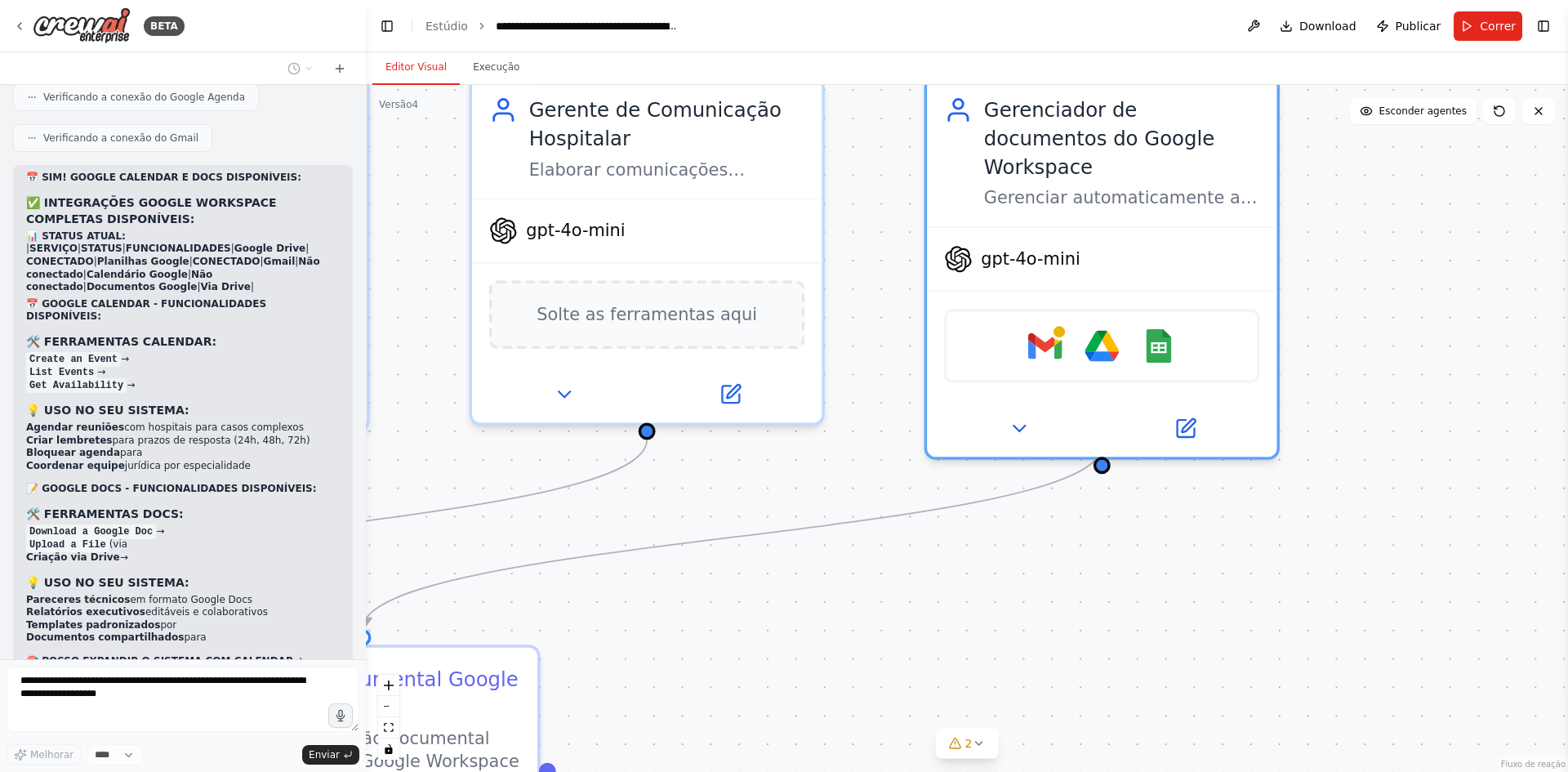
click at [1143, 655] on div ".deletable-edge-delete-btn { width: 20px; height: 20px; border: 0px solid #ffff…" at bounding box center [966, 429] width 1202 height 687
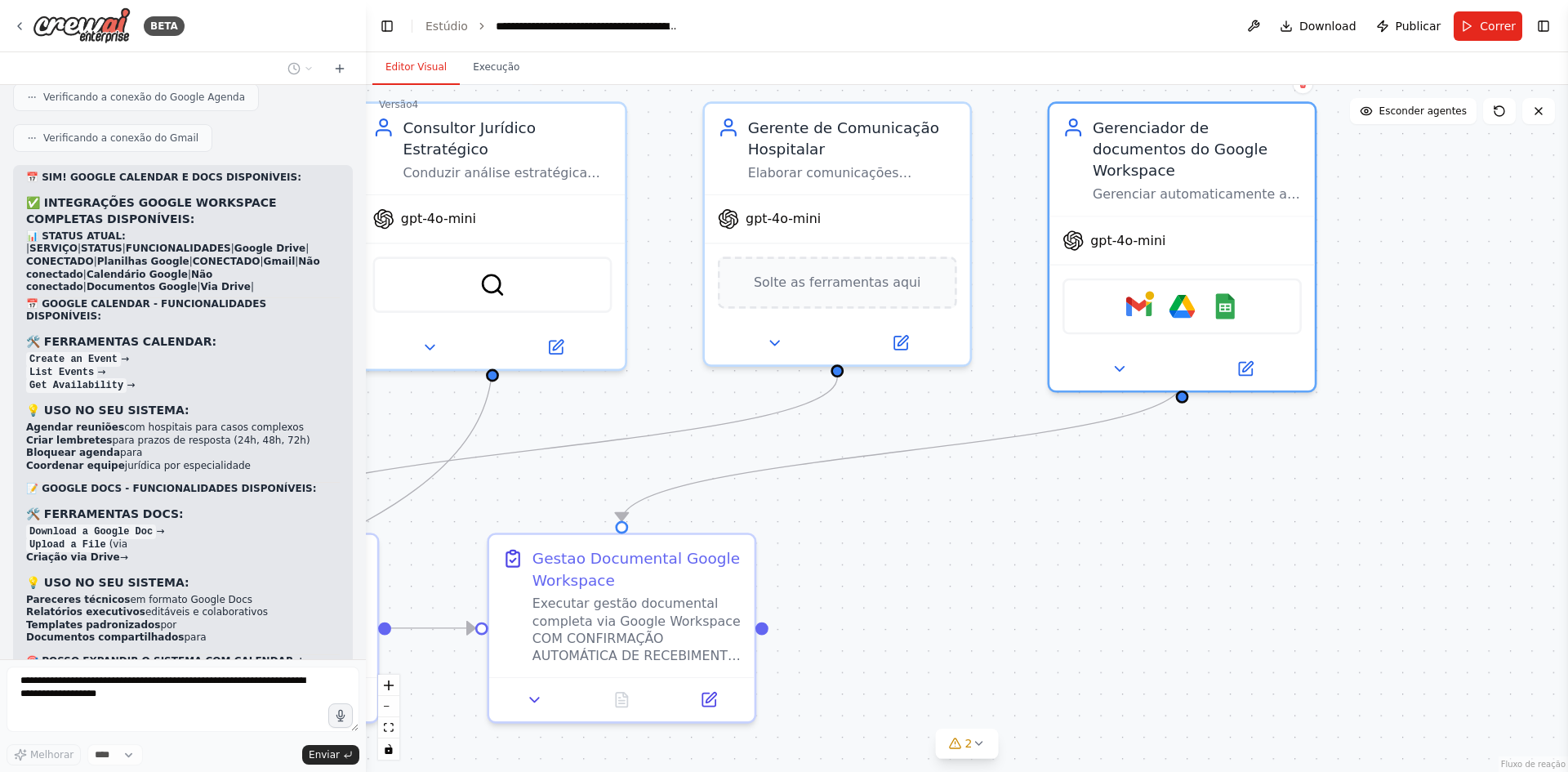
drag, startPoint x: 1290, startPoint y: 455, endPoint x: 1105, endPoint y: 487, distance: 187.7
click at [1105, 487] on div ".deletable-edge-delete-btn { width: 20px; height: 20px; border: 0px solid #ffff…" at bounding box center [966, 429] width 1202 height 687
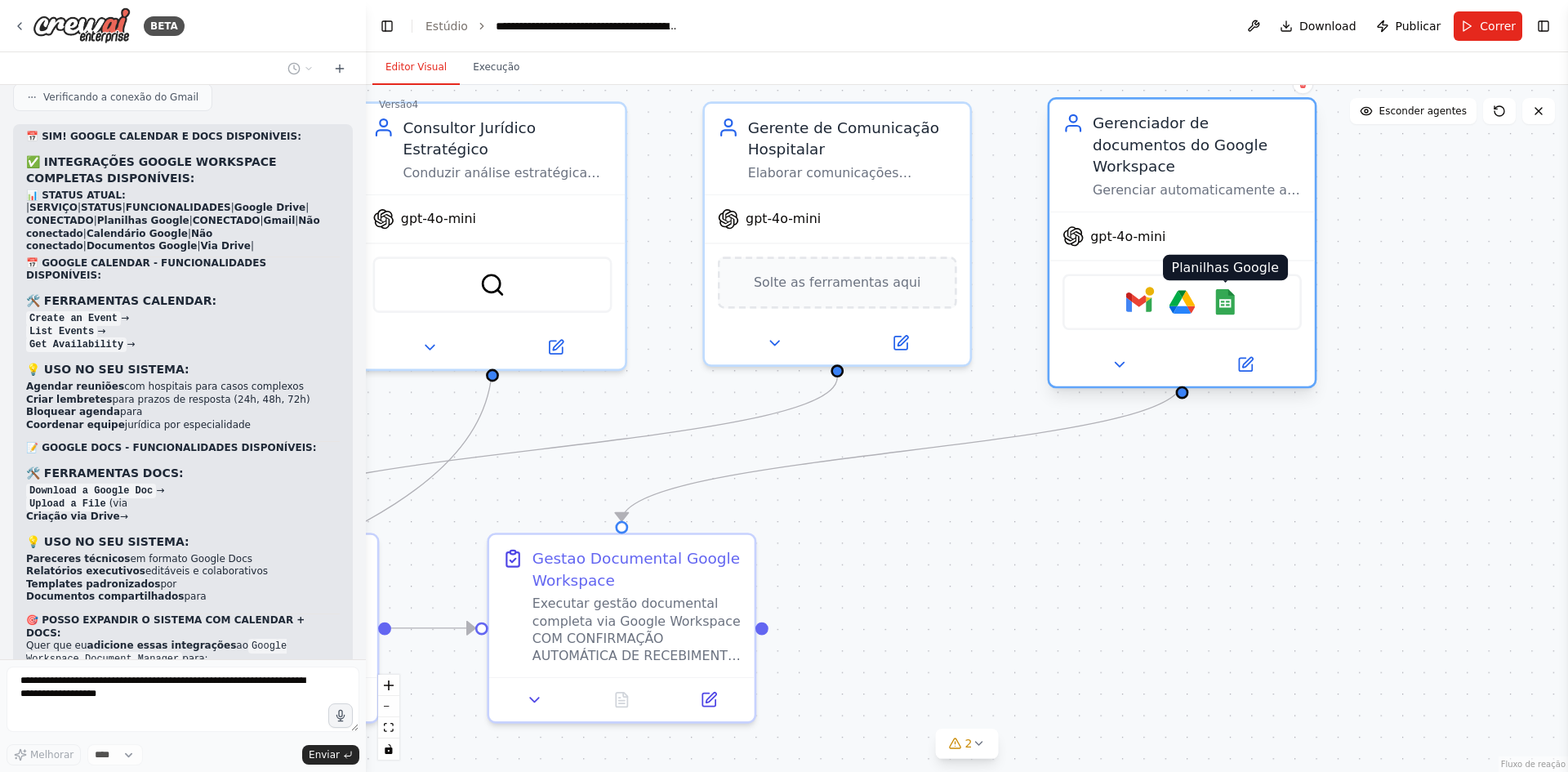
click at [1226, 289] on img at bounding box center [1225, 302] width 26 height 26
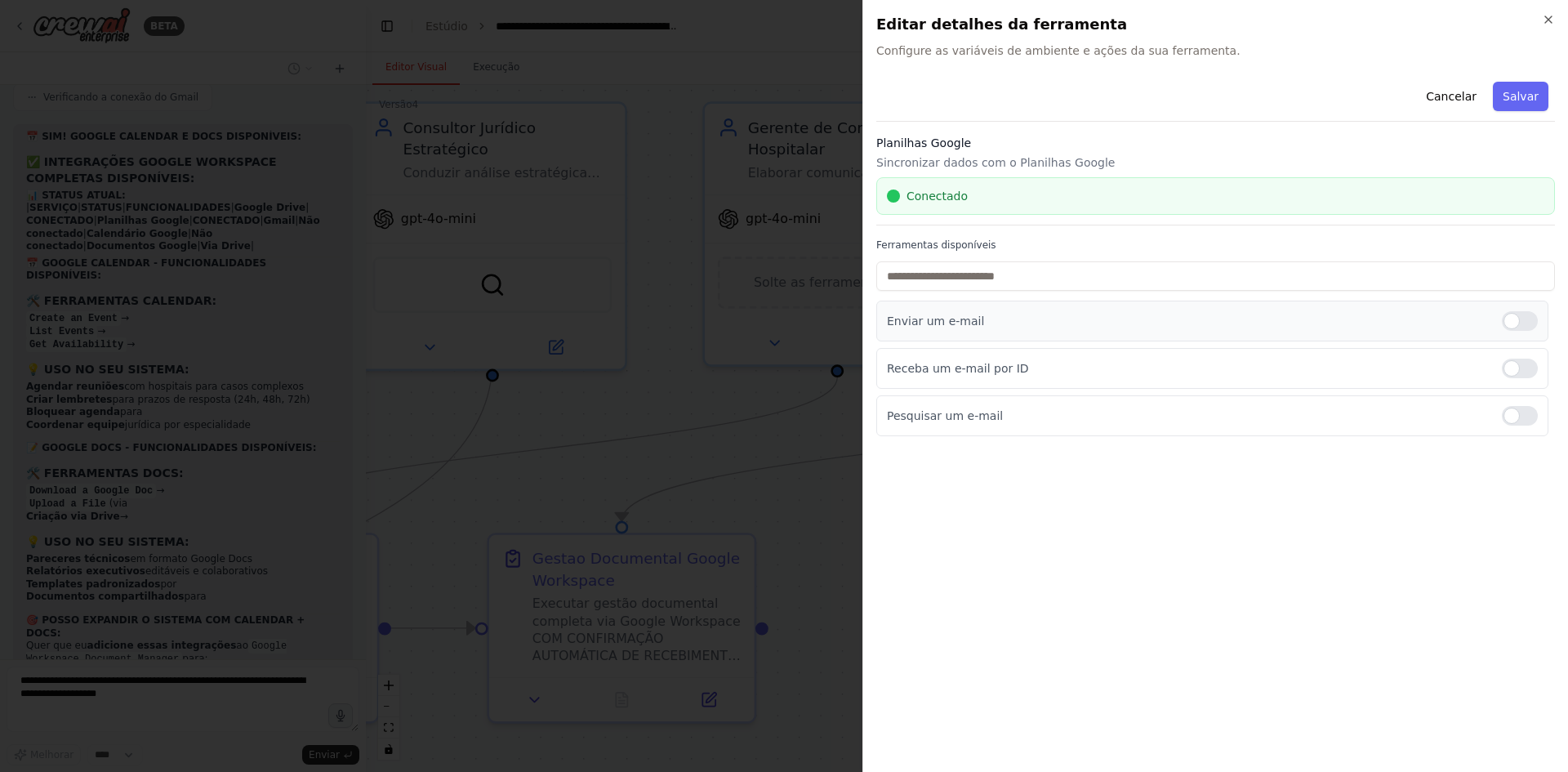
click at [1526, 321] on div at bounding box center [1520, 320] width 36 height 20
click at [1525, 93] on font "Salvar" at bounding box center [1521, 95] width 36 height 13
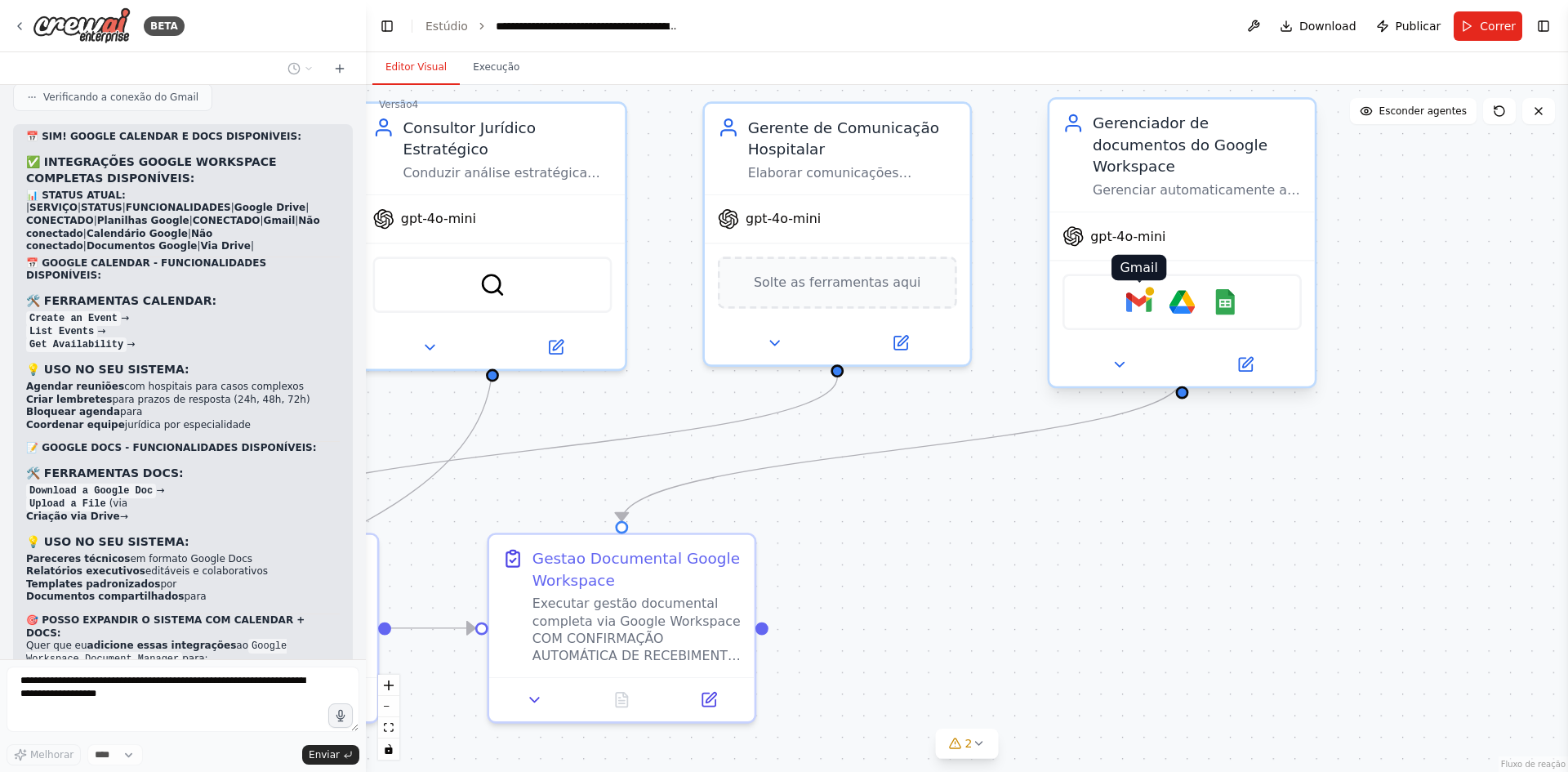
click at [1134, 289] on img at bounding box center [1139, 302] width 26 height 26
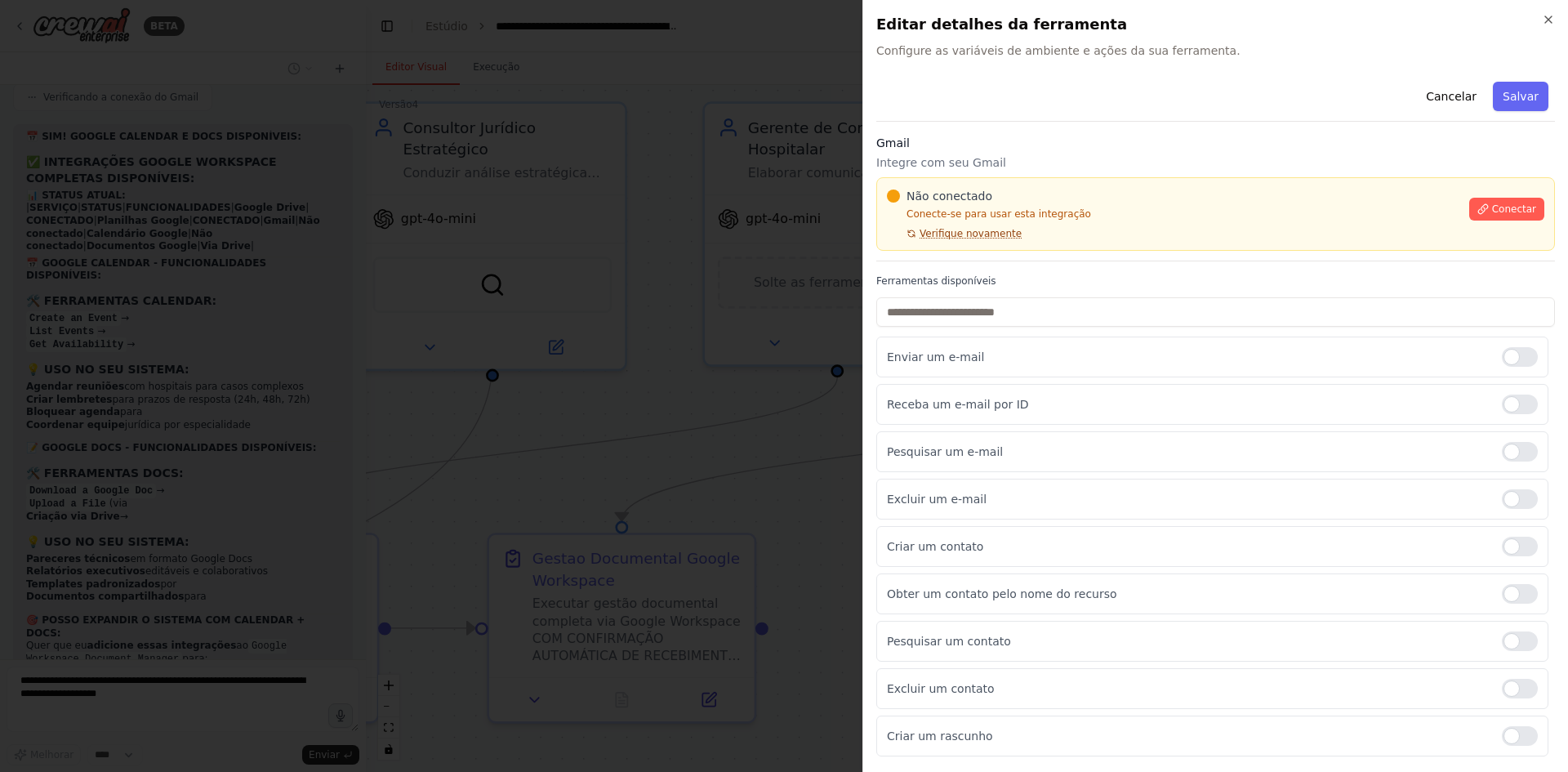
click at [983, 233] on font "Verifique novamente" at bounding box center [971, 233] width 102 height 11
click at [1508, 209] on font "Conectar" at bounding box center [1514, 209] width 44 height 11
click at [1072, 210] on p "Conecte-se para usar esta integração" at bounding box center [1173, 213] width 573 height 13
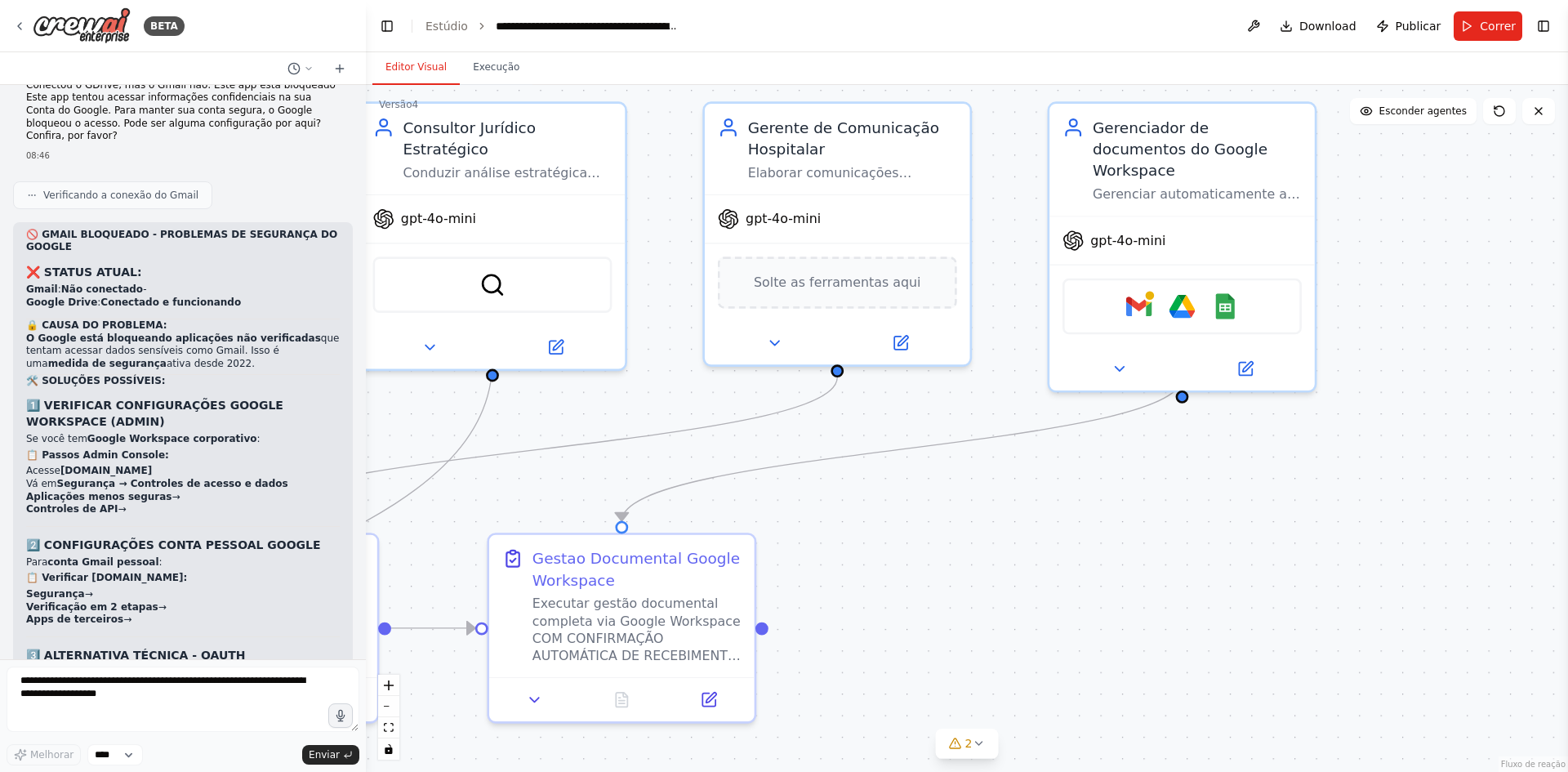
scroll to position [17882, 0]
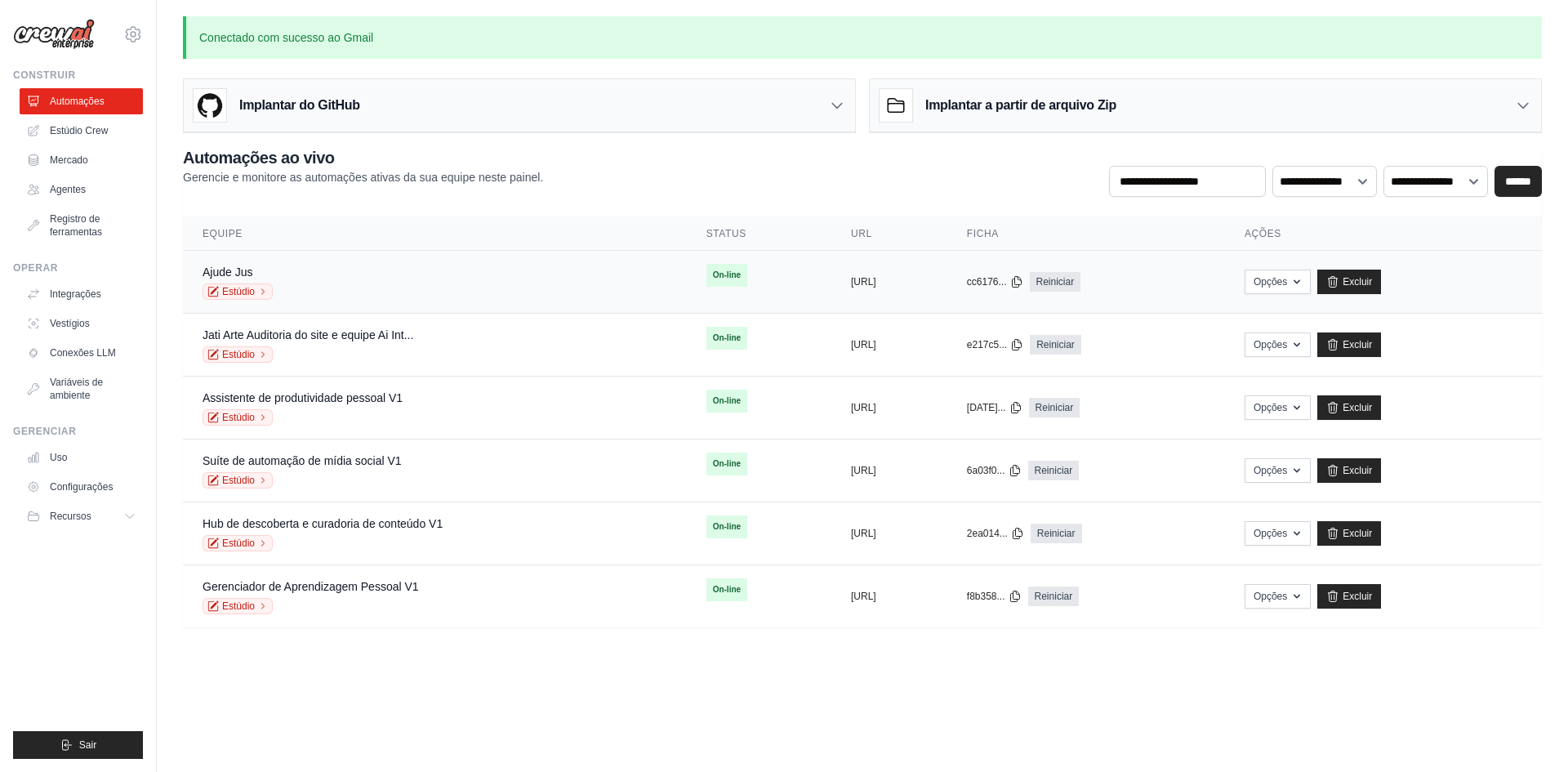
click at [713, 268] on font "On-line" at bounding box center [727, 274] width 28 height 16
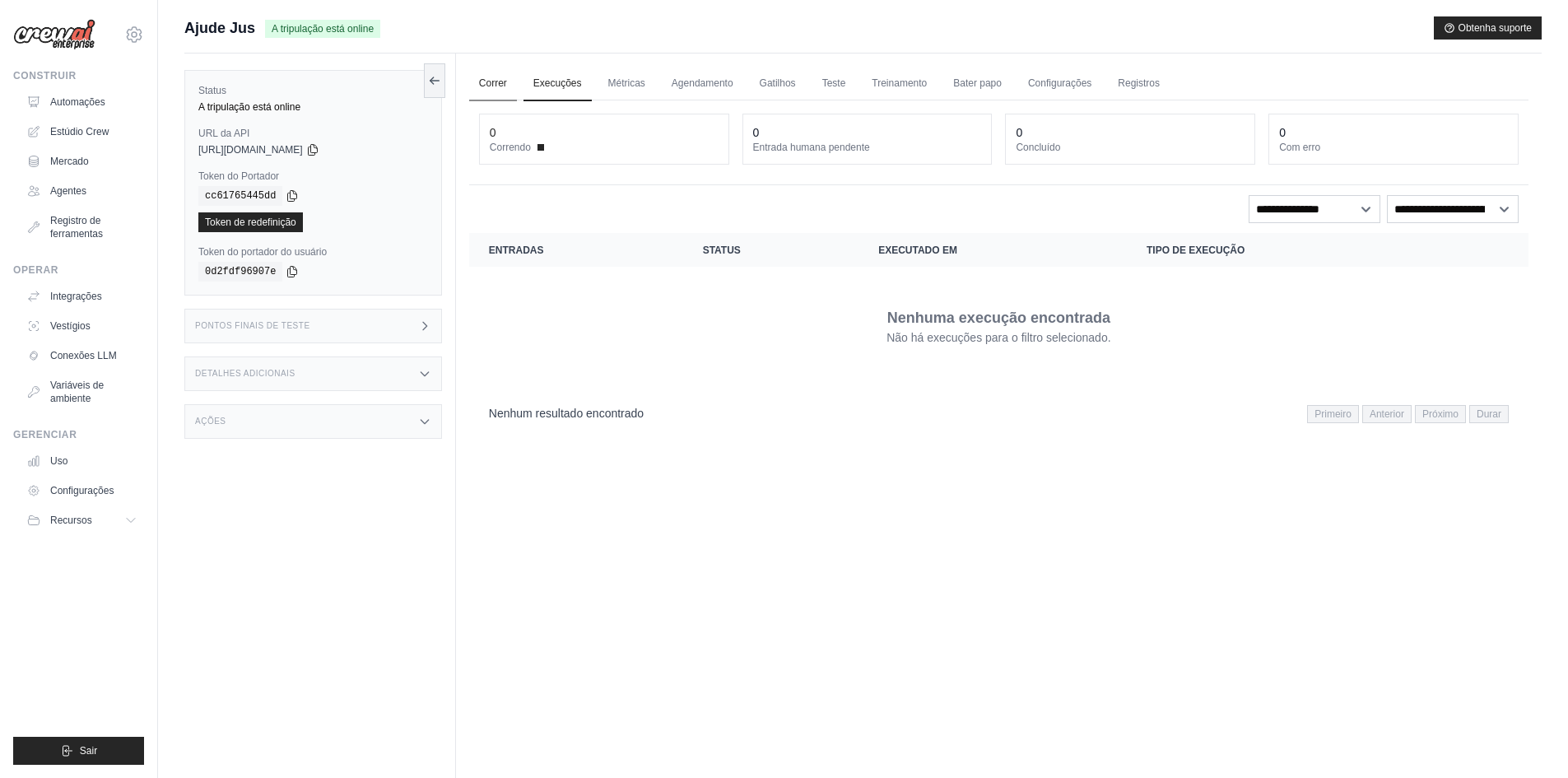
click at [484, 88] on font "Correr" at bounding box center [493, 82] width 28 height 11
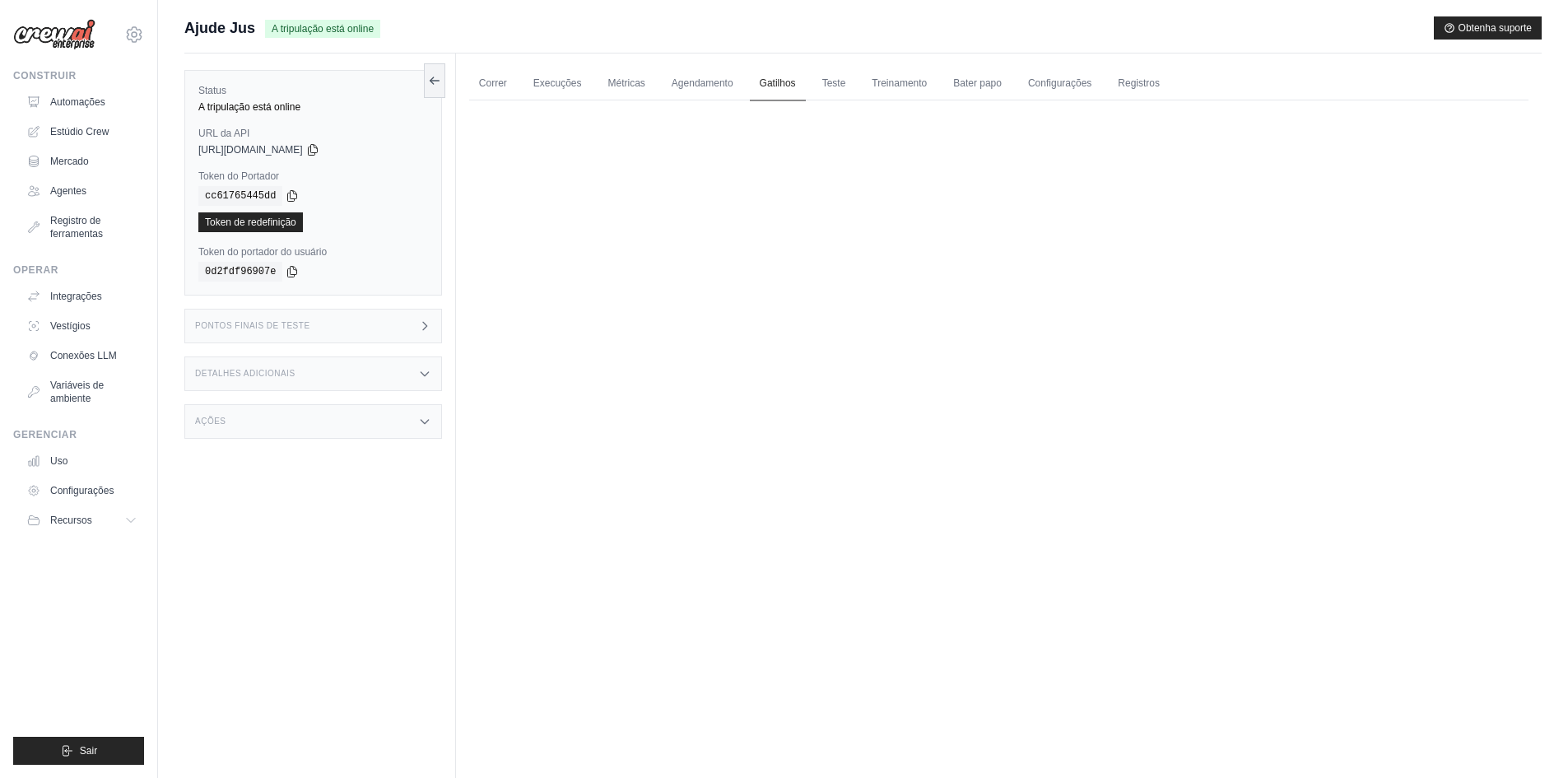
click at [778, 81] on font "Gatilhos" at bounding box center [778, 82] width 36 height 11
